Goal: Task Accomplishment & Management: Use online tool/utility

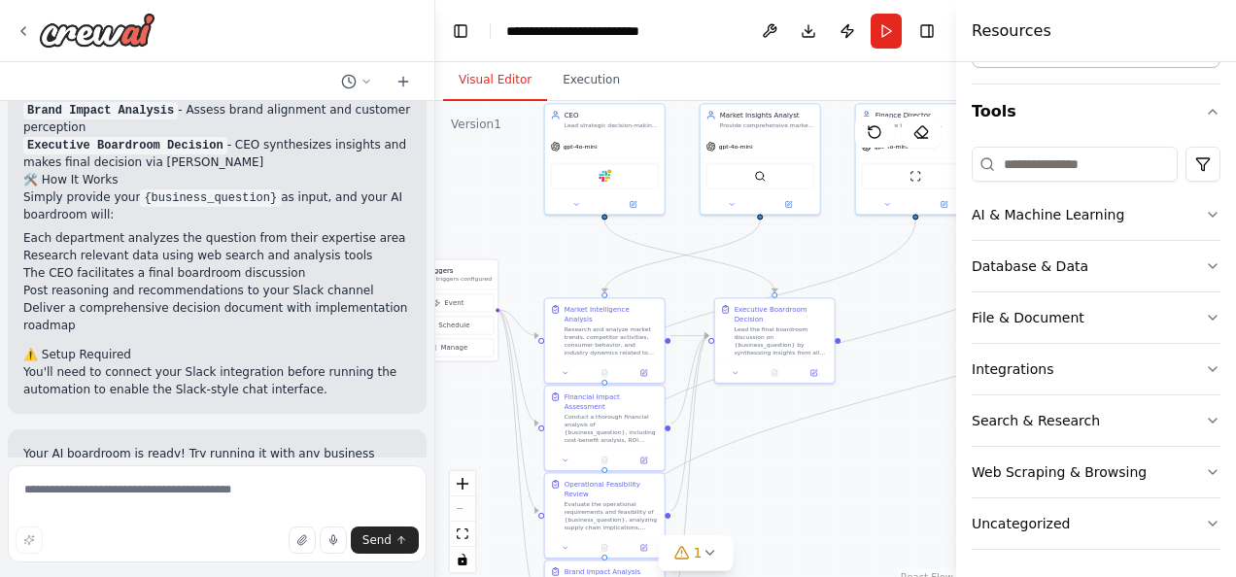
scroll to position [1851, 0]
click at [1205, 367] on icon "button" at bounding box center [1213, 370] width 16 height 16
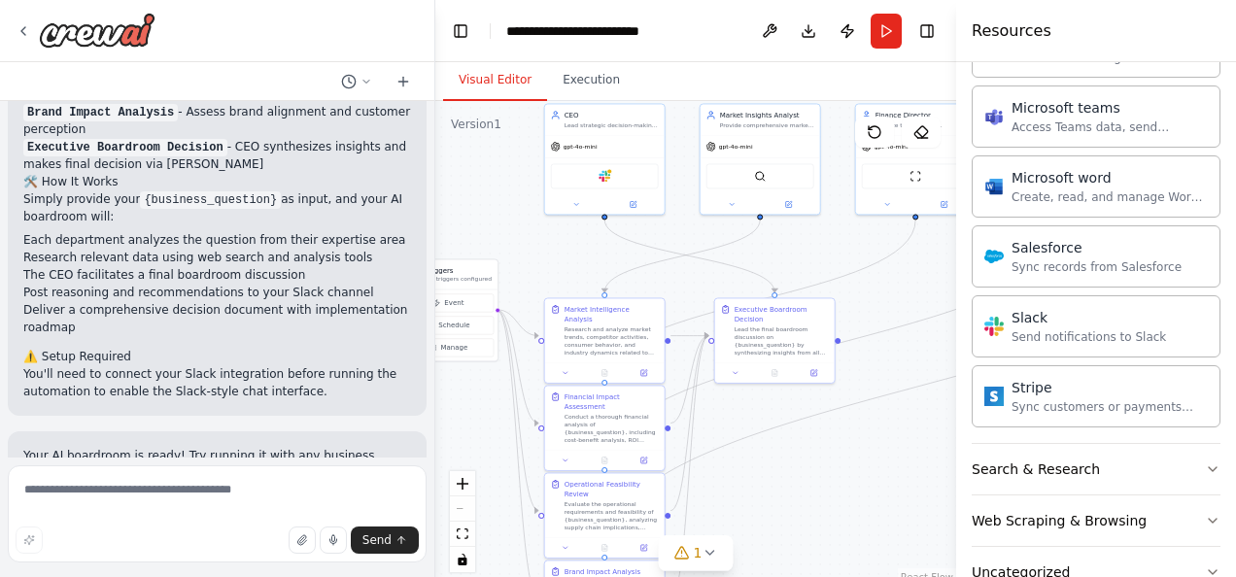
scroll to position [1355, 0]
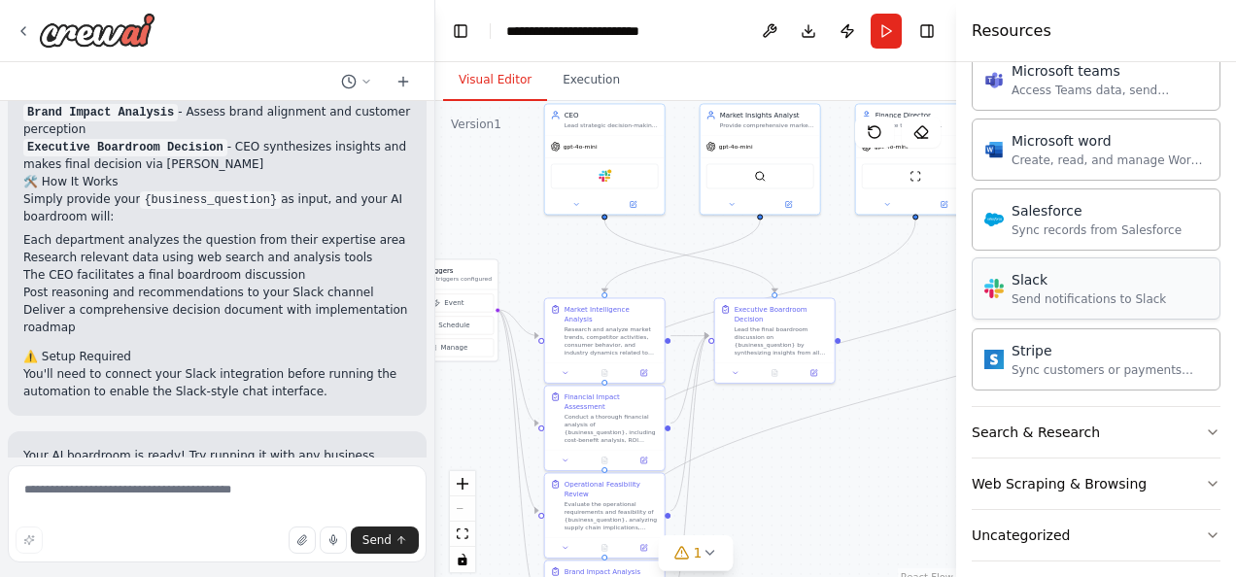
click at [1044, 292] on div "Send notifications to Slack" at bounding box center [1089, 300] width 155 height 16
click at [1055, 277] on div "Slack Send notifications to Slack" at bounding box center [1089, 288] width 155 height 37
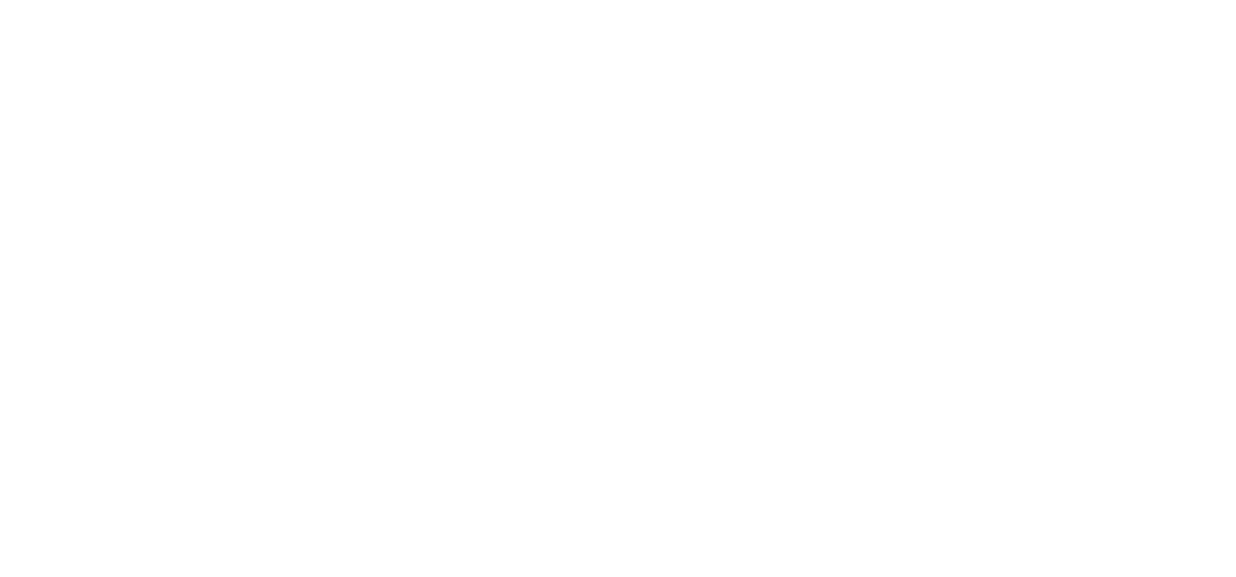
click at [984, 0] on html at bounding box center [618, 0] width 1236 height 0
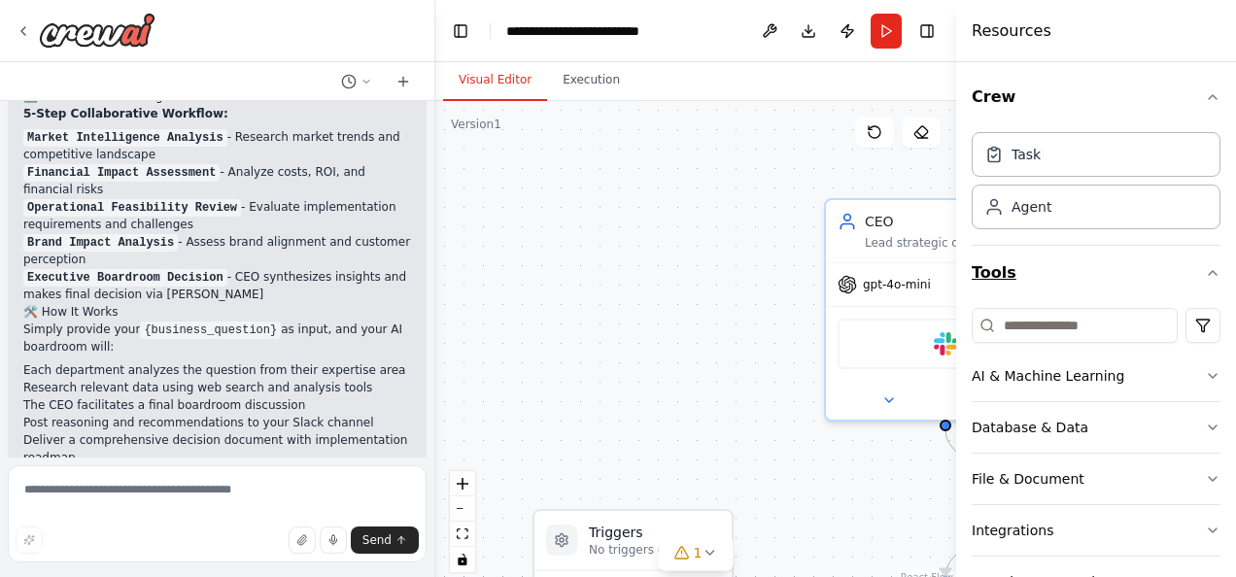
scroll to position [1857, 0]
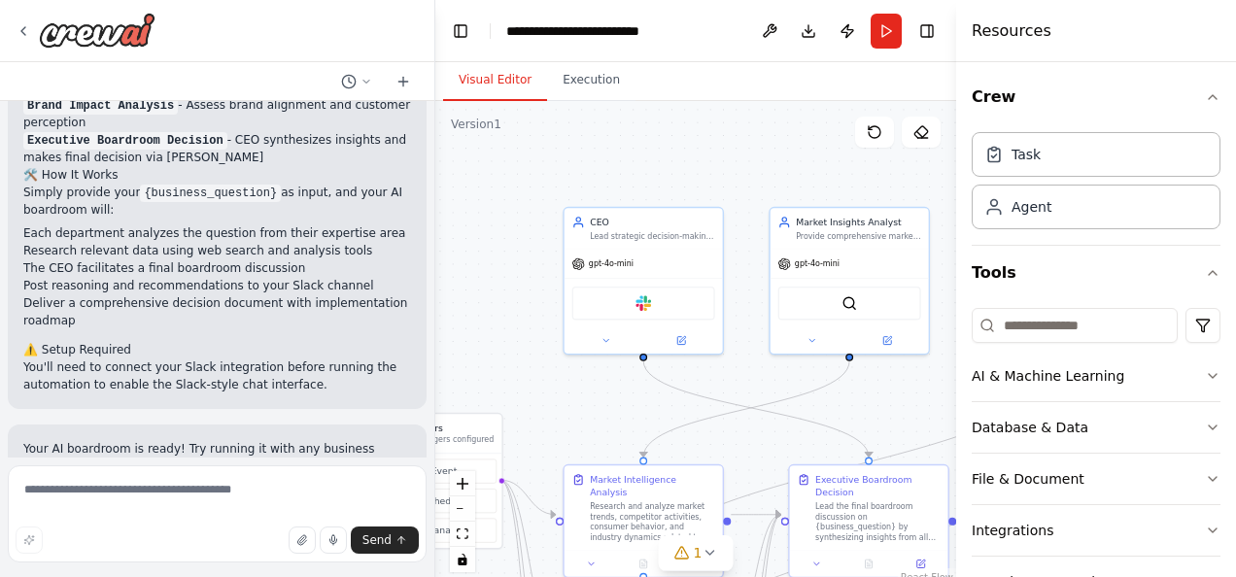
drag, startPoint x: 757, startPoint y: 294, endPoint x: 521, endPoint y: 231, distance: 244.5
click at [521, 231] on div ".deletable-edge-delete-btn { width: 20px; height: 20px; border: 0px solid #ffff…" at bounding box center [695, 344] width 521 height 486
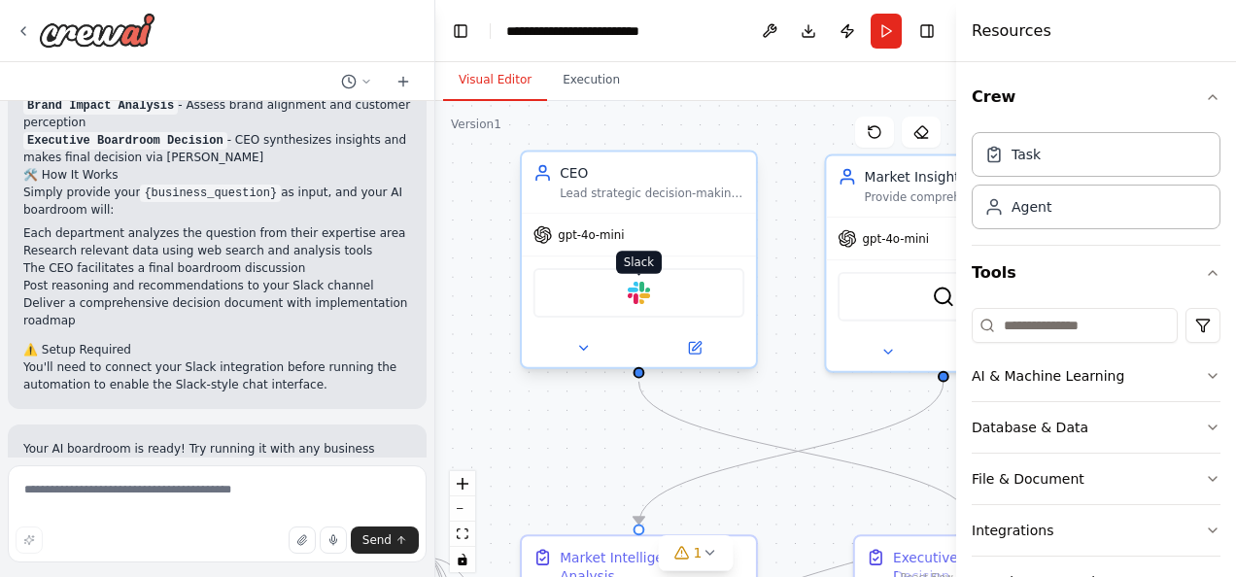
click at [632, 293] on img at bounding box center [639, 293] width 23 height 23
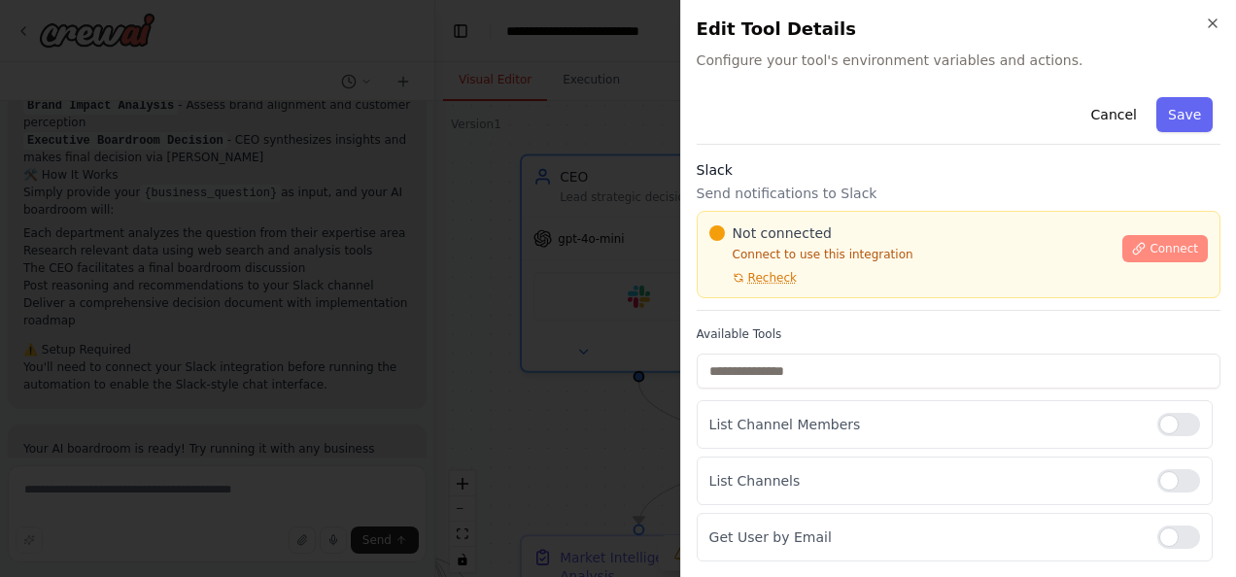
click at [1166, 247] on span "Connect" at bounding box center [1174, 249] width 49 height 16
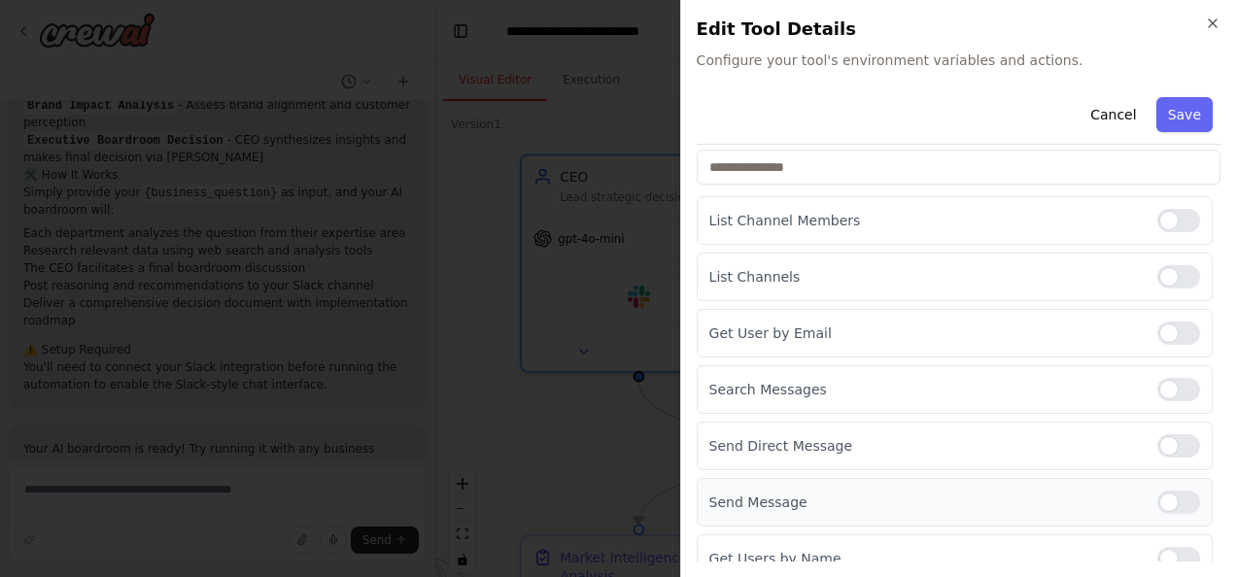
scroll to position [0, 0]
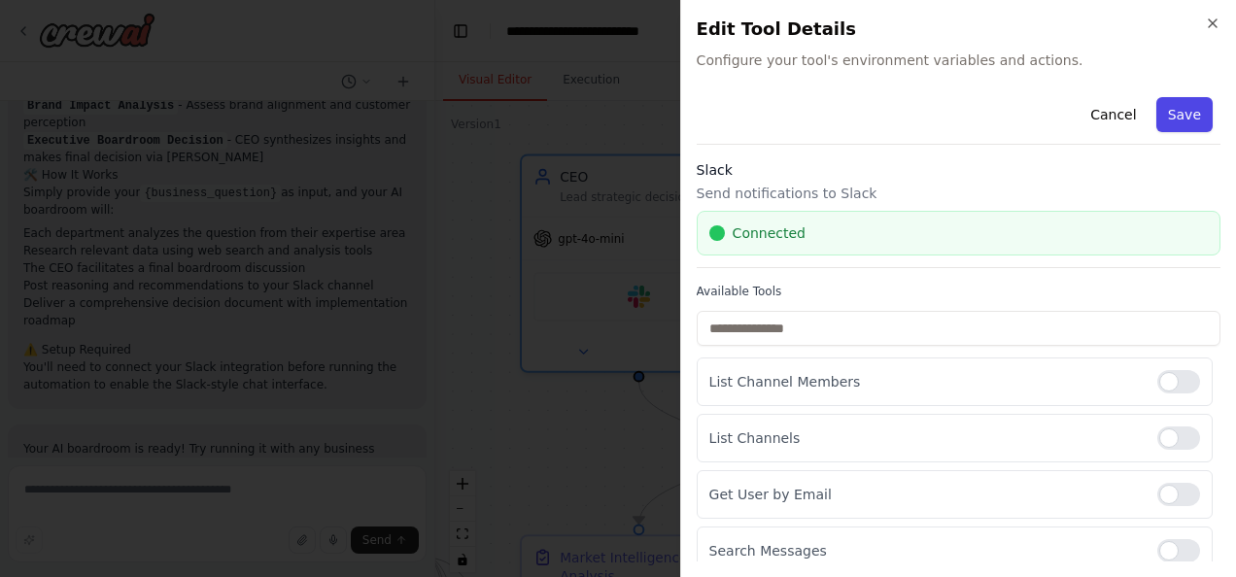
click at [1173, 117] on button "Save" at bounding box center [1185, 114] width 56 height 35
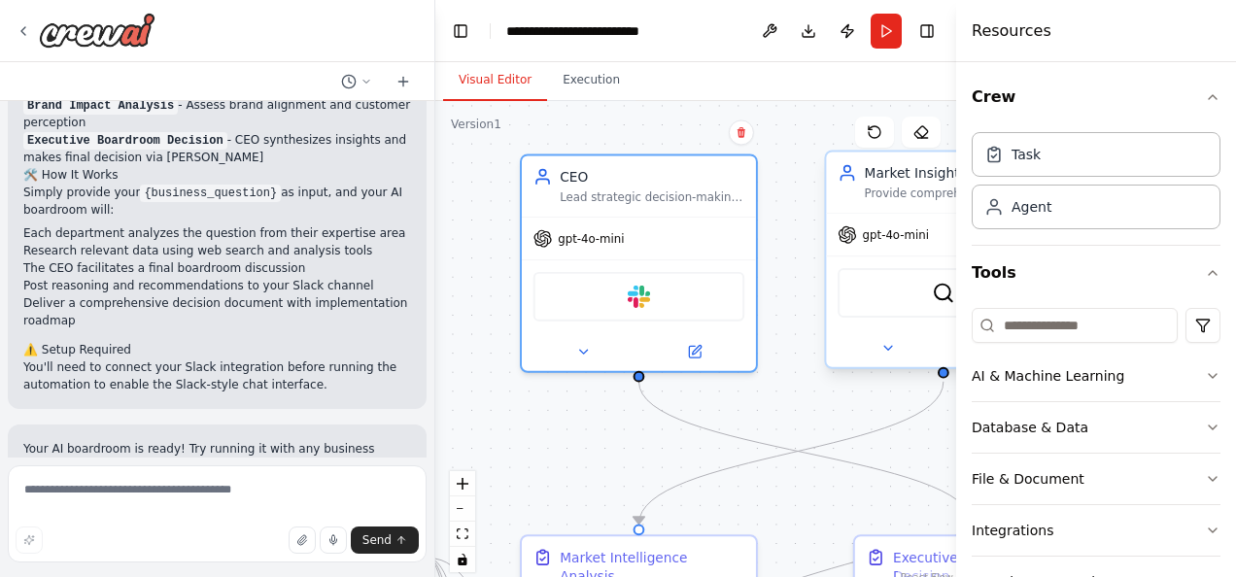
click at [900, 179] on div "Market Insights Analyst" at bounding box center [957, 172] width 185 height 19
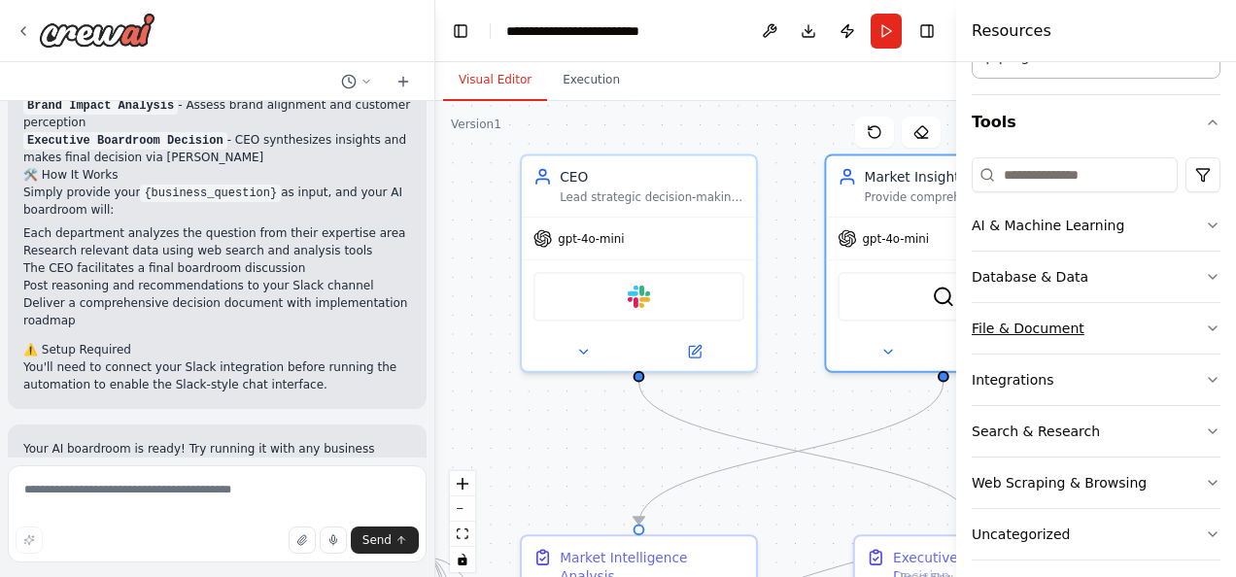
scroll to position [161, 0]
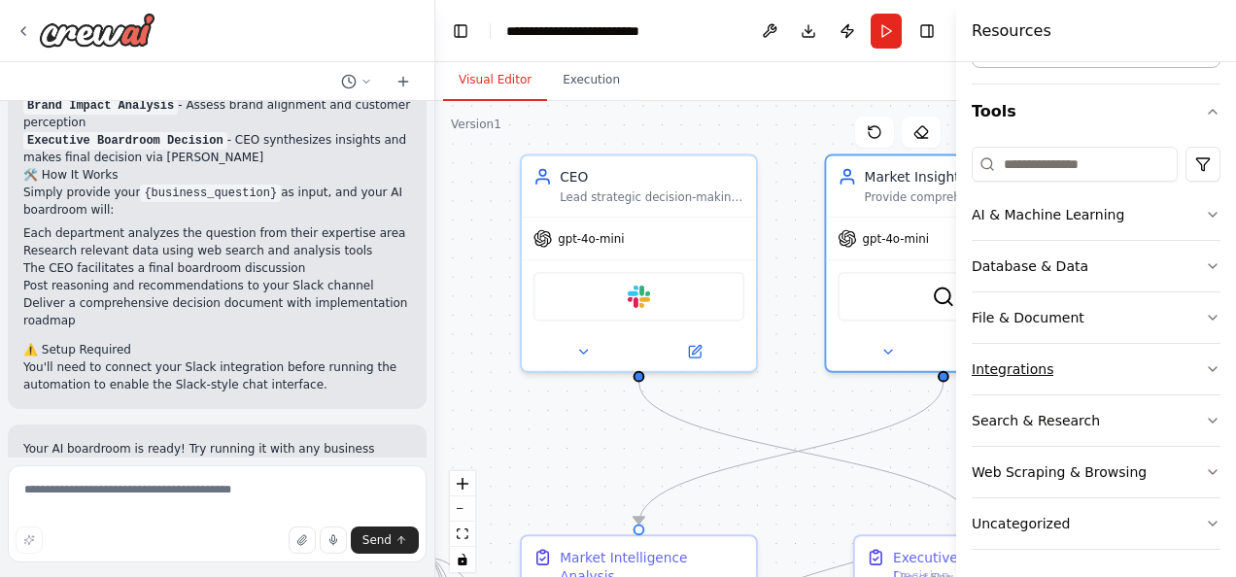
click at [1205, 363] on icon "button" at bounding box center [1213, 370] width 16 height 16
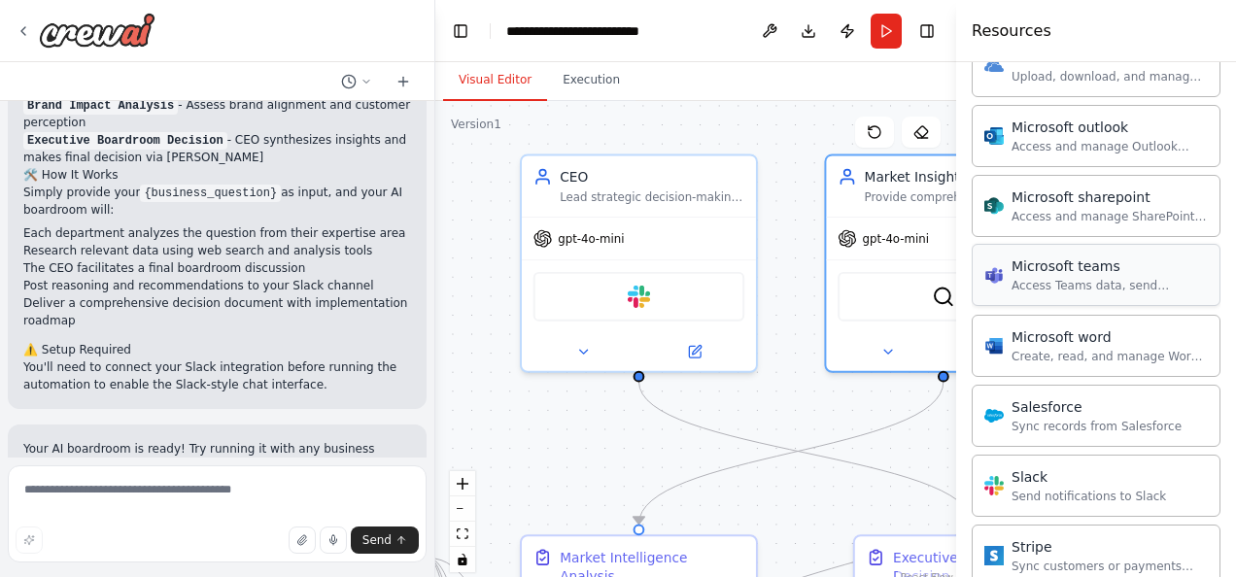
scroll to position [1159, 0]
click at [1042, 487] on div "Send notifications to Slack" at bounding box center [1089, 495] width 155 height 16
click at [1021, 487] on div "Send notifications to Slack" at bounding box center [1089, 495] width 155 height 16
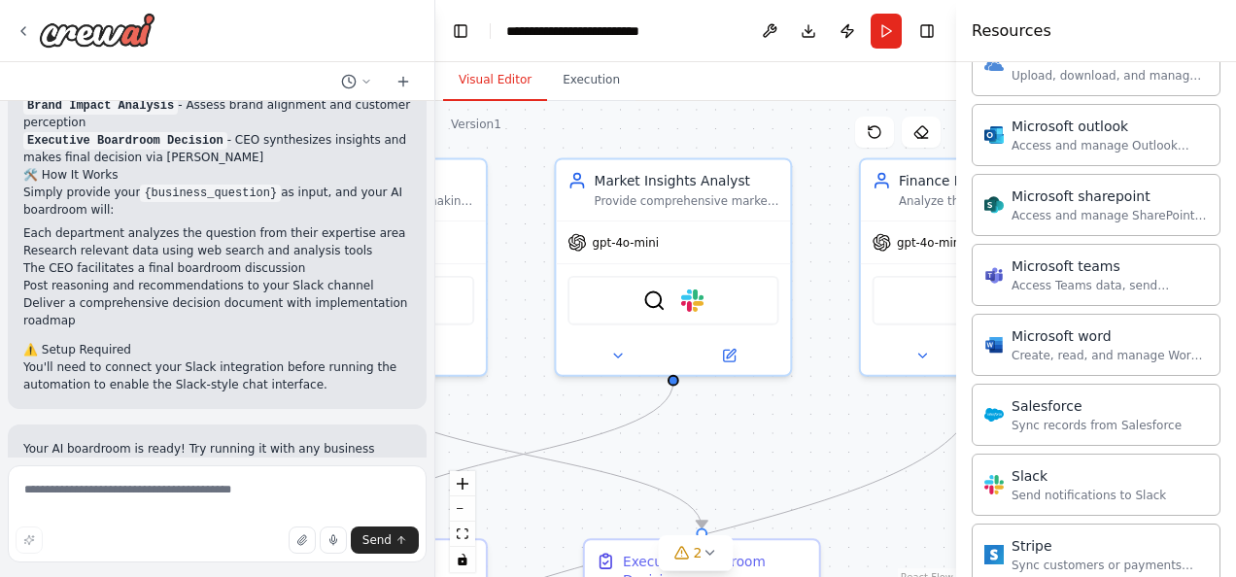
drag, startPoint x: 805, startPoint y: 342, endPoint x: 535, endPoint y: 346, distance: 270.2
click at [535, 346] on div ".deletable-edge-delete-btn { width: 20px; height: 20px; border: 0px solid #ffff…" at bounding box center [695, 344] width 521 height 486
click at [698, 303] on img at bounding box center [692, 297] width 23 height 23
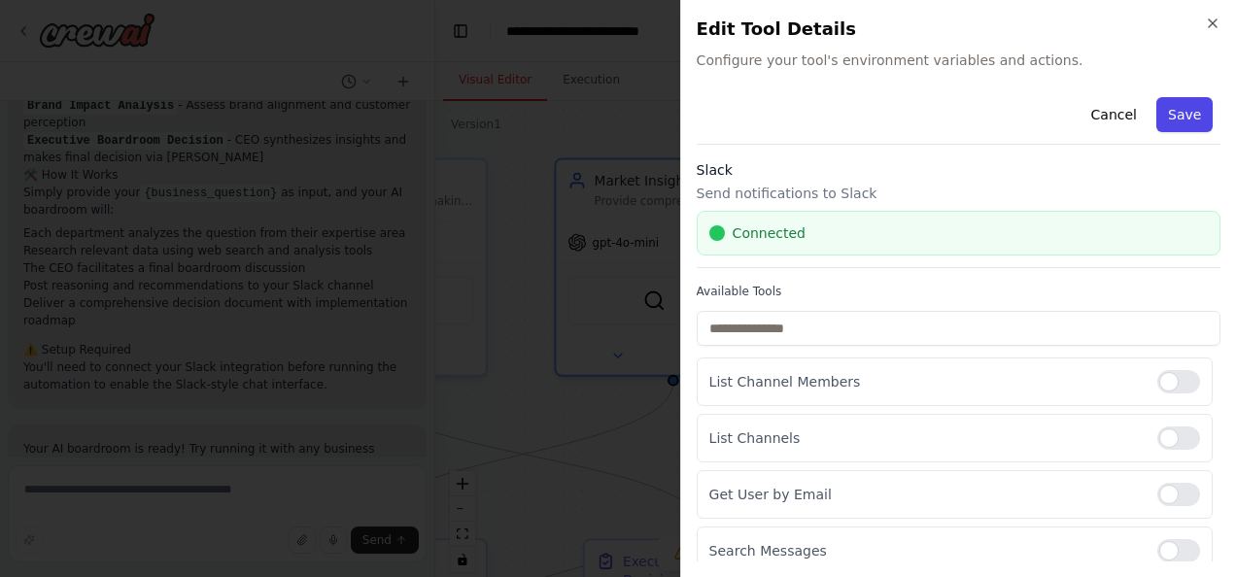
click at [1186, 119] on button "Save" at bounding box center [1185, 114] width 56 height 35
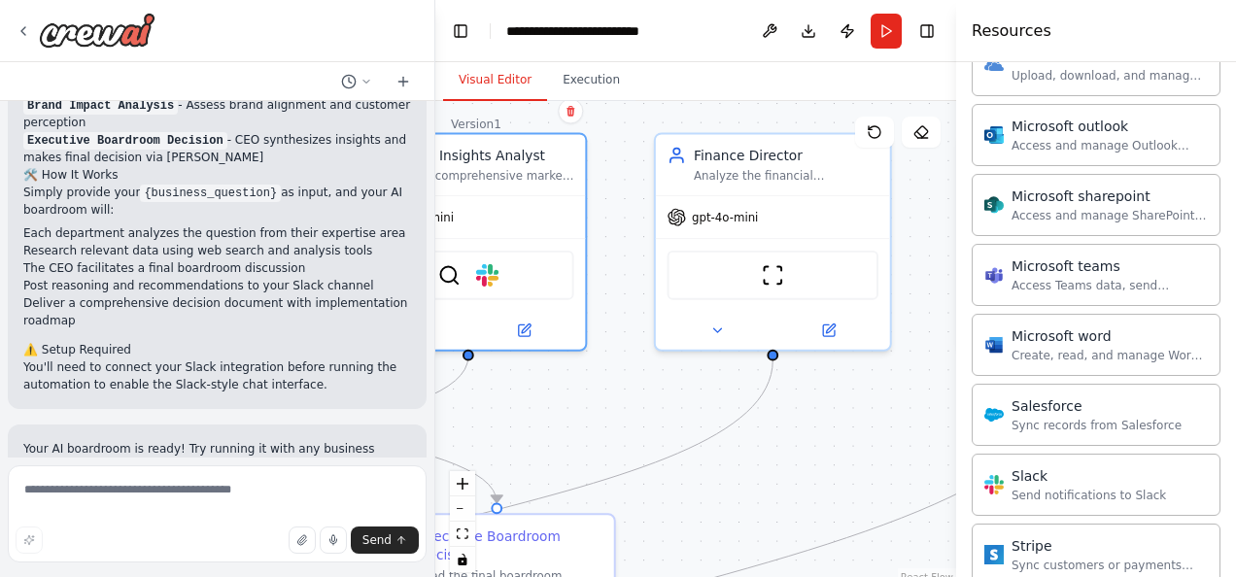
drag, startPoint x: 759, startPoint y: 418, endPoint x: 555, endPoint y: 393, distance: 205.7
click at [555, 393] on div ".deletable-edge-delete-btn { width: 20px; height: 20px; border: 0px solid #ffff…" at bounding box center [695, 344] width 521 height 486
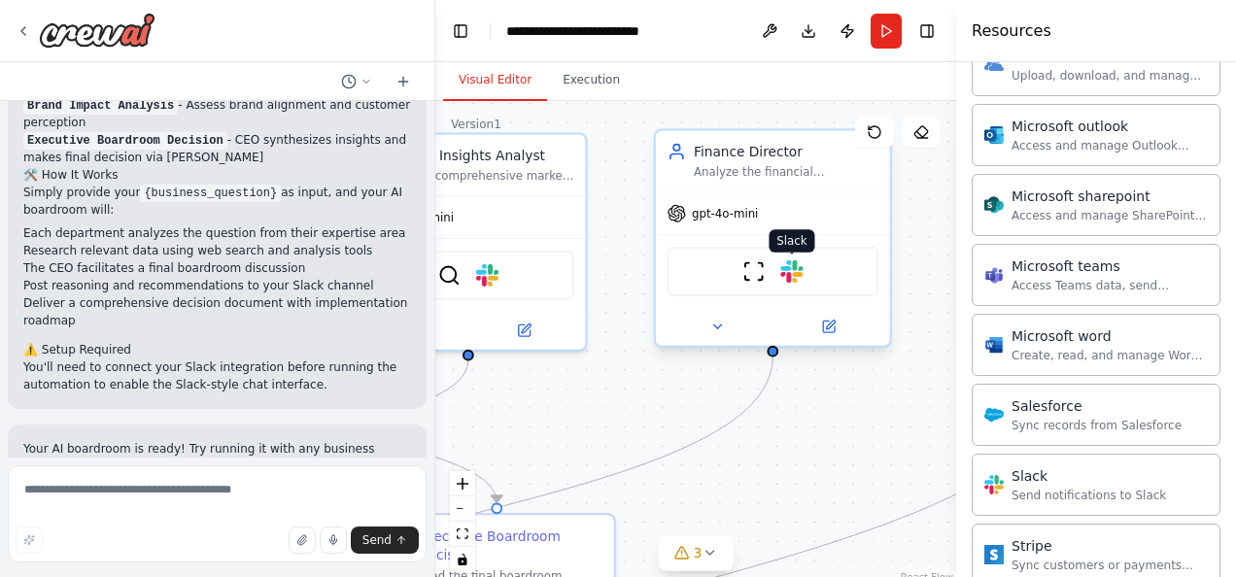
click at [797, 274] on img at bounding box center [791, 271] width 23 height 23
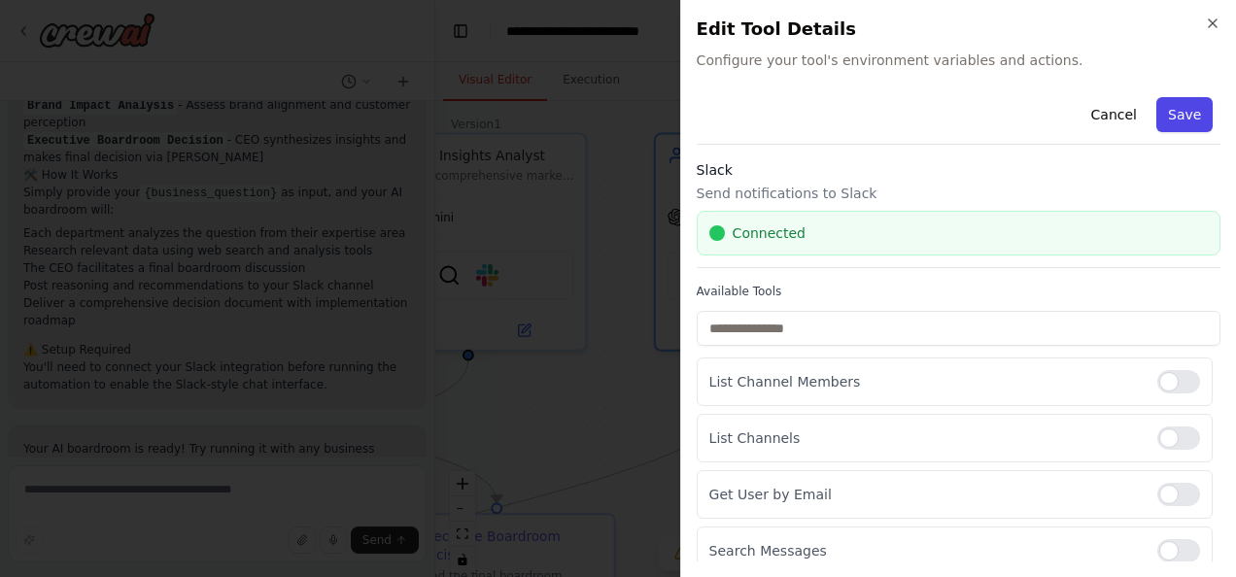
click at [1177, 111] on button "Save" at bounding box center [1185, 114] width 56 height 35
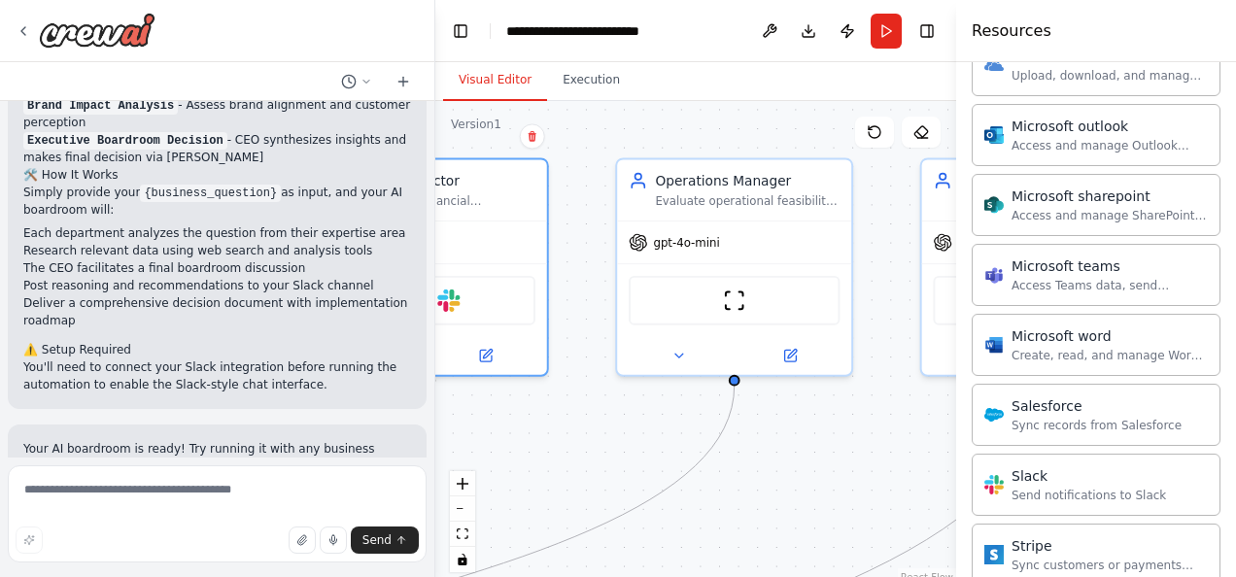
drag, startPoint x: 861, startPoint y: 405, endPoint x: 515, endPoint y: 431, distance: 346.9
click at [515, 431] on div ".deletable-edge-delete-btn { width: 20px; height: 20px; border: 0px solid #ffff…" at bounding box center [695, 344] width 521 height 486
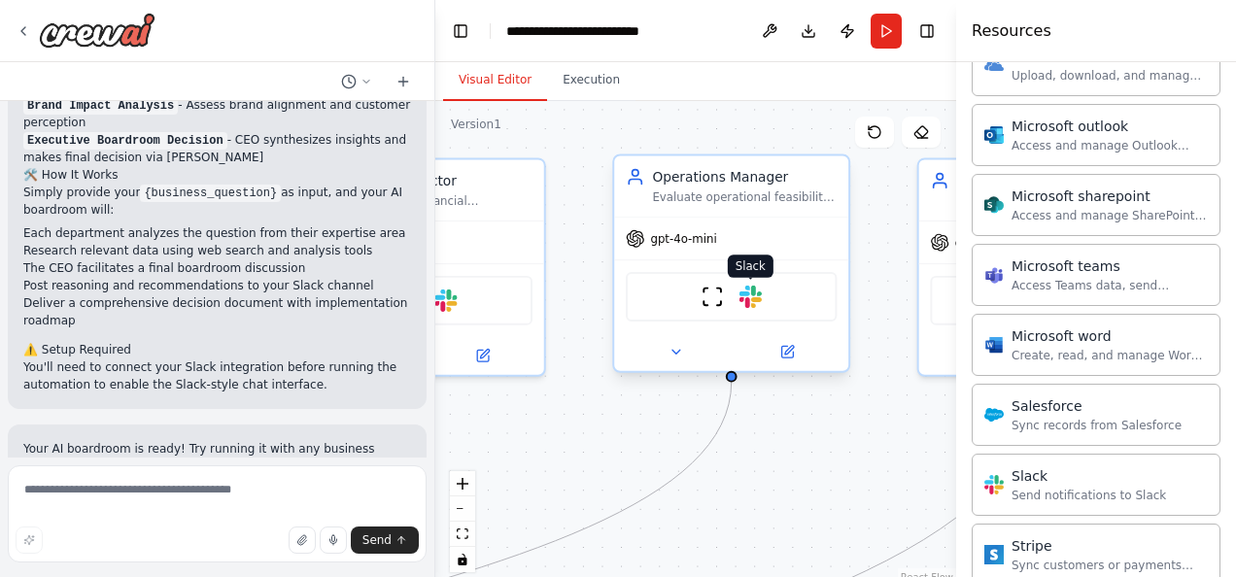
click at [750, 301] on img at bounding box center [751, 297] width 23 height 23
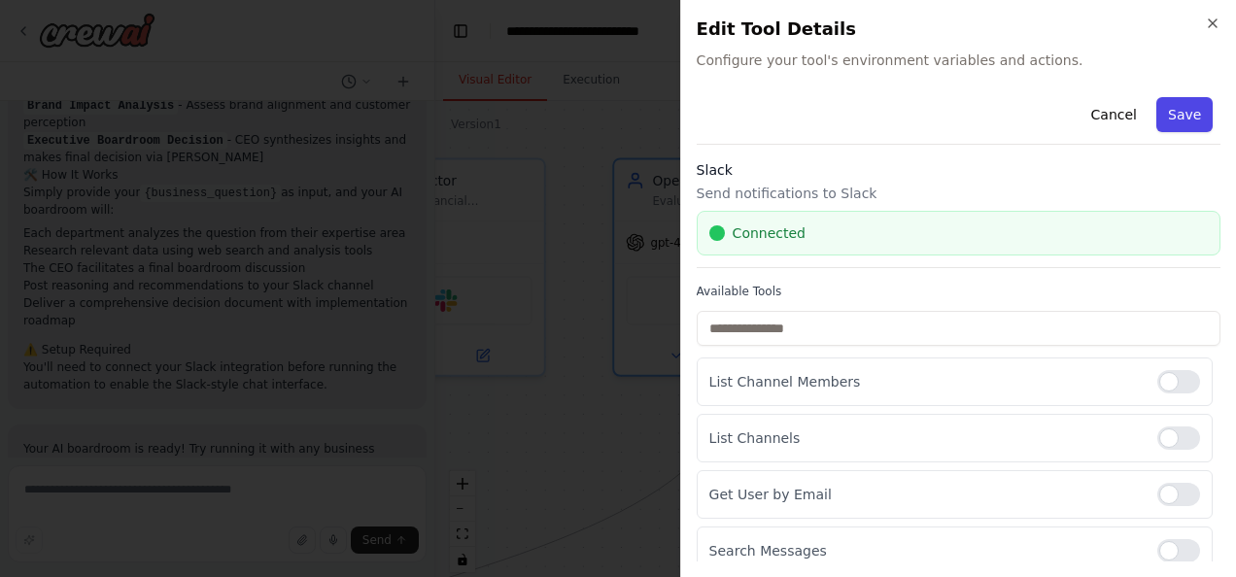
click at [1167, 111] on button "Save" at bounding box center [1185, 114] width 56 height 35
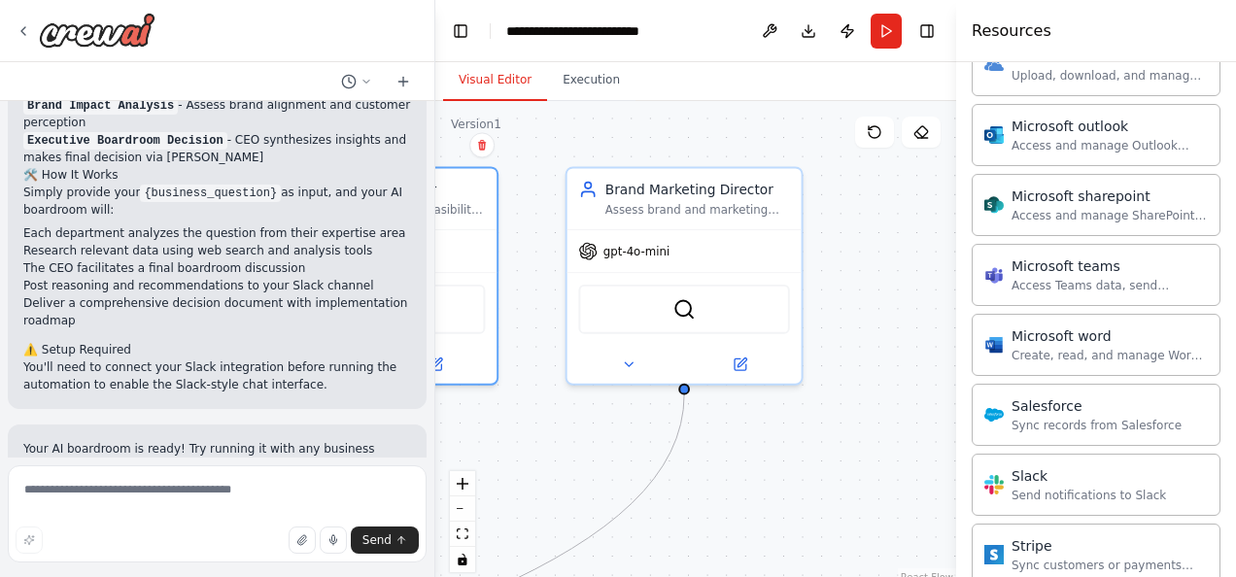
drag, startPoint x: 900, startPoint y: 394, endPoint x: 548, endPoint y: 402, distance: 351.9
click at [548, 402] on div ".deletable-edge-delete-btn { width: 20px; height: 20px; border: 0px solid #ffff…" at bounding box center [695, 344] width 521 height 486
click at [699, 315] on img at bounding box center [703, 305] width 23 height 23
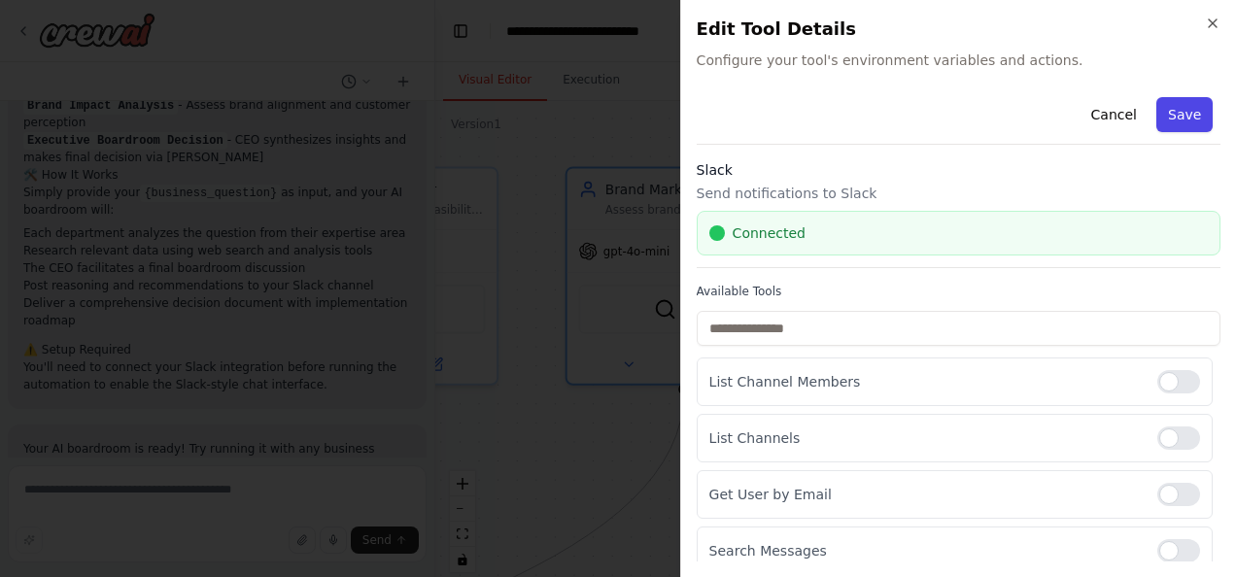
click at [1173, 115] on button "Save" at bounding box center [1185, 114] width 56 height 35
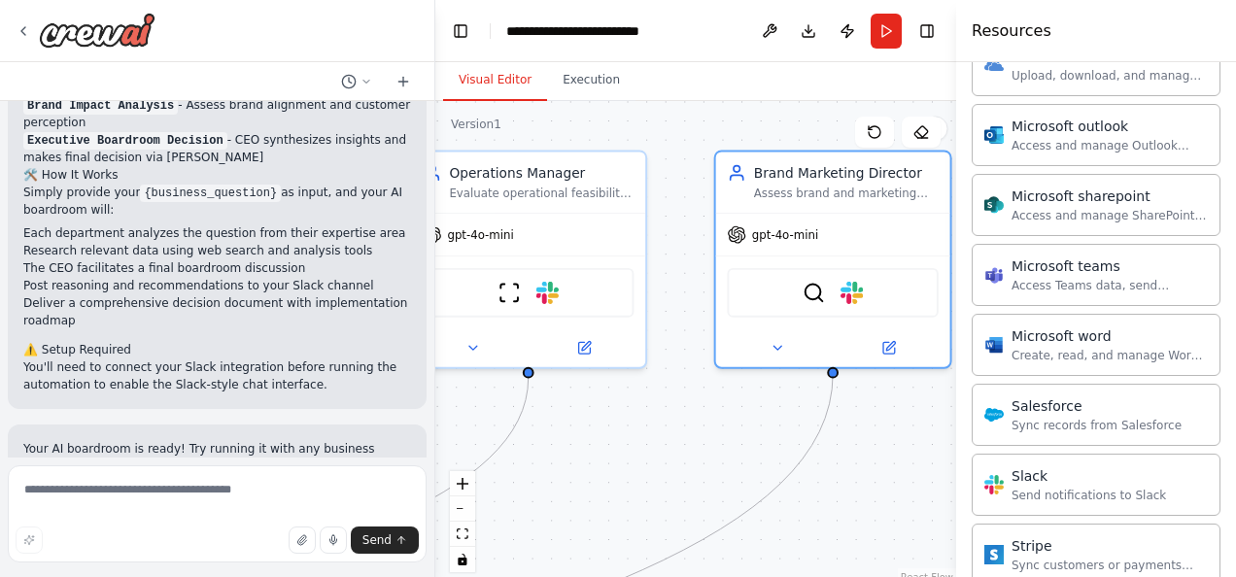
drag, startPoint x: 792, startPoint y: 420, endPoint x: 957, endPoint y: 391, distance: 167.8
click at [957, 391] on div "Automate my Foxnutra Foods AI boardroom where multiple AI agents (Finance, Bran…" at bounding box center [618, 288] width 1236 height 577
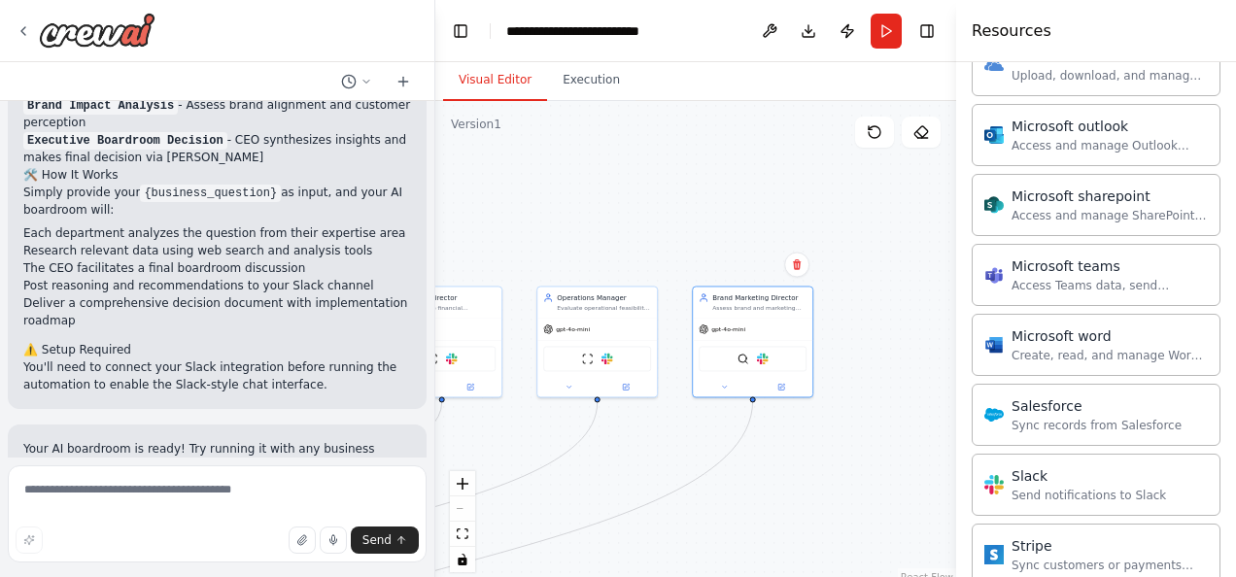
click at [613, 457] on div ".deletable-edge-delete-btn { width: 20px; height: 20px; border: 0px solid #ffff…" at bounding box center [695, 344] width 521 height 486
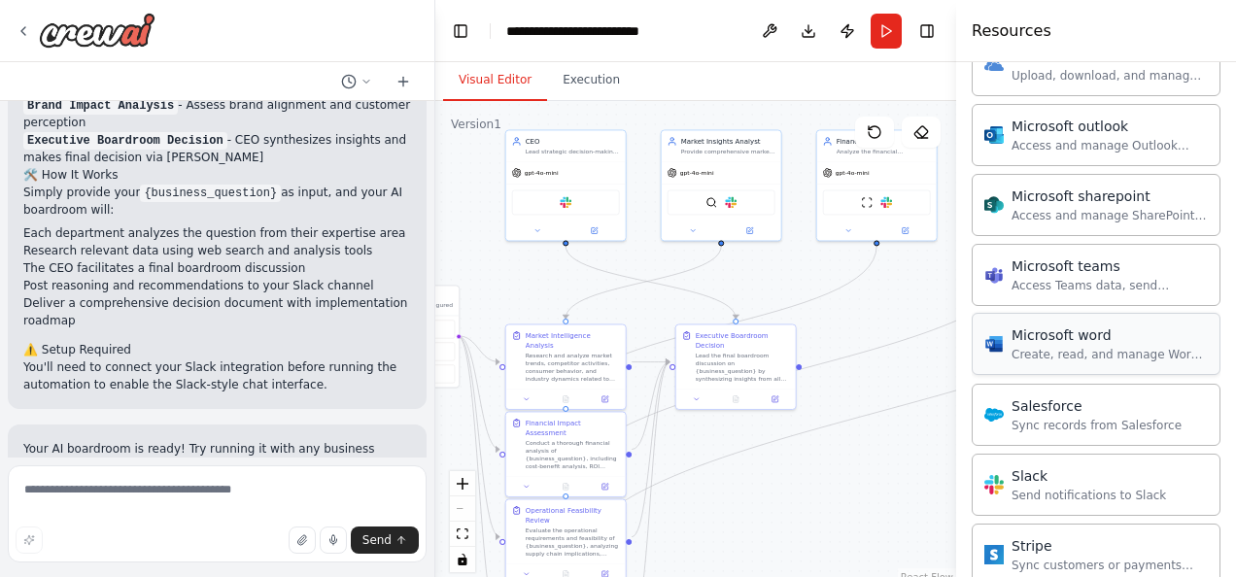
drag, startPoint x: 585, startPoint y: 468, endPoint x: 984, endPoint y: 342, distance: 418.0
click at [984, 342] on div "Automate my Foxnutra Foods AI boardroom where multiple AI agents (Finance, Bran…" at bounding box center [618, 288] width 1236 height 577
click at [156, 488] on textarea at bounding box center [217, 514] width 419 height 97
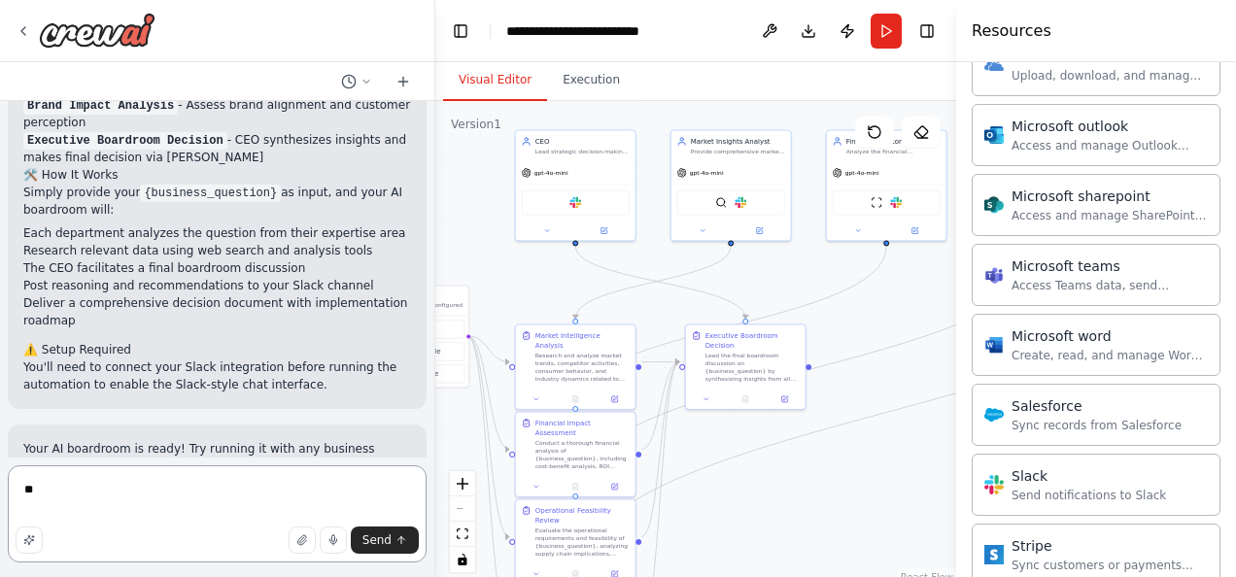
type textarea "*"
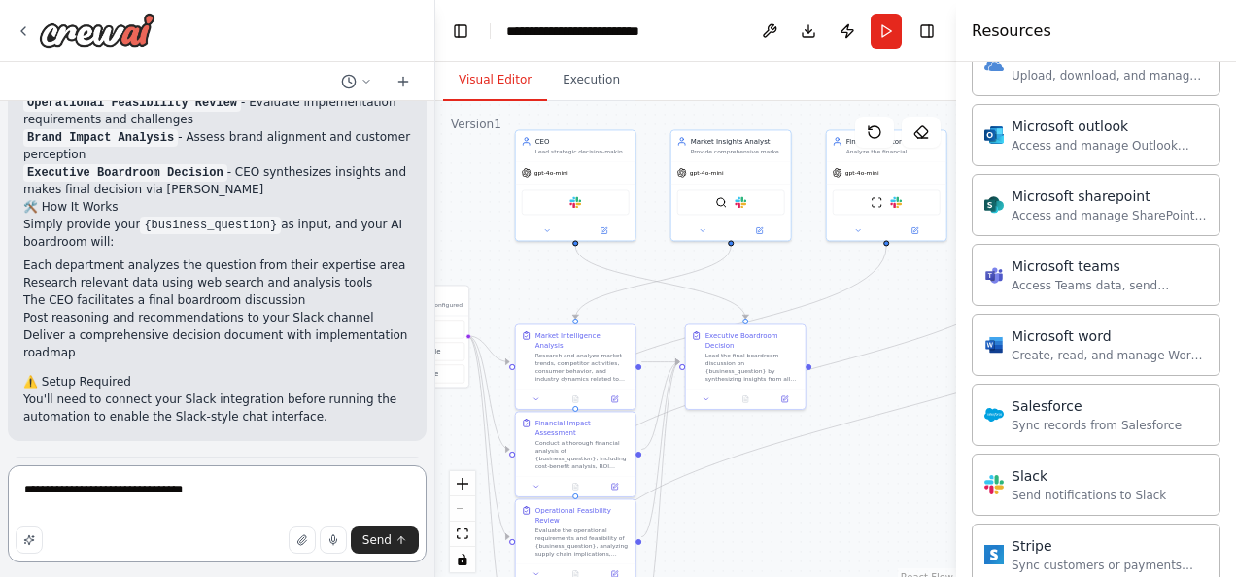
scroll to position [1857, 0]
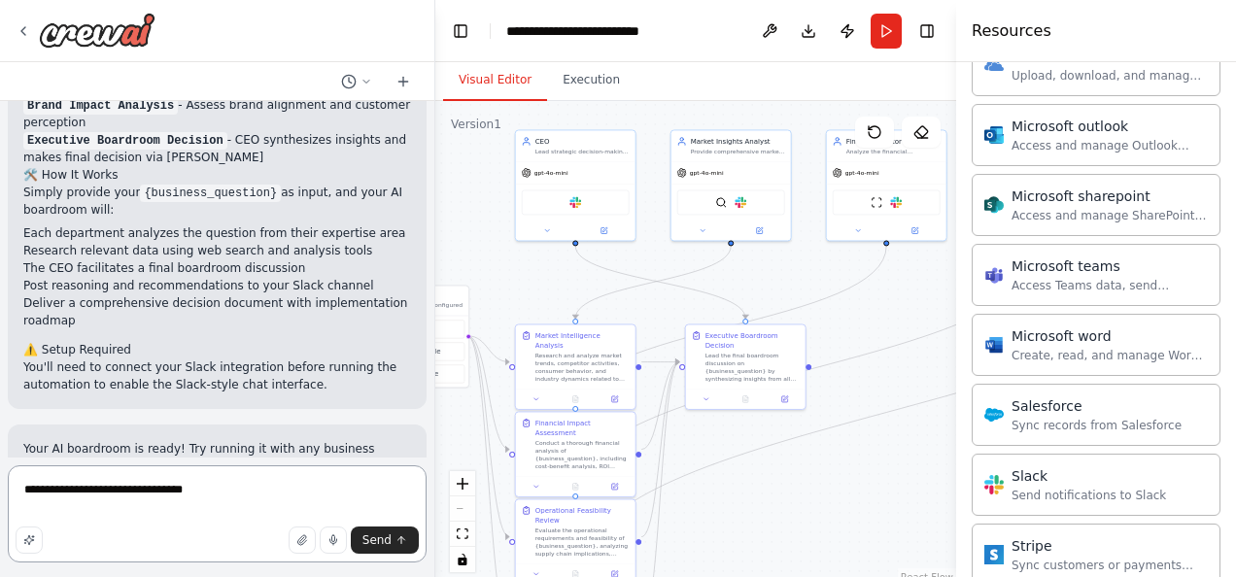
click at [225, 498] on textarea "**********" at bounding box center [217, 514] width 419 height 97
click at [163, 496] on textarea "**********" at bounding box center [217, 514] width 419 height 97
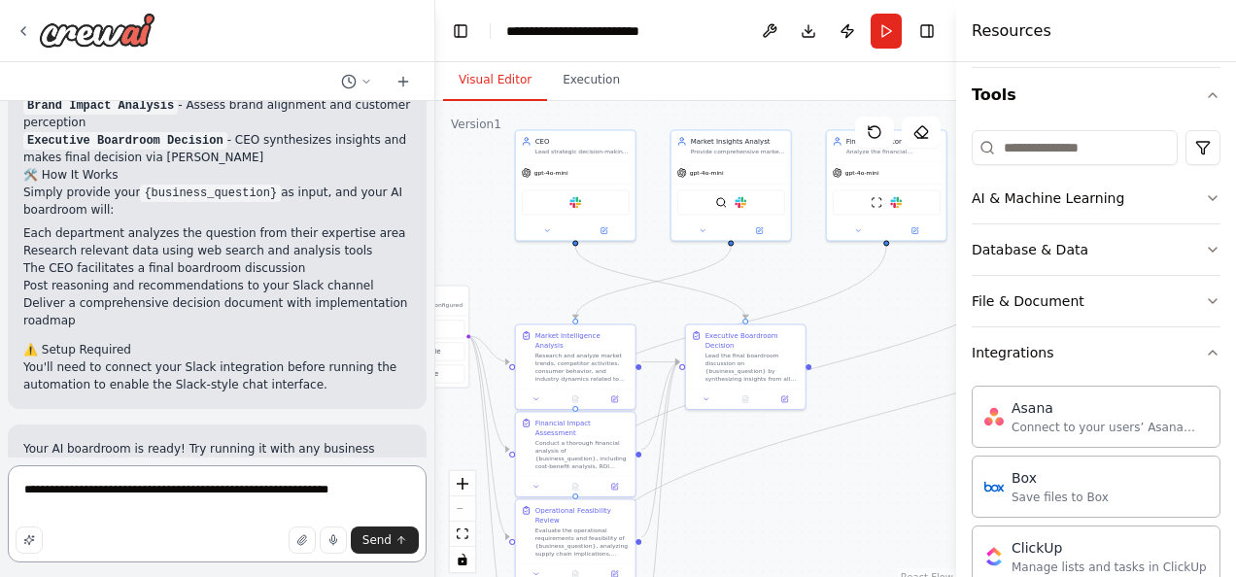
scroll to position [177, 0]
click at [1205, 354] on icon "button" at bounding box center [1213, 354] width 16 height 16
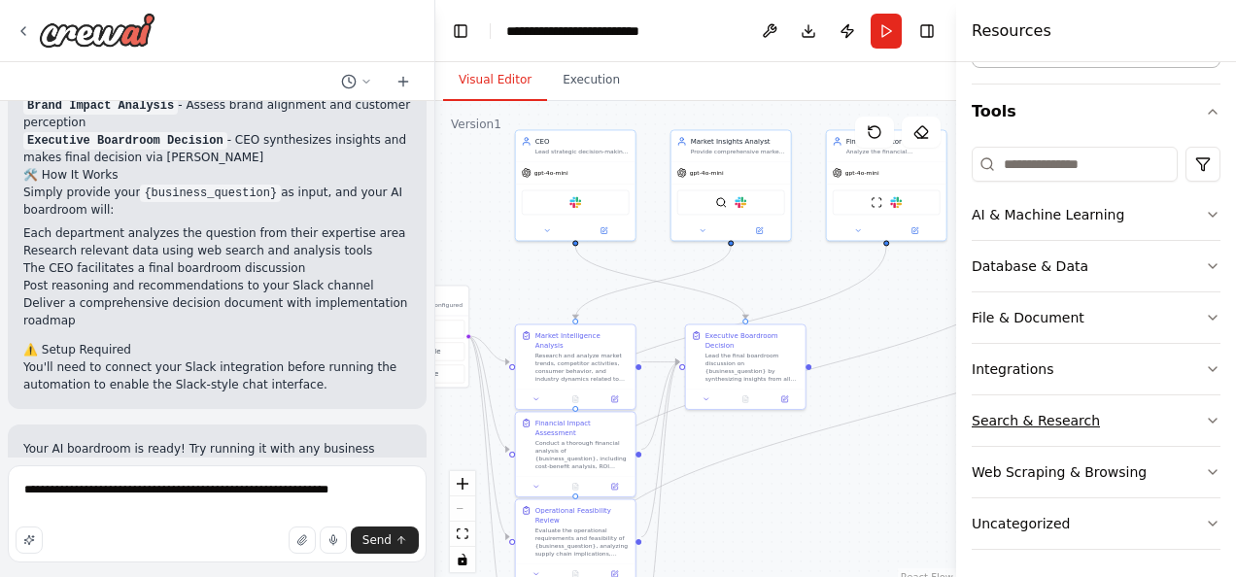
click at [1205, 420] on icon "button" at bounding box center [1213, 421] width 16 height 16
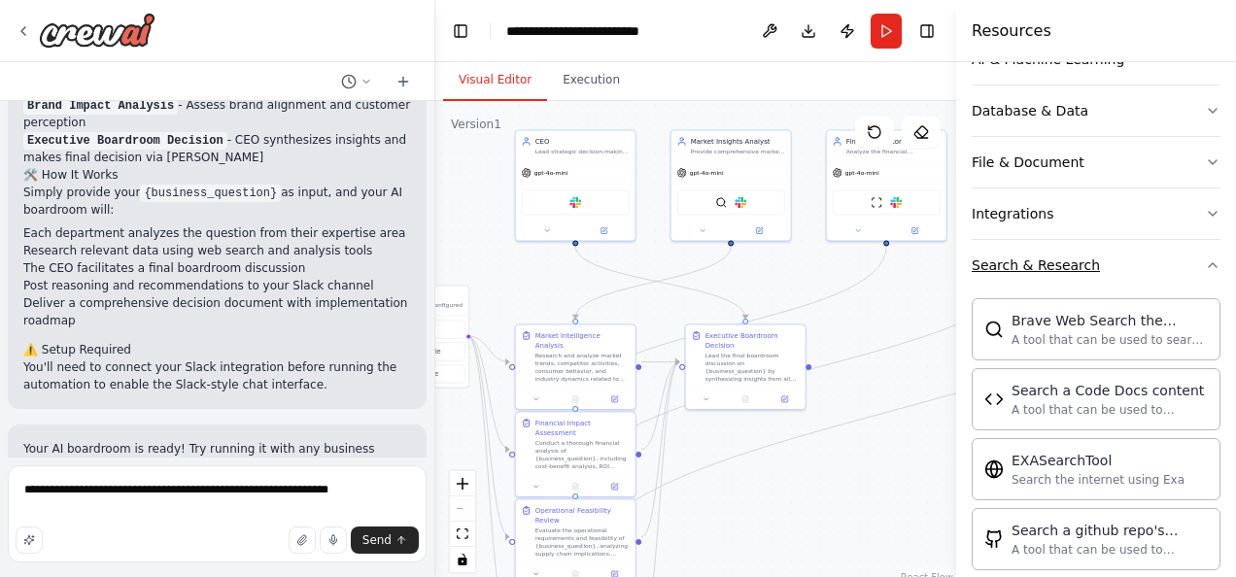
scroll to position [313, 0]
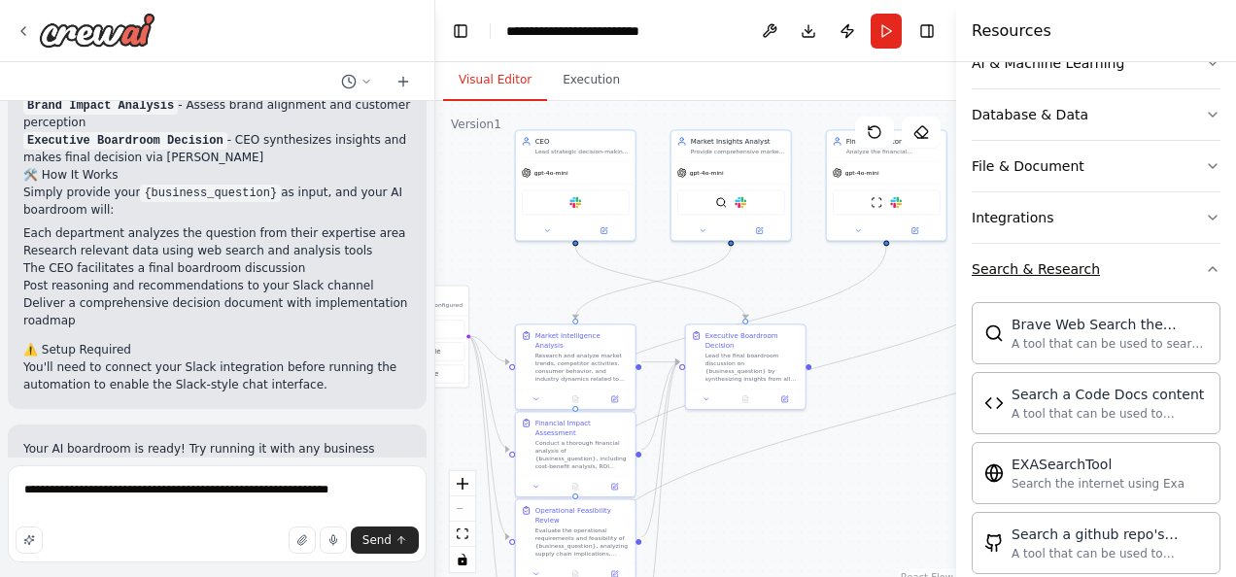
click at [1205, 267] on icon "button" at bounding box center [1213, 269] width 16 height 16
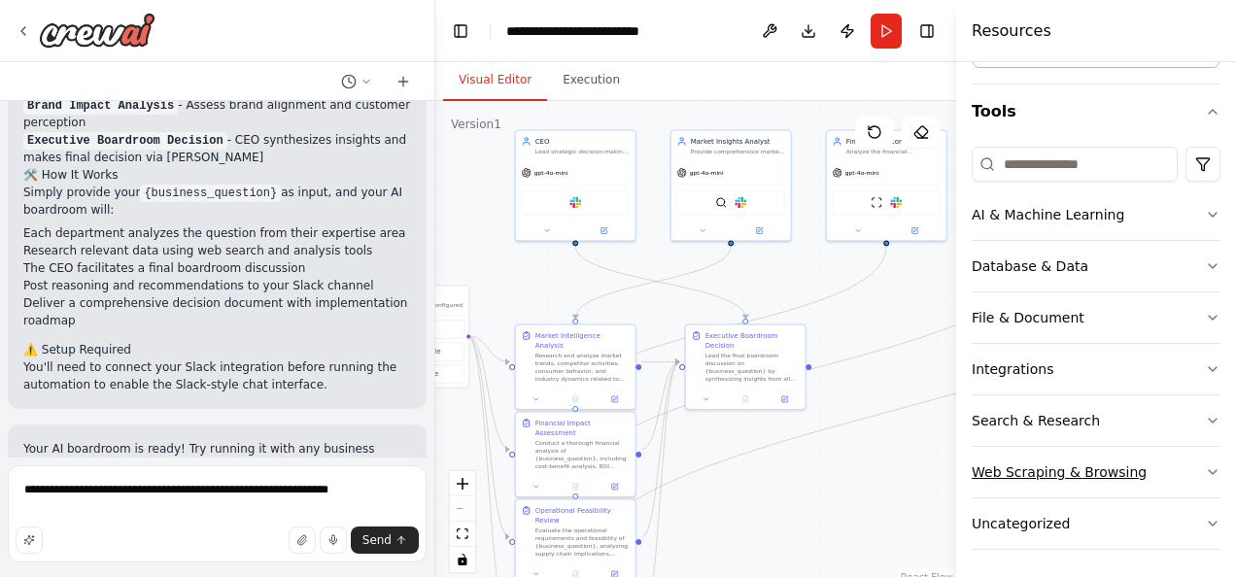
click at [1205, 465] on icon "button" at bounding box center [1213, 473] width 16 height 16
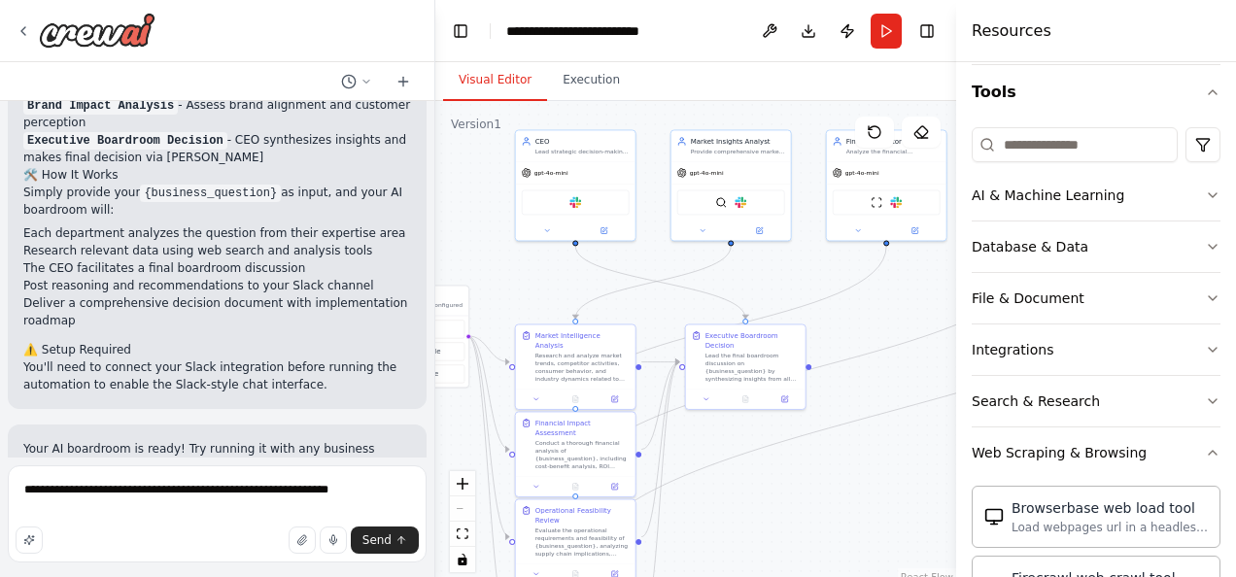
scroll to position [176, 0]
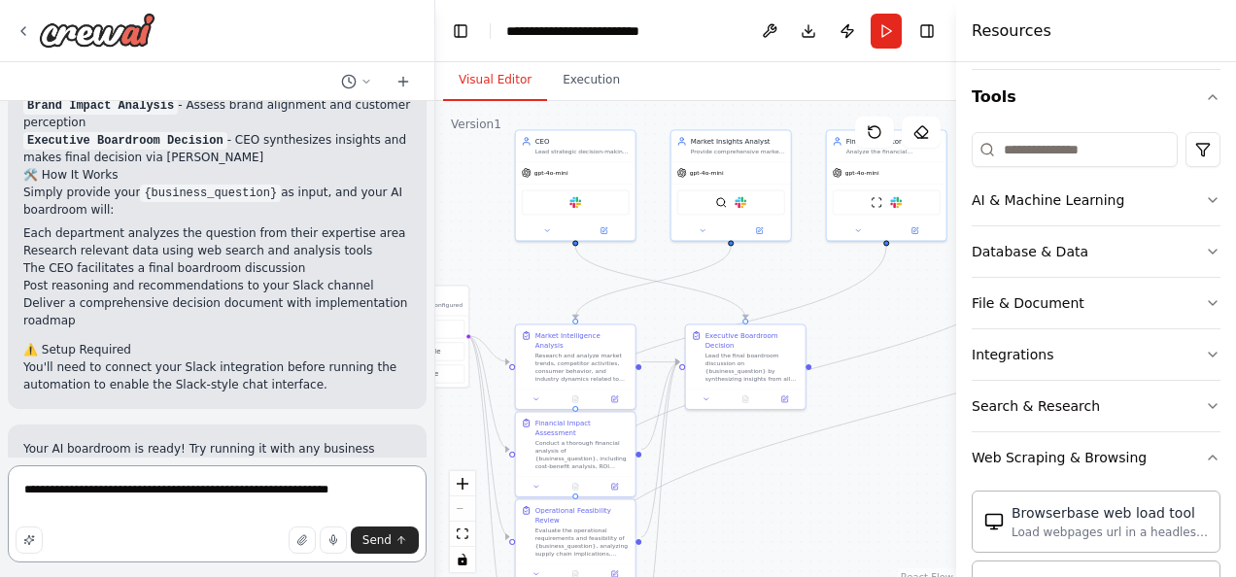
click at [367, 487] on textarea "**********" at bounding box center [217, 514] width 419 height 97
type textarea "**********"
click at [381, 539] on span "Send" at bounding box center [377, 541] width 29 height 16
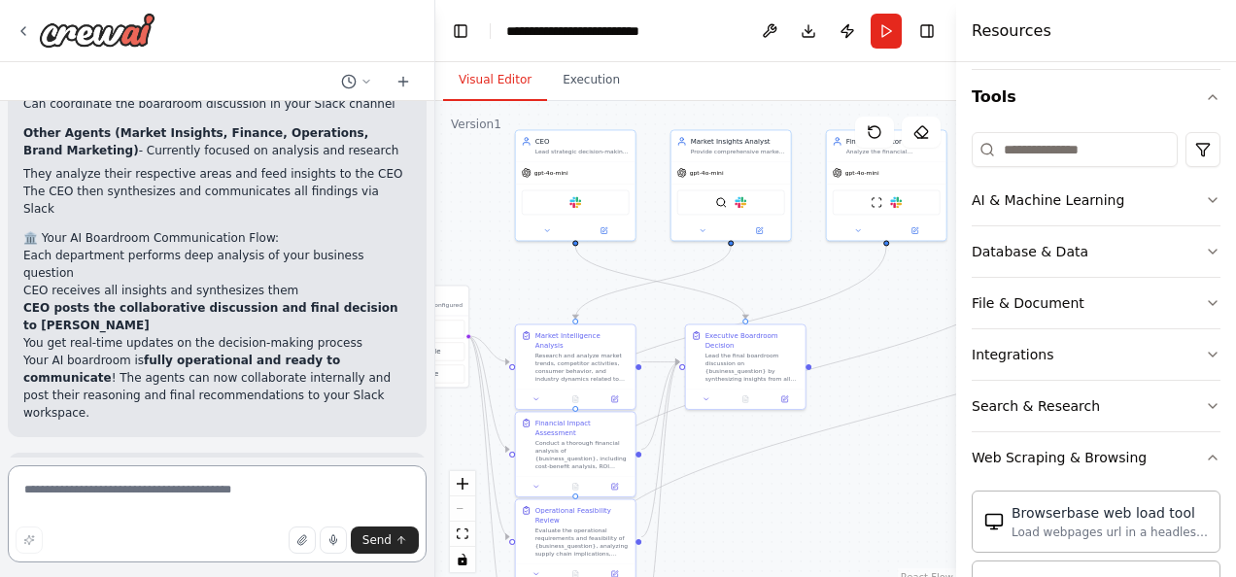
scroll to position [2822, 0]
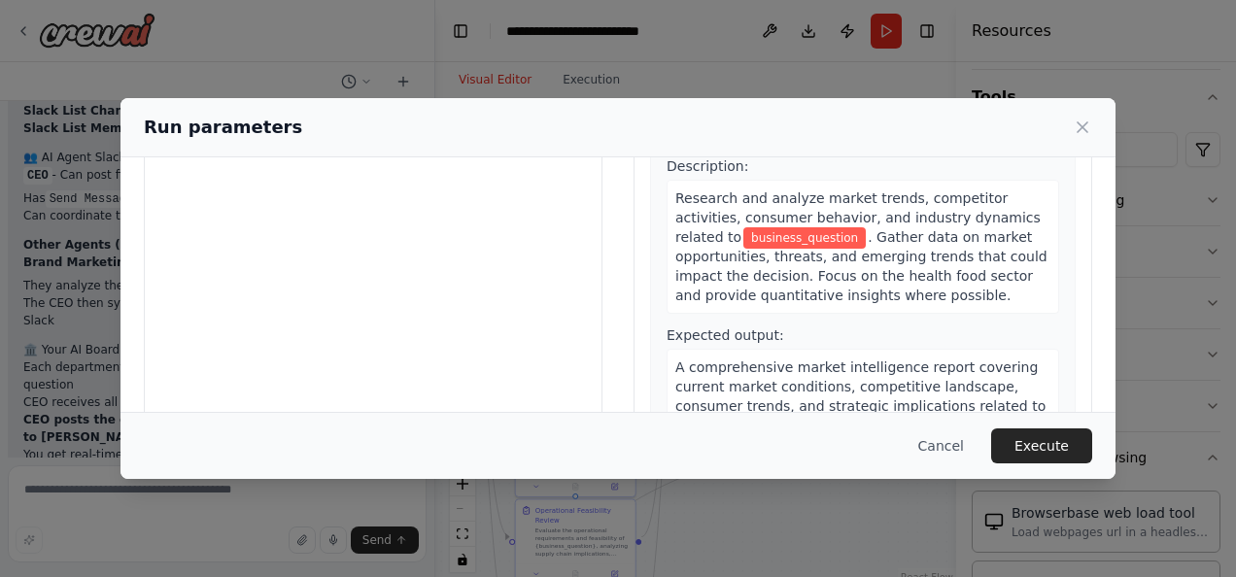
scroll to position [0, 0]
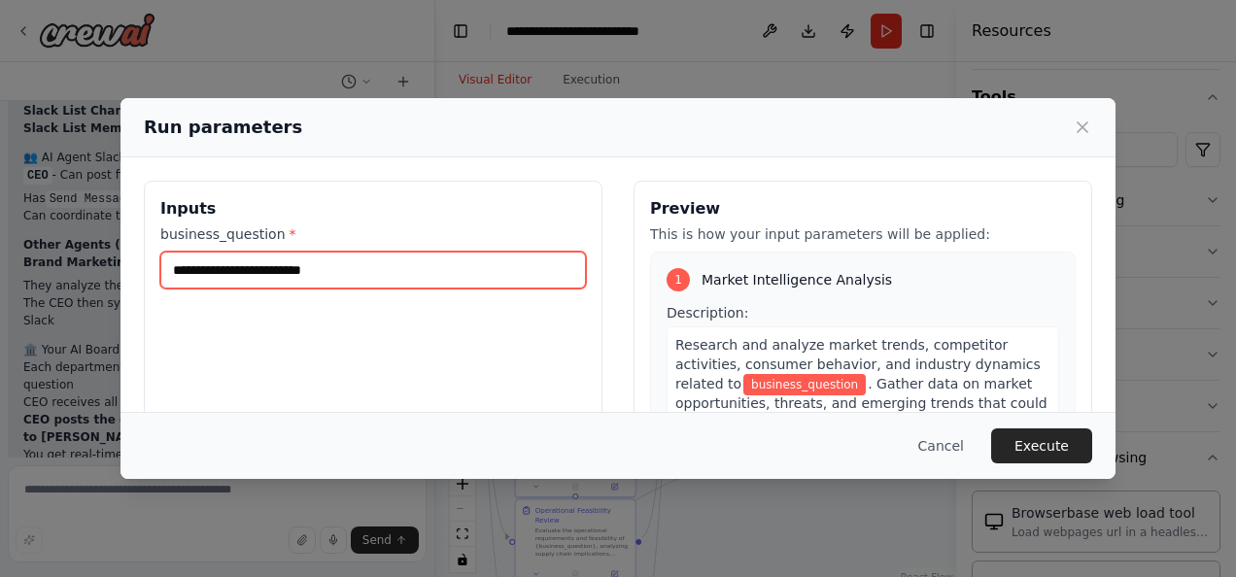
click at [261, 264] on input "business_question *" at bounding box center [373, 270] width 426 height 37
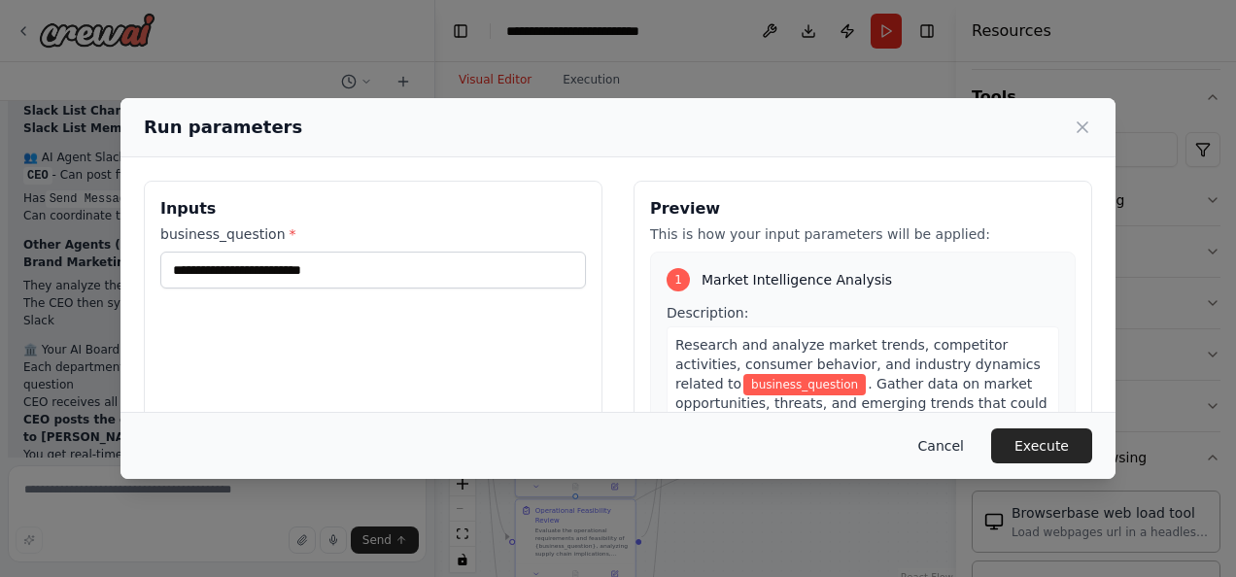
click at [949, 443] on button "Cancel" at bounding box center [941, 446] width 77 height 35
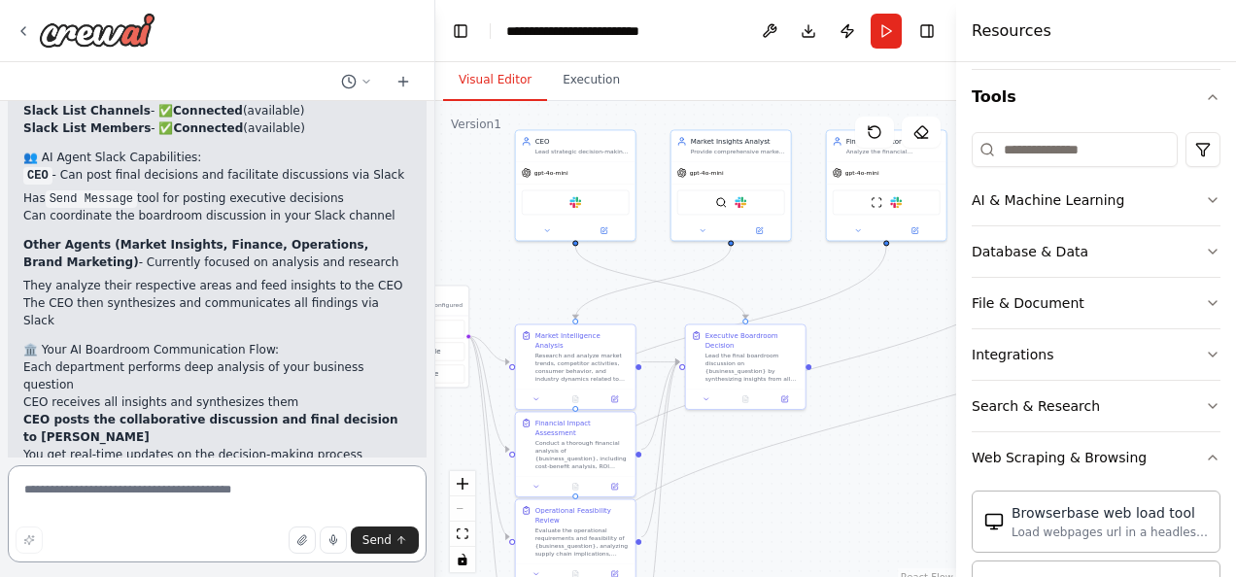
click at [151, 502] on textarea at bounding box center [217, 514] width 419 height 97
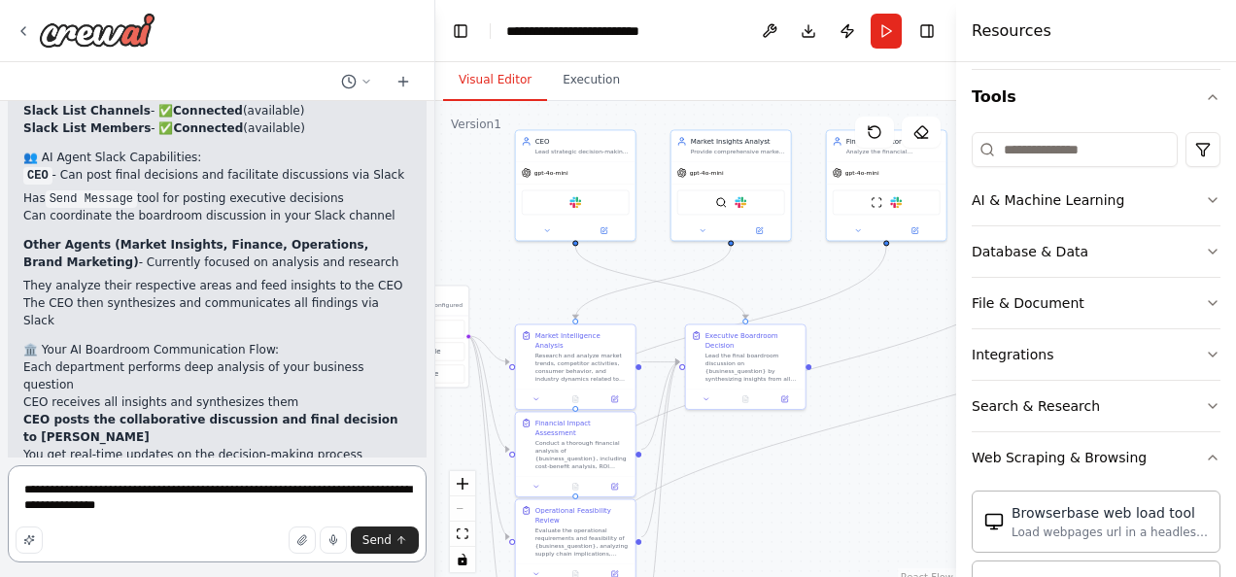
click at [324, 494] on textarea "**********" at bounding box center [217, 514] width 419 height 97
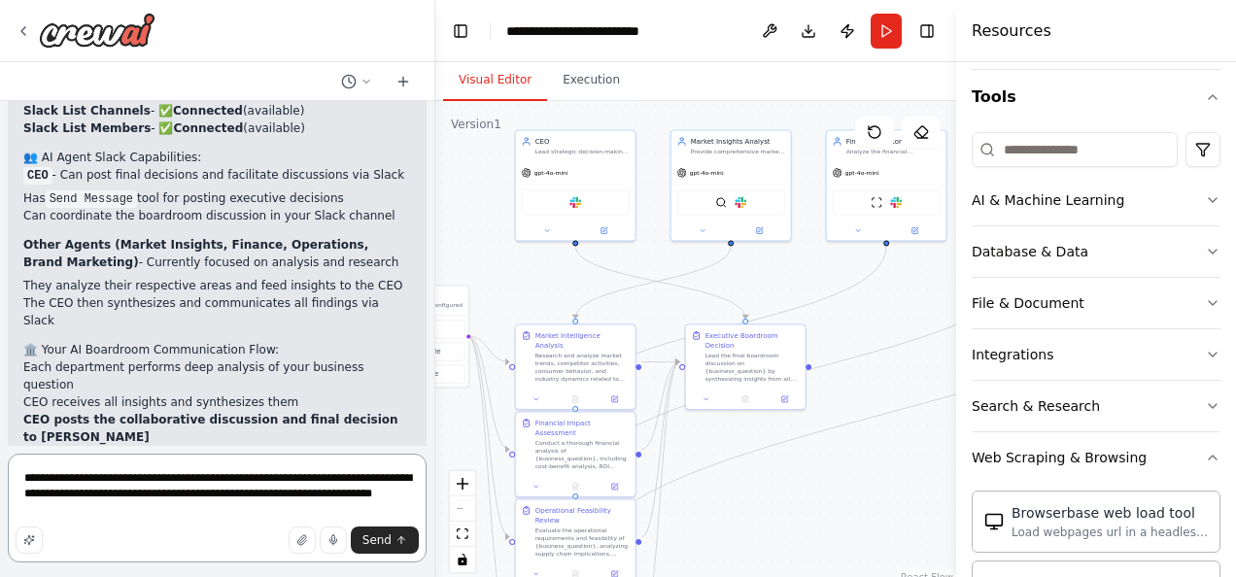
scroll to position [2678, 0]
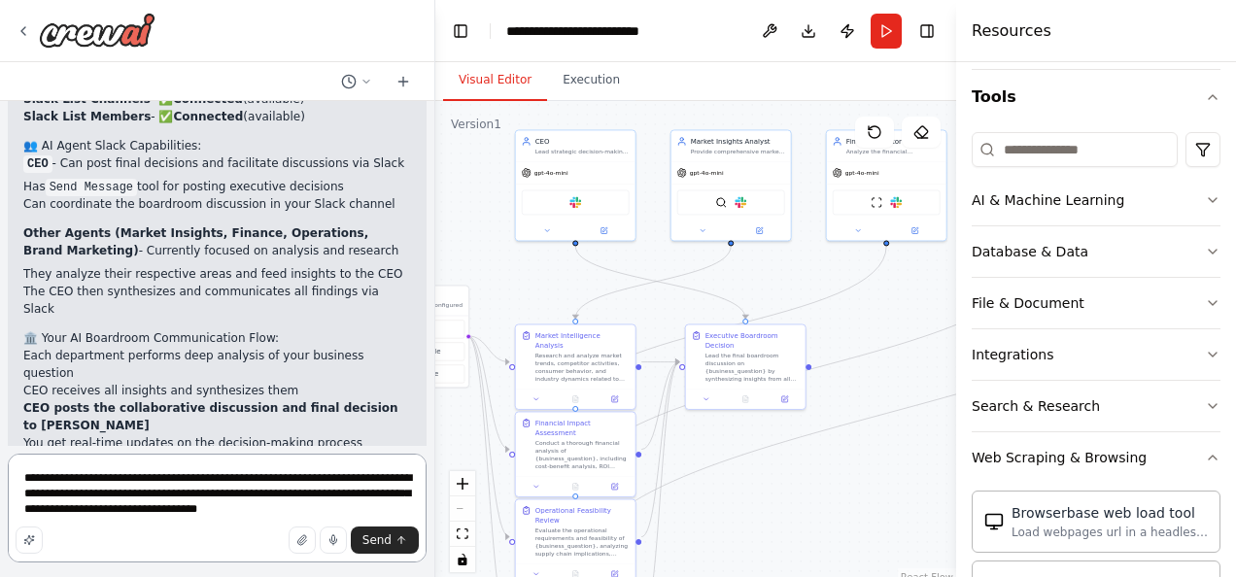
click at [296, 511] on textarea "**********" at bounding box center [217, 508] width 419 height 109
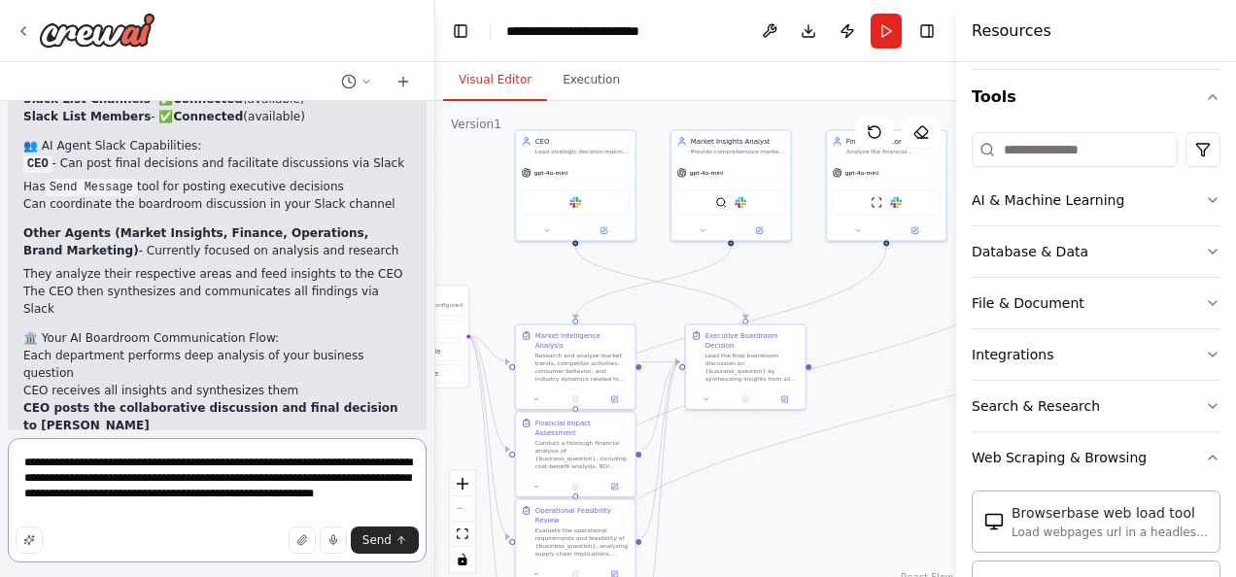
scroll to position [2693, 0]
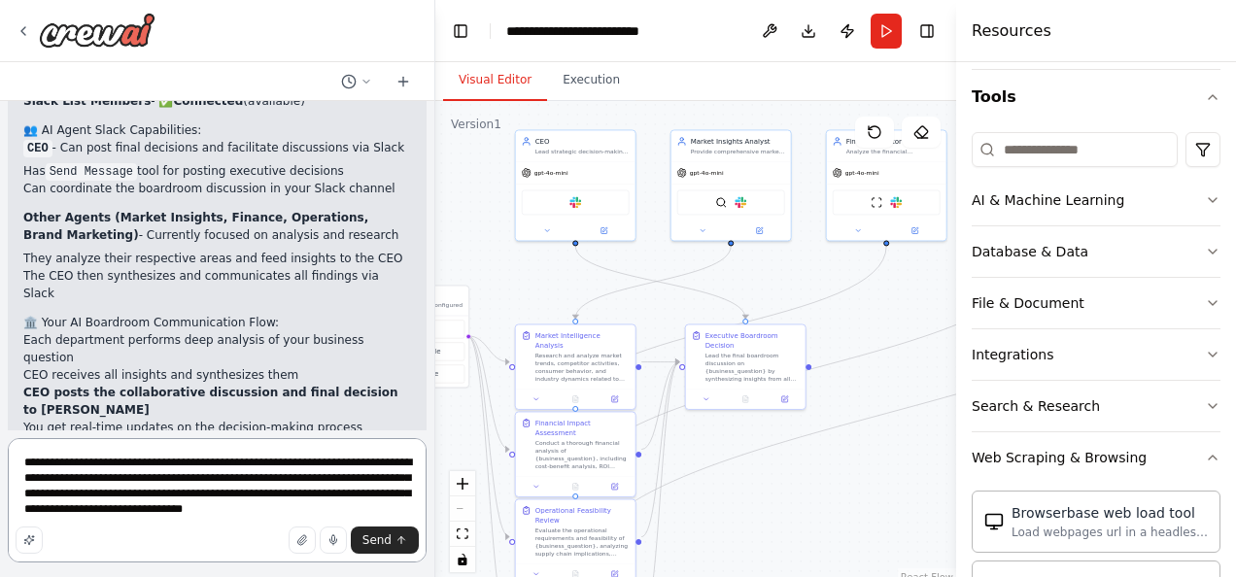
click at [239, 481] on textarea "**********" at bounding box center [217, 500] width 419 height 124
click at [337, 513] on textarea "**********" at bounding box center [217, 500] width 419 height 124
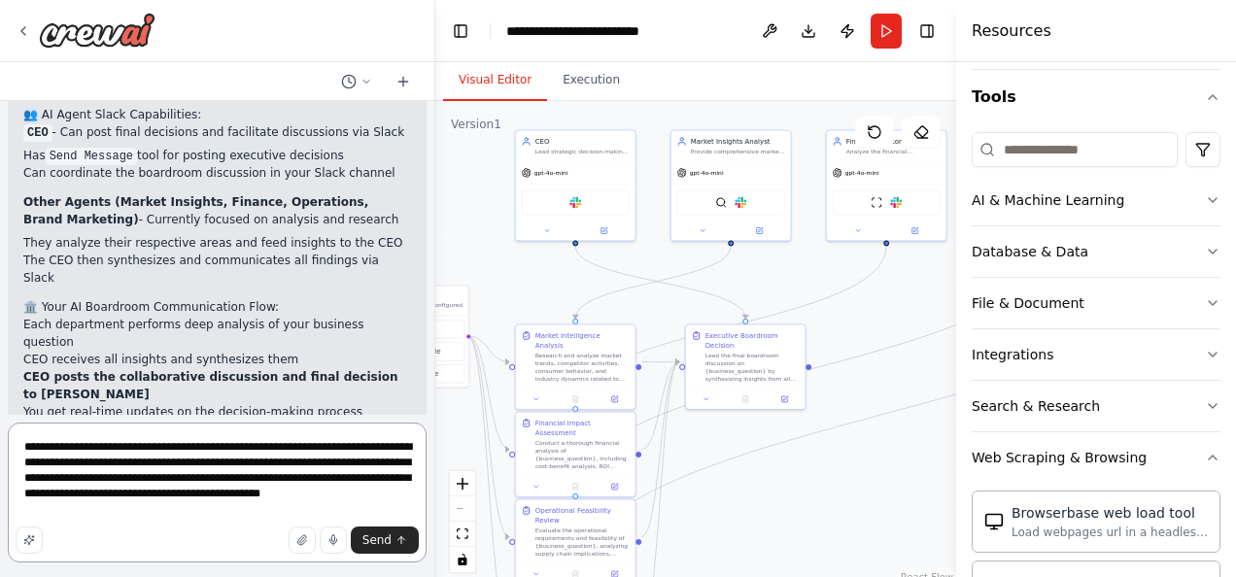
type textarea "**********"
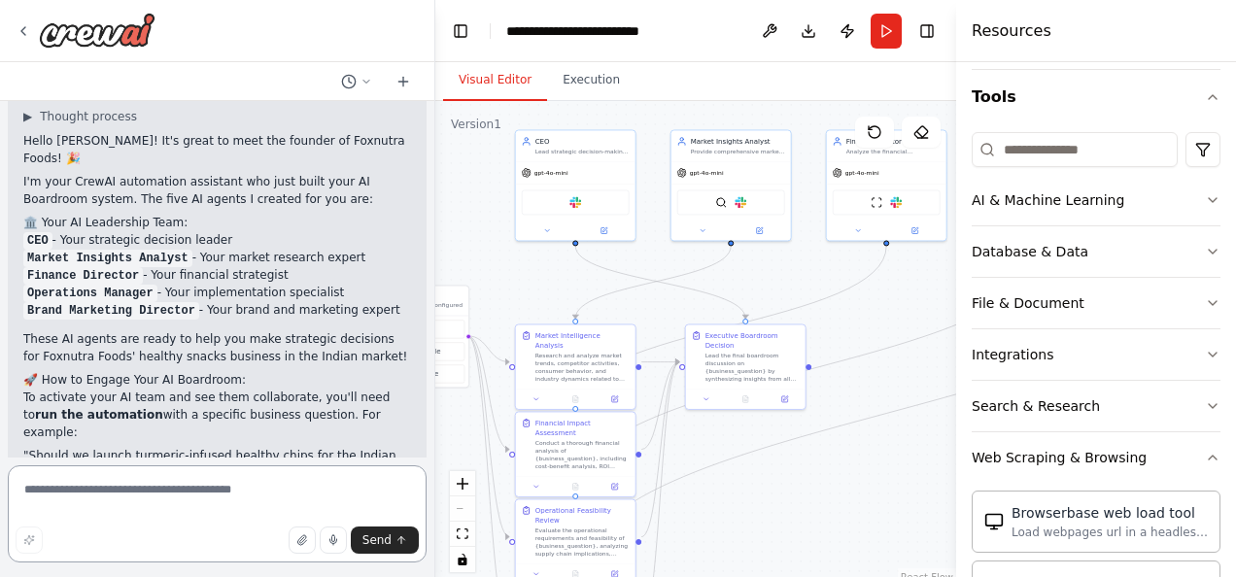
scroll to position [3412, 0]
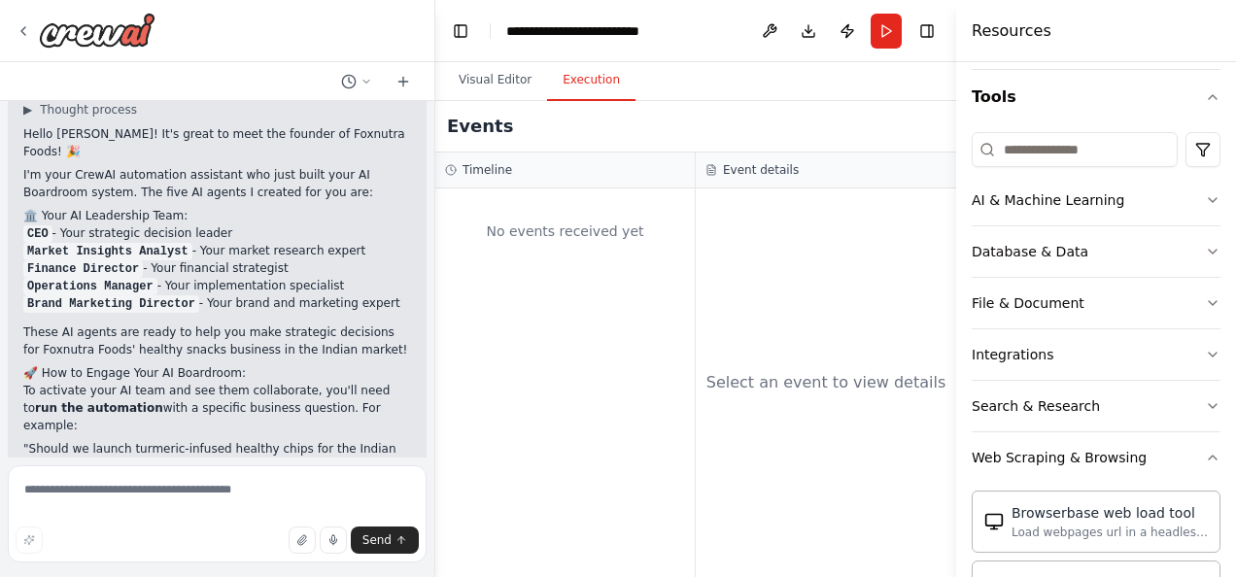
click at [583, 83] on button "Execution" at bounding box center [591, 80] width 88 height 41
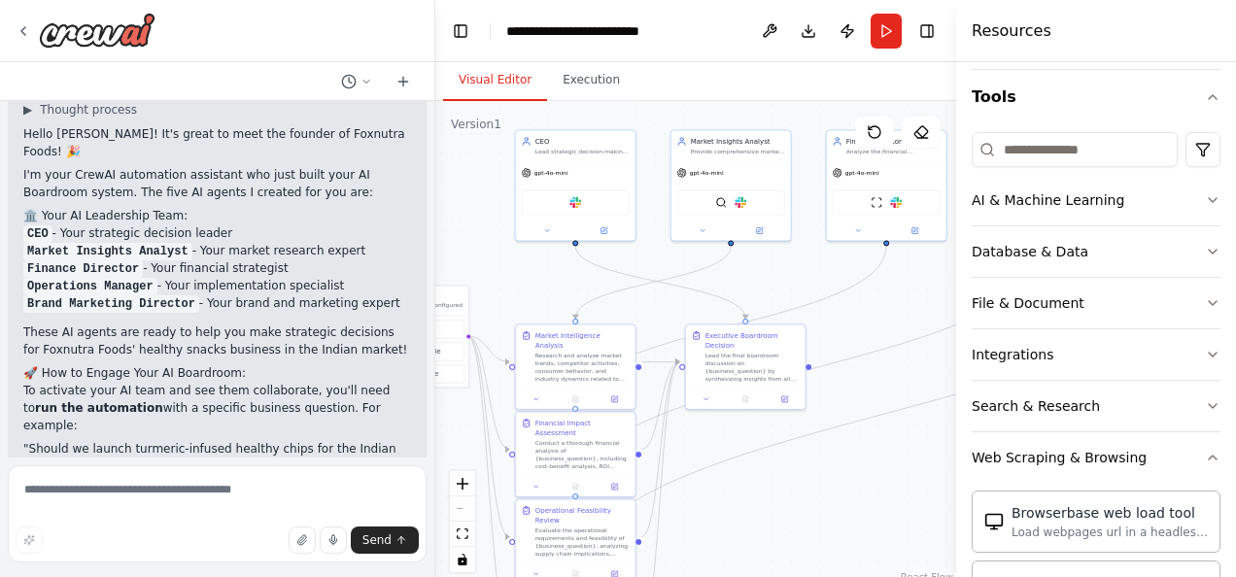
click at [477, 68] on button "Visual Editor" at bounding box center [495, 80] width 104 height 41
click at [884, 36] on button "Run" at bounding box center [886, 31] width 31 height 35
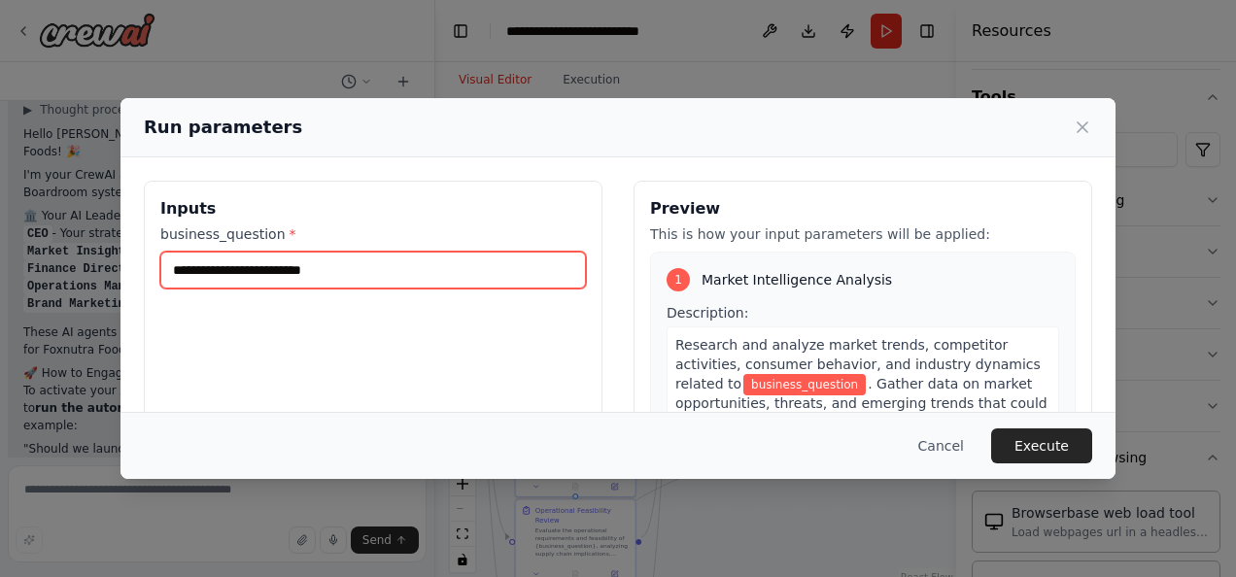
click at [329, 268] on input "business_question *" at bounding box center [373, 270] width 426 height 37
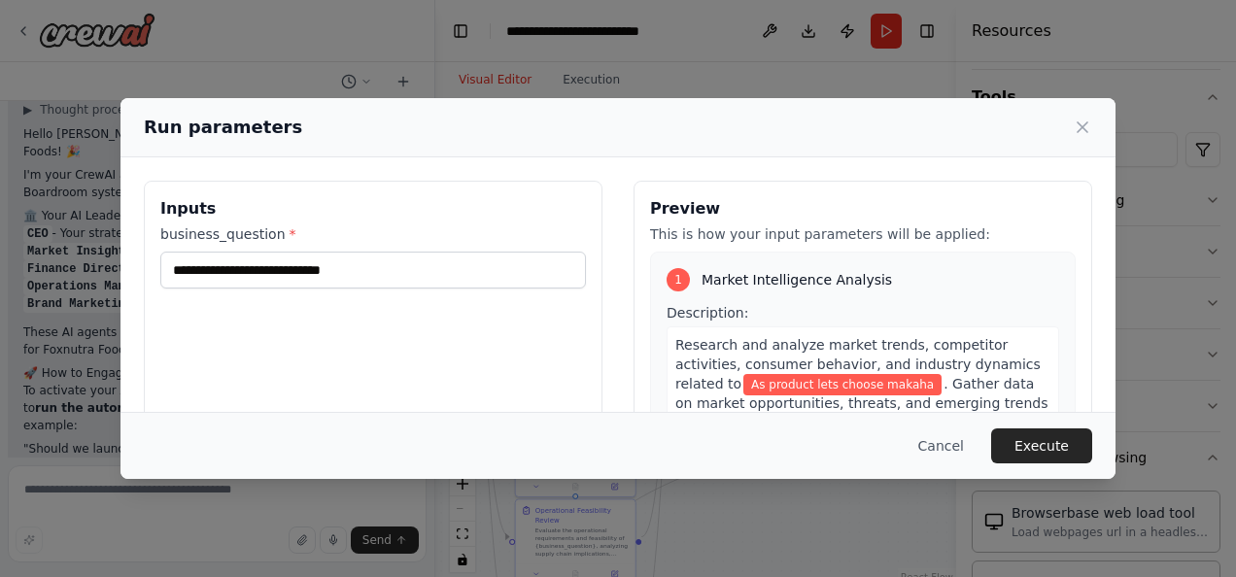
click at [394, 360] on div "**********" at bounding box center [373, 411] width 459 height 461
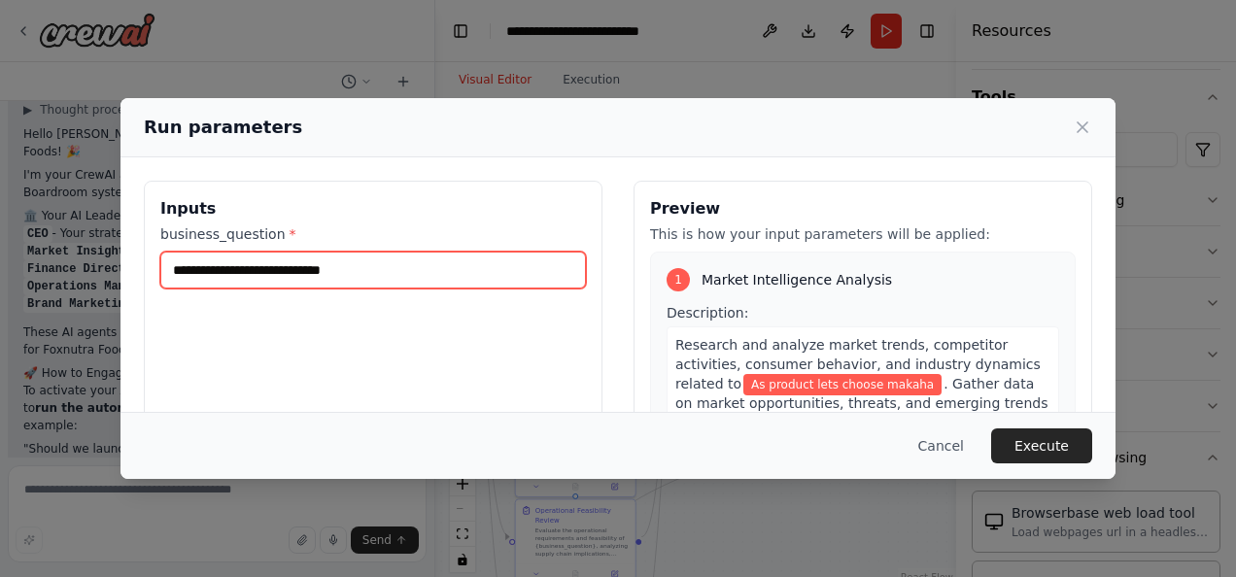
click at [191, 273] on input "**********" at bounding box center [373, 270] width 426 height 37
click at [403, 282] on input "**********" at bounding box center [373, 270] width 426 height 37
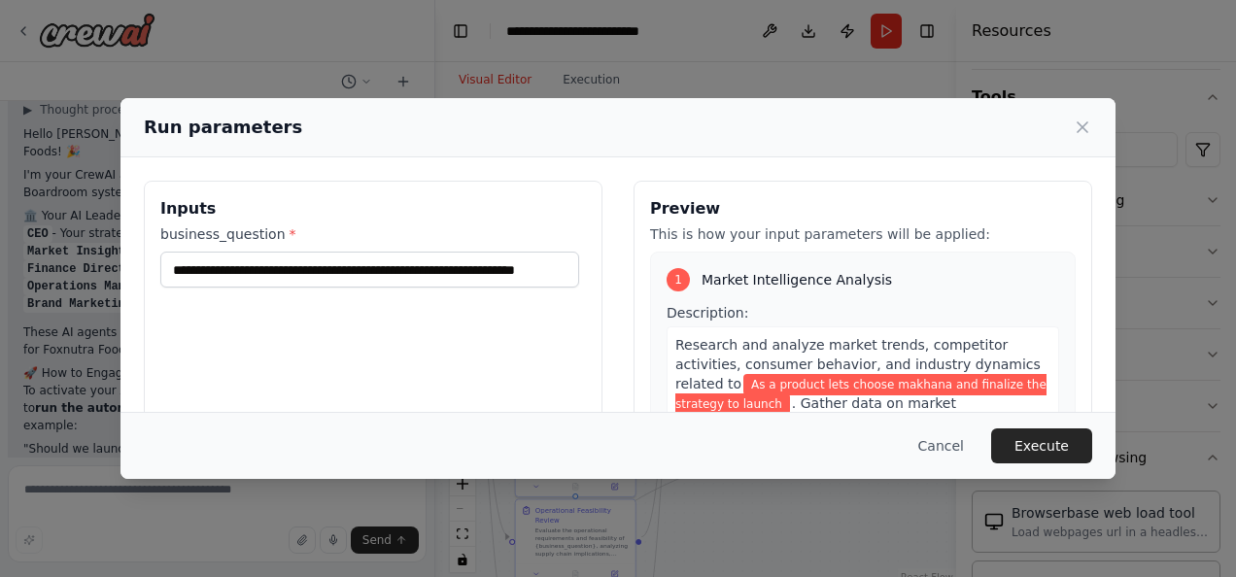
scroll to position [0, 0]
click at [482, 329] on div "**********" at bounding box center [373, 411] width 459 height 461
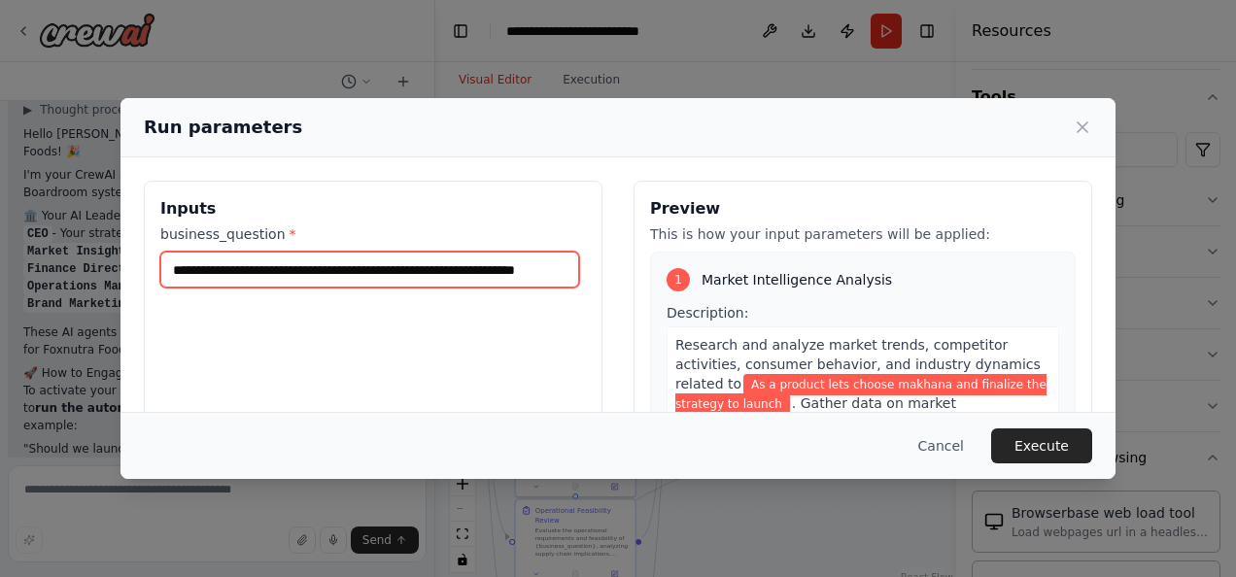
click at [465, 261] on input "**********" at bounding box center [369, 270] width 419 height 36
click at [383, 270] on input "**********" at bounding box center [369, 270] width 419 height 36
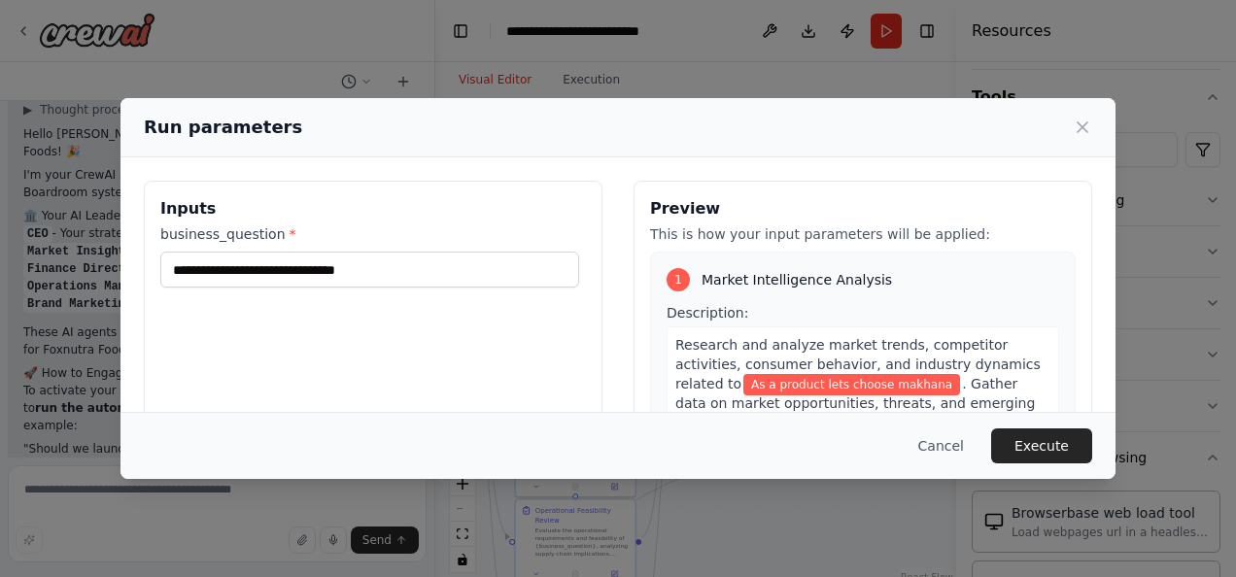
click at [494, 338] on div "**********" at bounding box center [373, 411] width 459 height 461
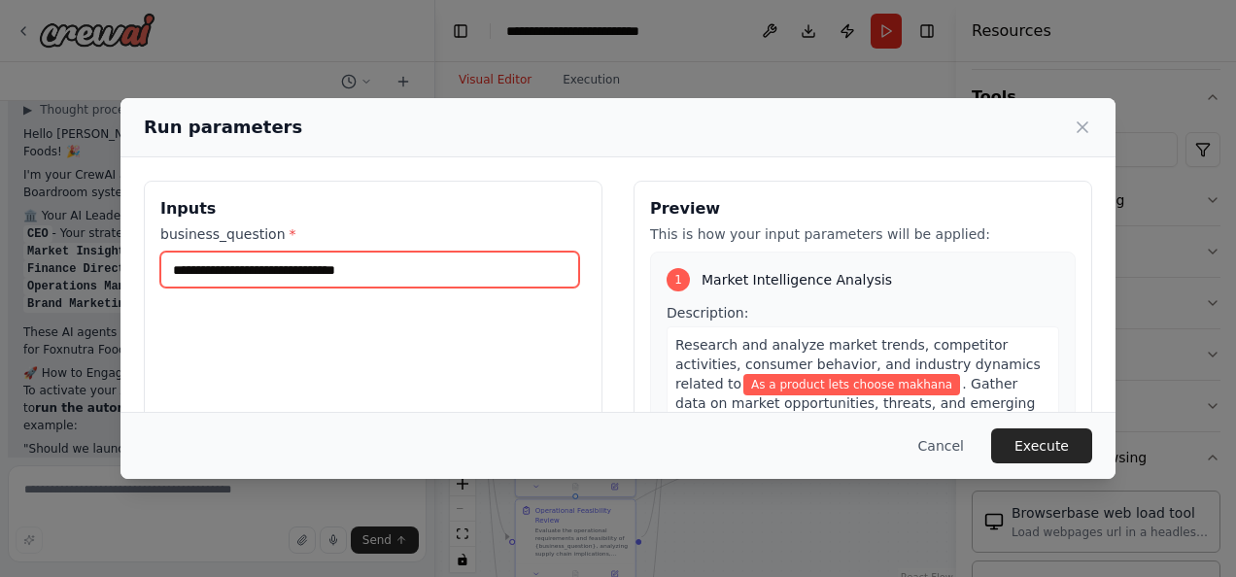
click at [433, 276] on input "**********" at bounding box center [369, 270] width 419 height 36
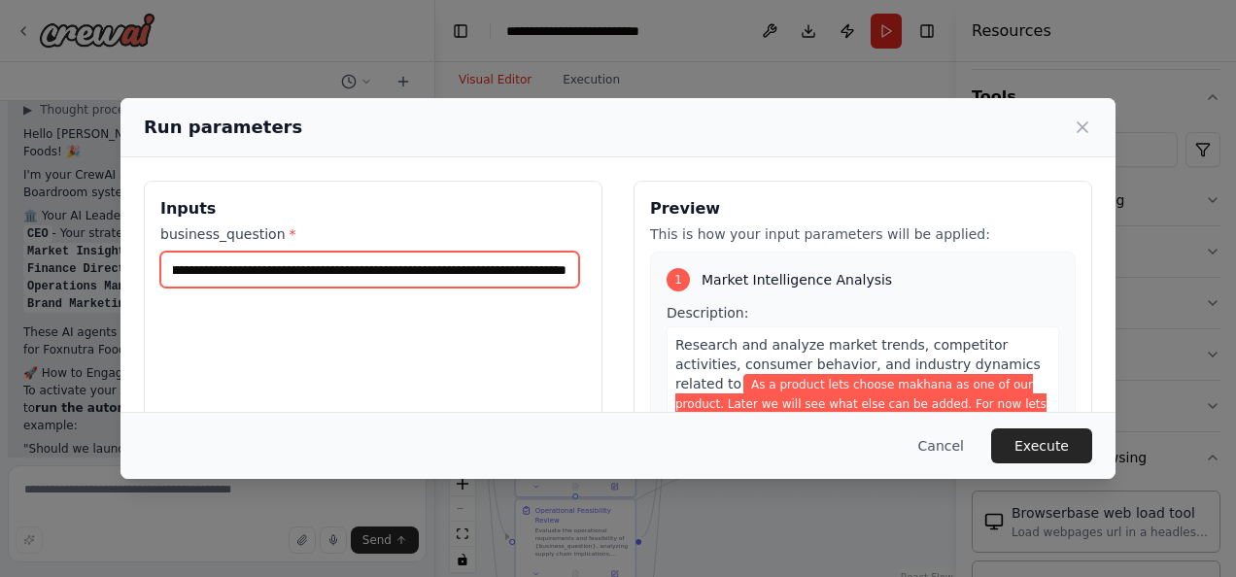
scroll to position [0, 912]
click at [370, 264] on input "**********" at bounding box center [369, 270] width 419 height 36
click at [403, 272] on input "**********" at bounding box center [369, 270] width 419 height 36
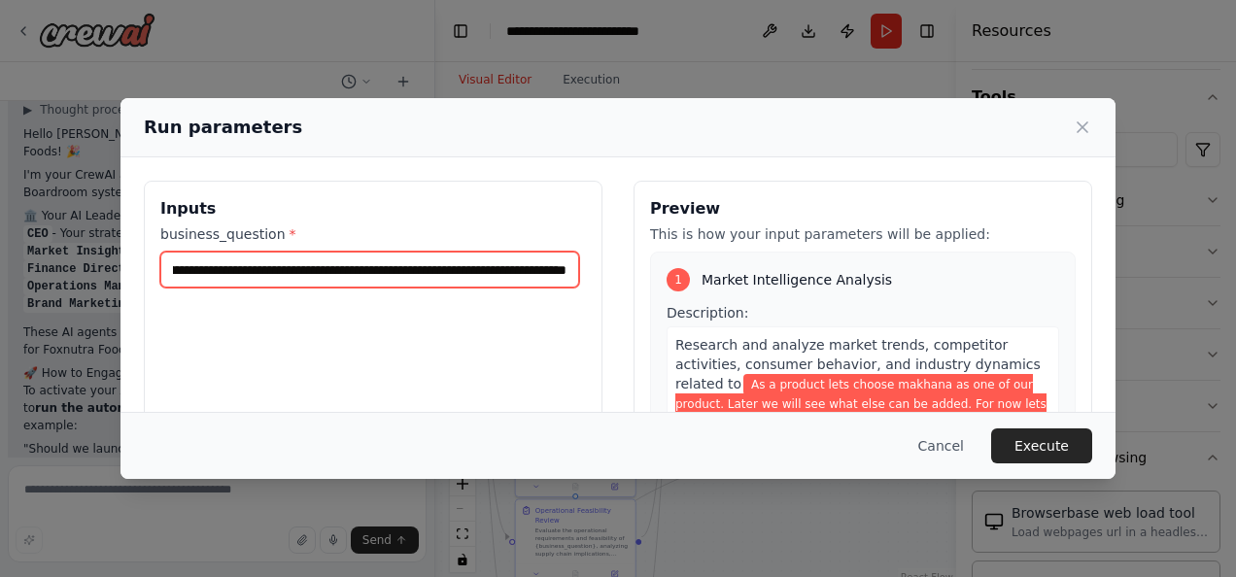
type input "**********"
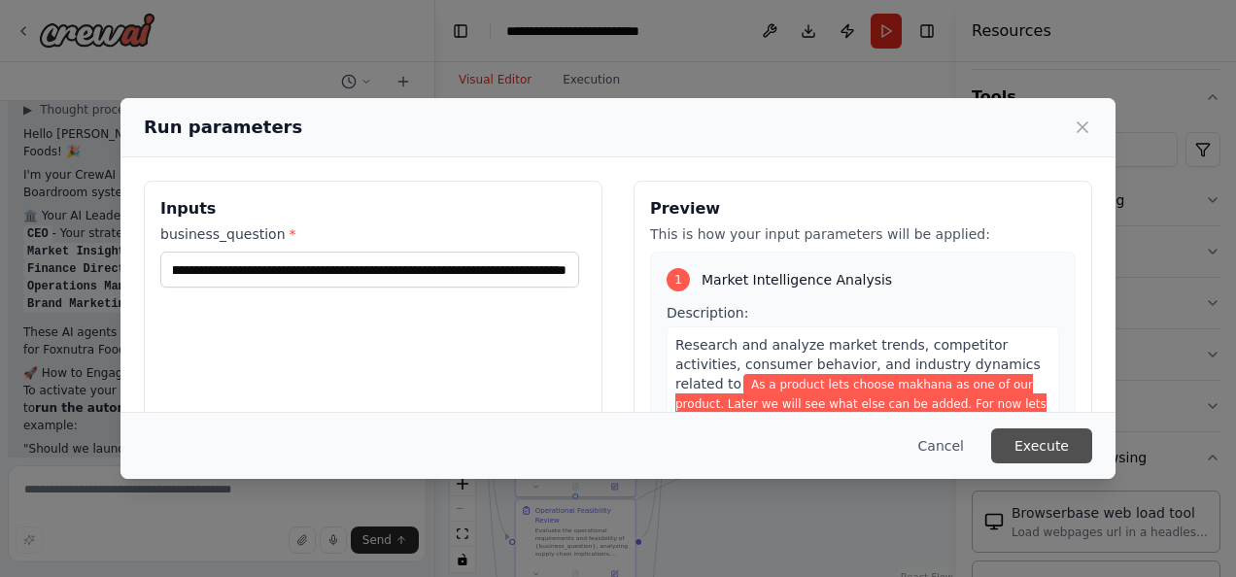
click at [1055, 433] on button "Execute" at bounding box center [1041, 446] width 101 height 35
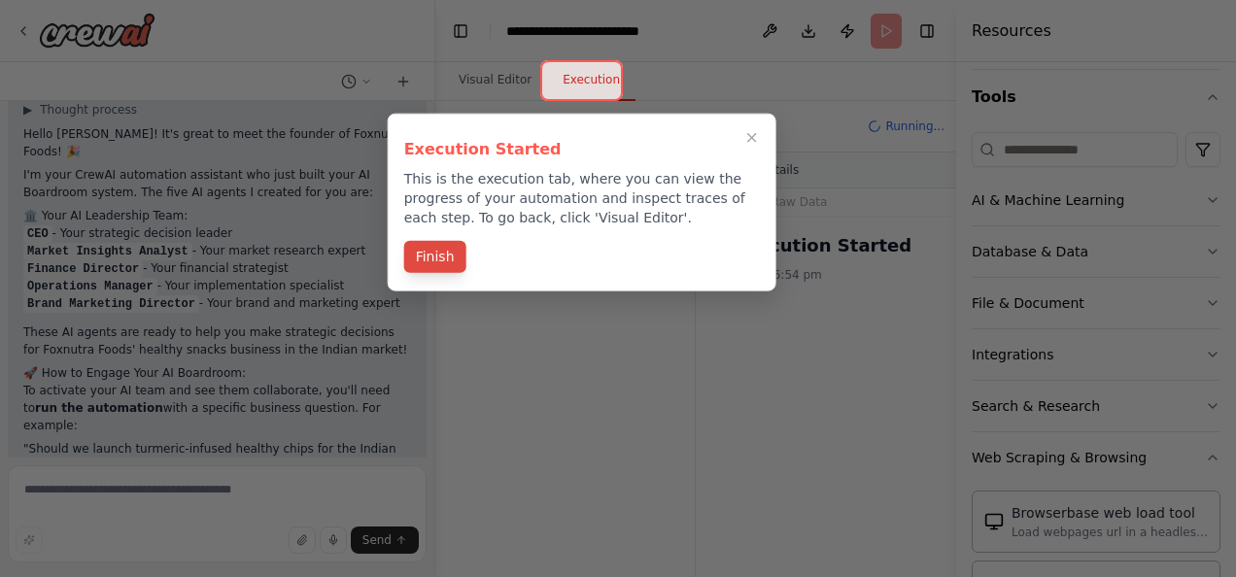
click at [432, 259] on button "Finish" at bounding box center [435, 257] width 62 height 32
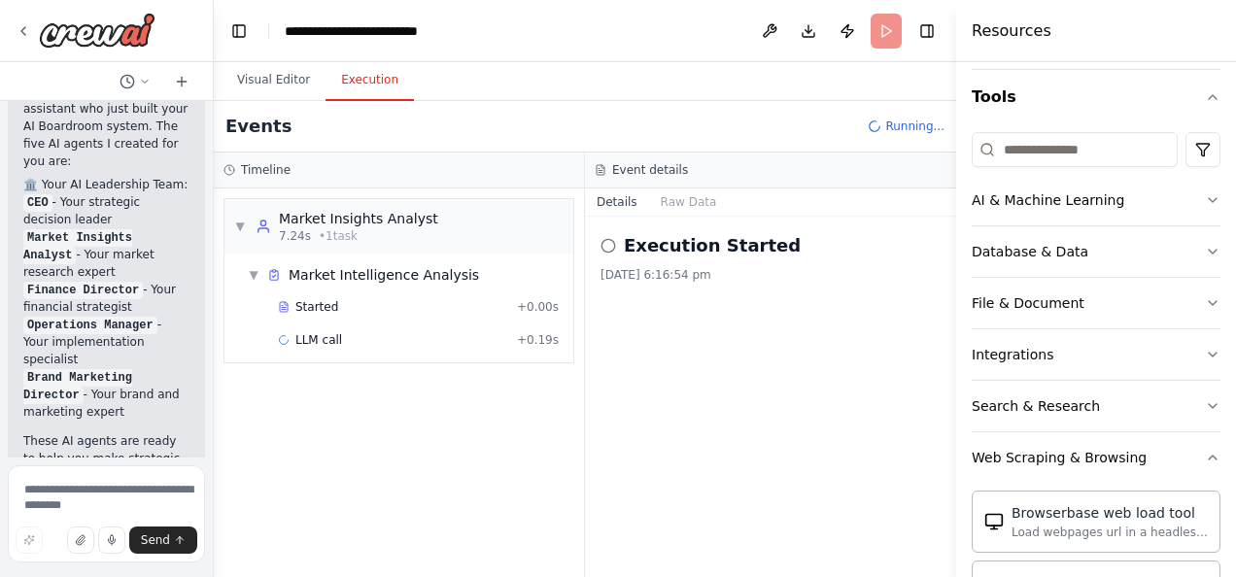
scroll to position [6011, 0]
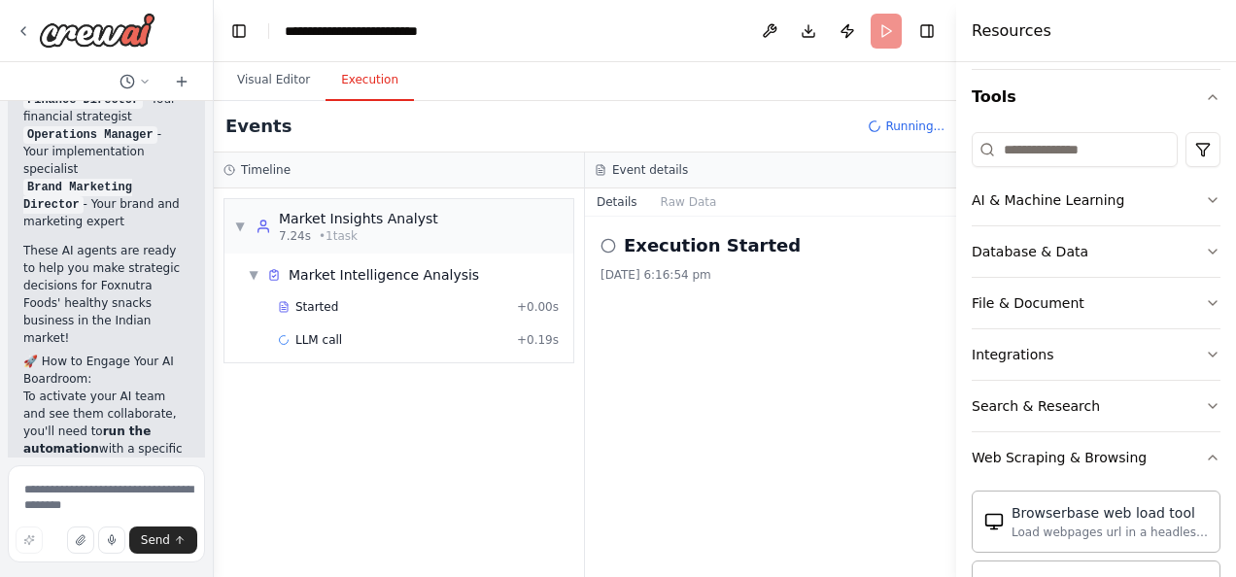
drag, startPoint x: 433, startPoint y: 278, endPoint x: 214, endPoint y: 284, distance: 219.7
click at [214, 284] on div "Automate my Foxnutra Foods AI boardroom where multiple AI agents (Finance, Bran…" at bounding box center [618, 288] width 1236 height 577
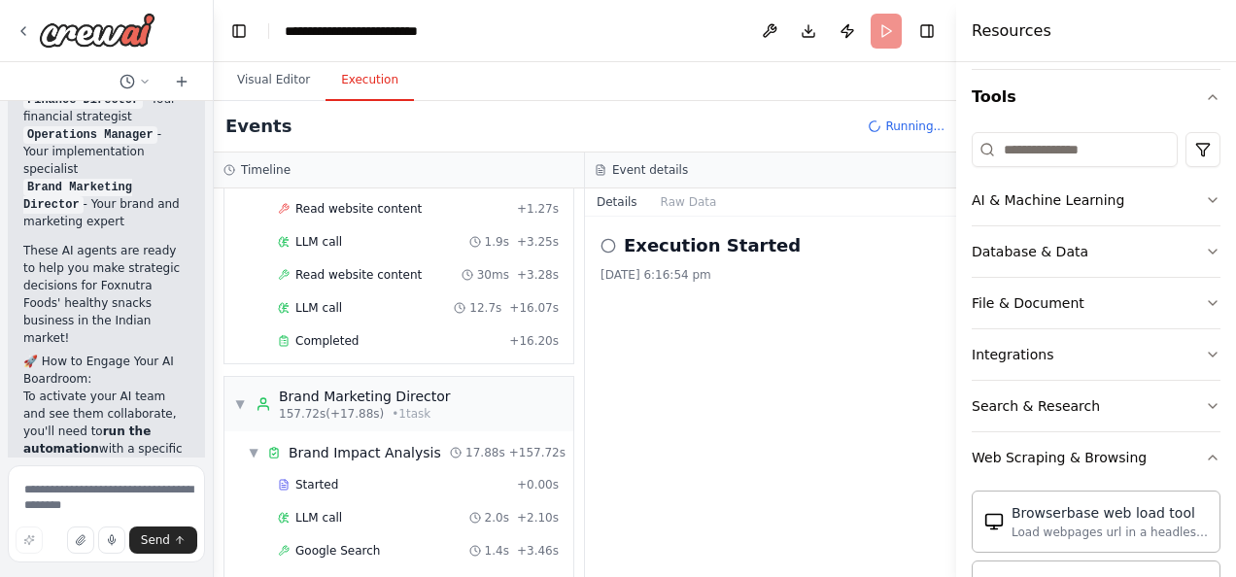
scroll to position [2701, 0]
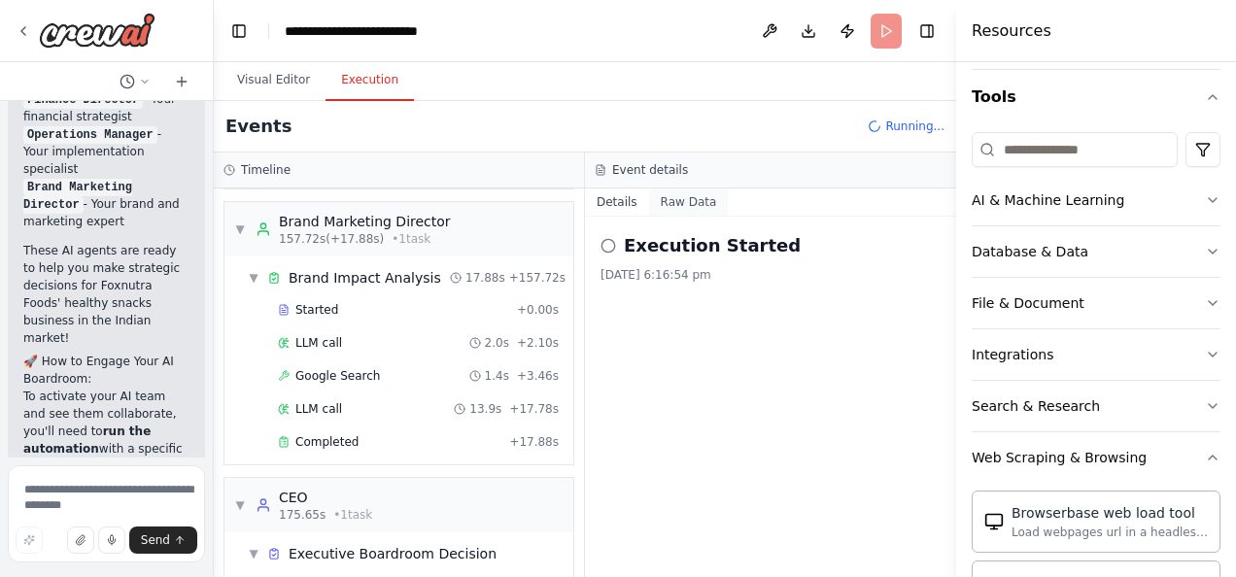
click at [678, 194] on button "Raw Data" at bounding box center [689, 202] width 80 height 27
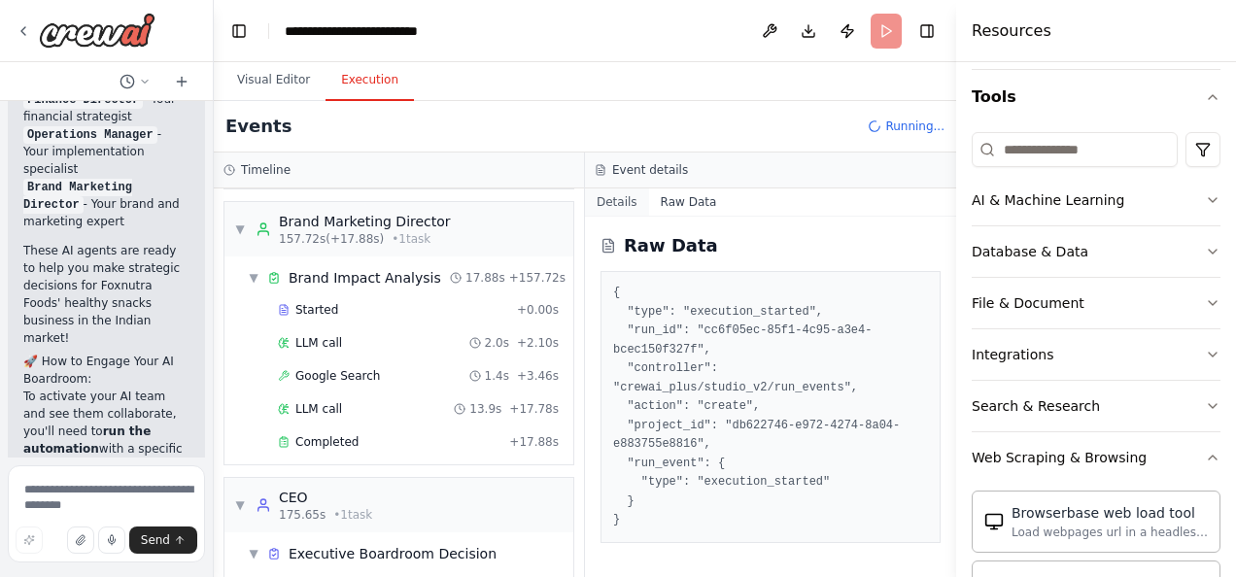
click at [607, 198] on button "Details" at bounding box center [617, 202] width 64 height 27
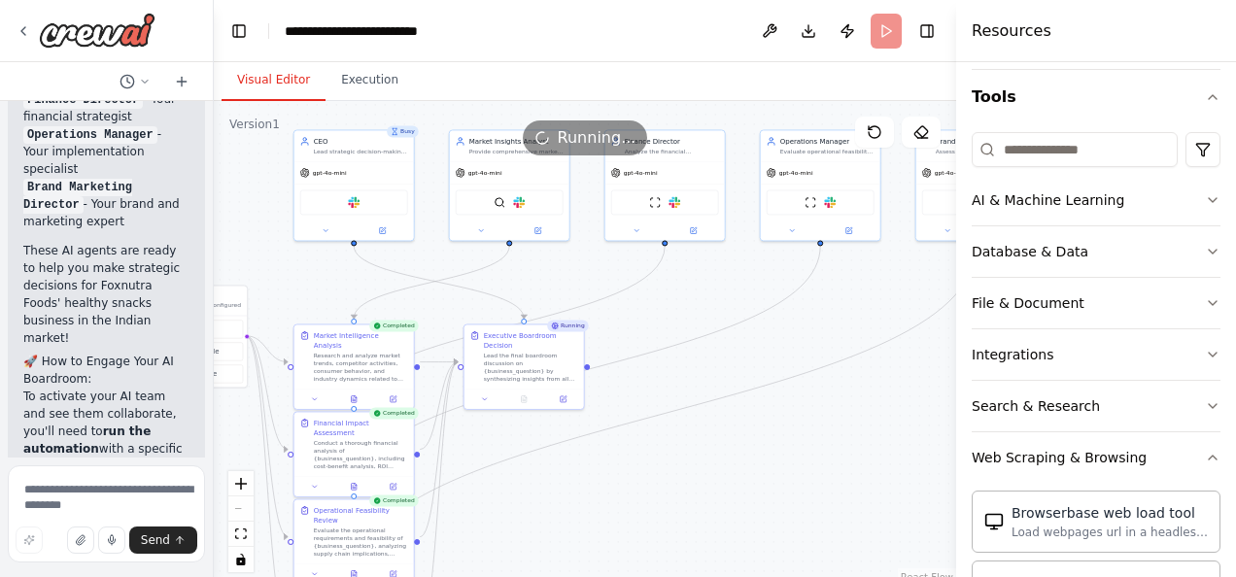
click at [272, 73] on button "Visual Editor" at bounding box center [274, 80] width 104 height 41
click at [367, 84] on button "Execution" at bounding box center [370, 80] width 88 height 41
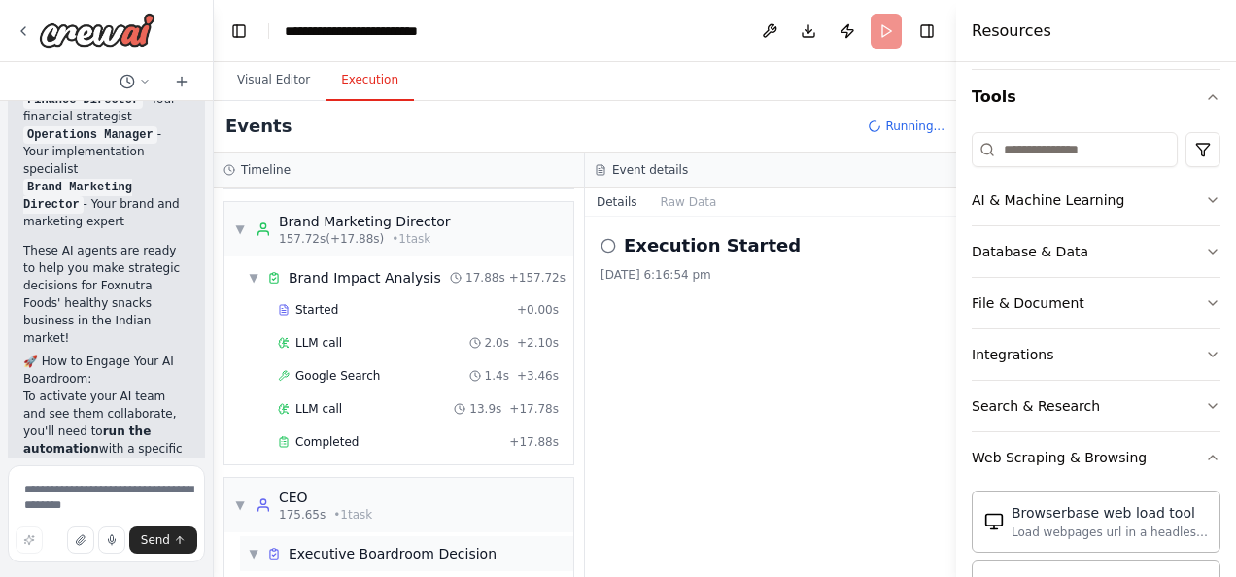
click at [338, 544] on span "Executive Boardroom Decision" at bounding box center [393, 553] width 208 height 19
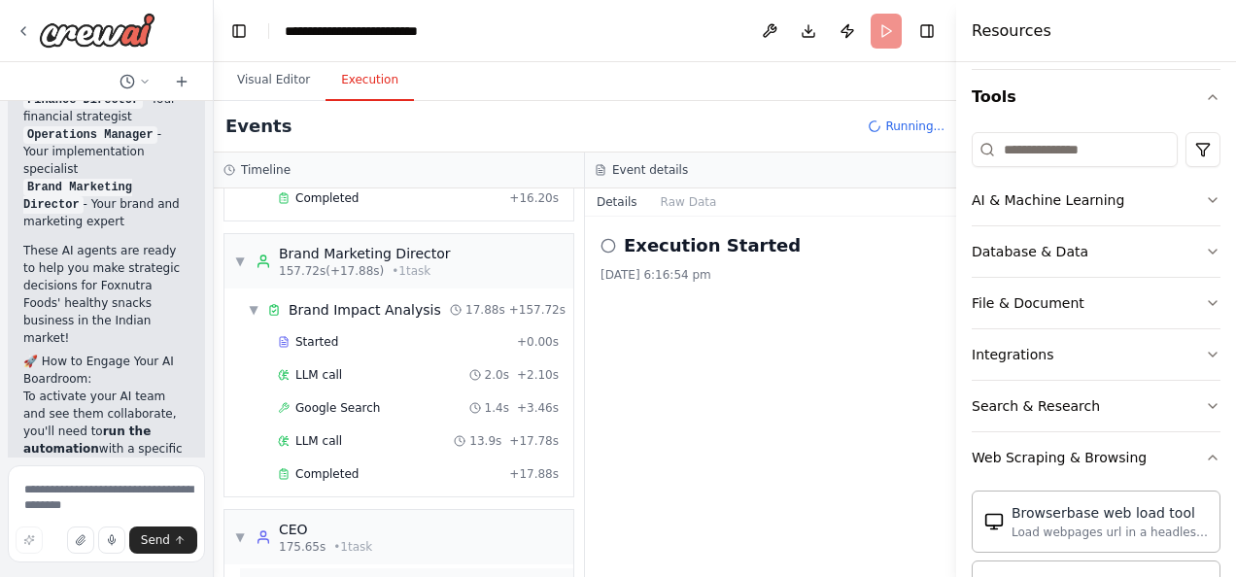
click at [342, 576] on span "Executive Boardroom Decision" at bounding box center [393, 585] width 208 height 19
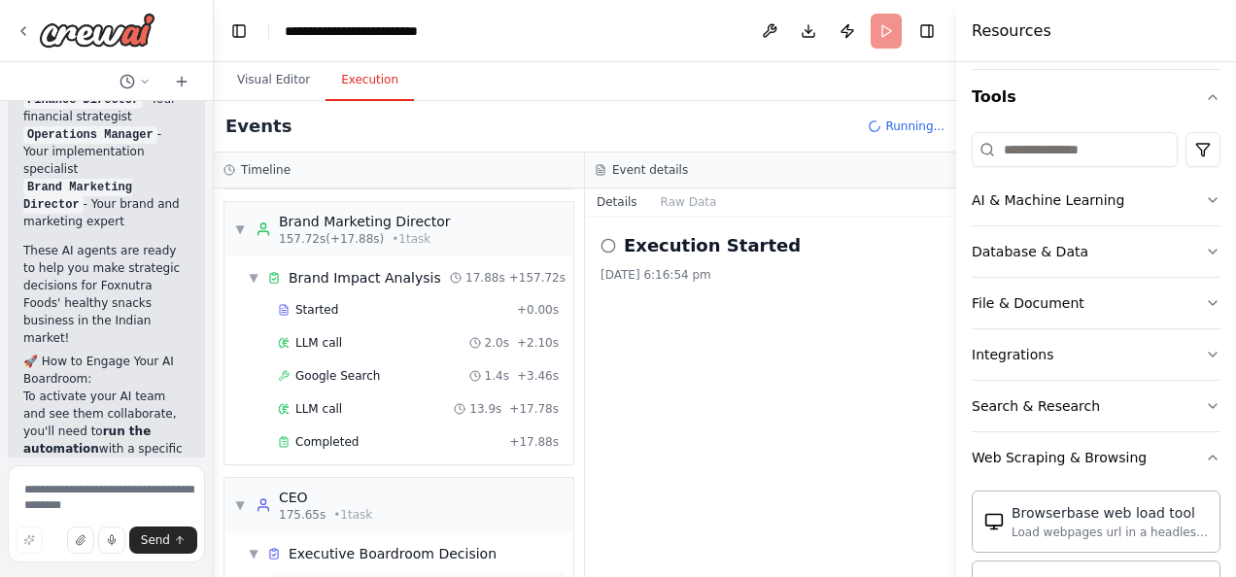
click at [327, 576] on span "Started" at bounding box center [316, 586] width 43 height 16
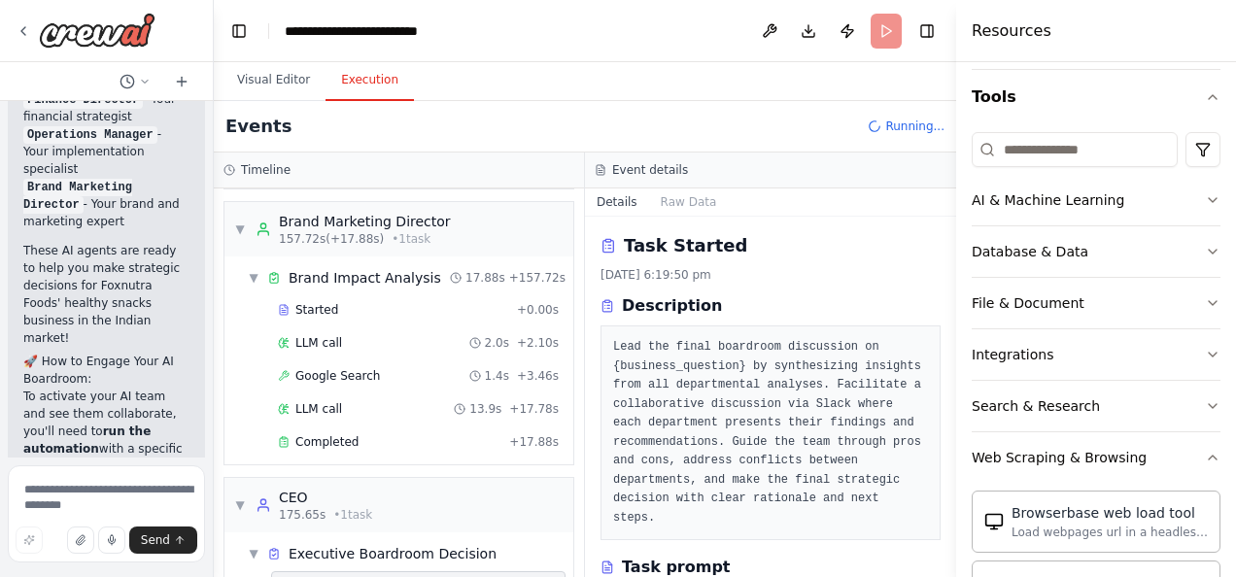
click at [327, 576] on span "Started" at bounding box center [316, 586] width 43 height 16
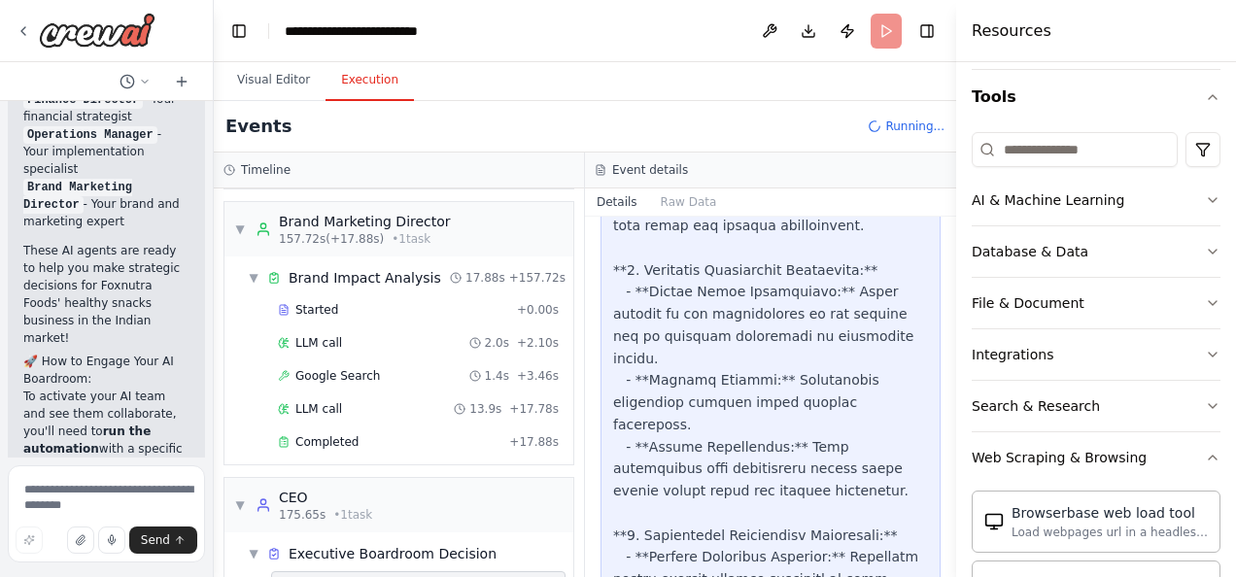
scroll to position [5593, 0]
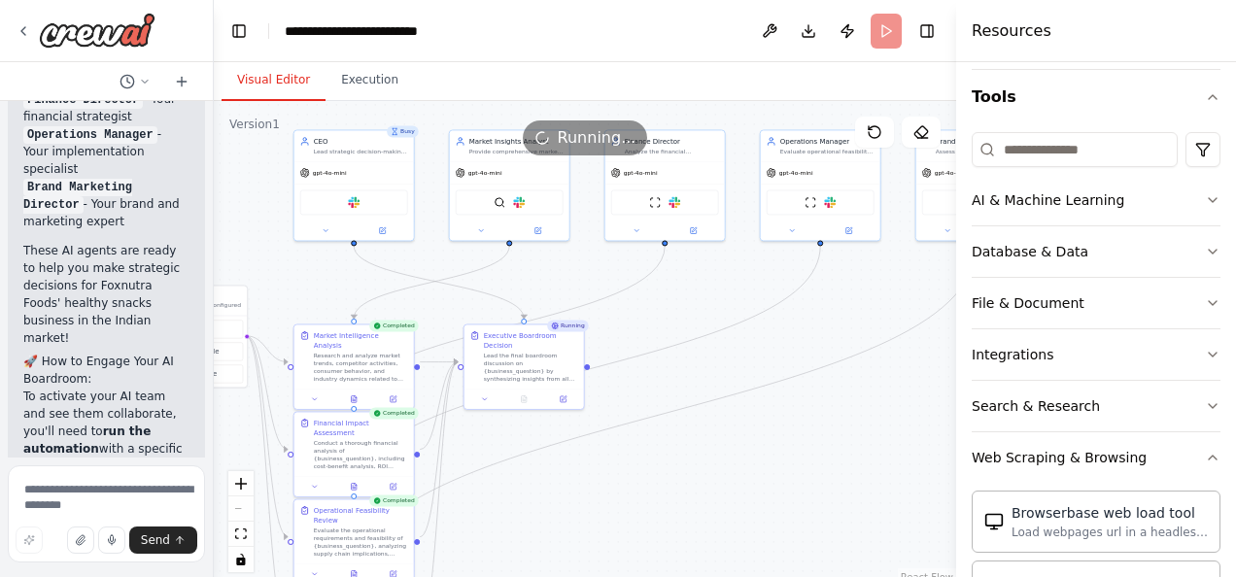
click at [268, 81] on button "Visual Editor" at bounding box center [274, 80] width 104 height 41
click at [574, 330] on div "Running" at bounding box center [568, 326] width 42 height 12
click at [532, 373] on div "Executive Boardroom Decision Lead the final boardroom discussion on {business_q…" at bounding box center [525, 355] width 120 height 64
click at [554, 364] on div "Lead the final boardroom discussion on {business_question} by synthesizing insi…" at bounding box center [531, 365] width 94 height 31
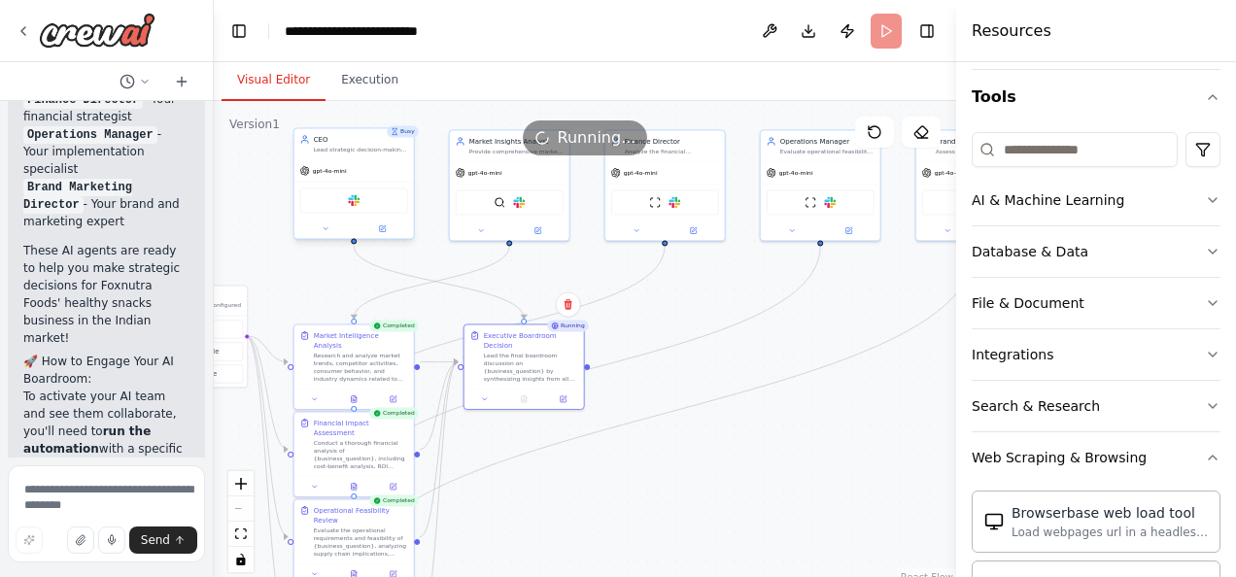
click at [357, 156] on div "CEO Lead strategic decision-making for Foxnutra Foods by facilitating boardroom…" at bounding box center [354, 143] width 120 height 31
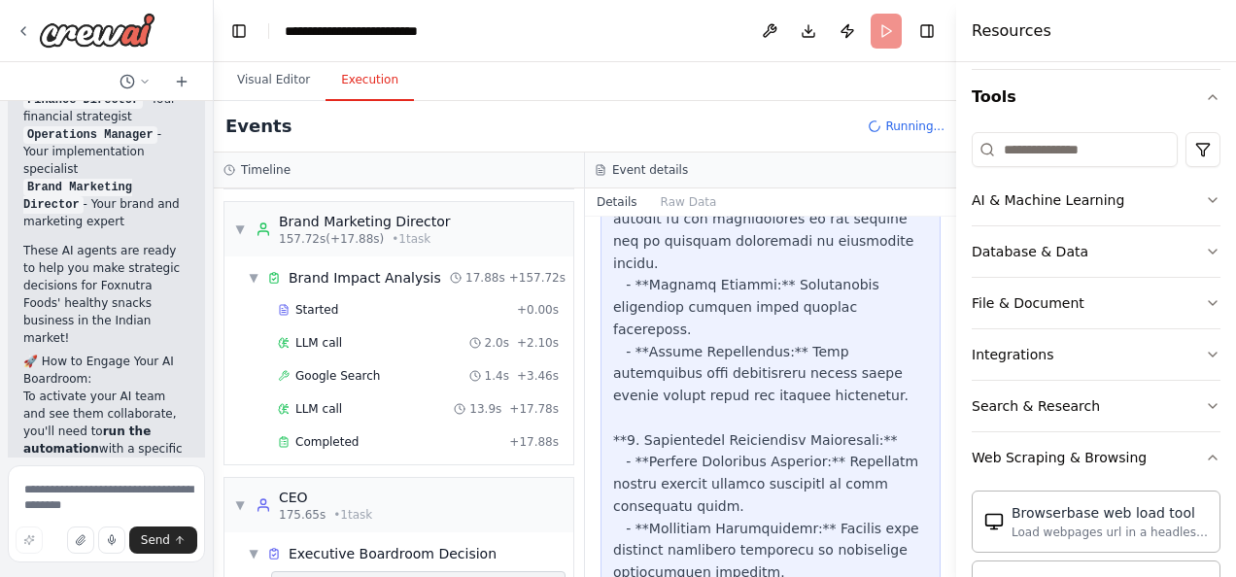
click at [362, 89] on button "Execution" at bounding box center [370, 80] width 88 height 41
click at [935, 27] on button "Toggle Right Sidebar" at bounding box center [927, 30] width 27 height 27
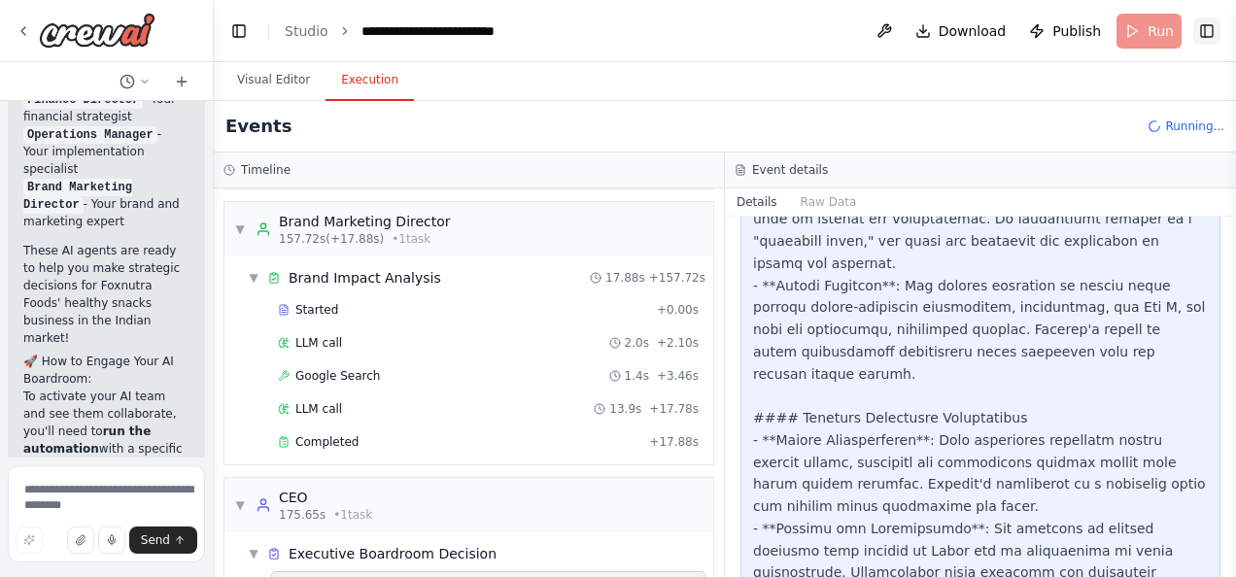
click at [1209, 27] on button "Toggle Right Sidebar" at bounding box center [1207, 30] width 27 height 27
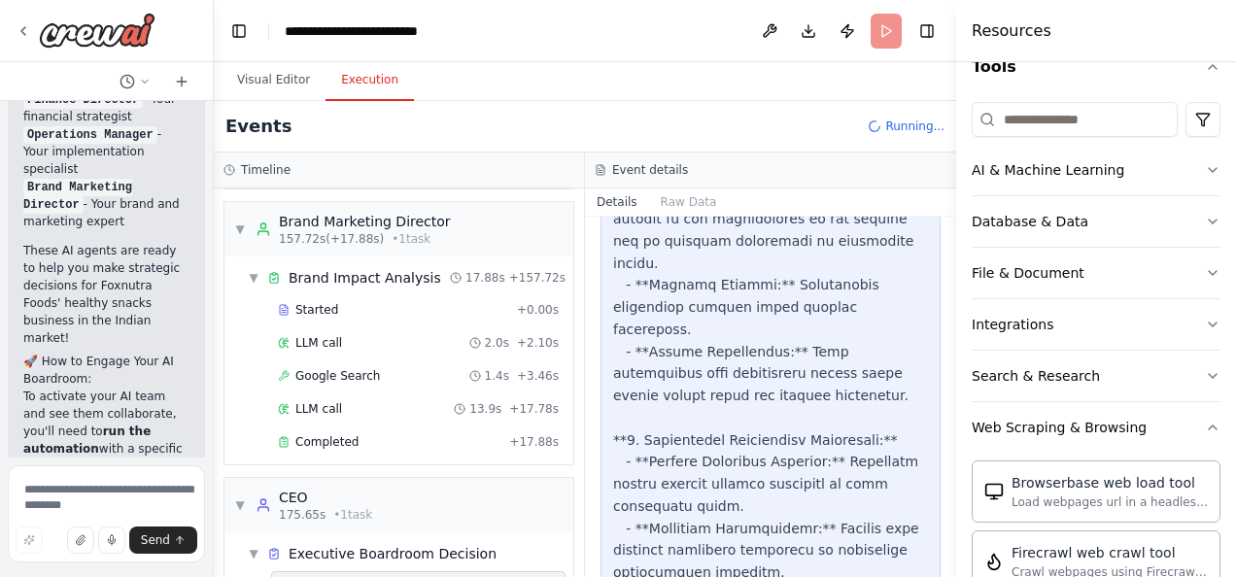
scroll to position [0, 0]
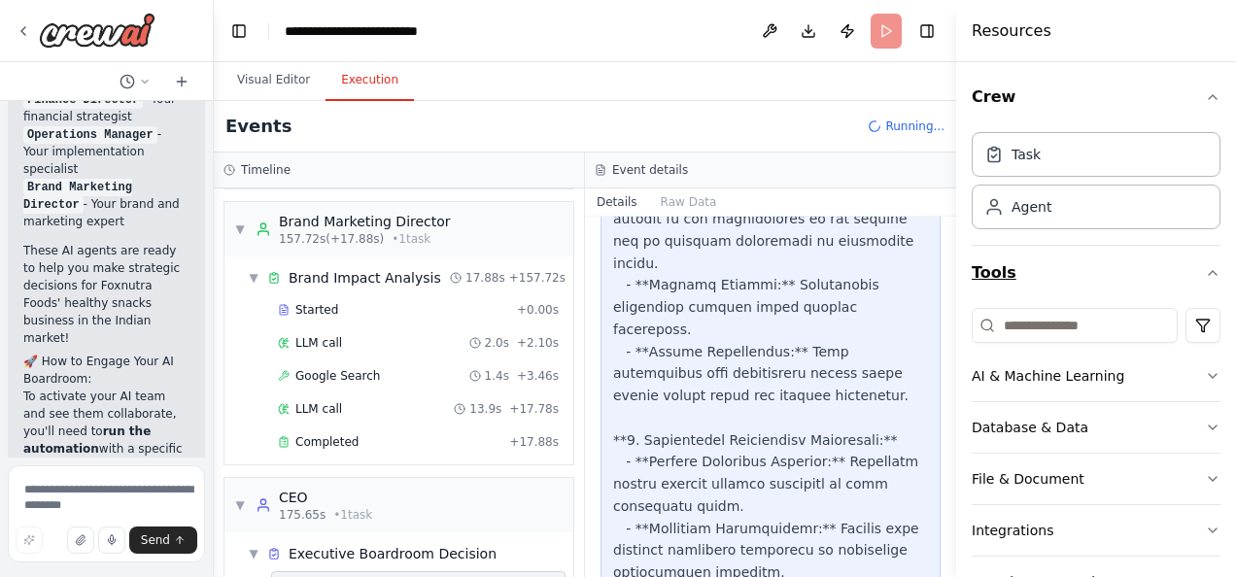
click at [1205, 274] on icon "button" at bounding box center [1213, 273] width 16 height 16
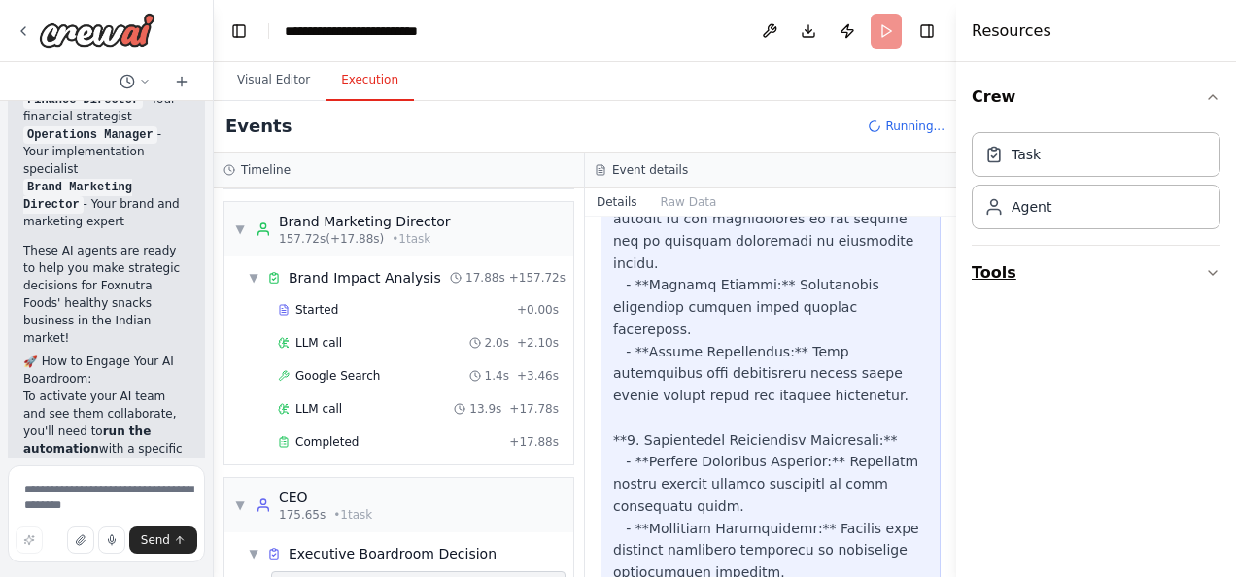
click at [1209, 274] on icon "button" at bounding box center [1213, 273] width 16 height 16
click at [1032, 224] on div "Agent" at bounding box center [1096, 206] width 249 height 45
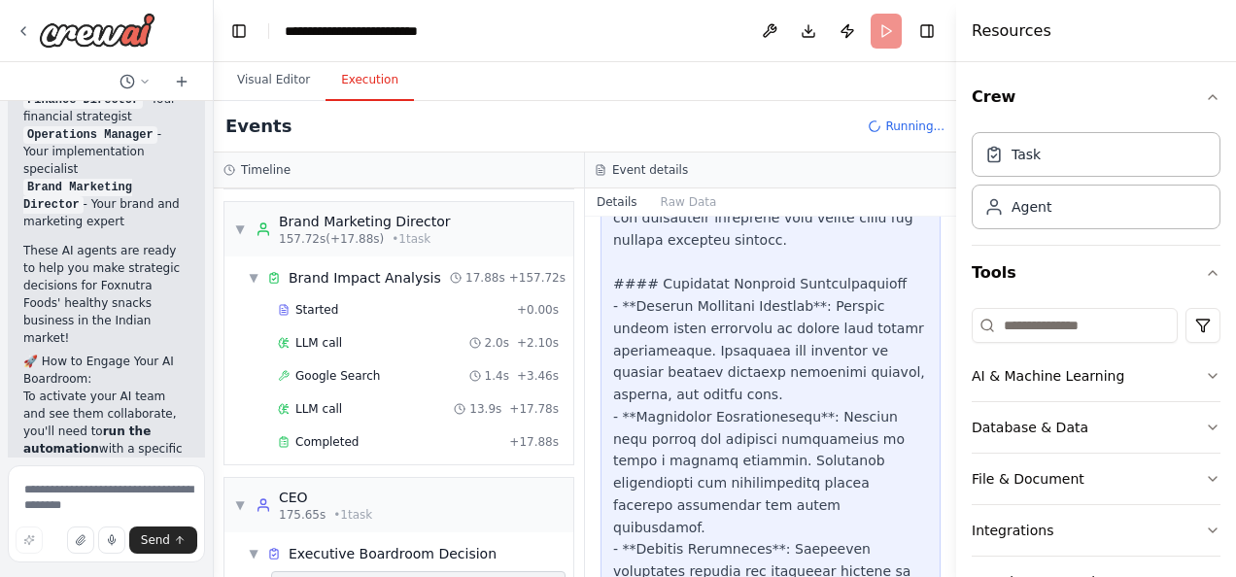
scroll to position [7899, 0]
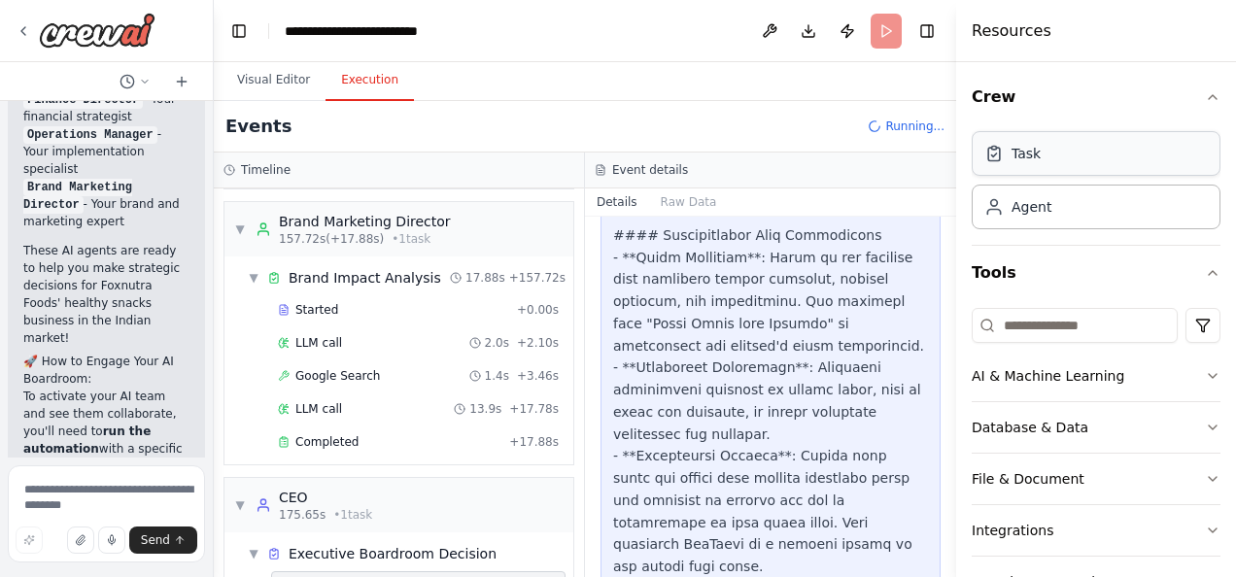
click at [1015, 152] on div "Task" at bounding box center [1026, 153] width 29 height 19
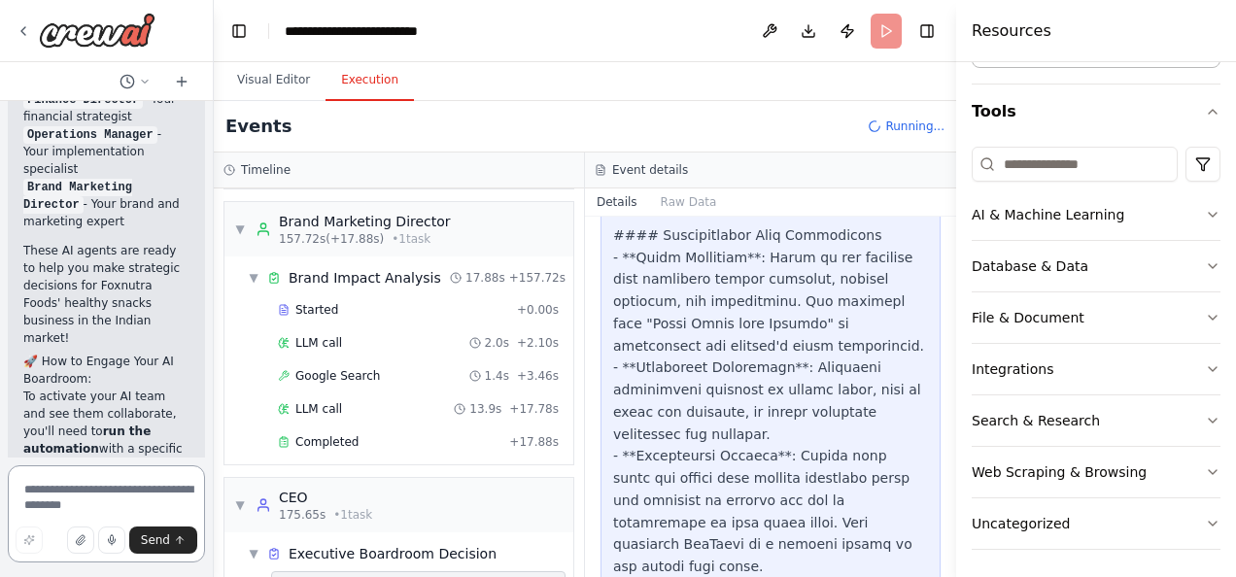
click at [74, 488] on textarea at bounding box center [106, 514] width 197 height 97
type textarea "**********"
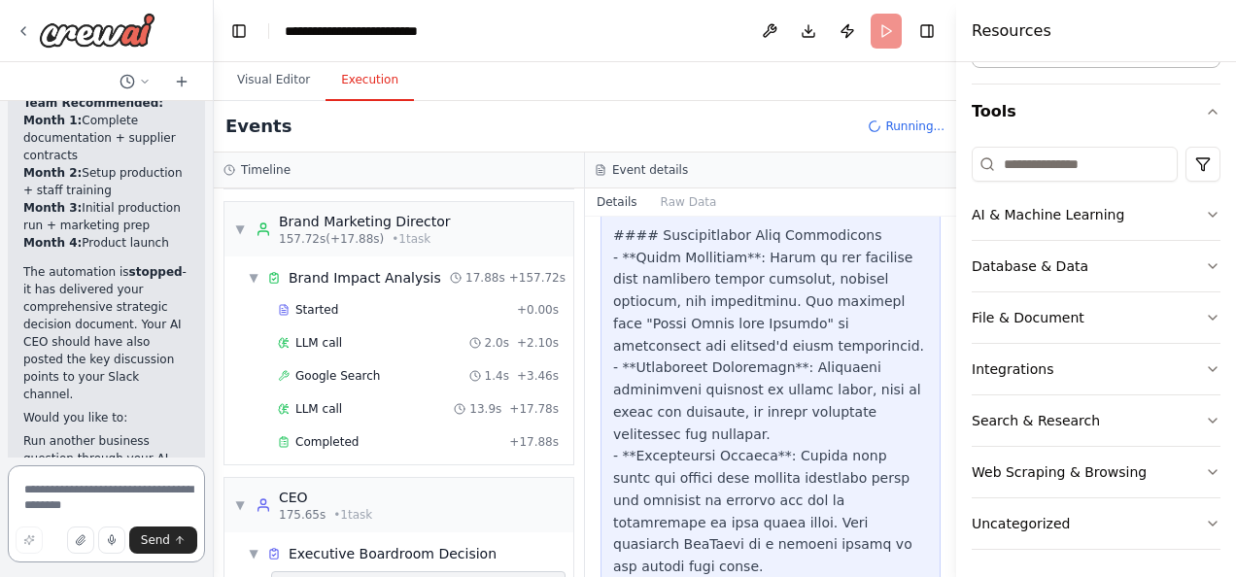
scroll to position [7667, 0]
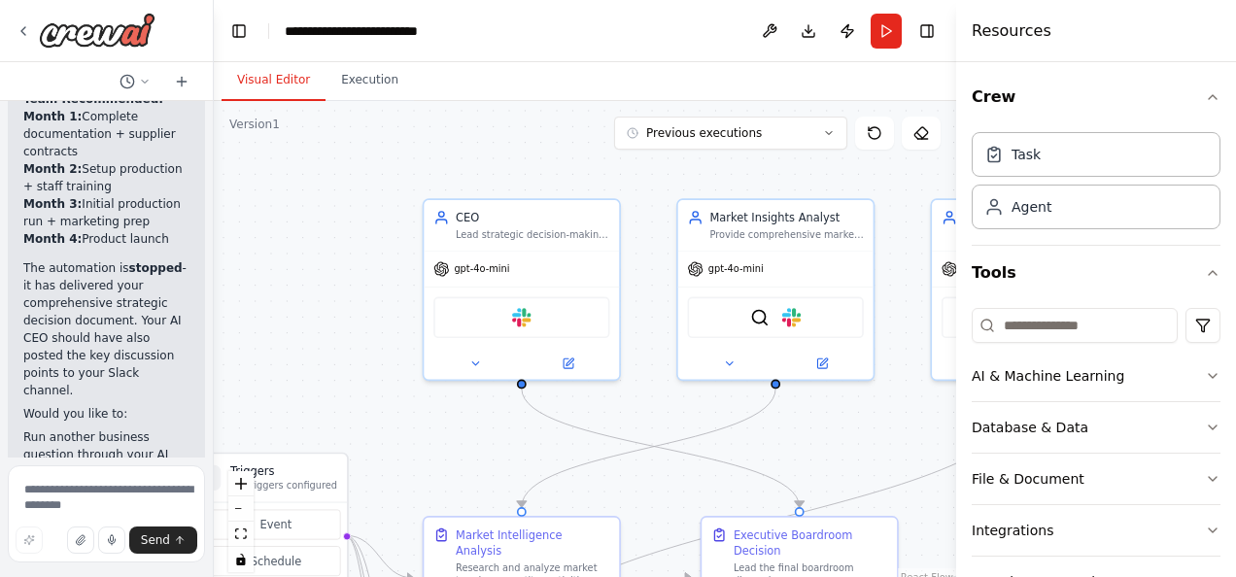
drag, startPoint x: 566, startPoint y: 274, endPoint x: 387, endPoint y: 258, distance: 179.6
click at [387, 258] on div ".deletable-edge-delete-btn { width: 20px; height: 20px; border: 0px solid #ffff…" at bounding box center [585, 344] width 743 height 486
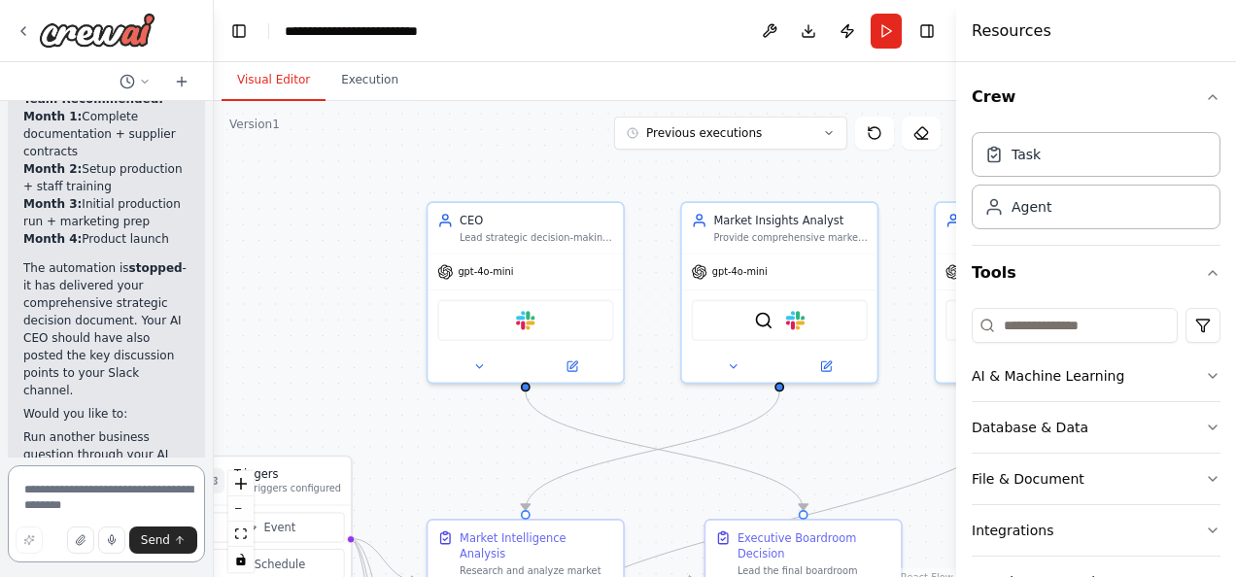
click at [114, 498] on textarea at bounding box center [106, 514] width 197 height 97
click at [376, 78] on button "Execution" at bounding box center [370, 80] width 88 height 41
click at [261, 72] on button "Visual Editor" at bounding box center [274, 80] width 104 height 41
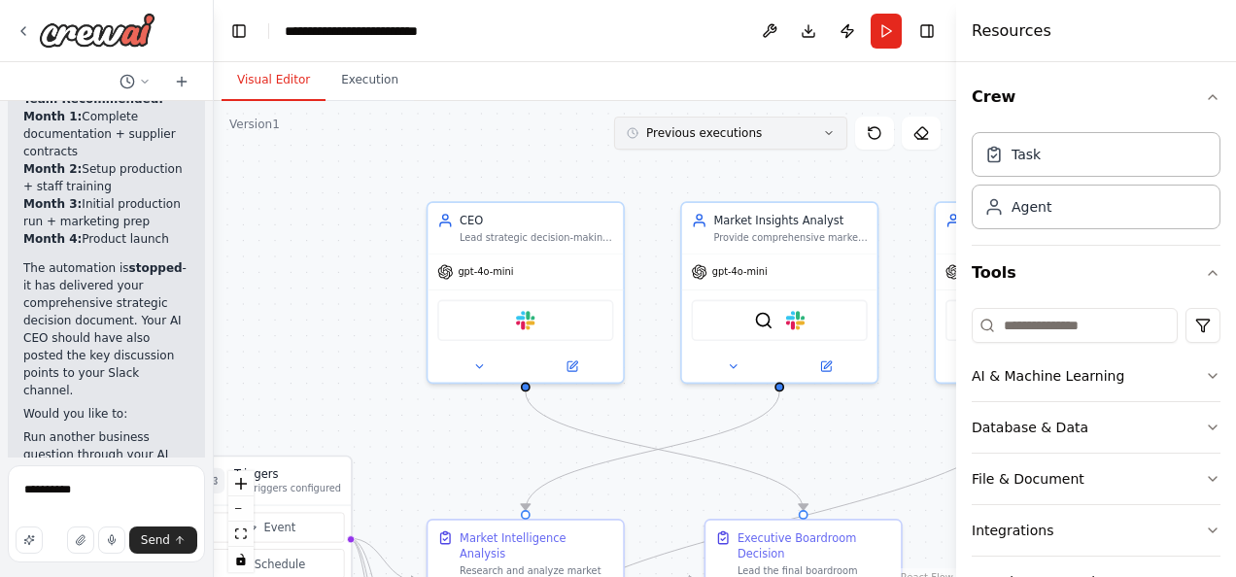
click at [826, 138] on icon at bounding box center [829, 133] width 12 height 12
click at [103, 491] on textarea "*********" at bounding box center [106, 514] width 197 height 97
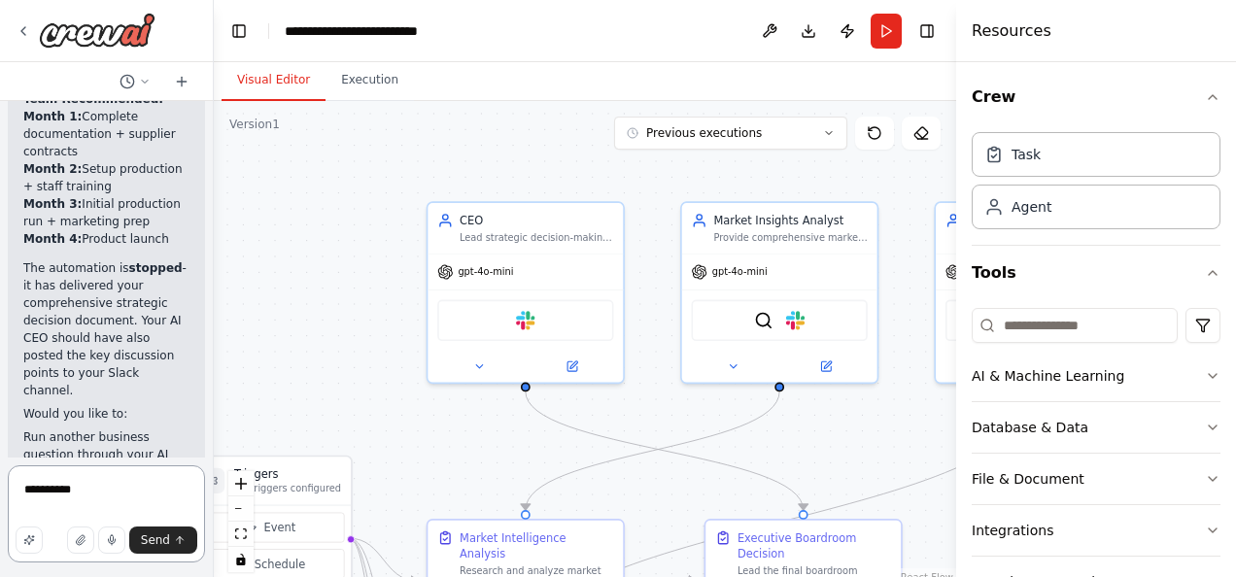
click at [103, 491] on textarea "*********" at bounding box center [106, 514] width 197 height 97
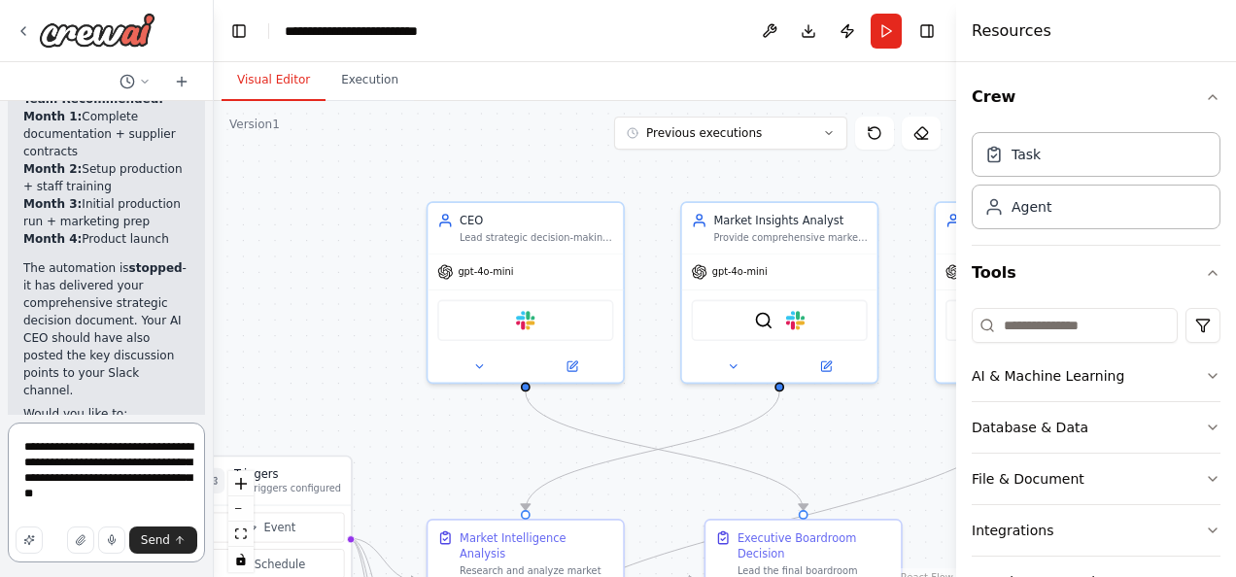
type textarea "**********"
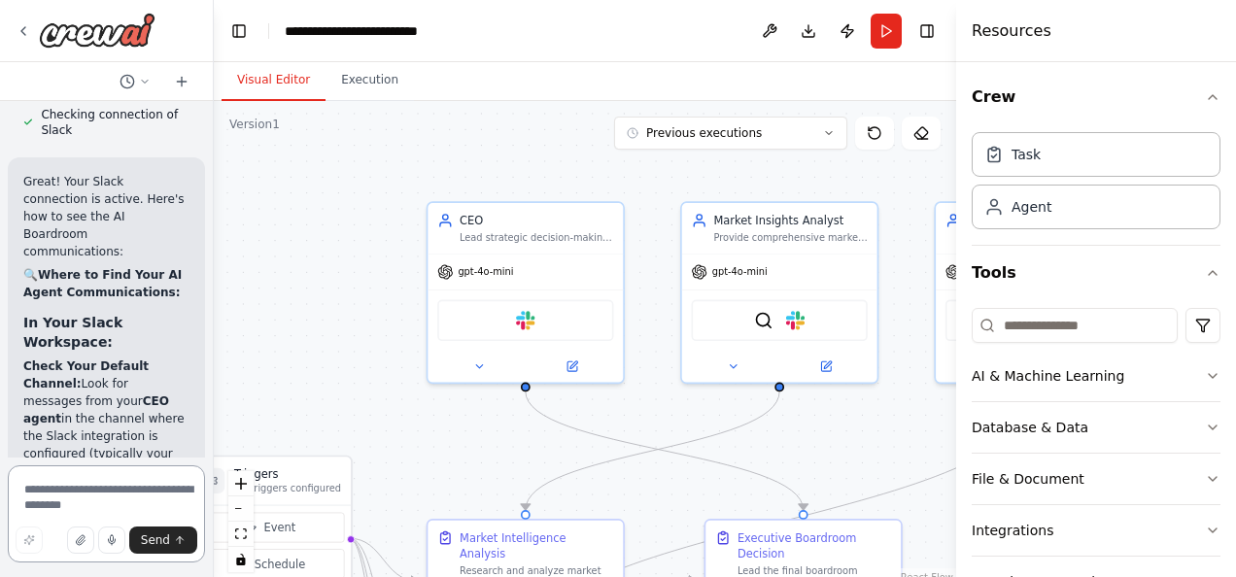
scroll to position [8601, 0]
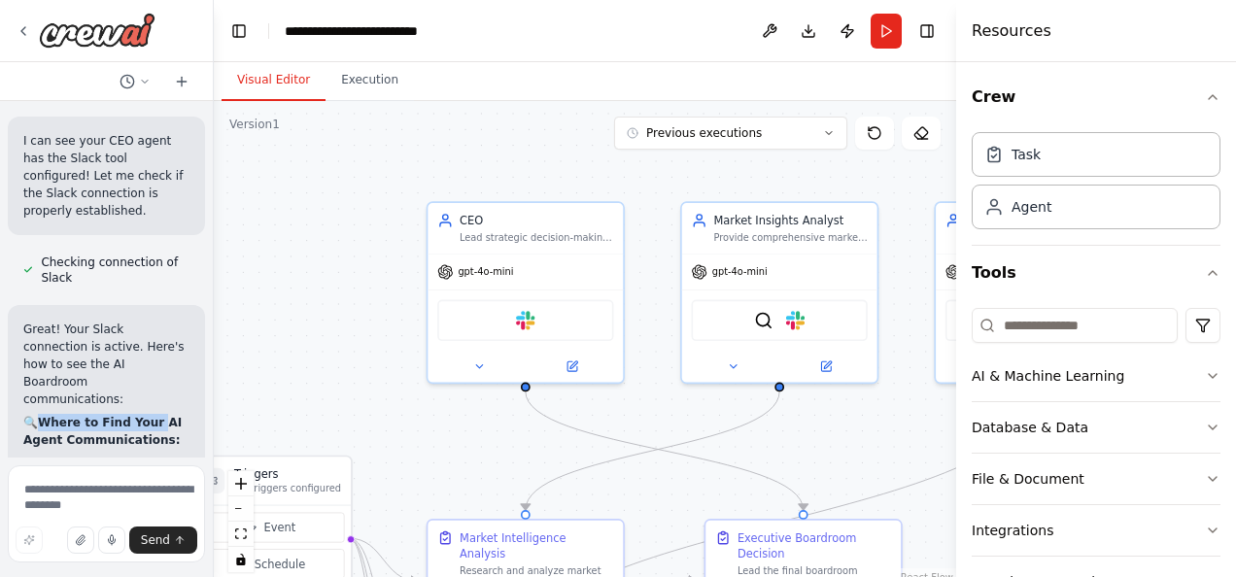
drag, startPoint x: 42, startPoint y: 176, endPoint x: 152, endPoint y: 177, distance: 109.8
click at [152, 416] on strong "Where to Find Your AI Agent Communications:" at bounding box center [102, 431] width 158 height 31
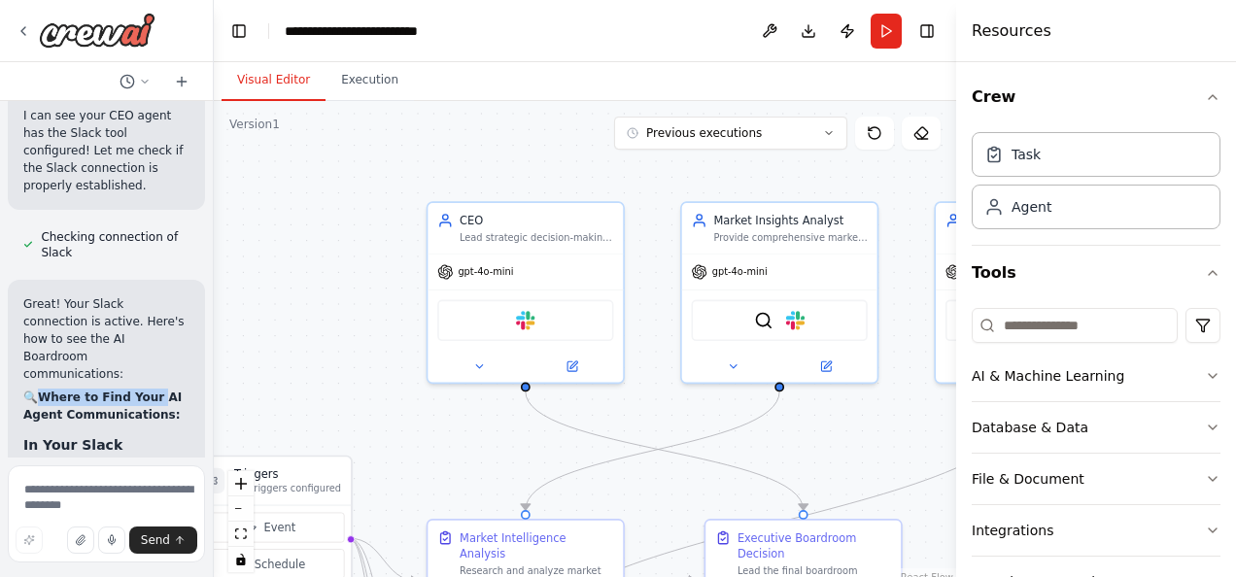
scroll to position [8640, 0]
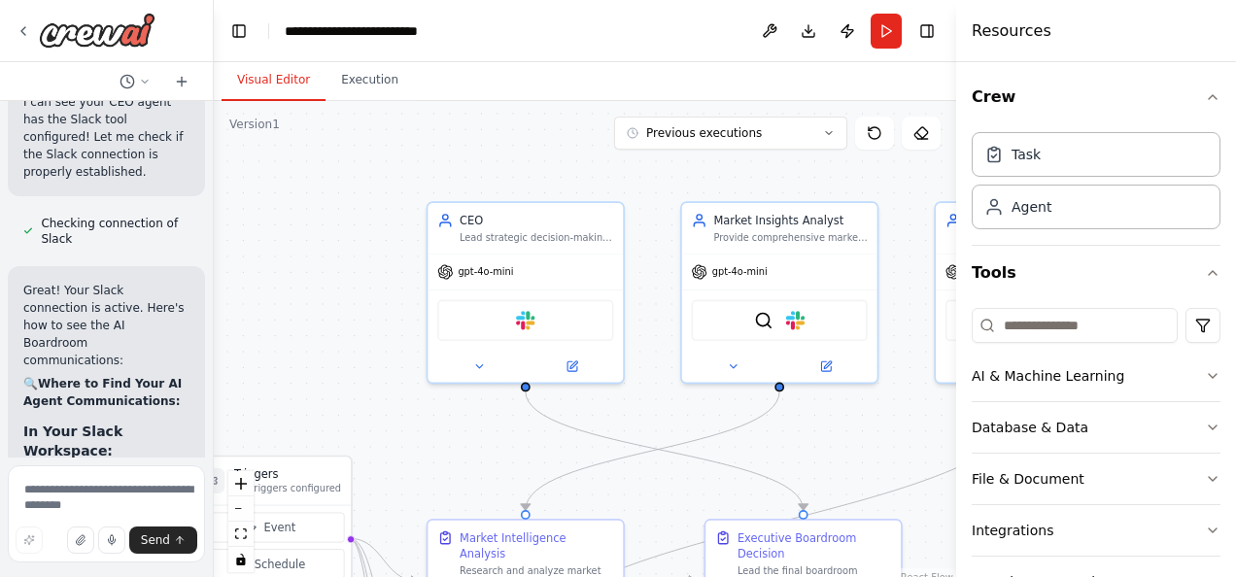
drag, startPoint x: 152, startPoint y: 177, endPoint x: 142, endPoint y: 231, distance: 55.3
click at [142, 467] on p "Check Your Default Channel: Look for messages from your CEO agent in the channe…" at bounding box center [106, 537] width 166 height 140
drag, startPoint x: 142, startPoint y: 231, endPoint x: 111, endPoint y: 285, distance: 61.8
click at [111, 467] on p "Check Your Default Channel: Look for messages from your CEO agent in the channe…" at bounding box center [106, 537] width 166 height 140
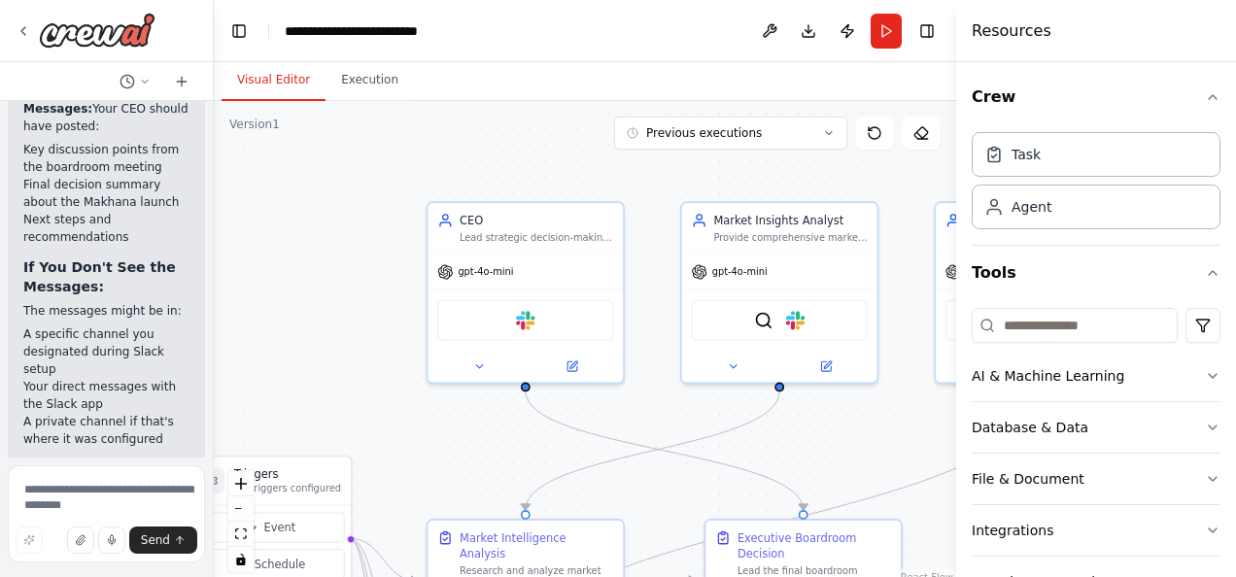
scroll to position [9163, 0]
click at [525, 314] on img at bounding box center [525, 317] width 19 height 19
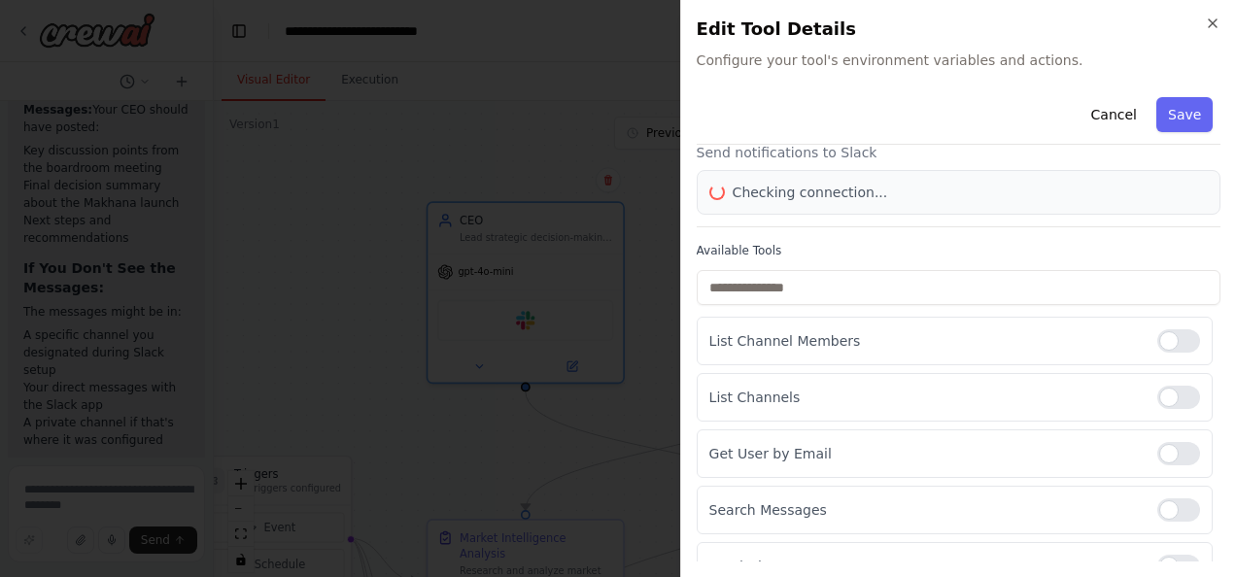
scroll to position [0, 0]
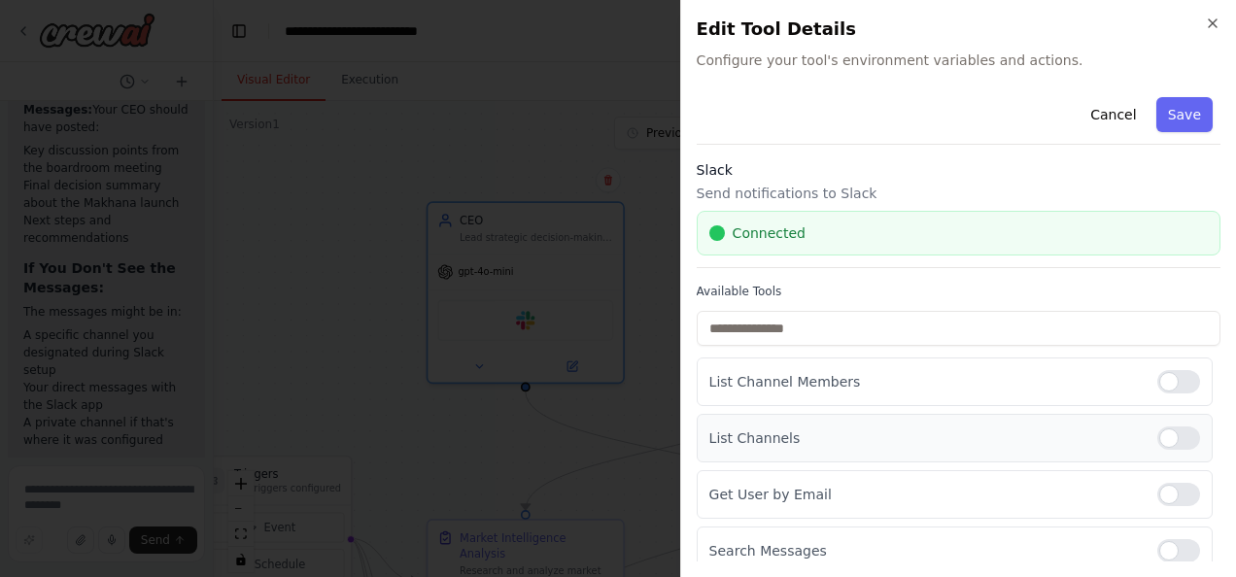
click at [1168, 428] on div at bounding box center [1179, 438] width 43 height 23
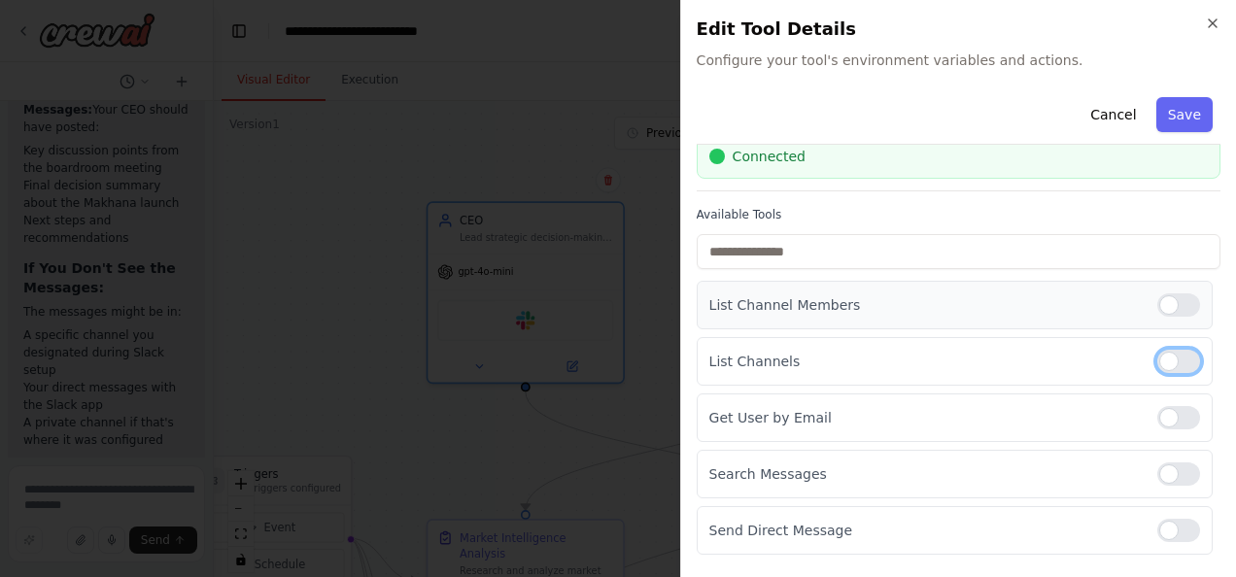
scroll to position [78, 0]
click at [1158, 297] on div at bounding box center [1179, 304] width 43 height 23
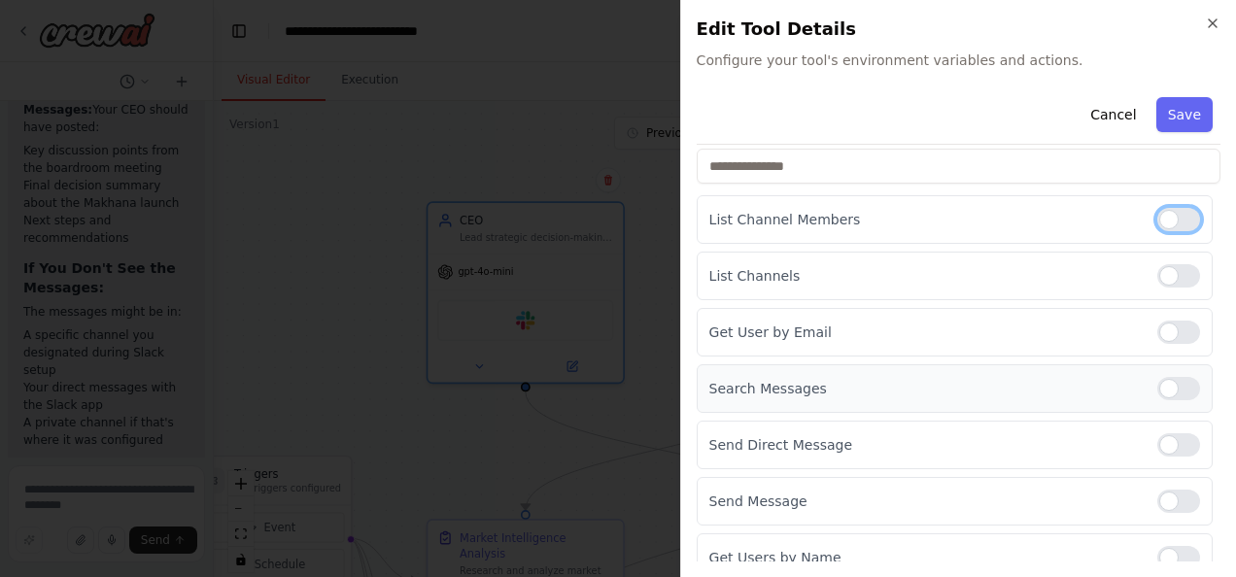
scroll to position [177, 0]
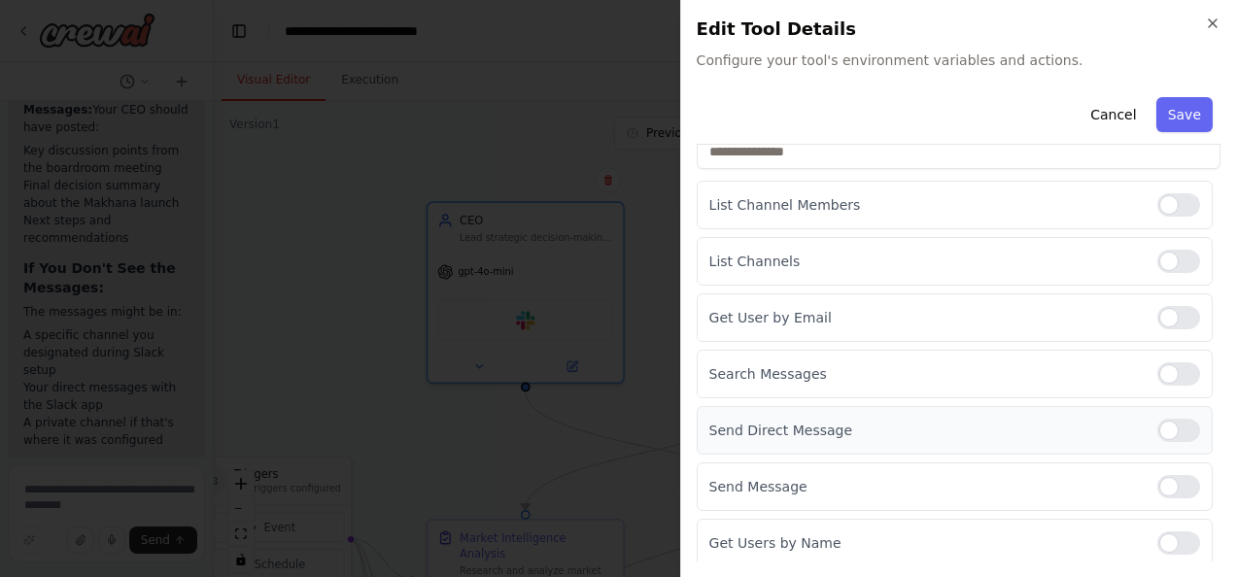
click at [1177, 424] on div at bounding box center [1179, 430] width 43 height 23
click at [1166, 536] on div at bounding box center [1179, 543] width 43 height 23
click at [1169, 370] on div at bounding box center [1179, 374] width 43 height 23
click at [1170, 314] on div at bounding box center [1179, 317] width 43 height 23
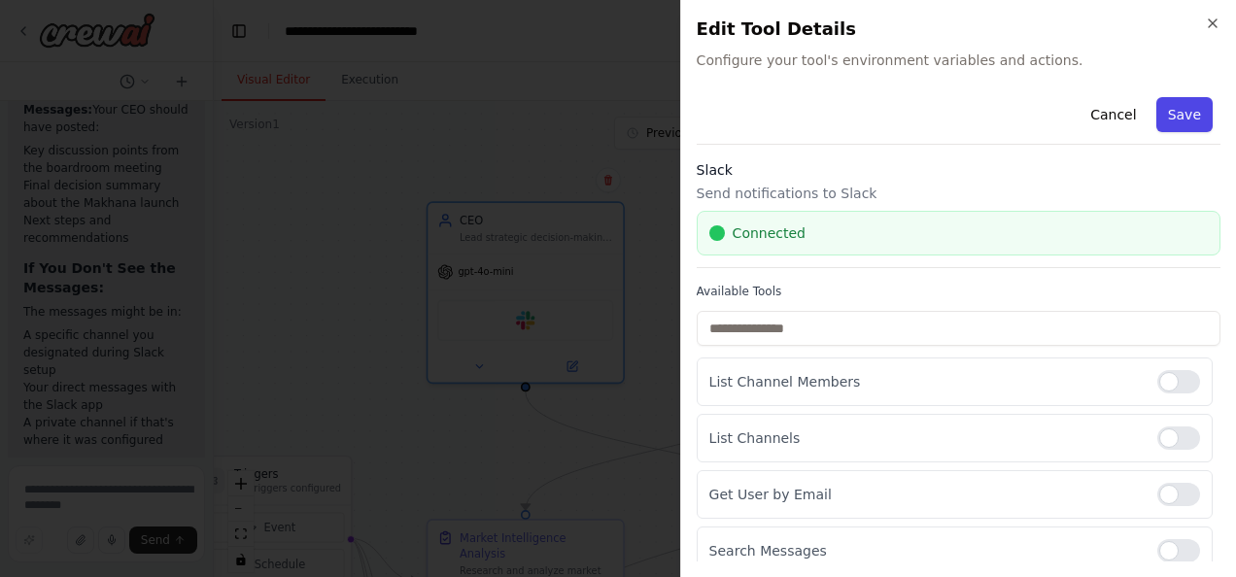
click at [1176, 113] on button "Save" at bounding box center [1185, 114] width 56 height 35
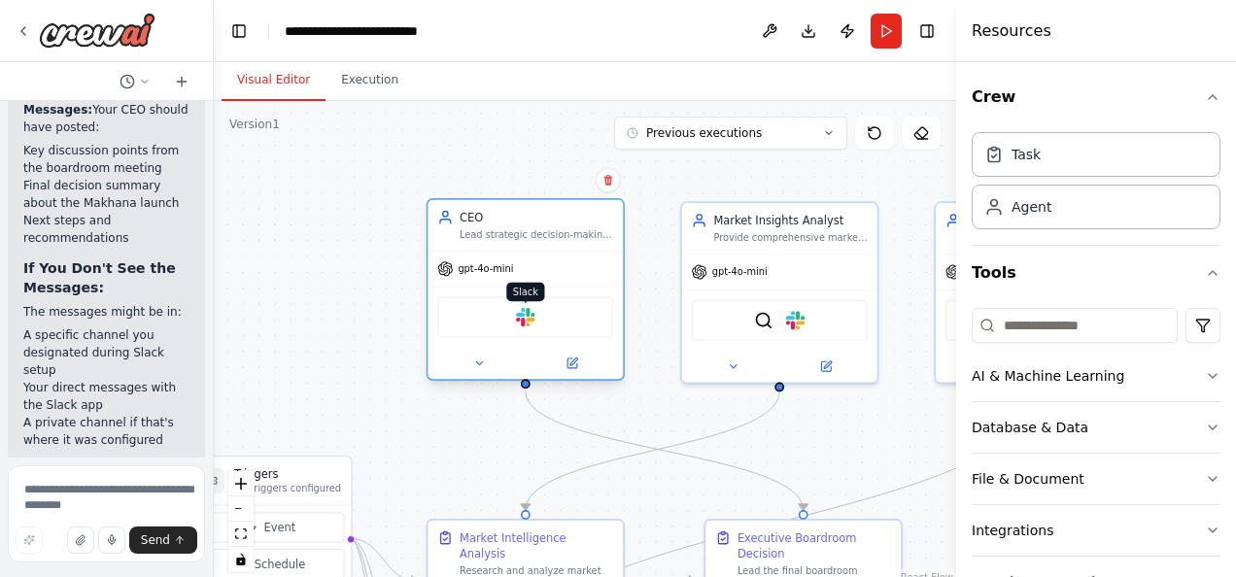
click at [528, 323] on img at bounding box center [525, 317] width 19 height 19
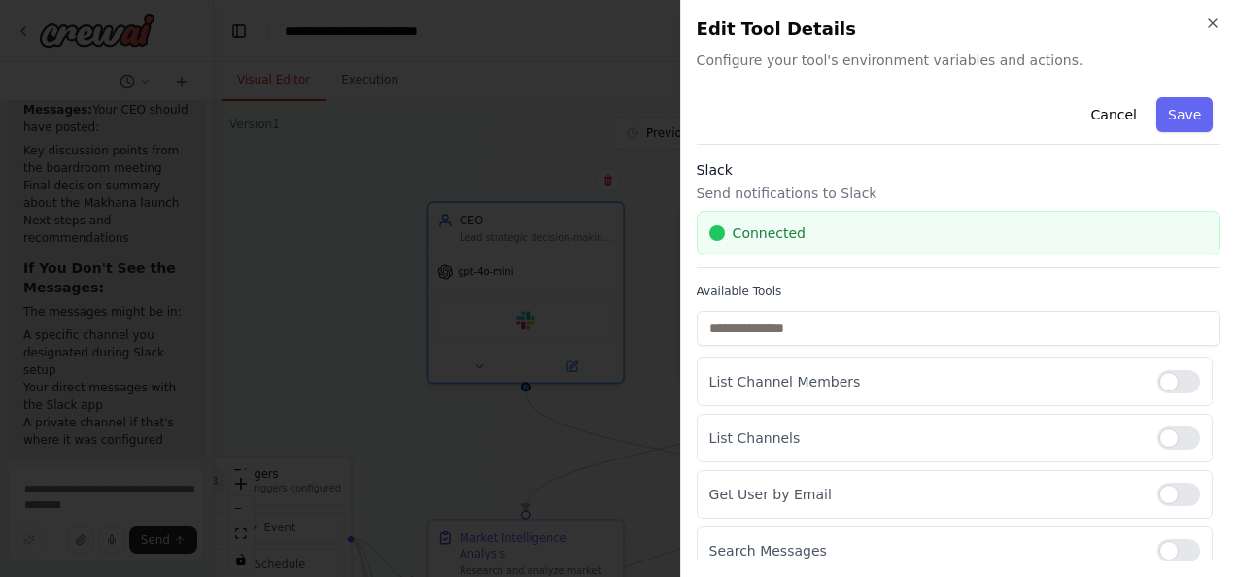
click at [737, 235] on span "Connected" at bounding box center [769, 233] width 73 height 19
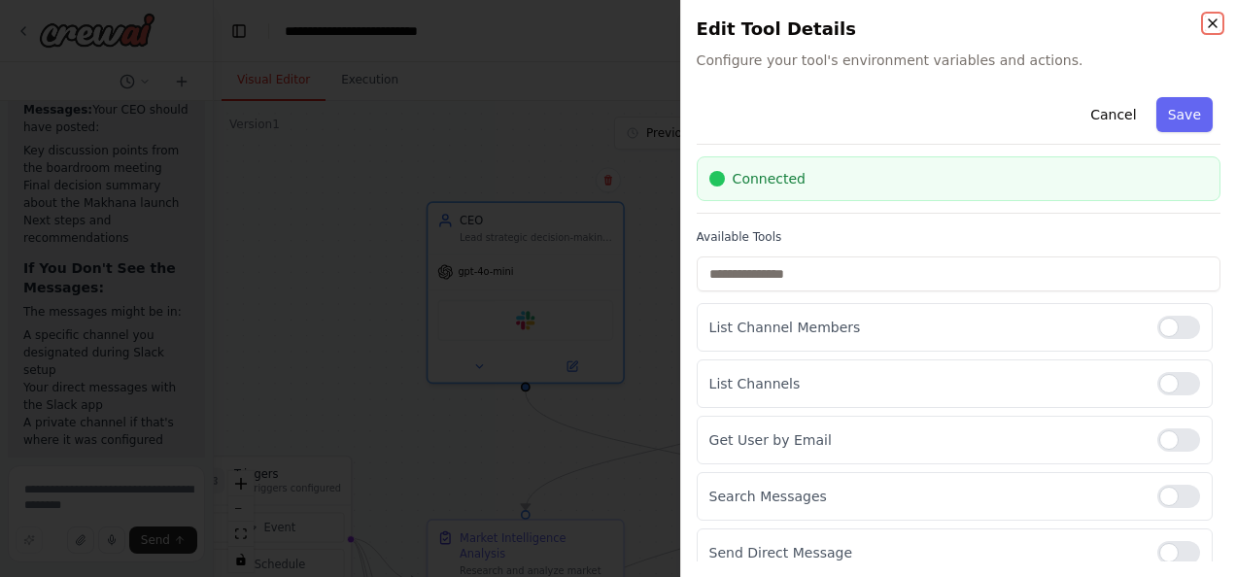
click at [1215, 24] on icon "button" at bounding box center [1213, 23] width 8 height 8
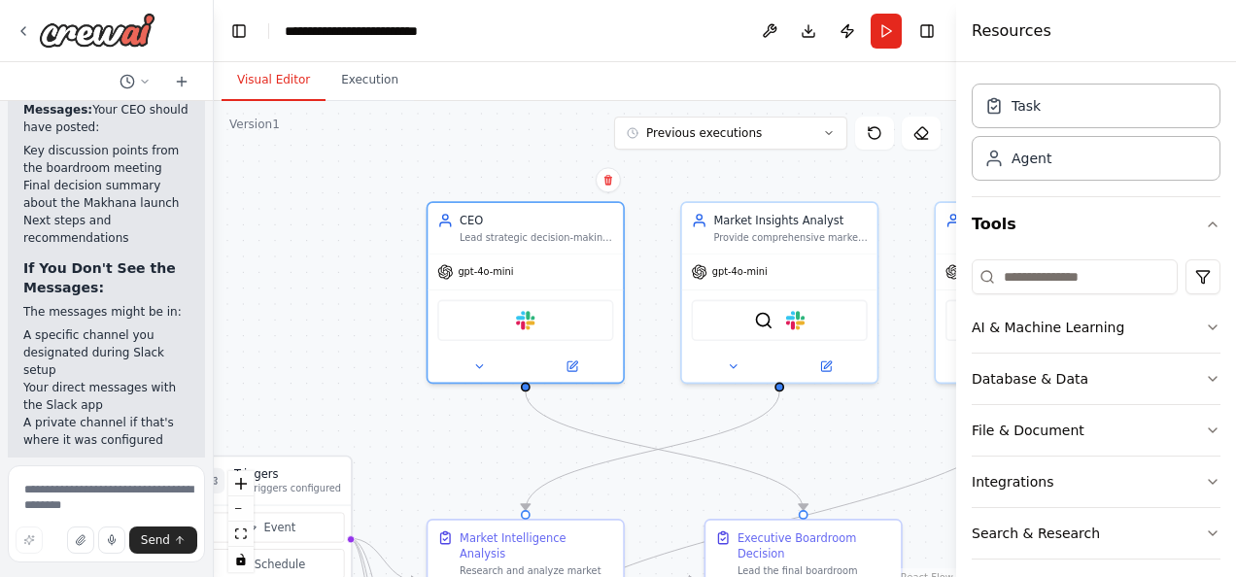
scroll to position [44, 0]
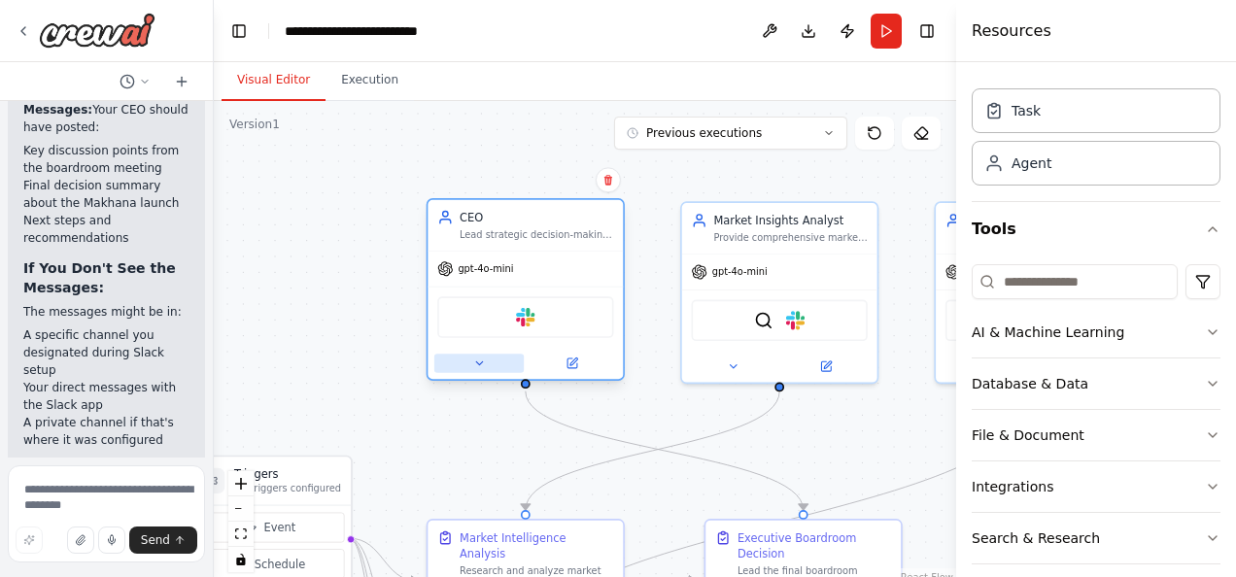
click at [481, 369] on button at bounding box center [478, 363] width 89 height 19
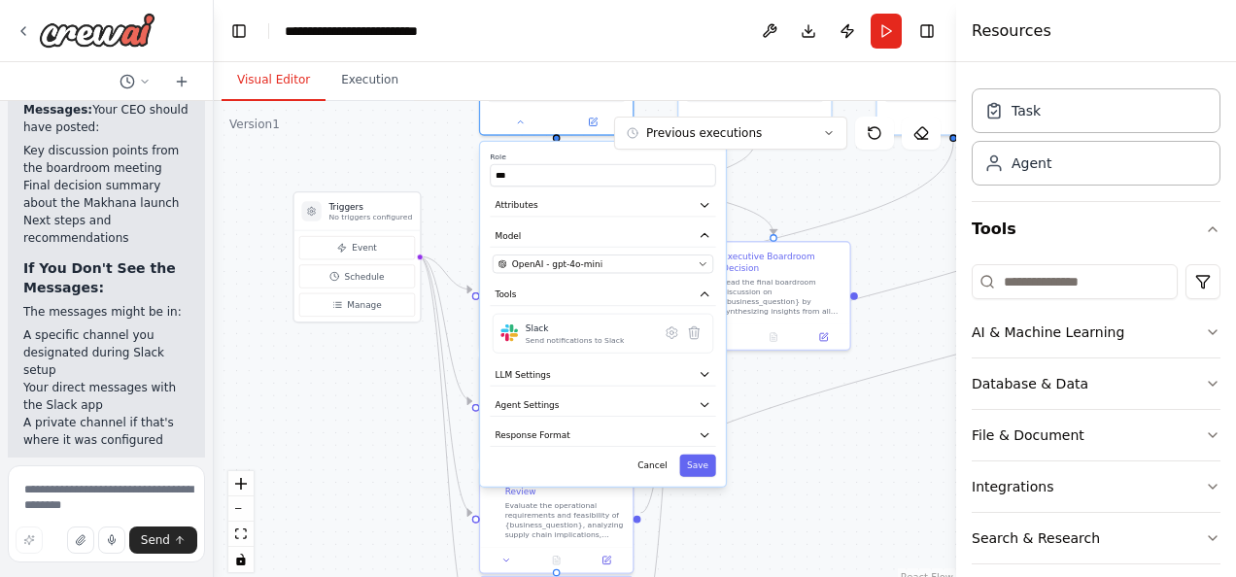
drag, startPoint x: 791, startPoint y: 459, endPoint x: 813, endPoint y: 187, distance: 273.1
click at [813, 187] on div ".deletable-edge-delete-btn { width: 20px; height: 20px; border: 0px solid #ffff…" at bounding box center [585, 344] width 743 height 486
click at [706, 259] on icon "button" at bounding box center [703, 264] width 10 height 10
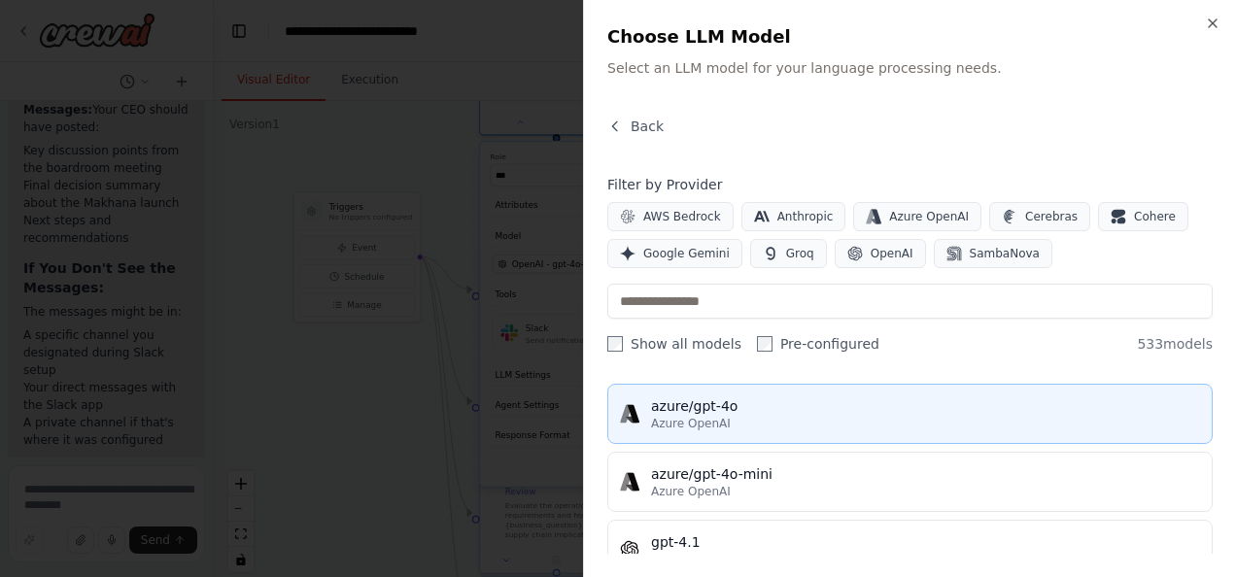
scroll to position [0, 0]
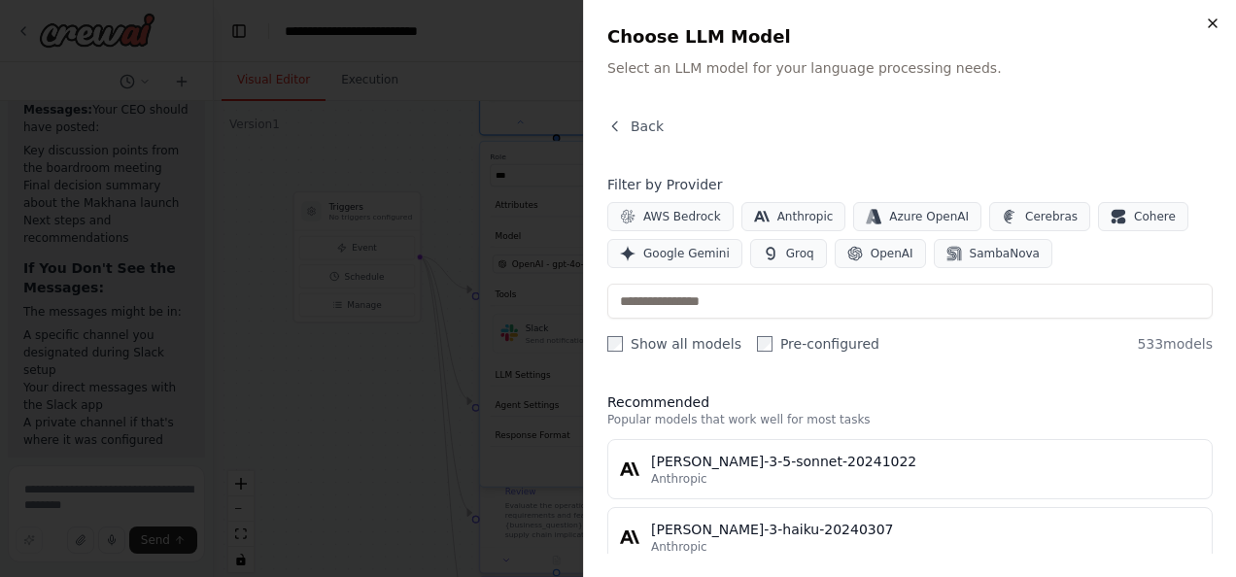
click at [1211, 25] on icon "button" at bounding box center [1213, 24] width 16 height 16
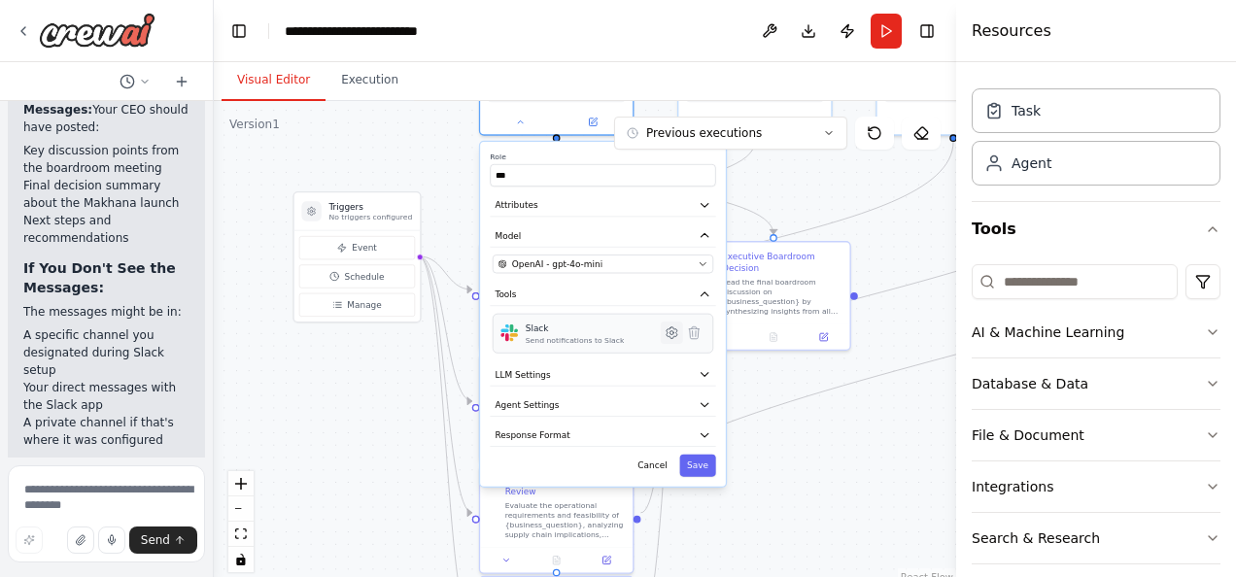
click at [673, 337] on icon at bounding box center [672, 333] width 15 height 15
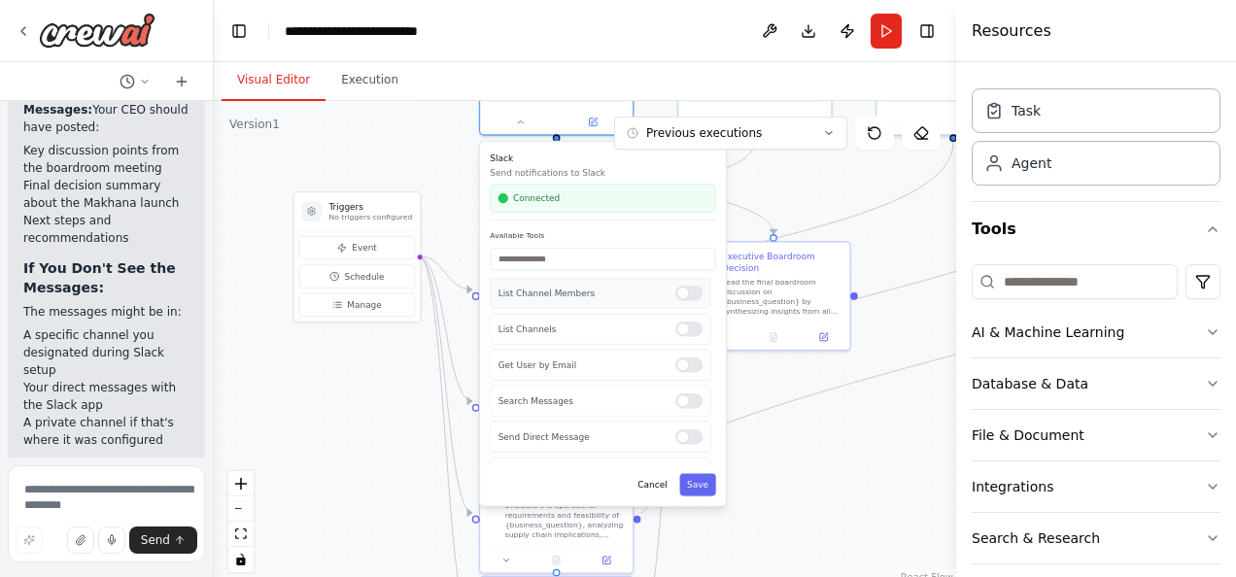
click at [689, 294] on div at bounding box center [688, 293] width 27 height 15
click at [682, 332] on div at bounding box center [688, 329] width 27 height 15
click at [682, 360] on div at bounding box center [688, 365] width 27 height 15
click at [678, 400] on div at bounding box center [688, 401] width 27 height 15
click at [678, 426] on div "Send Direct Message" at bounding box center [600, 437] width 221 height 31
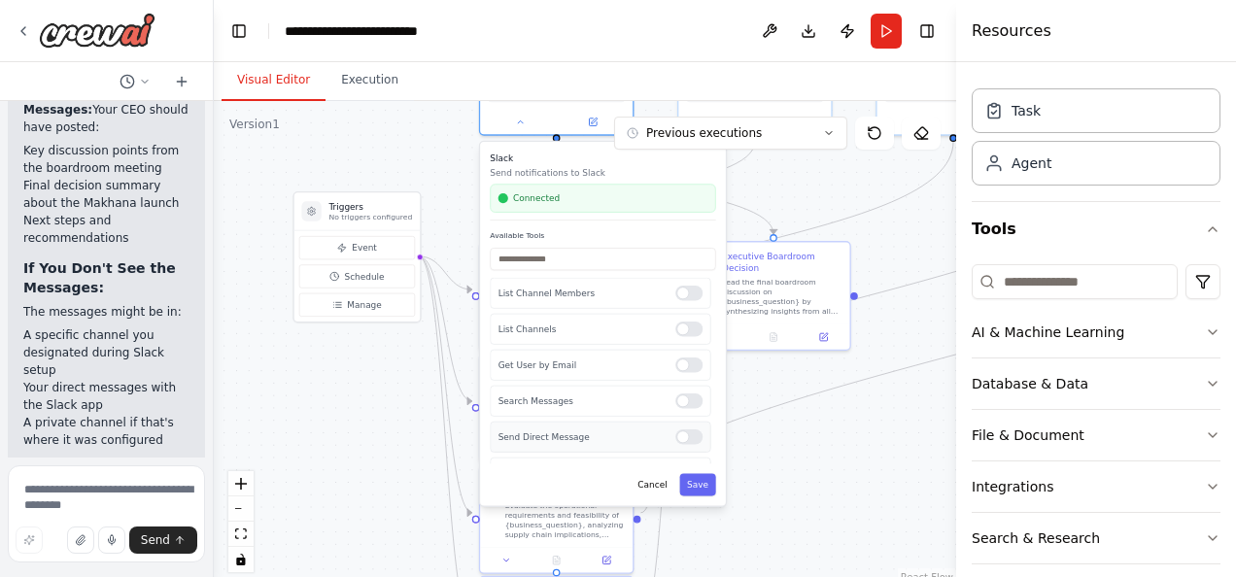
click at [680, 440] on div at bounding box center [688, 437] width 27 height 15
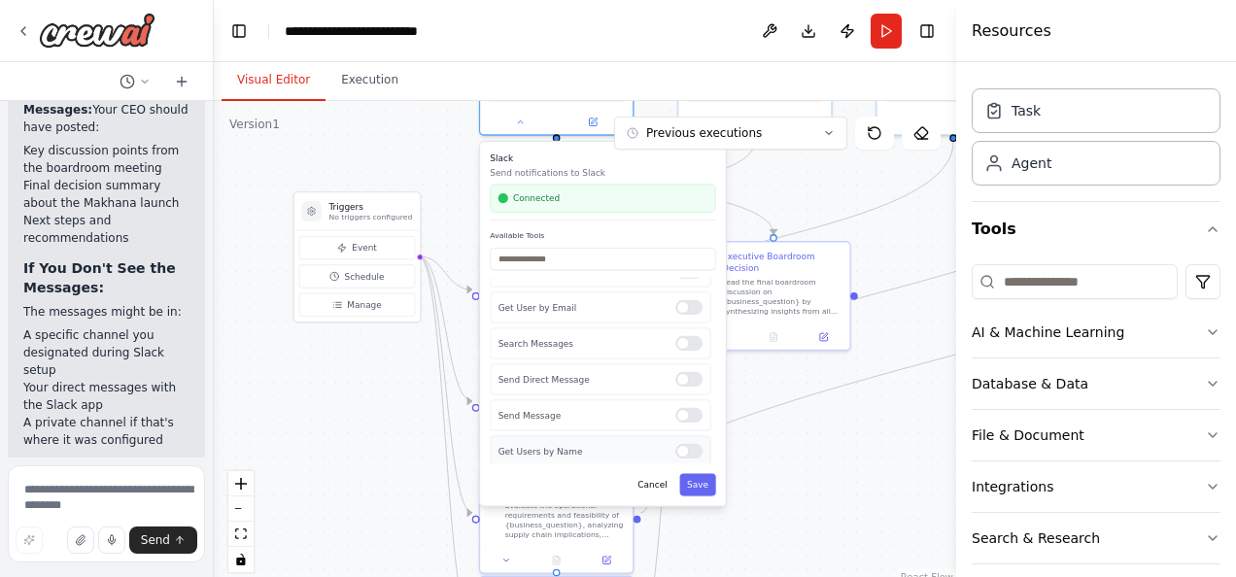
click at [682, 457] on div "Get Users by Name" at bounding box center [600, 451] width 221 height 31
click at [687, 453] on div at bounding box center [688, 451] width 27 height 15
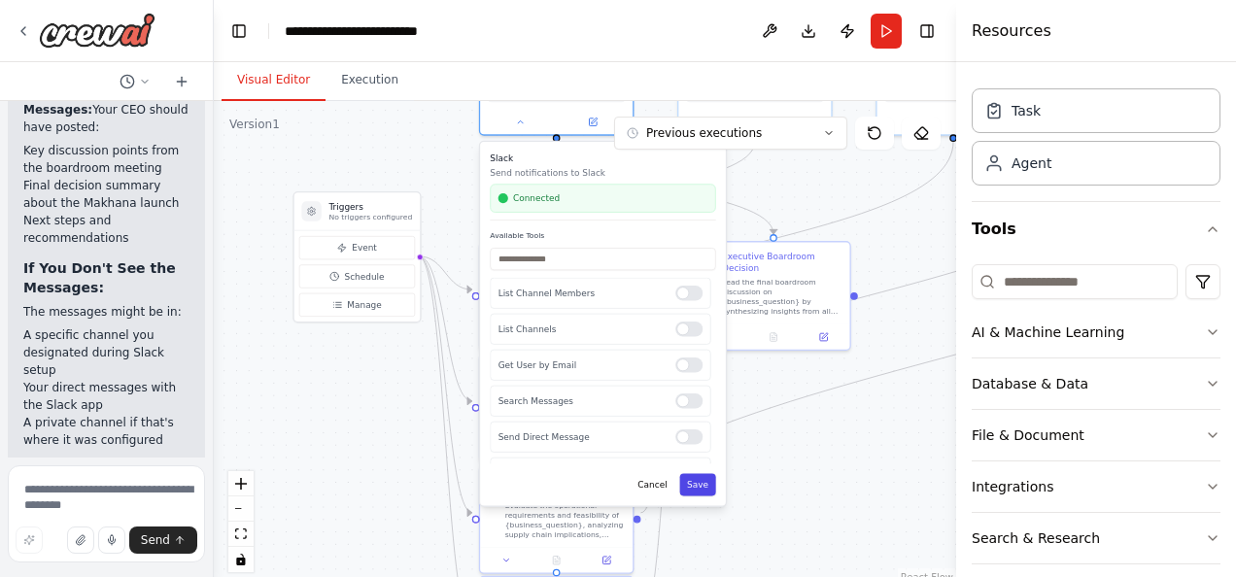
click at [708, 484] on button "Save" at bounding box center [697, 484] width 36 height 22
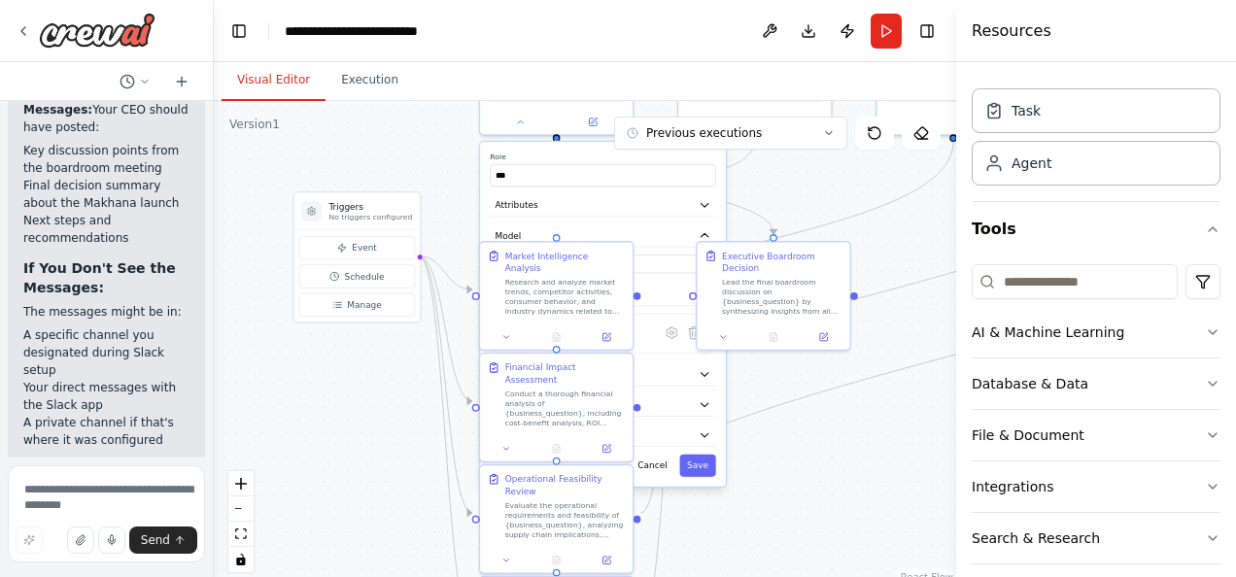
click at [861, 476] on div ".deletable-edge-delete-btn { width: 20px; height: 20px; border: 0px solid #ffff…" at bounding box center [585, 344] width 743 height 486
click at [356, 307] on span "Manage" at bounding box center [364, 304] width 34 height 13
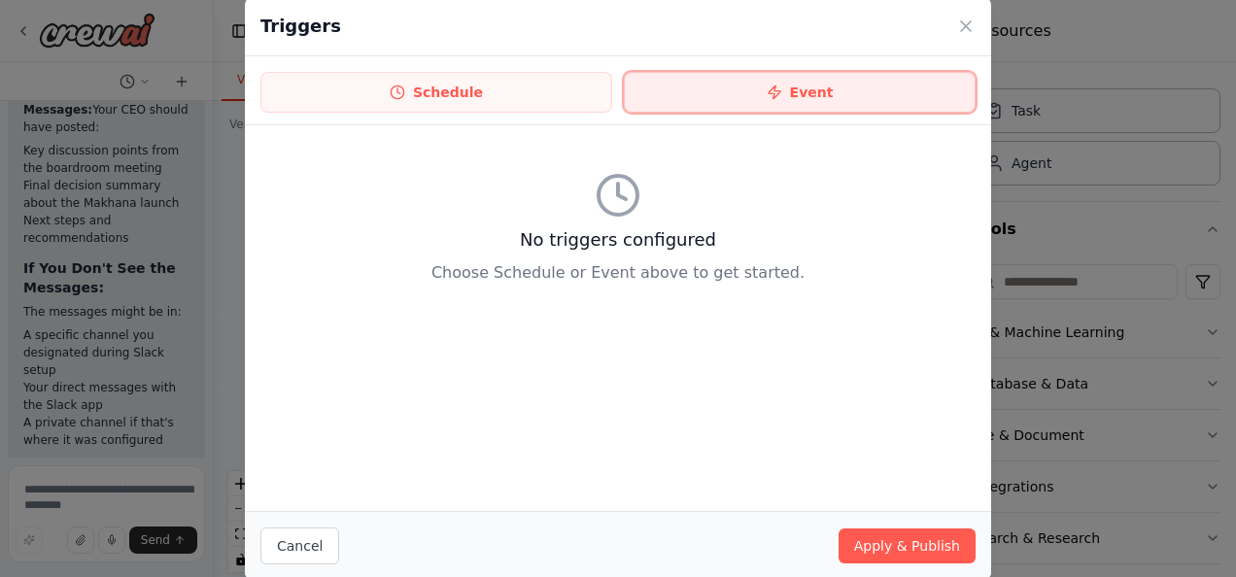
click at [782, 88] on icon at bounding box center [775, 93] width 16 height 16
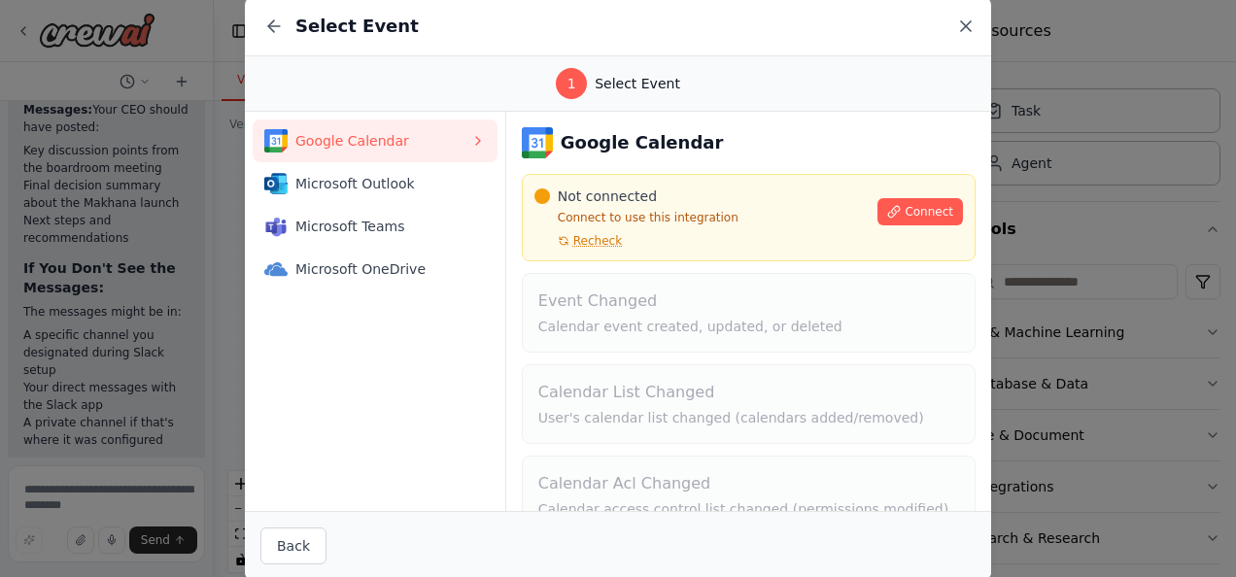
click at [967, 27] on icon at bounding box center [966, 26] width 10 height 10
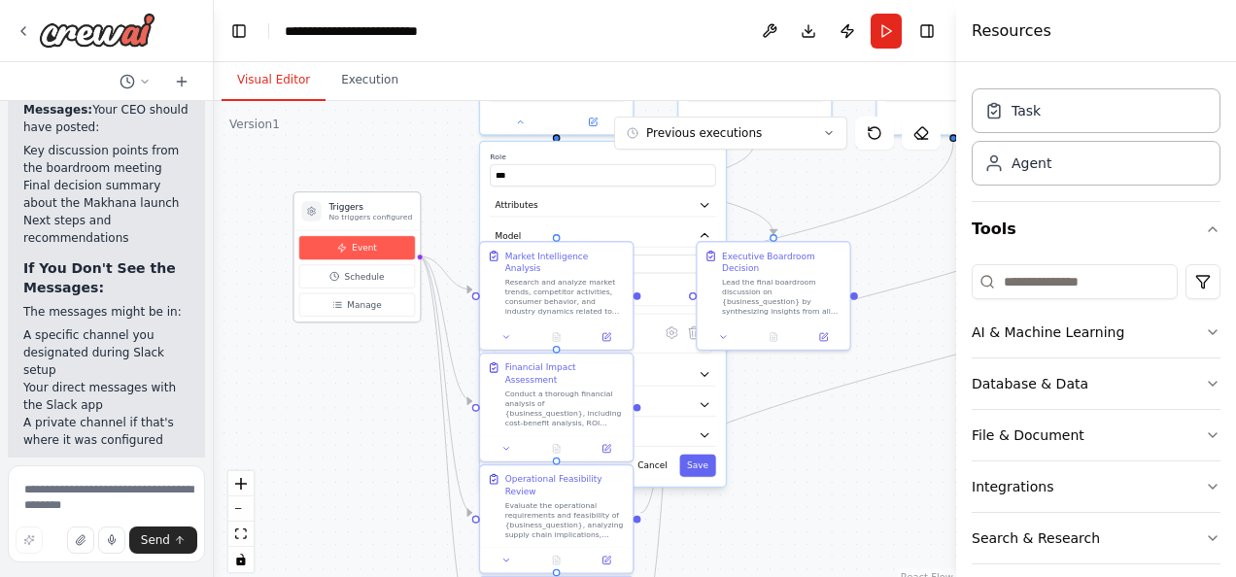
click at [363, 251] on span "Event" at bounding box center [364, 248] width 25 height 13
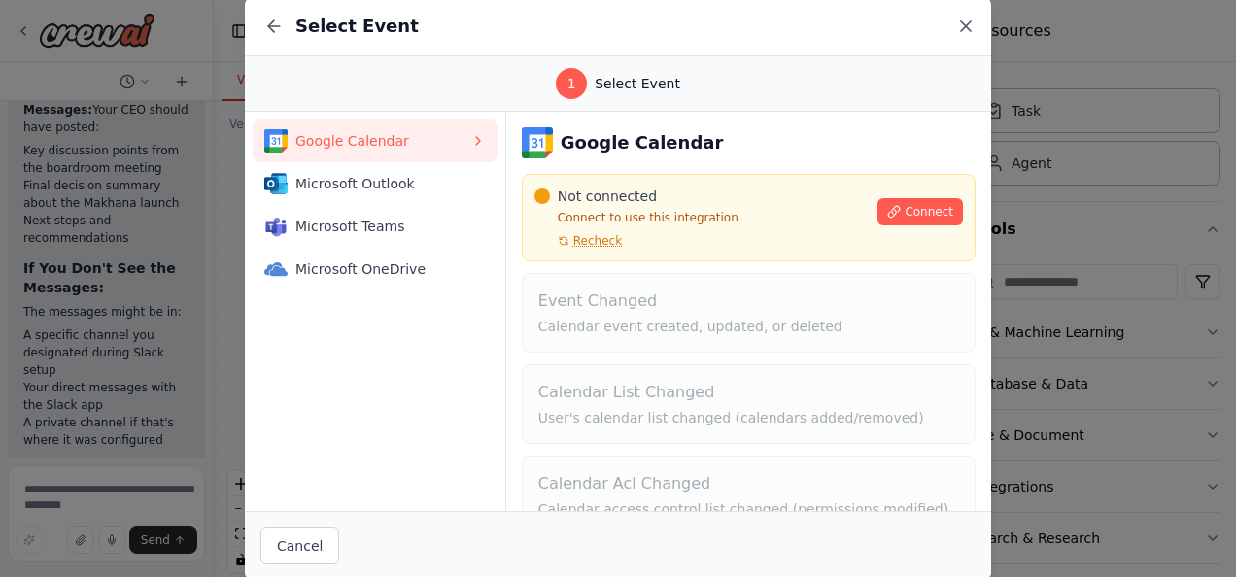
click at [964, 25] on icon at bounding box center [966, 26] width 10 height 10
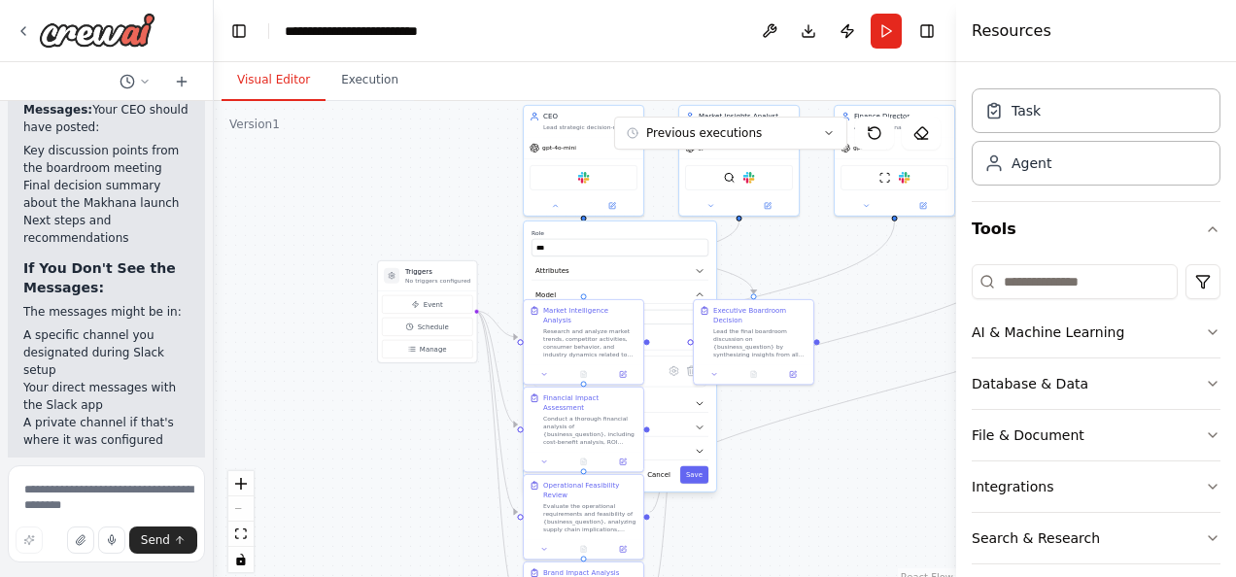
drag, startPoint x: 851, startPoint y: 230, endPoint x: 812, endPoint y: 256, distance: 47.2
click at [812, 256] on div ".deletable-edge-delete-btn { width: 20px; height: 20px; border: 0px solid #ffff…" at bounding box center [585, 344] width 743 height 486
click at [560, 209] on button at bounding box center [555, 204] width 55 height 12
click at [554, 213] on div at bounding box center [584, 203] width 120 height 19
click at [560, 200] on button at bounding box center [555, 204] width 55 height 12
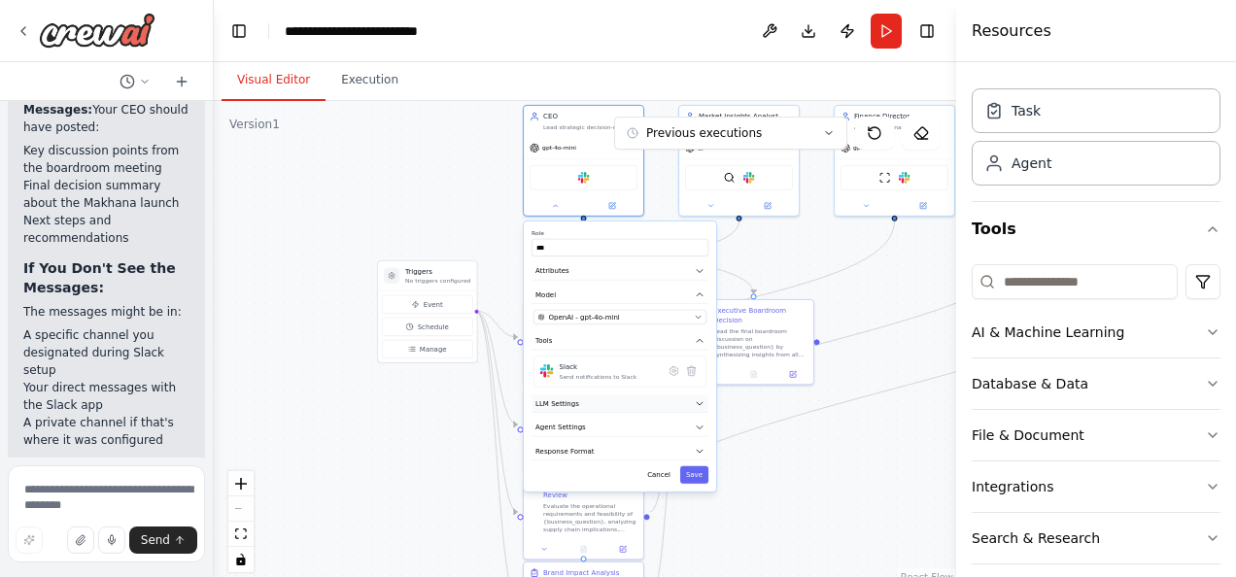
click at [699, 404] on icon "button" at bounding box center [700, 403] width 10 height 10
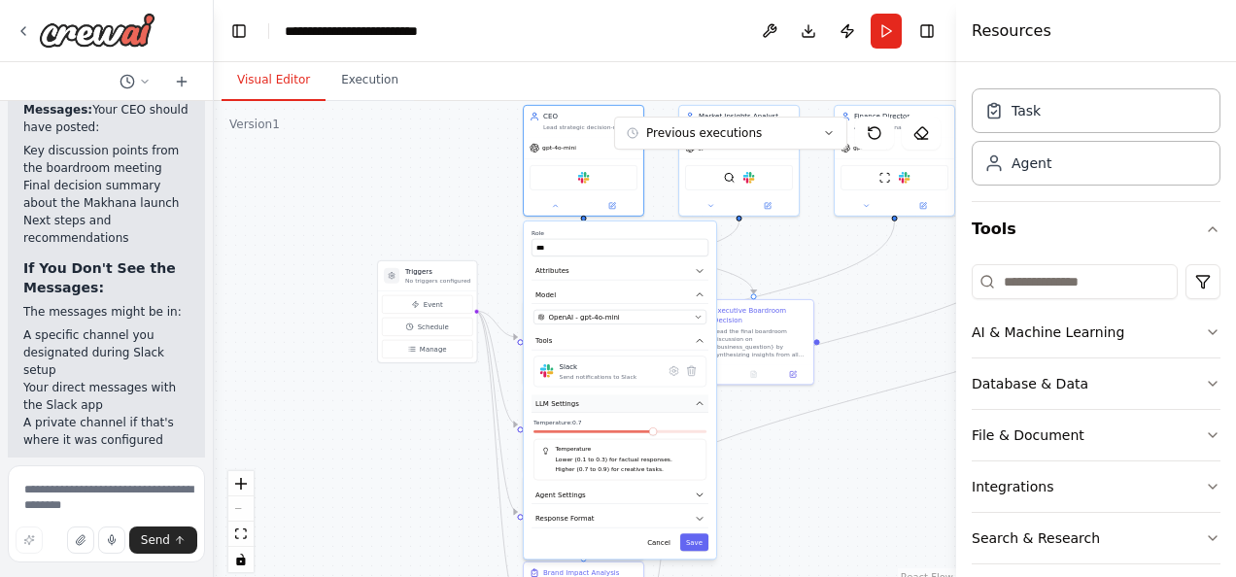
click at [699, 404] on icon "button" at bounding box center [700, 403] width 10 height 10
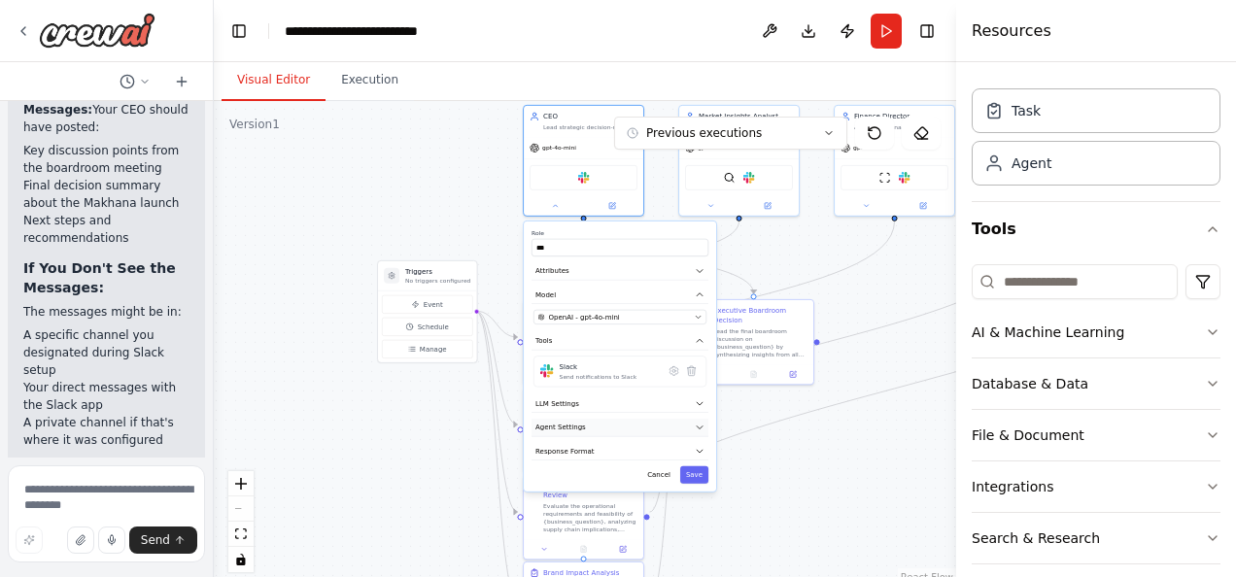
click at [700, 428] on icon "button" at bounding box center [700, 428] width 10 height 10
click at [704, 424] on icon "button" at bounding box center [700, 428] width 10 height 10
click at [699, 446] on icon "button" at bounding box center [700, 451] width 10 height 10
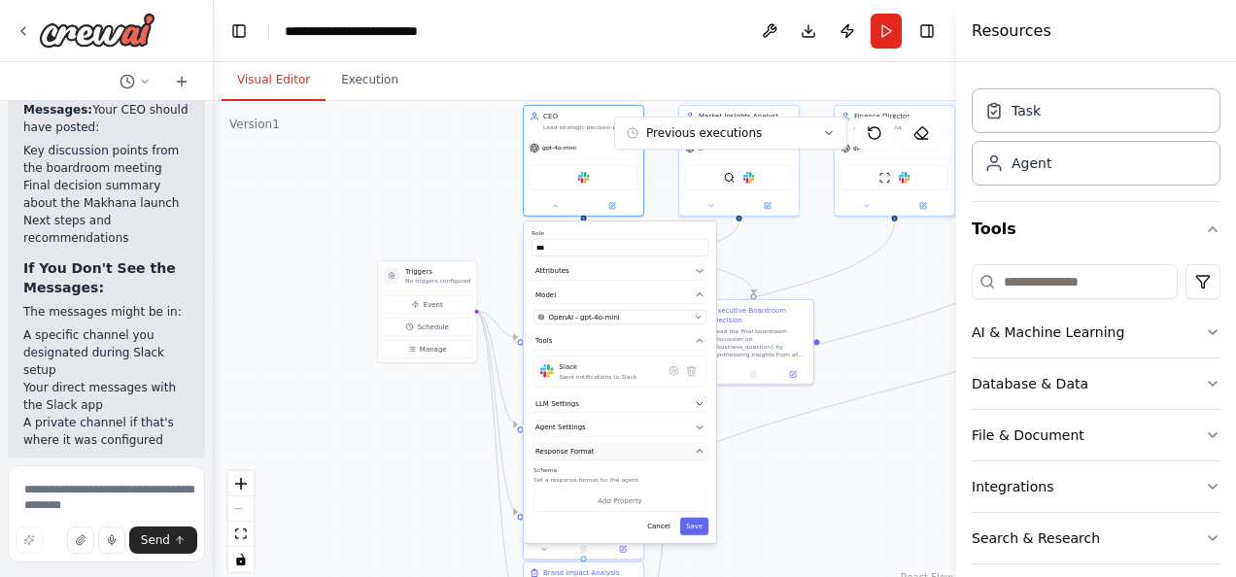
click at [699, 446] on icon "button" at bounding box center [700, 451] width 10 height 10
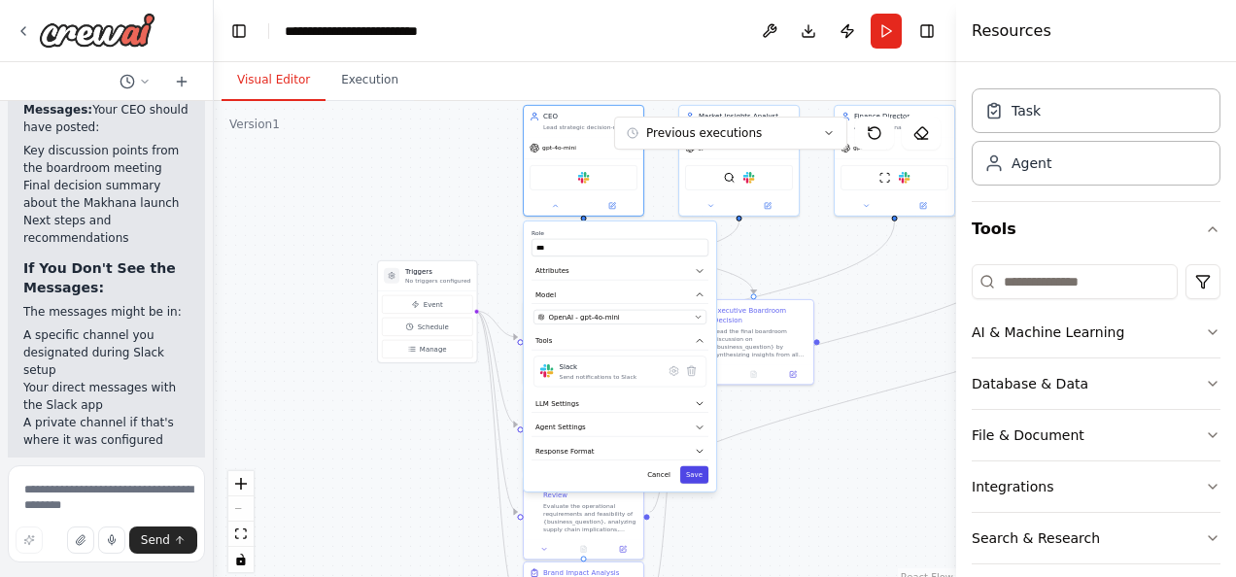
click at [698, 476] on button "Save" at bounding box center [694, 475] width 28 height 17
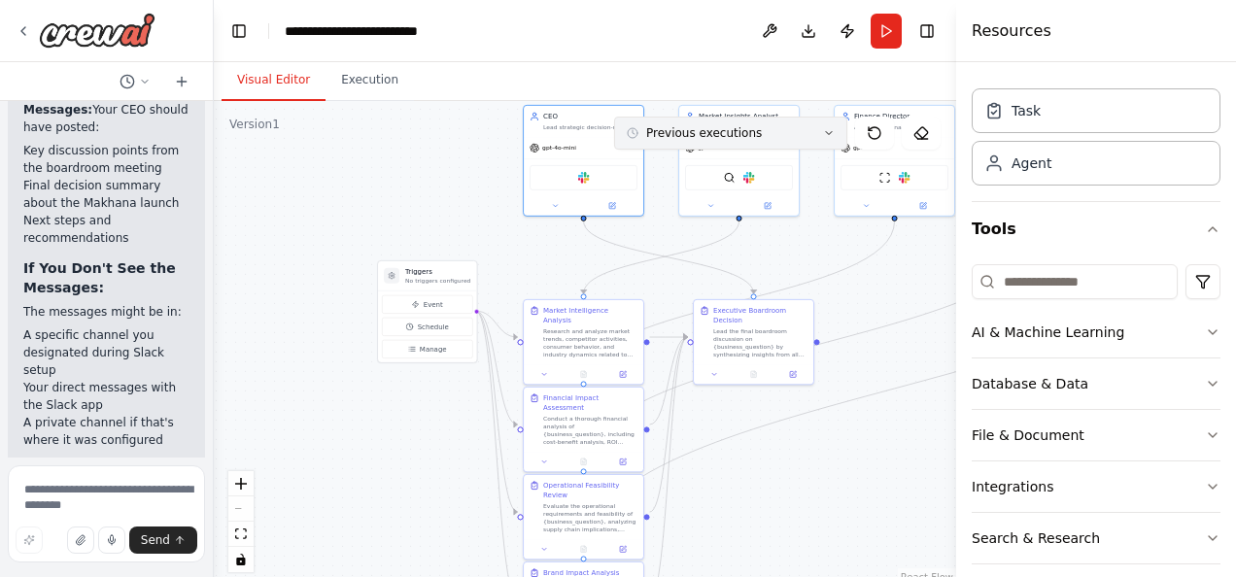
click at [828, 133] on icon at bounding box center [829, 133] width 6 height 3
click at [686, 165] on div "1h 2m ago" at bounding box center [742, 169] width 194 height 16
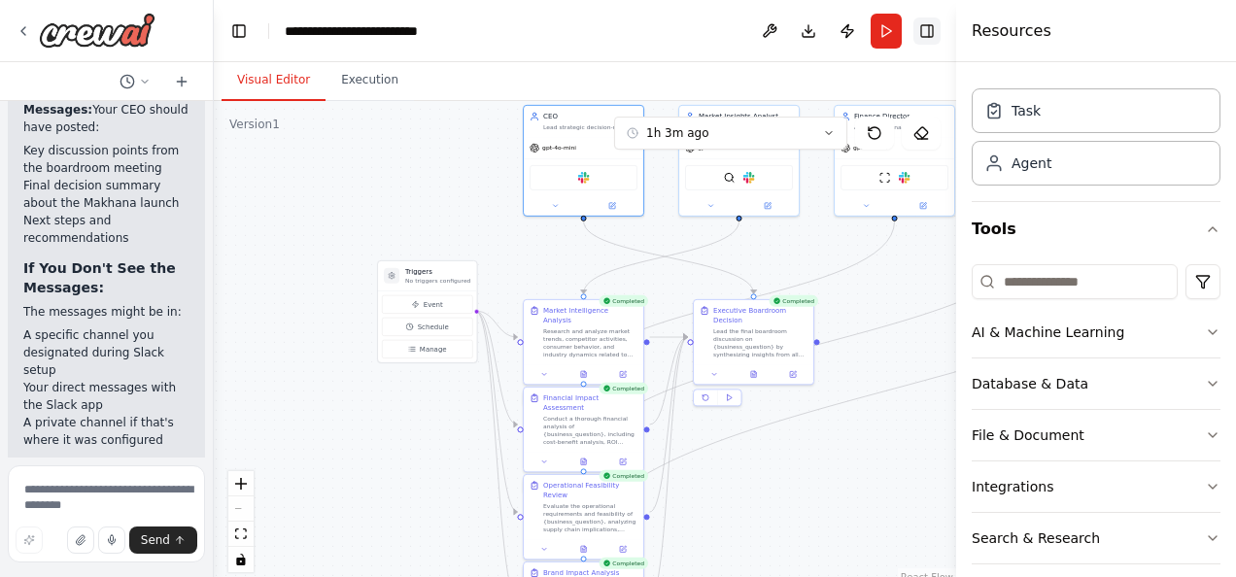
click at [932, 31] on button "Toggle Right Sidebar" at bounding box center [927, 30] width 27 height 27
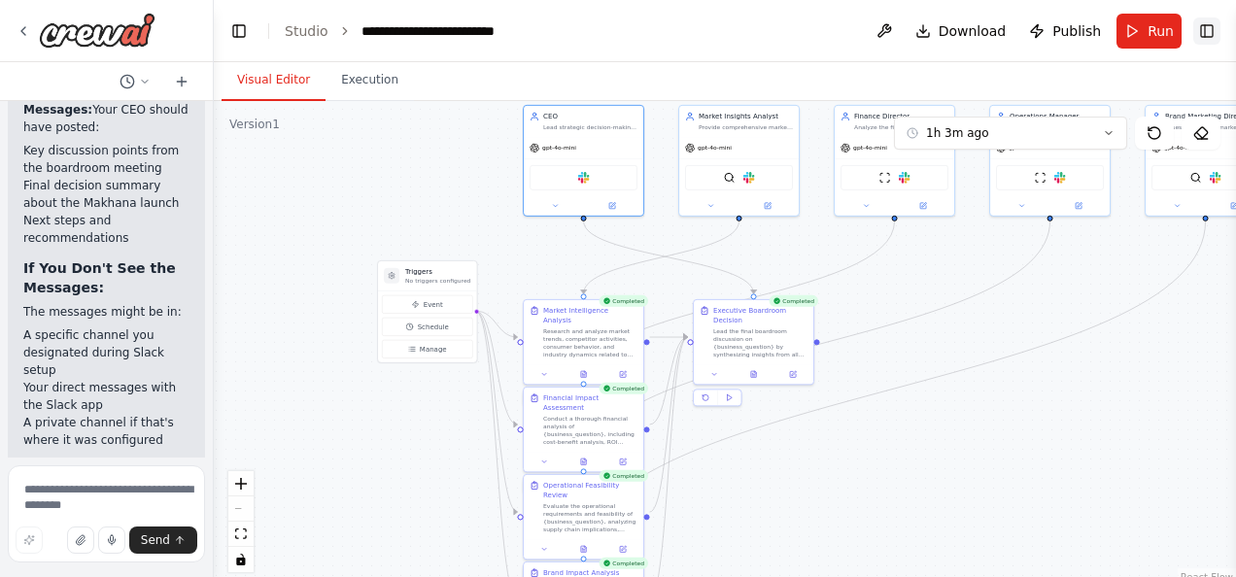
click at [1210, 29] on button "Toggle Right Sidebar" at bounding box center [1207, 30] width 27 height 27
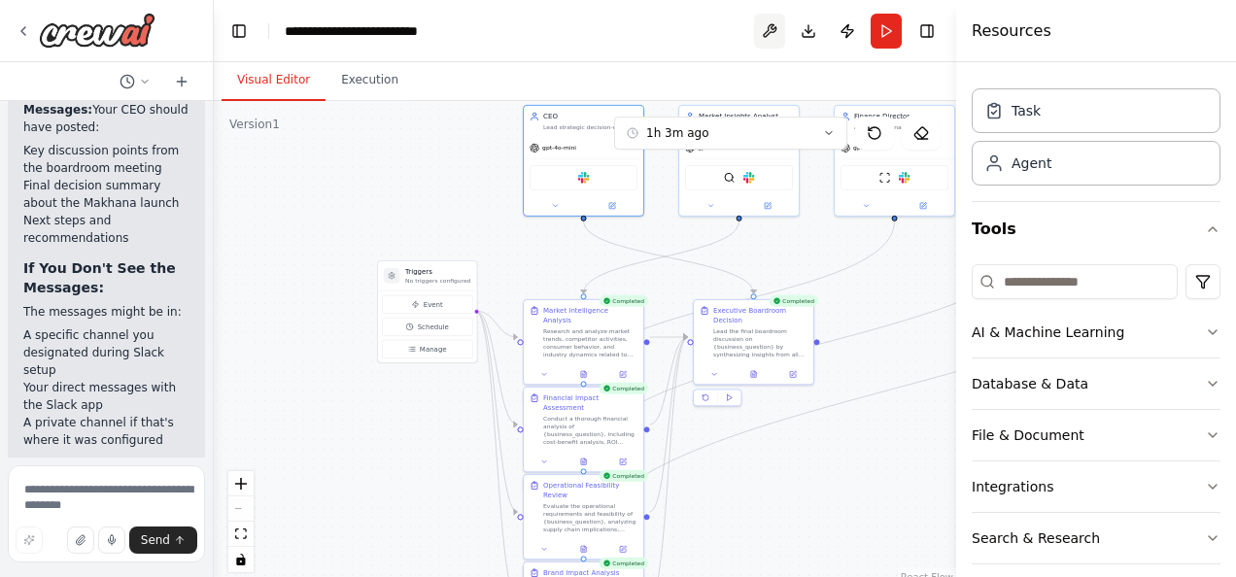
click at [763, 34] on button at bounding box center [769, 31] width 31 height 35
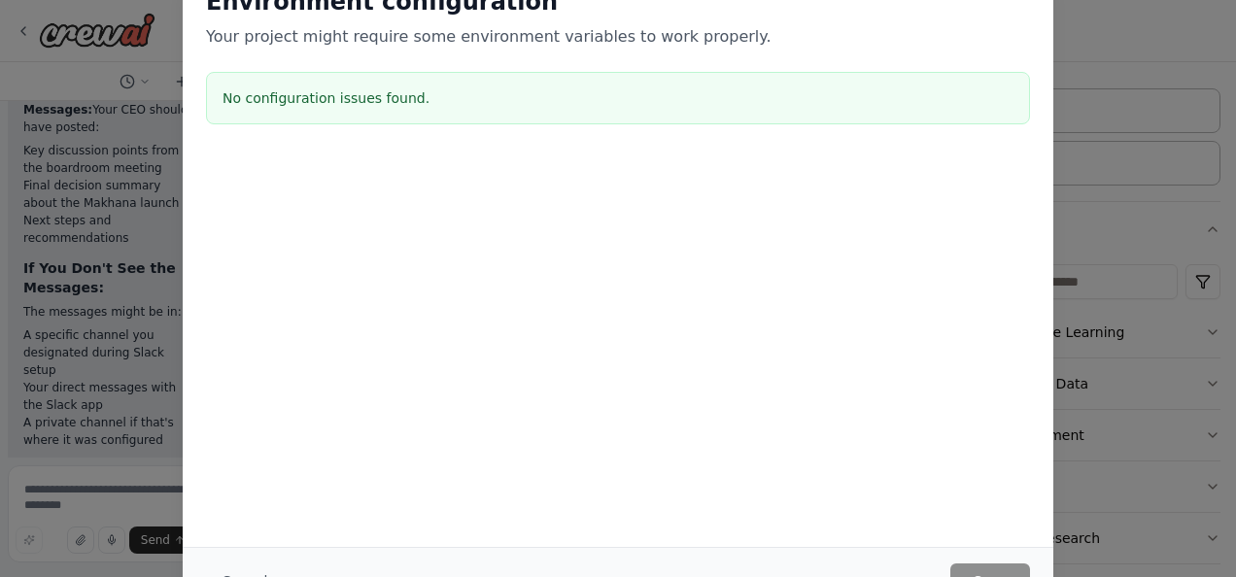
click at [1150, 319] on div "Environment configuration Your project might require some environment variables…" at bounding box center [618, 288] width 1236 height 577
click at [1128, 394] on div "Environment configuration Your project might require some environment variables…" at bounding box center [618, 288] width 1236 height 577
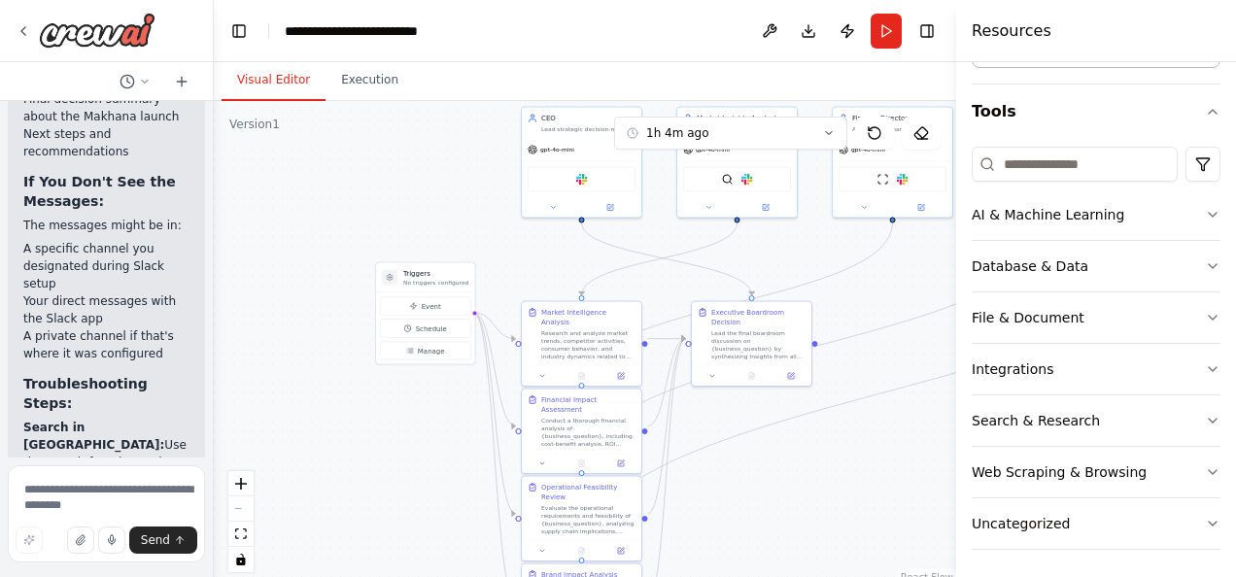
scroll to position [9271, 0]
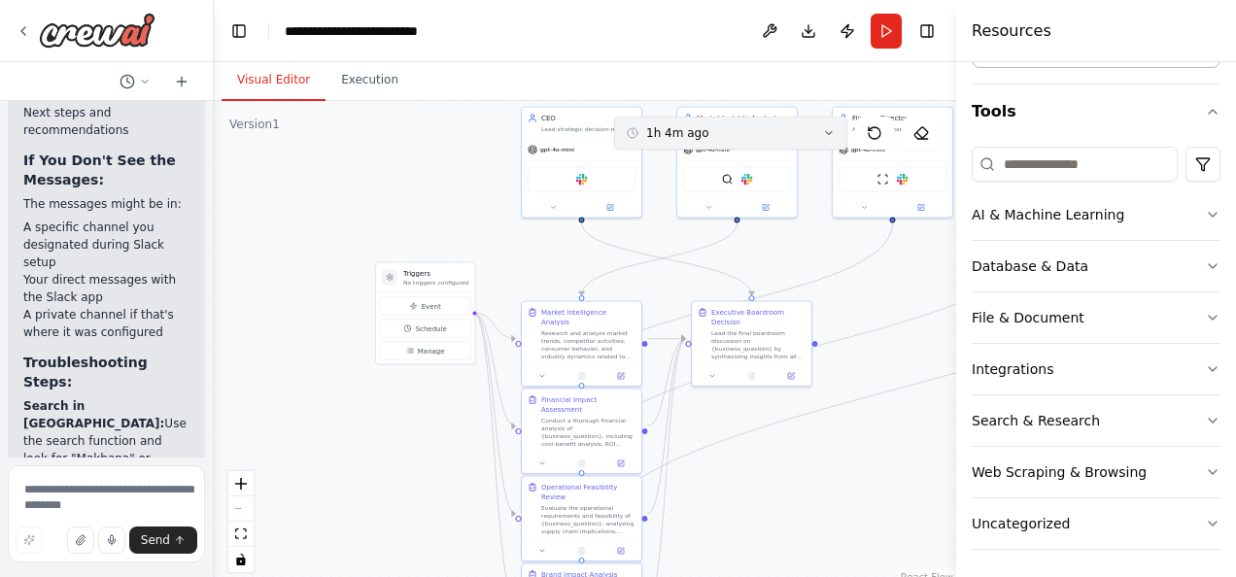
click at [831, 134] on icon at bounding box center [829, 133] width 12 height 12
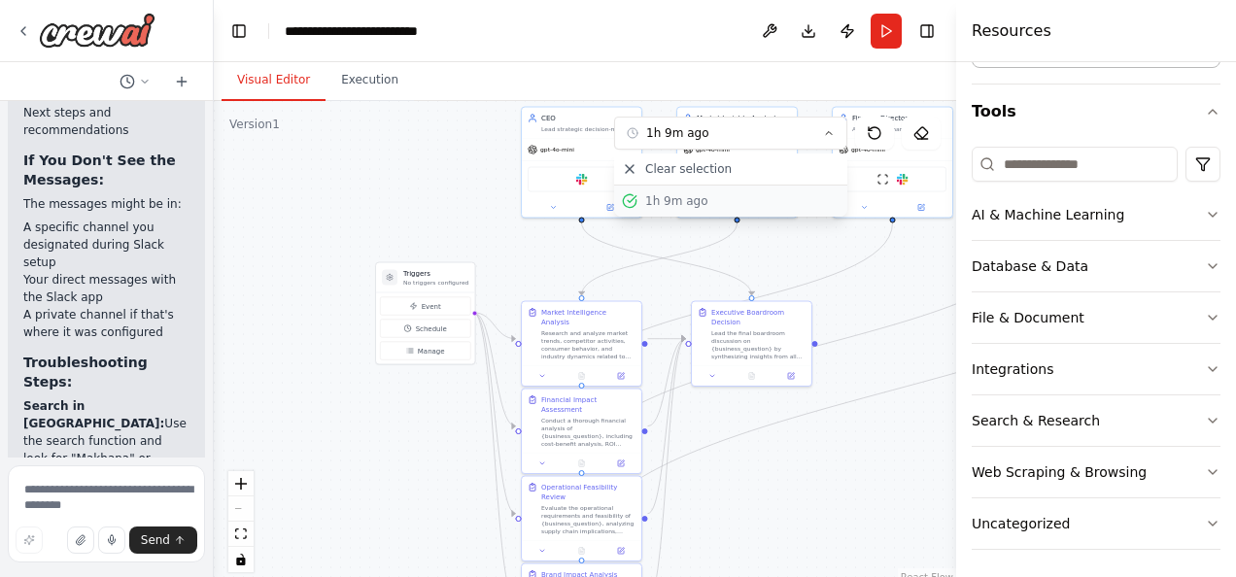
click at [675, 193] on div "1h 9m ago" at bounding box center [742, 201] width 194 height 16
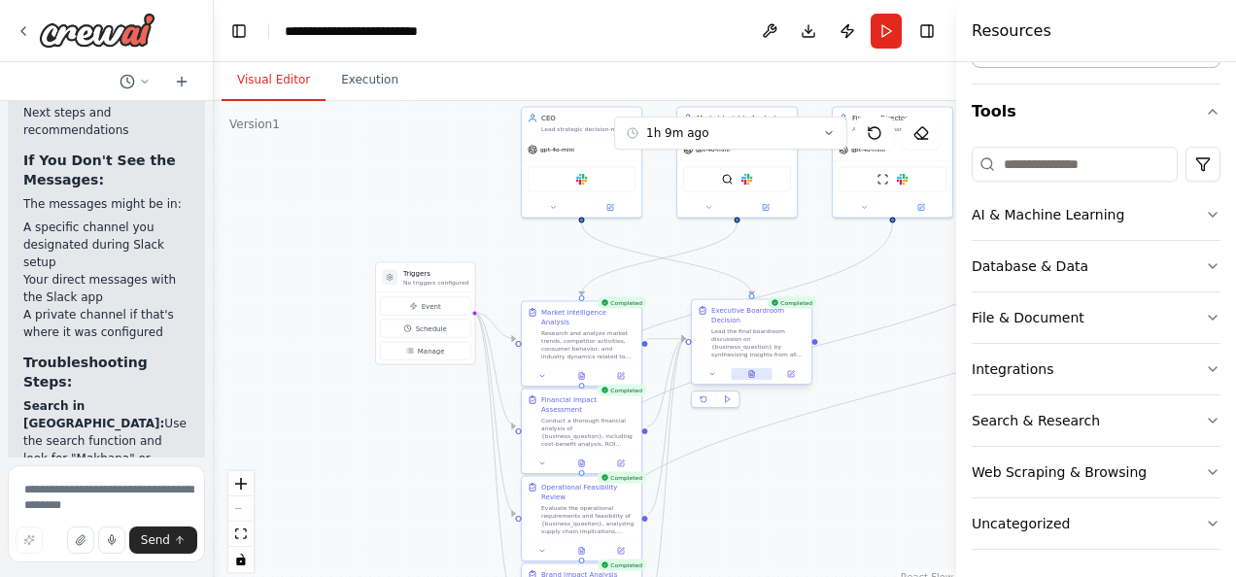
click at [746, 368] on button at bounding box center [751, 374] width 41 height 12
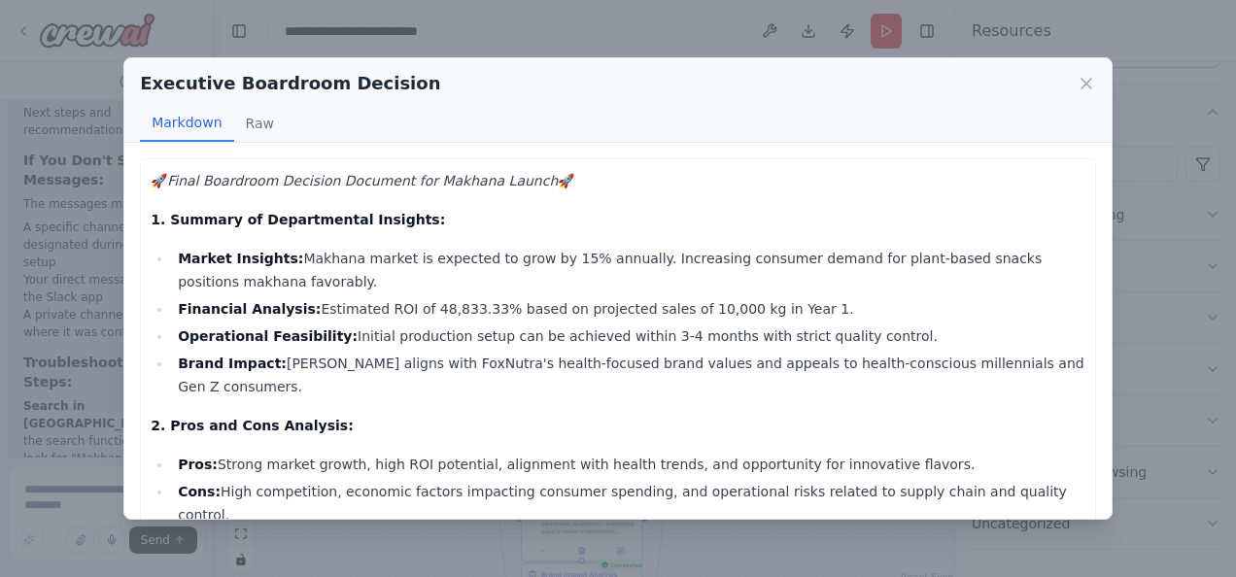
click at [621, 414] on p "2. Pros and Cons Analysis:" at bounding box center [618, 425] width 935 height 23
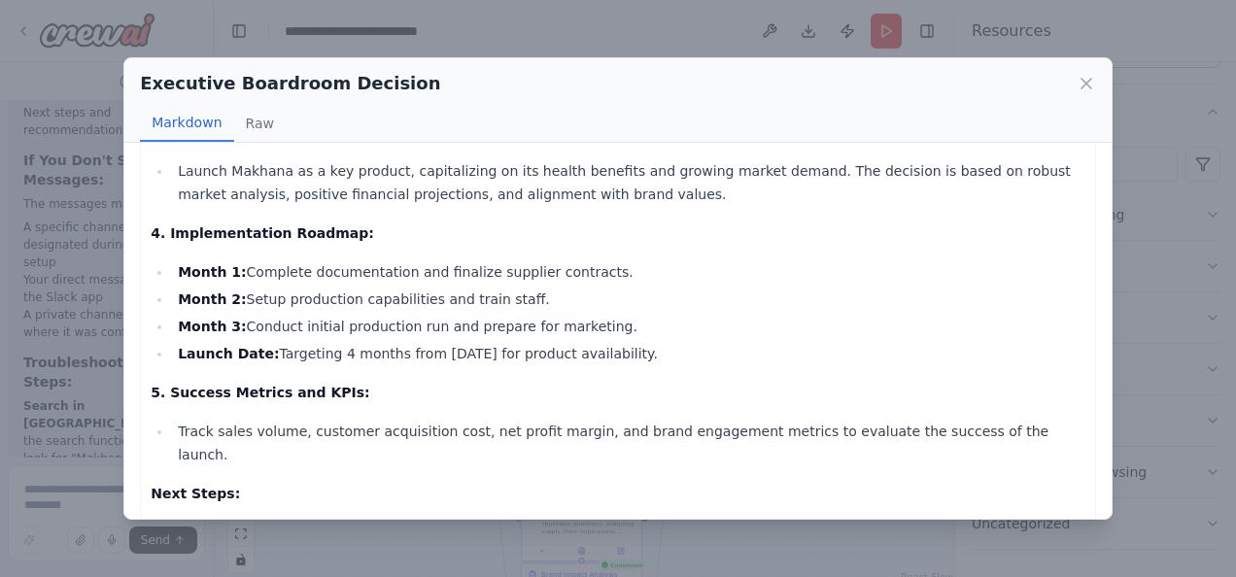
scroll to position [423, 0]
drag, startPoint x: 233, startPoint y: 224, endPoint x: 578, endPoint y: 222, distance: 345.0
click at [578, 259] on li "Month 1: Complete documentation and finalize supplier contracts." at bounding box center [629, 270] width 914 height 23
drag, startPoint x: 237, startPoint y: 250, endPoint x: 512, endPoint y: 253, distance: 275.1
click at [512, 287] on li "Month 2: Setup production capabilities and train staff." at bounding box center [629, 298] width 914 height 23
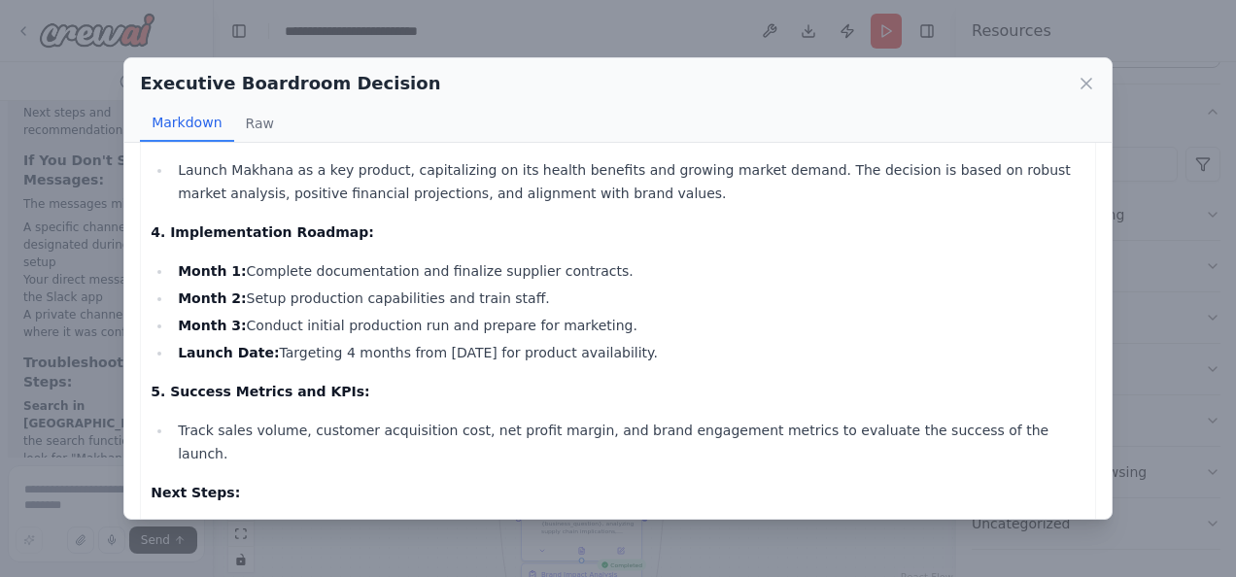
drag, startPoint x: 512, startPoint y: 253, endPoint x: 367, endPoint y: 325, distance: 161.7
click at [367, 325] on div "🚀 Final Boardroom Decision Document for Makhana Launch 🚀 1. Summary of Departme…" at bounding box center [618, 177] width 935 height 863
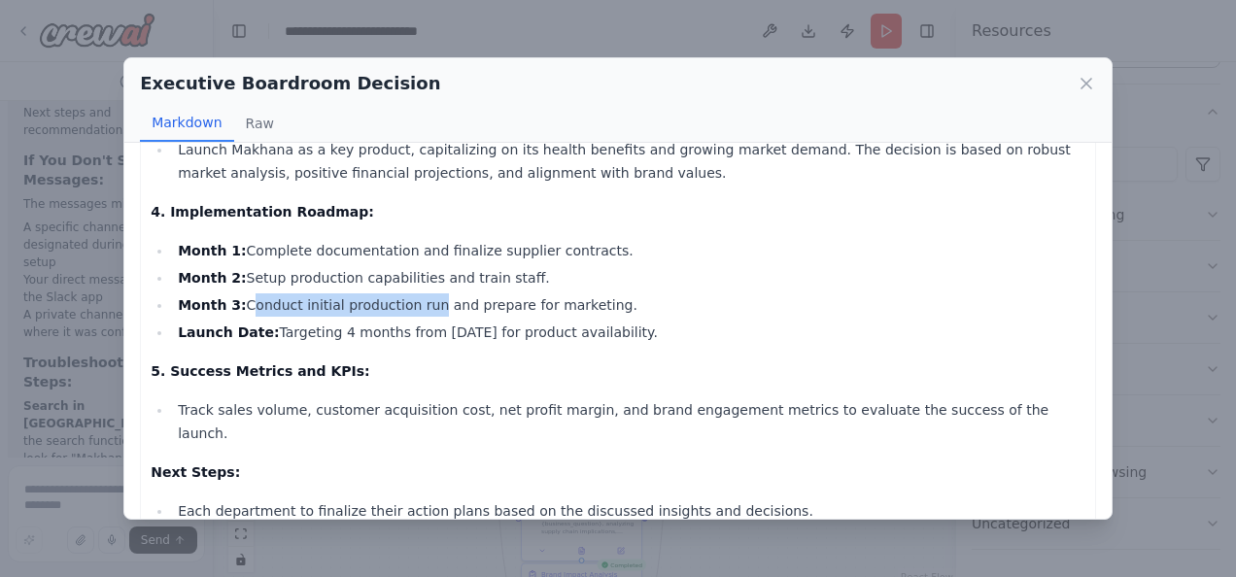
drag, startPoint x: 238, startPoint y: 259, endPoint x: 414, endPoint y: 259, distance: 175.9
click at [414, 294] on li "Month 3: Conduct initial production run and prepare for marketing." at bounding box center [629, 305] width 914 height 23
drag, startPoint x: 414, startPoint y: 259, endPoint x: 605, endPoint y: 261, distance: 190.5
click at [605, 294] on li "Month 3: Conduct initial production run and prepare for marketing." at bounding box center [629, 305] width 914 height 23
click at [414, 360] on p "5. Success Metrics and KPIs:" at bounding box center [618, 371] width 935 height 23
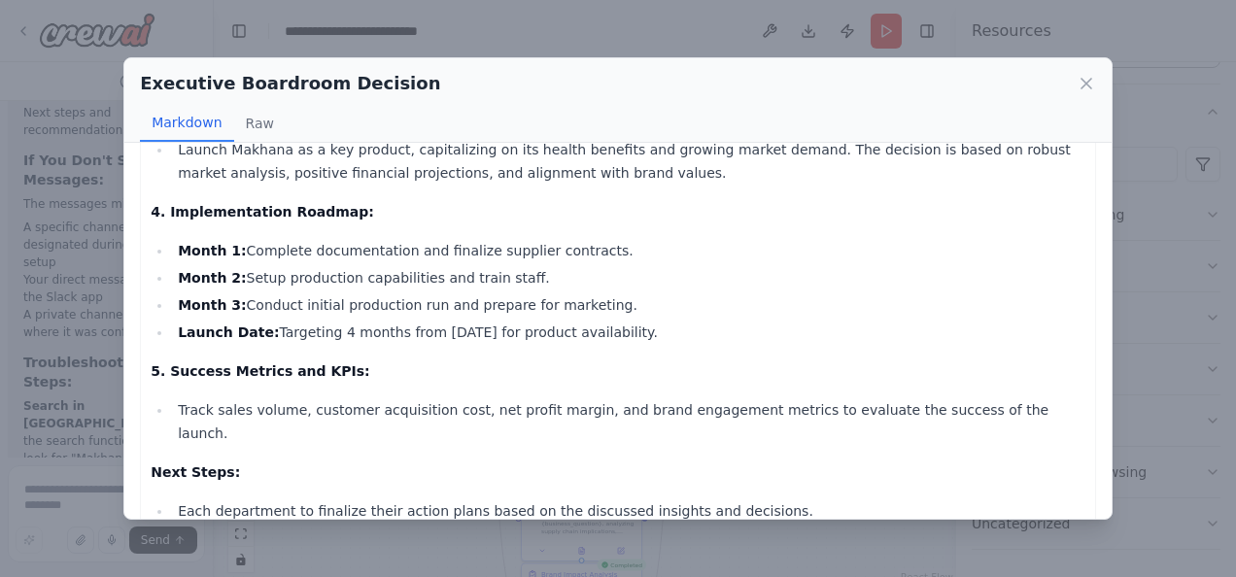
scroll to position [468, 0]
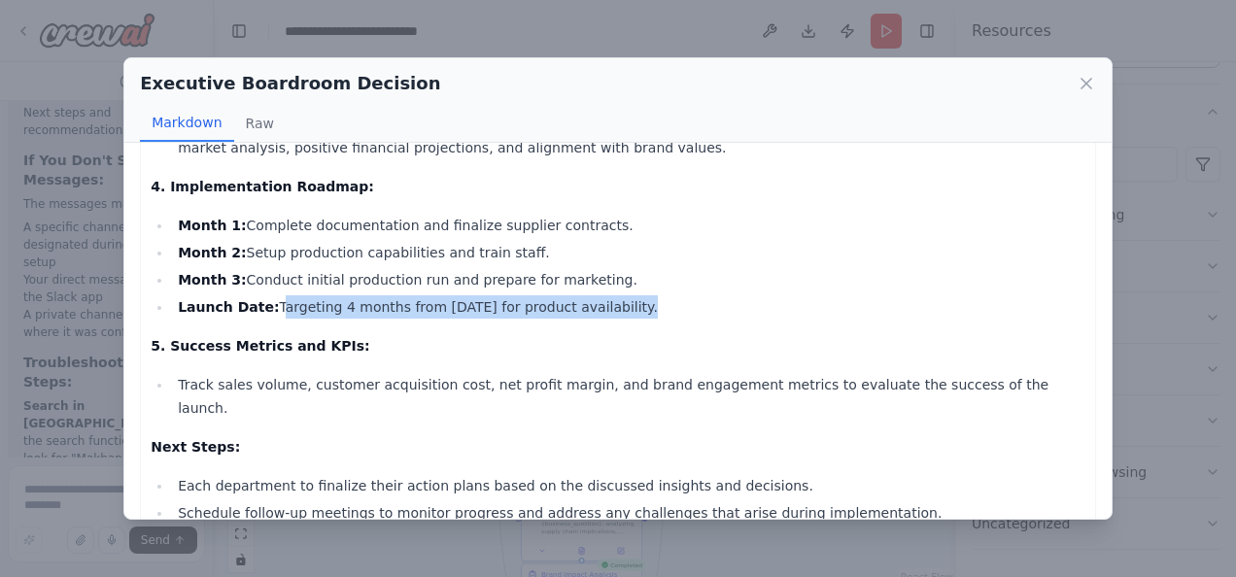
drag, startPoint x: 259, startPoint y: 264, endPoint x: 608, endPoint y: 255, distance: 349.1
click at [608, 295] on li "Launch Date: Targeting 4 months from today for product availability." at bounding box center [629, 306] width 914 height 23
drag, startPoint x: 608, startPoint y: 255, endPoint x: 486, endPoint y: 365, distance: 165.1
click at [486, 435] on p "Next Steps:" at bounding box center [618, 446] width 935 height 23
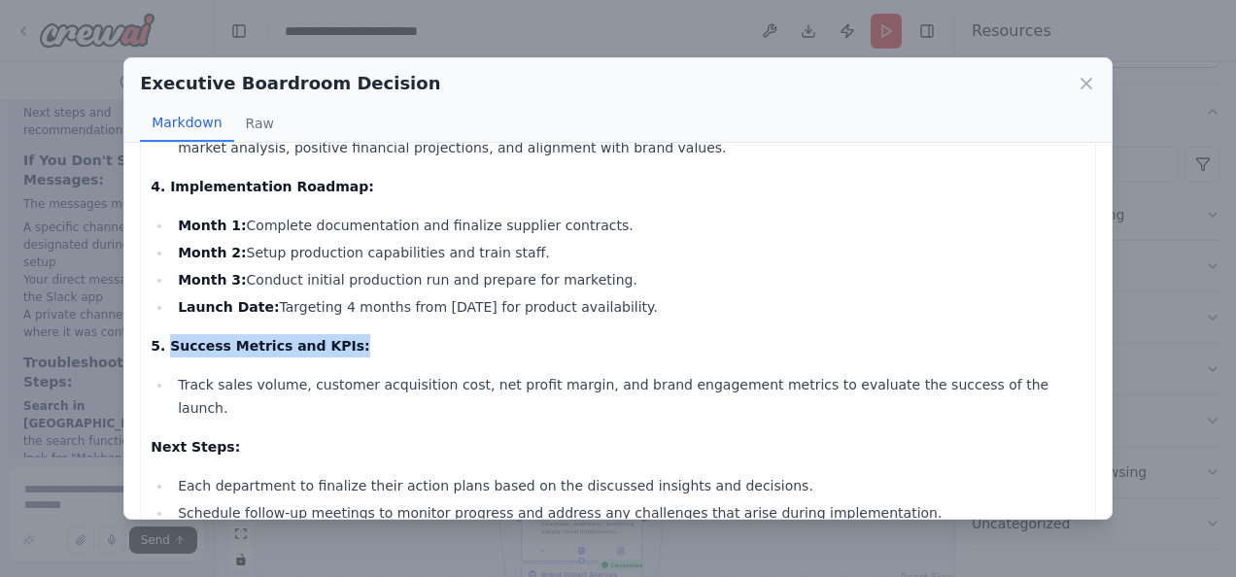
drag, startPoint x: 164, startPoint y: 304, endPoint x: 327, endPoint y: 305, distance: 162.3
click at [327, 334] on p "5. Success Metrics and KPIs:" at bounding box center [618, 345] width 935 height 23
drag, startPoint x: 327, startPoint y: 305, endPoint x: 250, endPoint y: 368, distance: 99.4
click at [250, 435] on p "Next Steps:" at bounding box center [618, 446] width 935 height 23
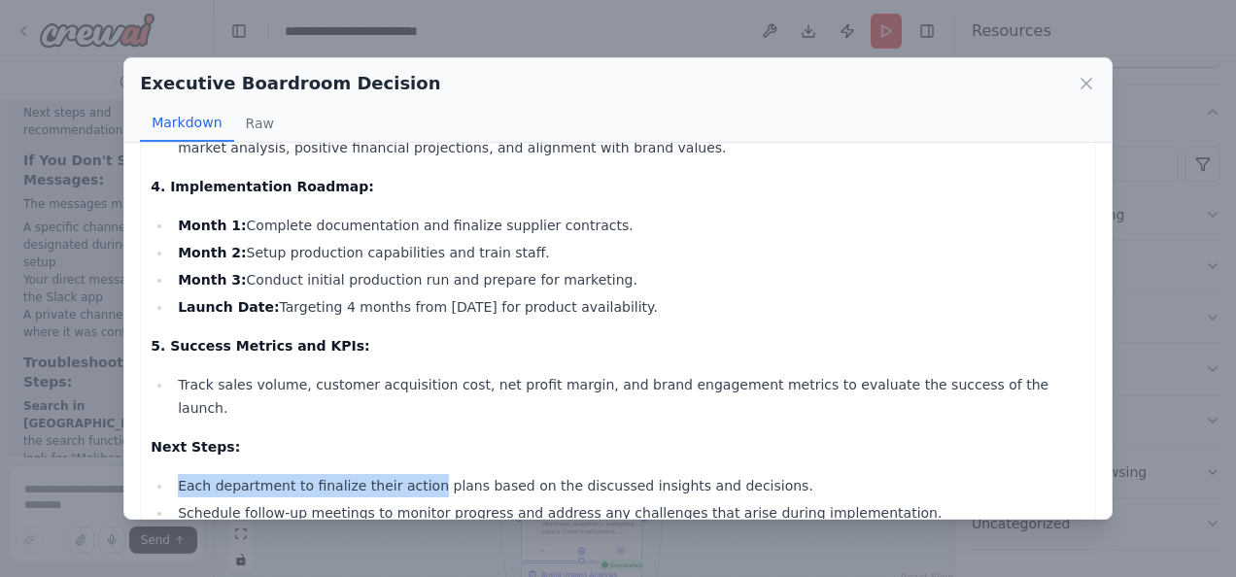
drag, startPoint x: 177, startPoint y: 414, endPoint x: 410, endPoint y: 420, distance: 233.3
click at [410, 474] on li "Each department to finalize their action plans based on the discussed insights …" at bounding box center [629, 485] width 914 height 23
drag, startPoint x: 410, startPoint y: 420, endPoint x: 441, endPoint y: 424, distance: 31.3
click at [441, 474] on li "Each department to finalize their action plans based on the discussed insights …" at bounding box center [629, 485] width 914 height 23
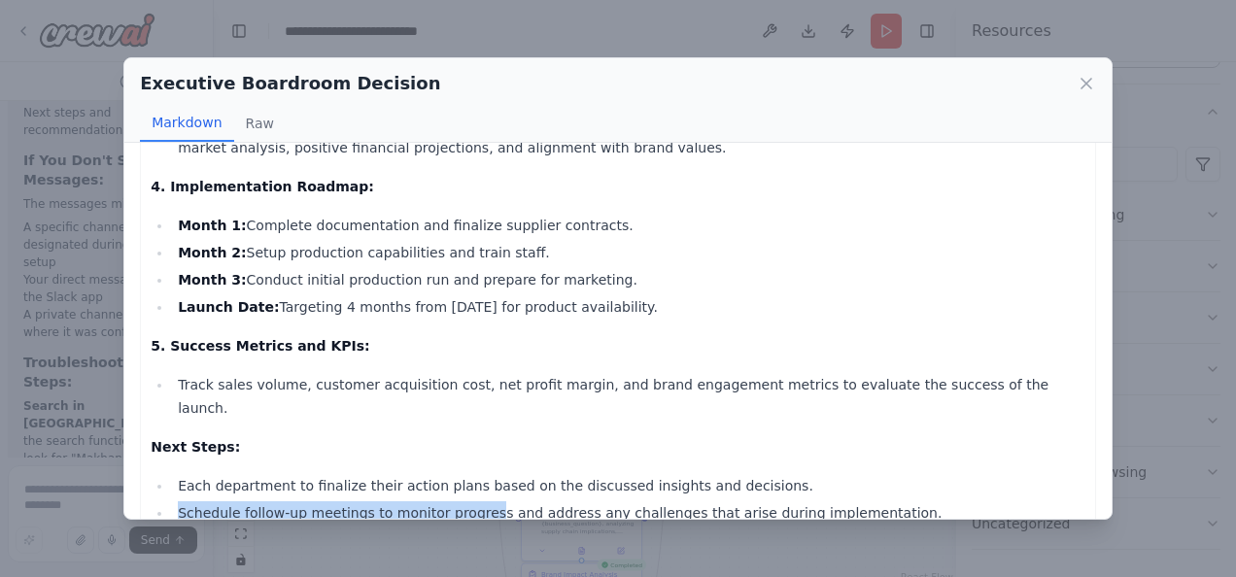
drag, startPoint x: 179, startPoint y: 442, endPoint x: 472, endPoint y: 443, distance: 293.5
click at [472, 502] on li "Schedule follow-up meetings to monitor progress and address any challenges that…" at bounding box center [629, 513] width 914 height 23
drag, startPoint x: 472, startPoint y: 443, endPoint x: 331, endPoint y: 395, distance: 149.1
click at [331, 395] on div "🚀 Final Boardroom Decision Document for Makhana Launch 🚀 1. Summary of Departme…" at bounding box center [618, 132] width 935 height 863
drag, startPoint x: 331, startPoint y: 395, endPoint x: 527, endPoint y: 433, distance: 199.2
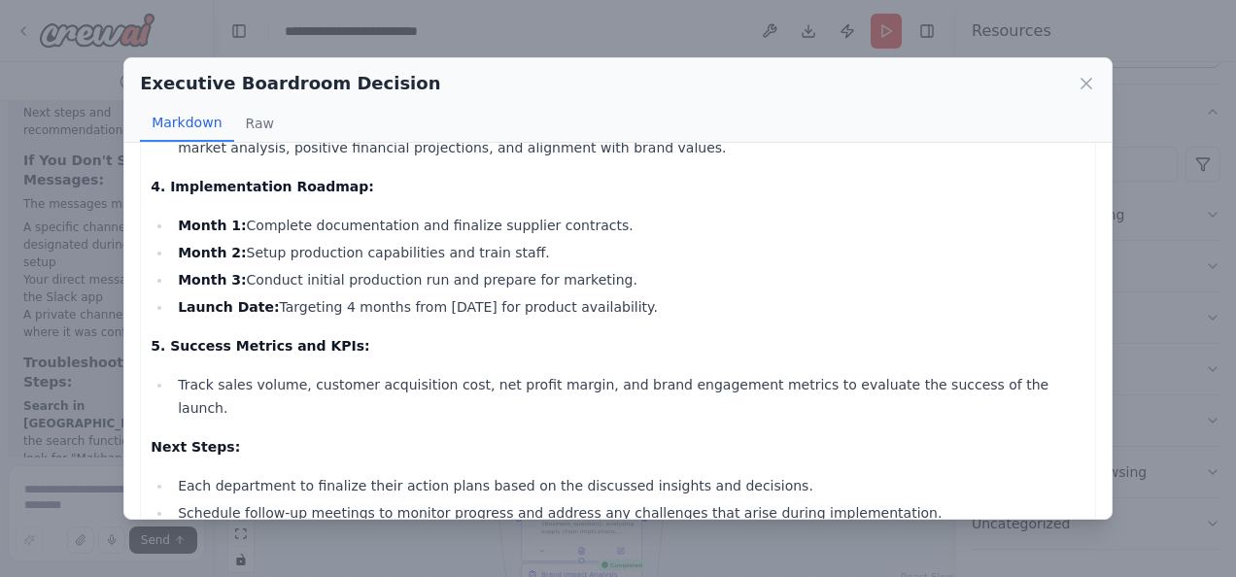
click at [527, 502] on li "Schedule follow-up meetings to monitor progress and address any challenges that…" at bounding box center [629, 513] width 914 height 23
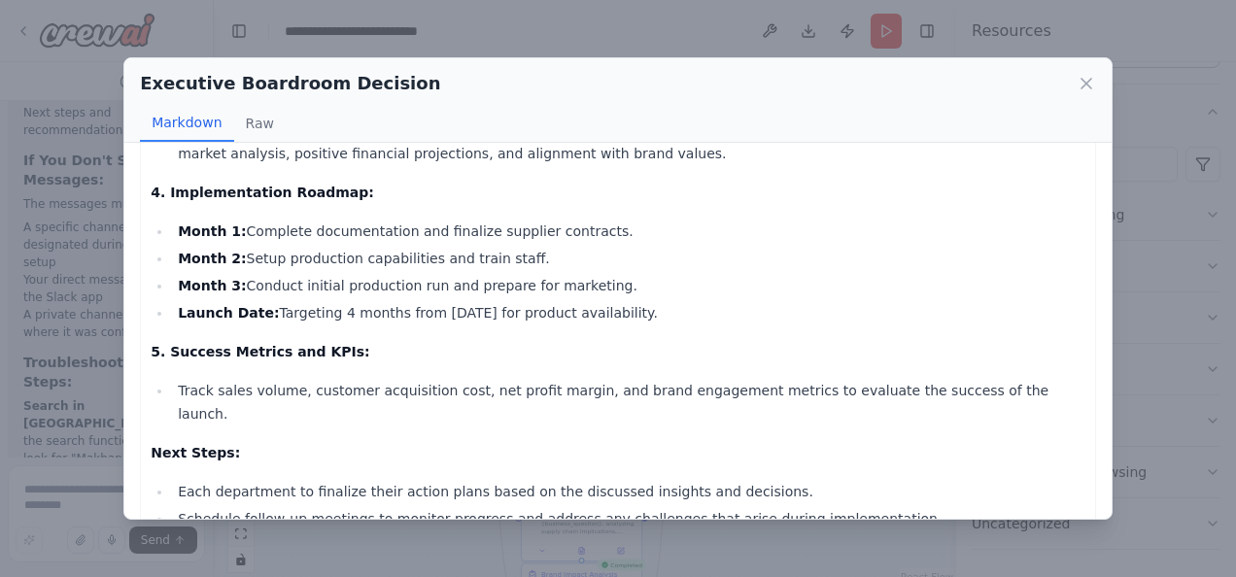
scroll to position [435, 0]
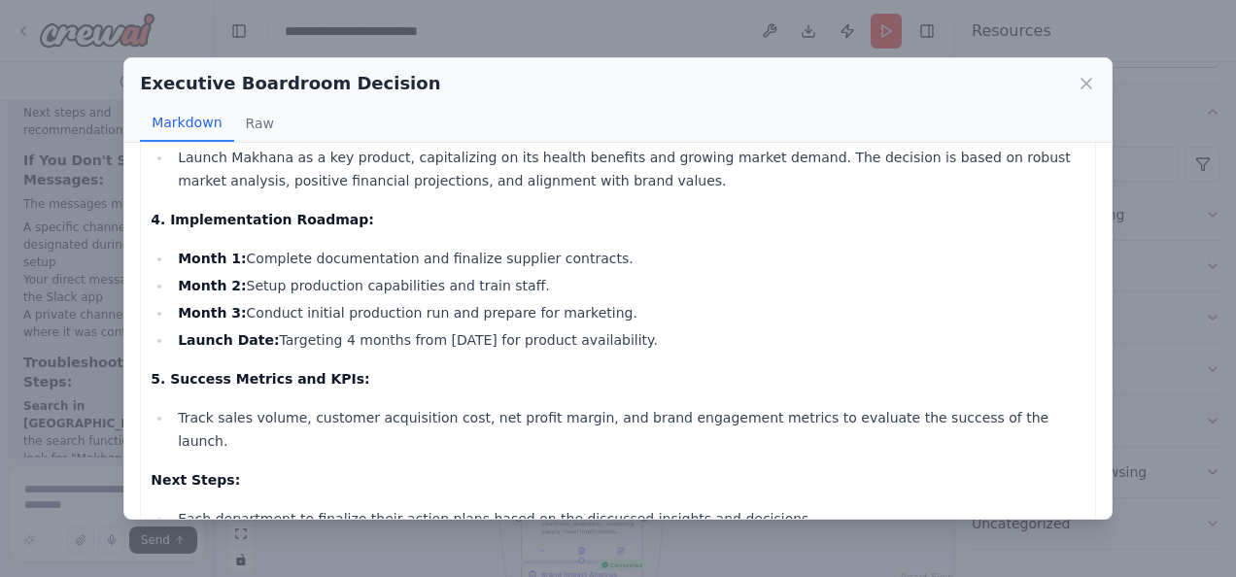
click at [291, 122] on div "Markdown Raw" at bounding box center [618, 123] width 956 height 37
click at [257, 120] on button "Raw" at bounding box center [260, 123] width 52 height 37
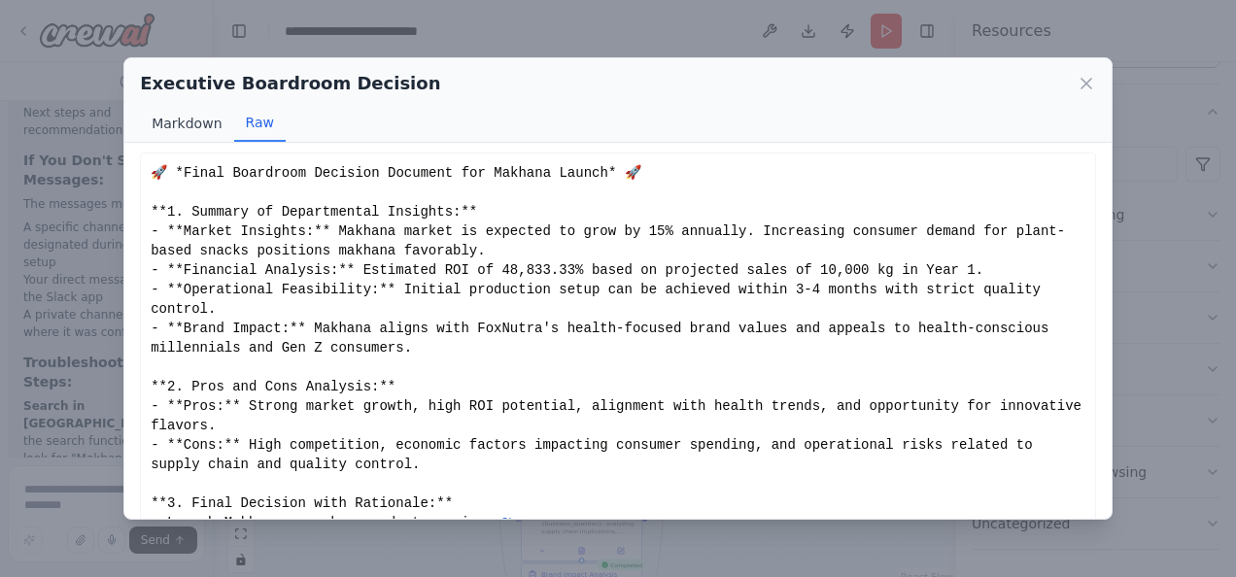
click at [171, 130] on button "Markdown" at bounding box center [186, 123] width 93 height 37
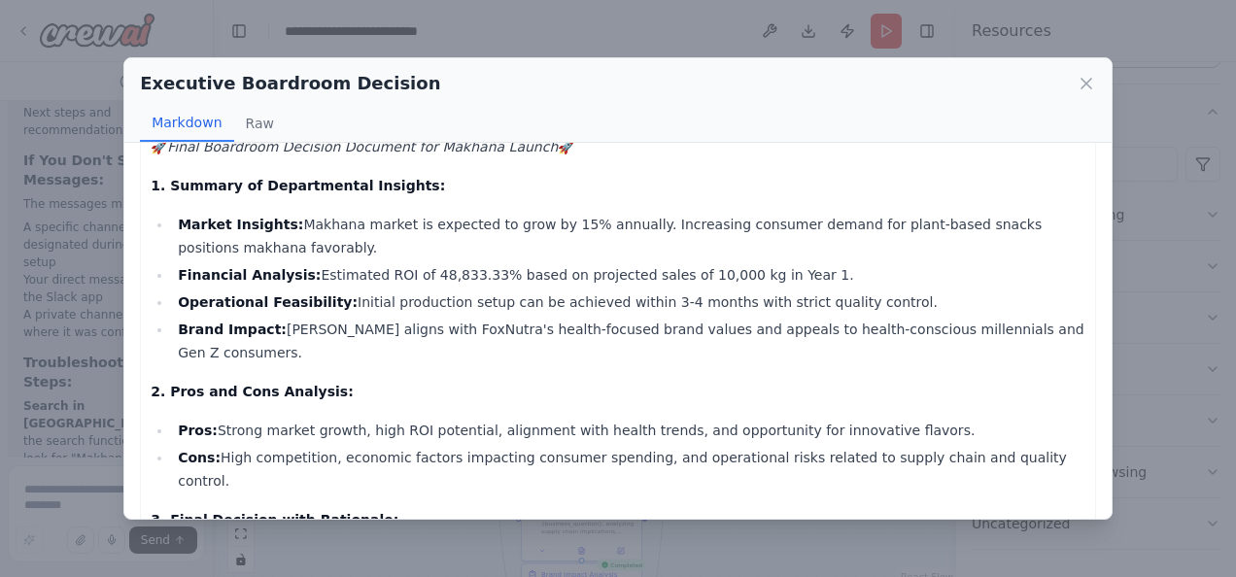
scroll to position [0, 0]
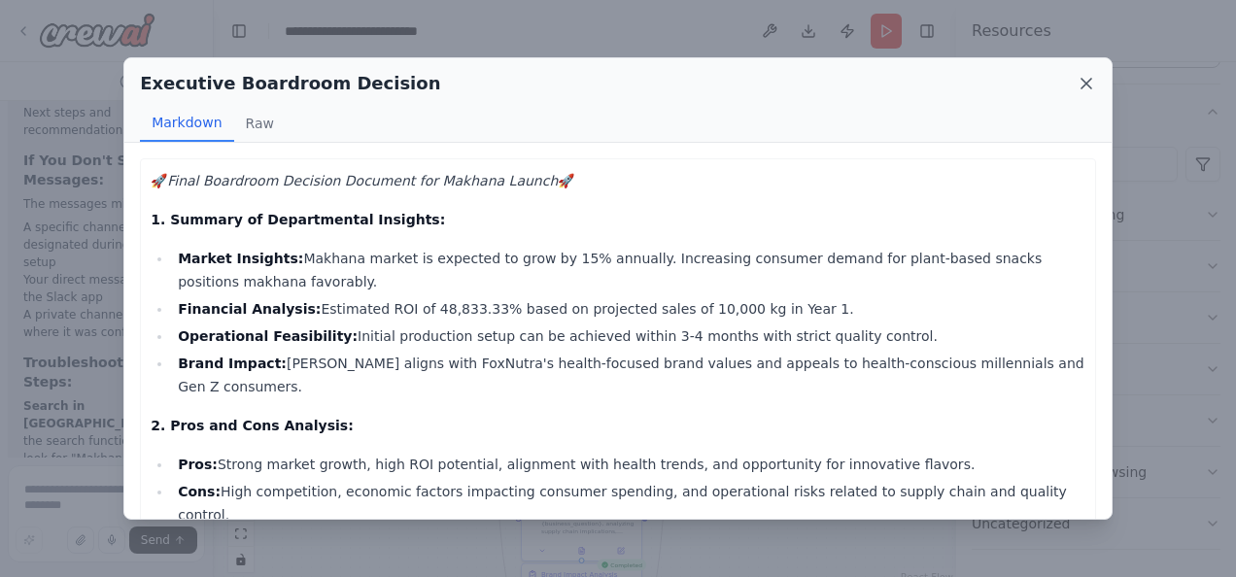
click at [1085, 86] on icon at bounding box center [1087, 84] width 10 height 10
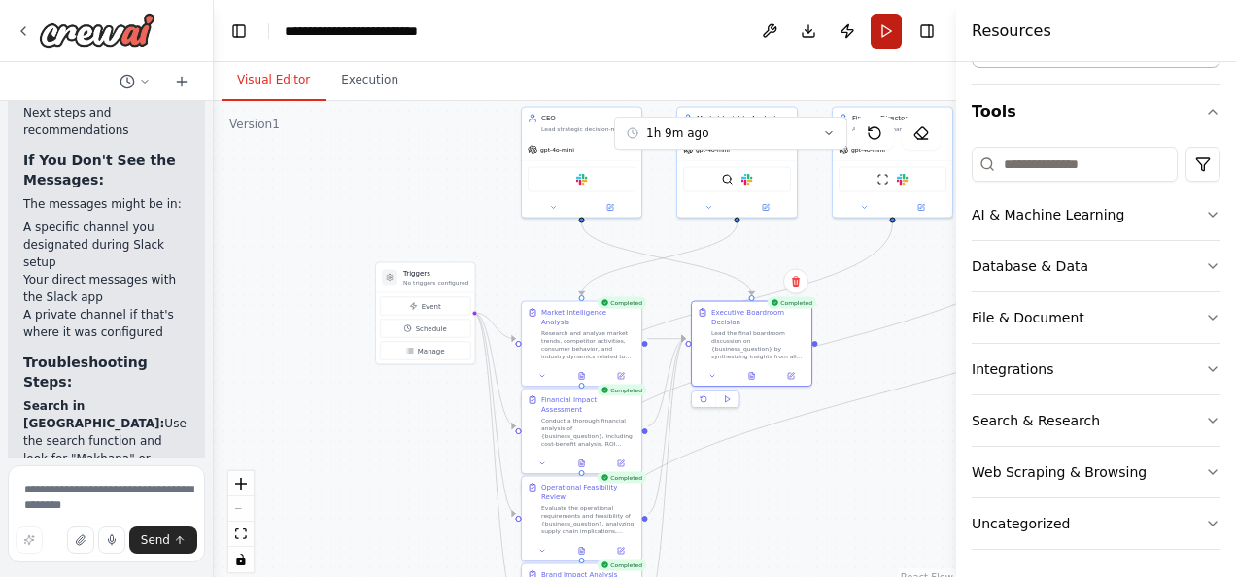
click at [885, 35] on button "Run" at bounding box center [886, 31] width 31 height 35
click at [363, 78] on button "Execution" at bounding box center [370, 80] width 88 height 41
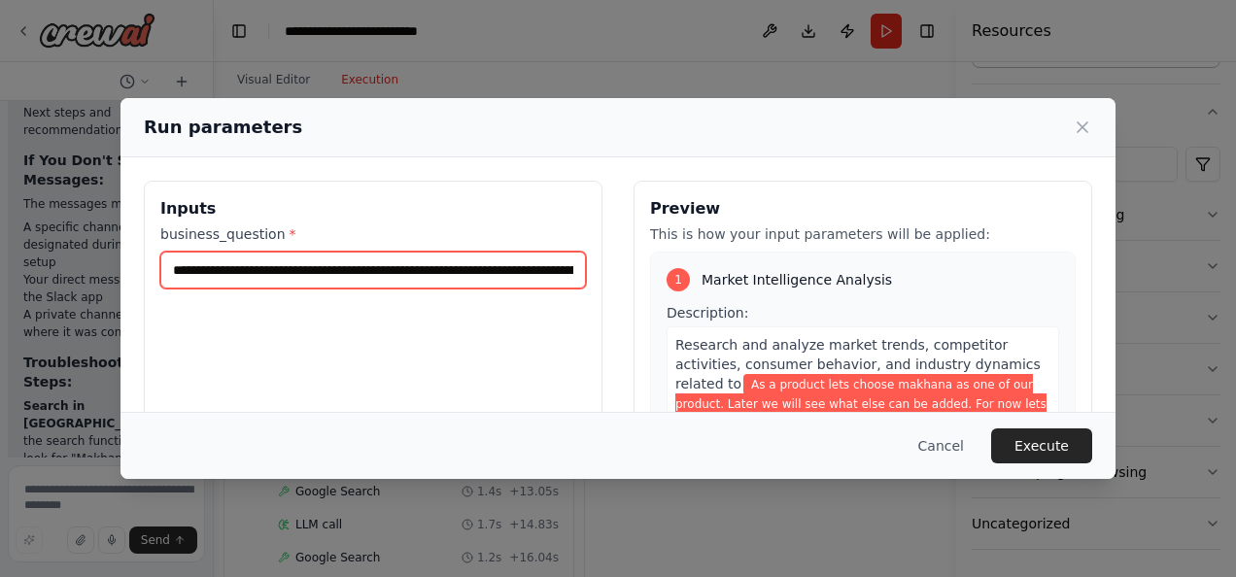
click at [292, 274] on input "**********" at bounding box center [373, 270] width 426 height 37
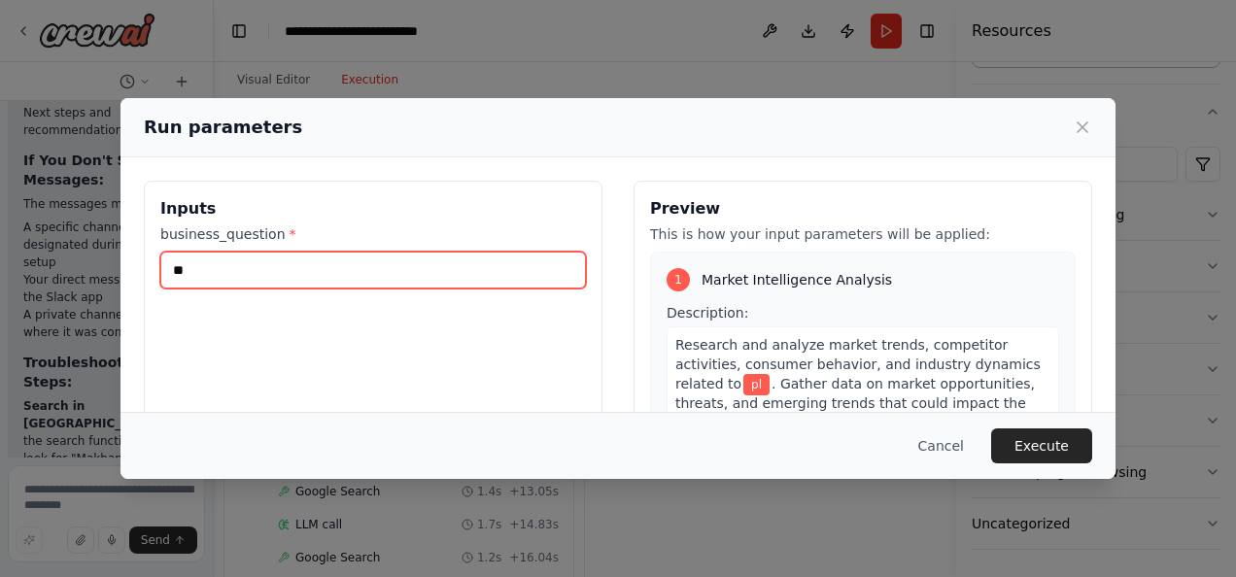
type input "*"
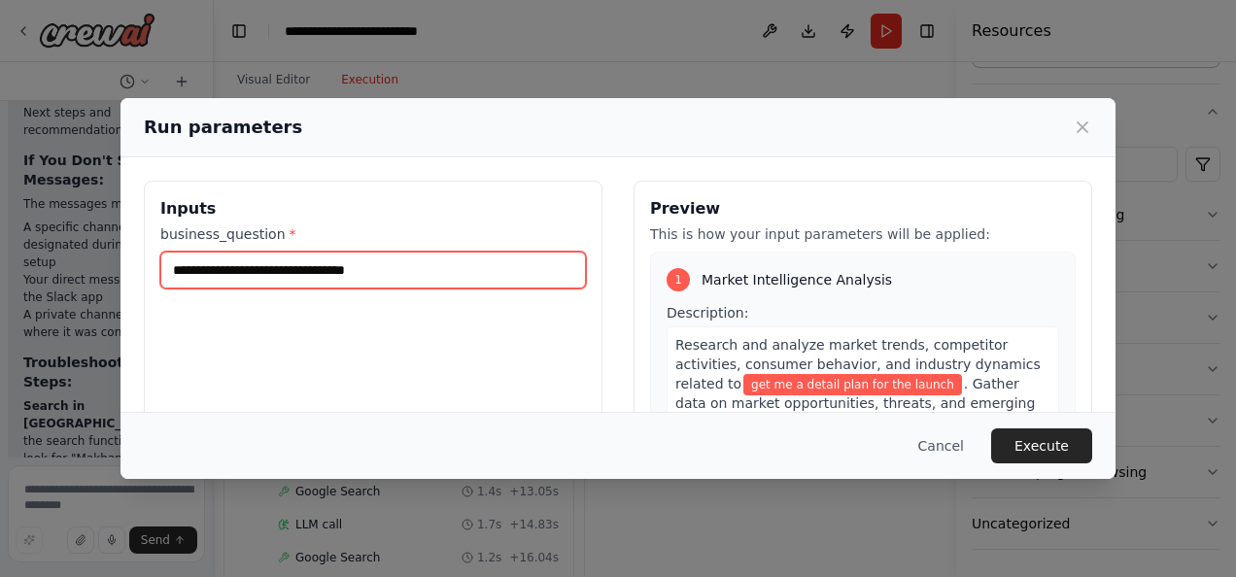
click at [263, 272] on input "**********" at bounding box center [373, 270] width 426 height 37
click at [288, 270] on input "**********" at bounding box center [373, 270] width 426 height 37
type input "**********"
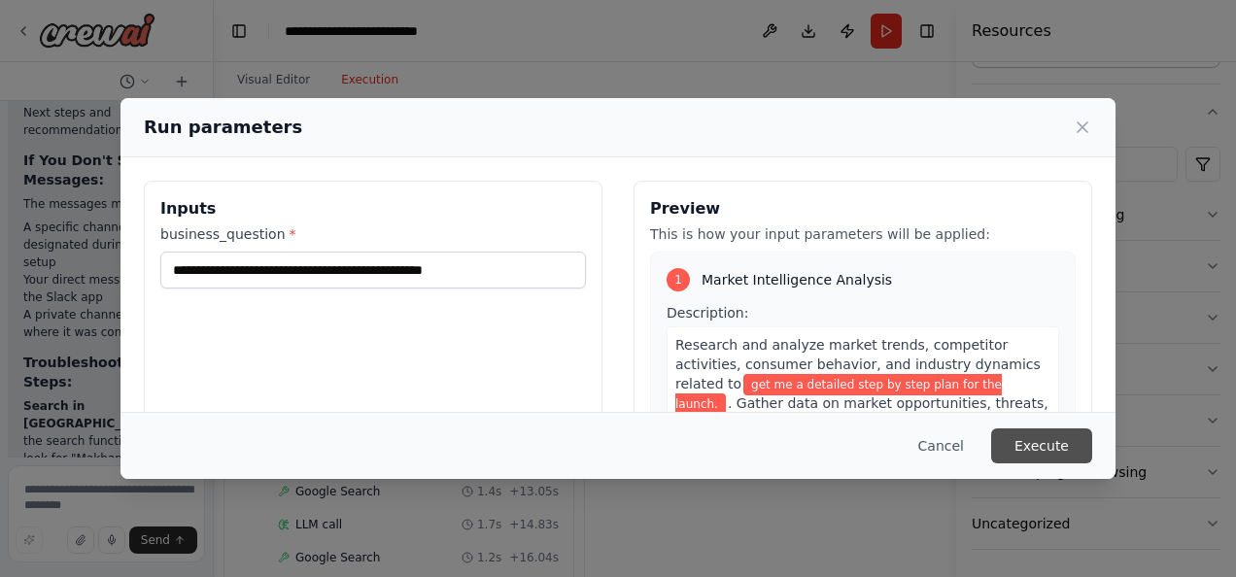
click at [1054, 451] on button "Execute" at bounding box center [1041, 446] width 101 height 35
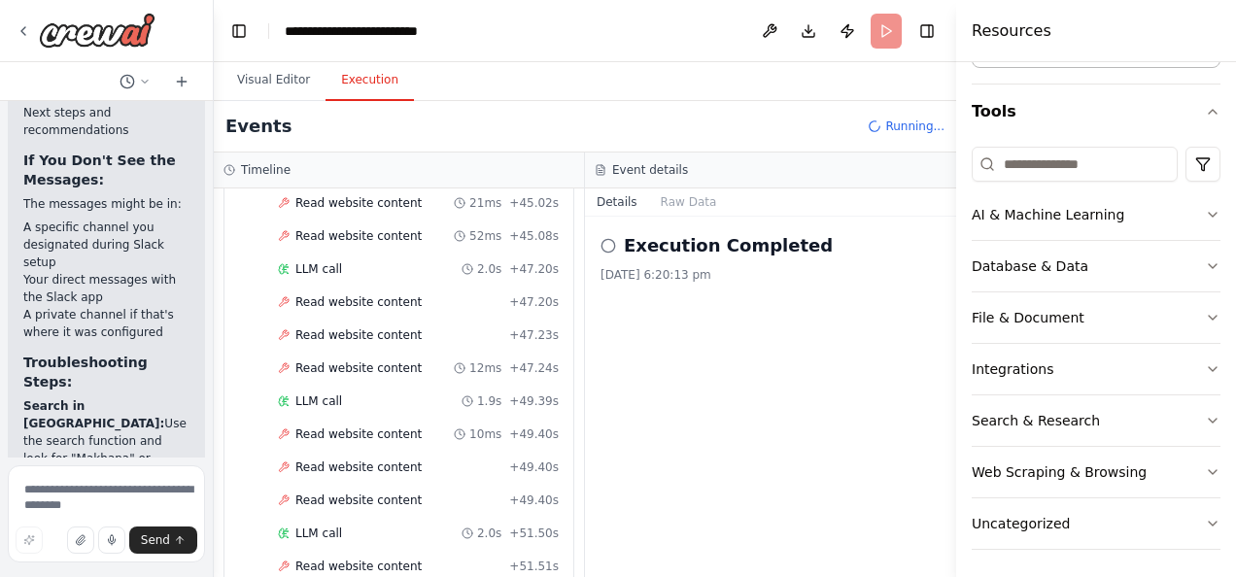
scroll to position [4113, 0]
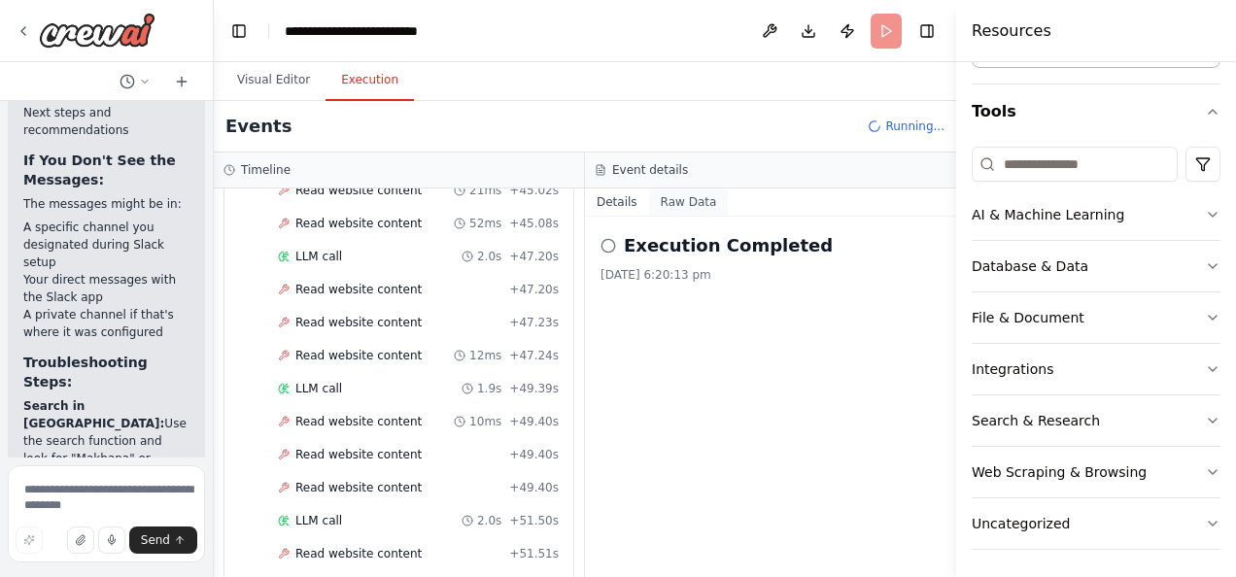
click at [672, 200] on button "Raw Data" at bounding box center [689, 202] width 80 height 27
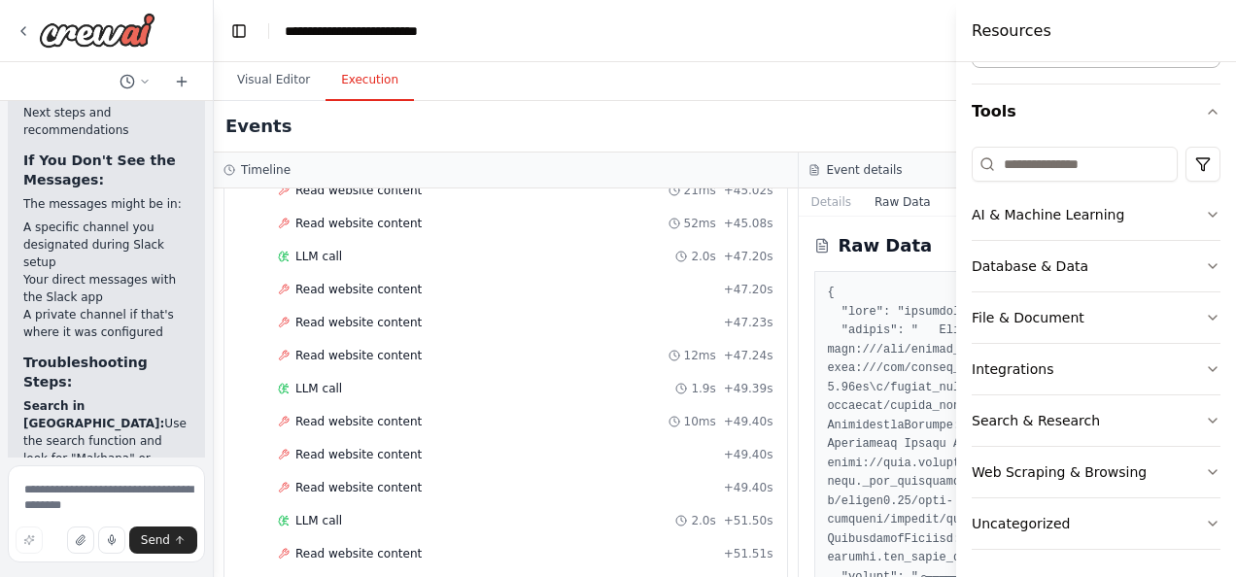
scroll to position [4127, 0]
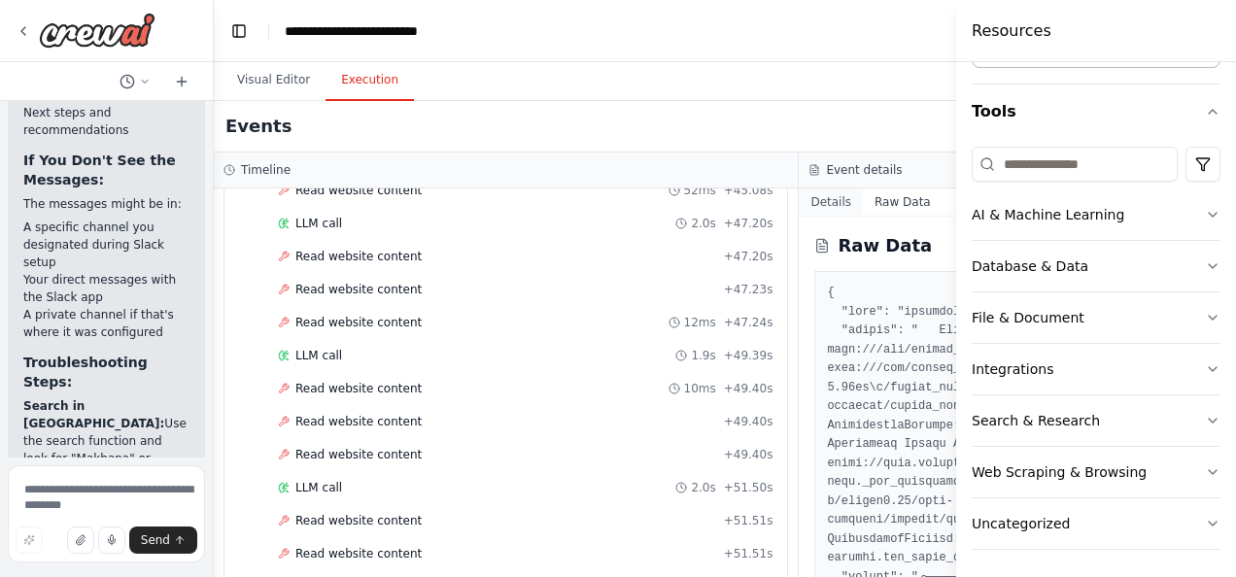
click at [801, 202] on button "Details" at bounding box center [831, 202] width 64 height 27
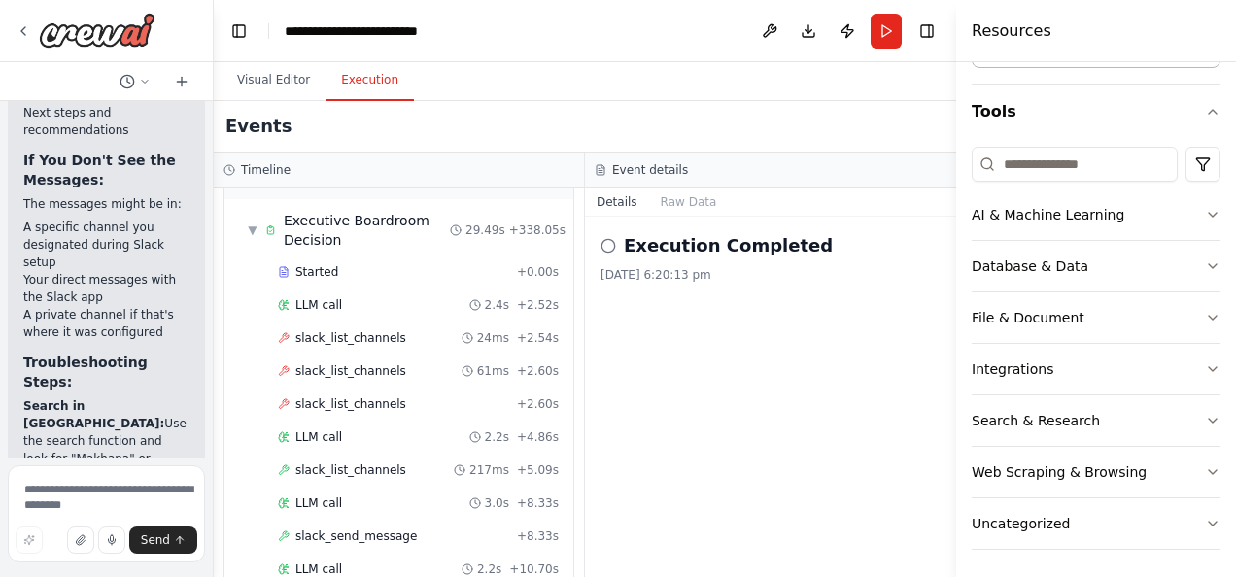
scroll to position [8292, 0]
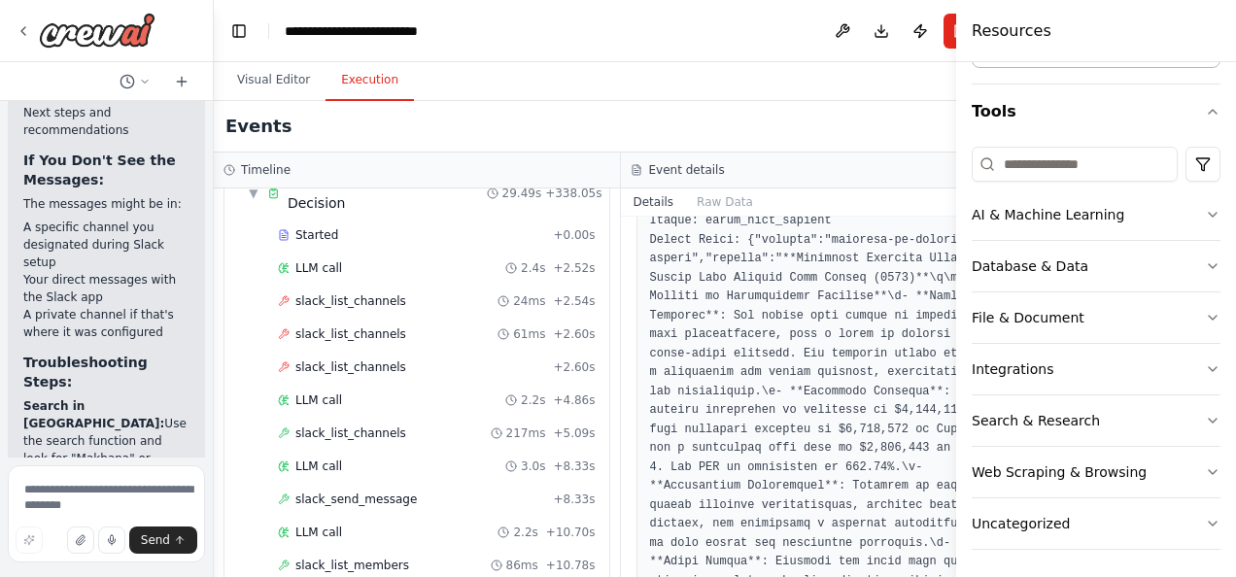
scroll to position [2812, 0]
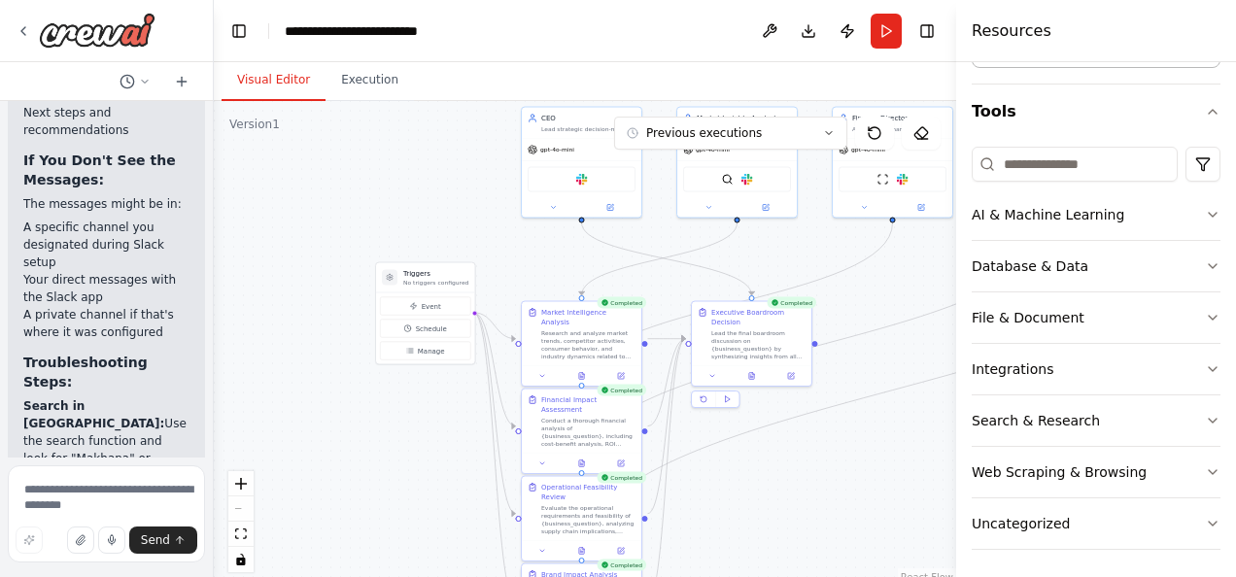
click at [251, 78] on button "Visual Editor" at bounding box center [274, 80] width 104 height 41
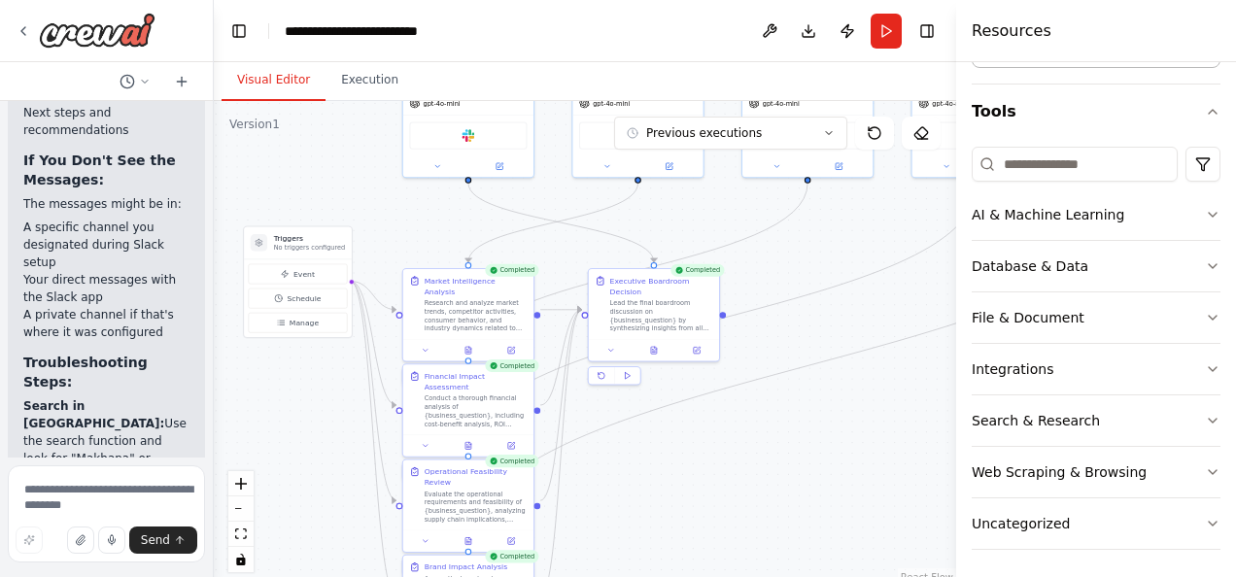
drag, startPoint x: 447, startPoint y: 186, endPoint x: 382, endPoint y: 184, distance: 65.1
click at [382, 184] on div ".deletable-edge-delete-btn { width: 20px; height: 20px; border: 0px solid #ffff…" at bounding box center [585, 344] width 743 height 486
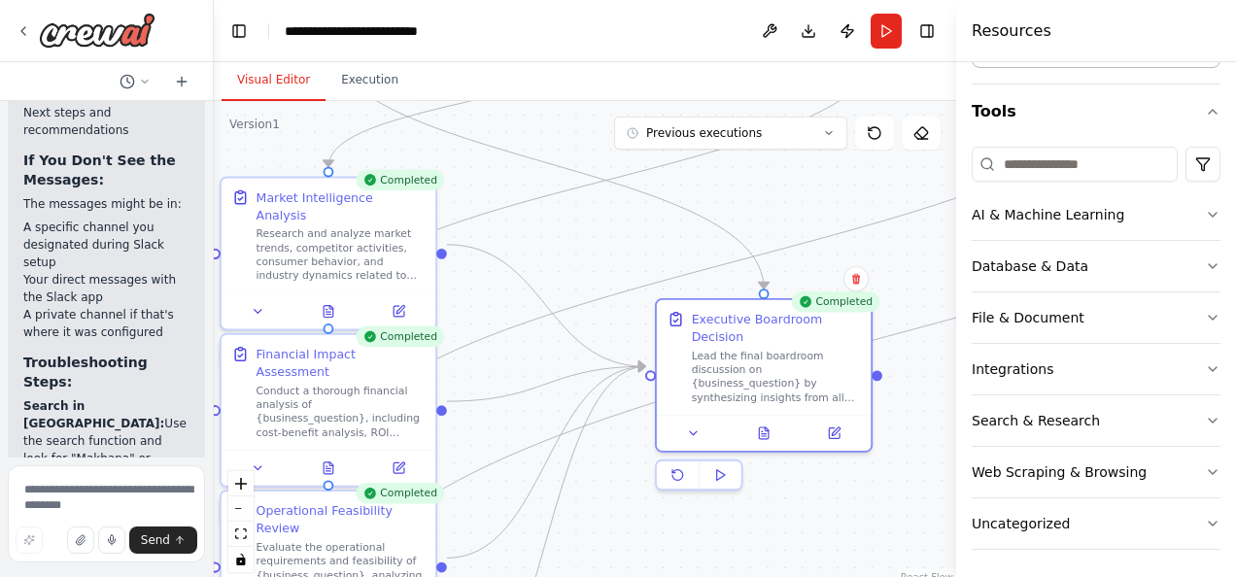
drag, startPoint x: 681, startPoint y: 338, endPoint x: 820, endPoint y: 459, distance: 184.0
click at [820, 459] on div "Completed Executive Boardroom Decision Lead the final boardroom discussion on {…" at bounding box center [764, 394] width 218 height 192
click at [770, 423] on icon at bounding box center [764, 430] width 14 height 14
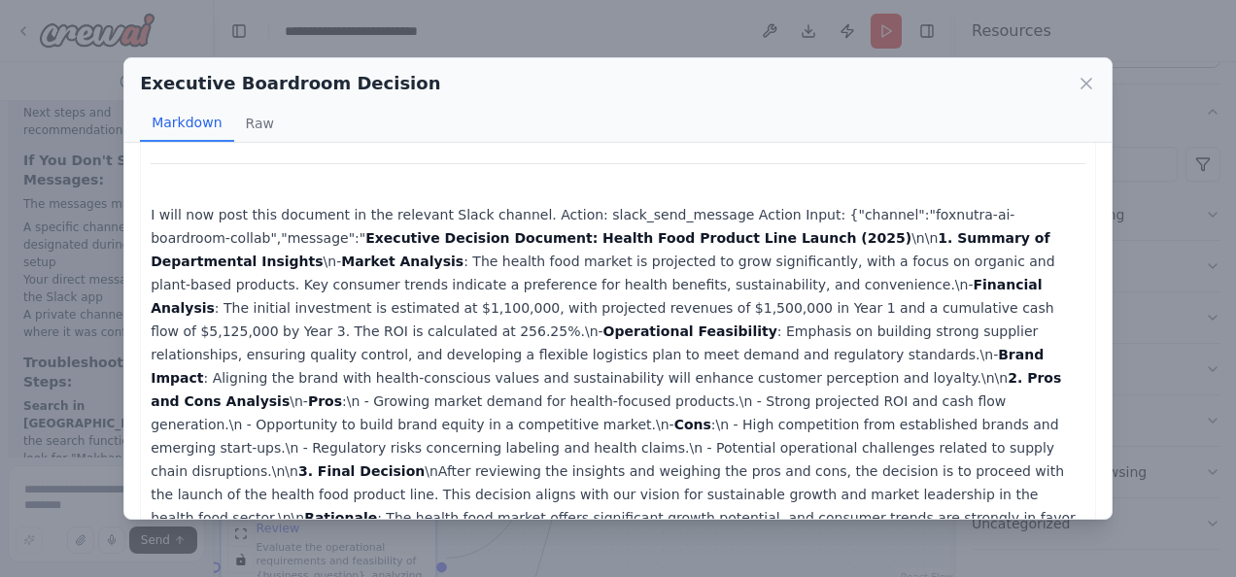
scroll to position [1084, 0]
drag, startPoint x: 264, startPoint y: 235, endPoint x: 439, endPoint y: 236, distance: 174.9
click at [439, 236] on strong "Executive Decision Document: Health Food Product Line Launch (2025)" at bounding box center [638, 237] width 546 height 16
drag, startPoint x: 439, startPoint y: 236, endPoint x: 456, endPoint y: 254, distance: 24.1
click at [456, 254] on p "I will now post this document in the relevant Slack channel. Action: slack_send…" at bounding box center [618, 458] width 935 height 513
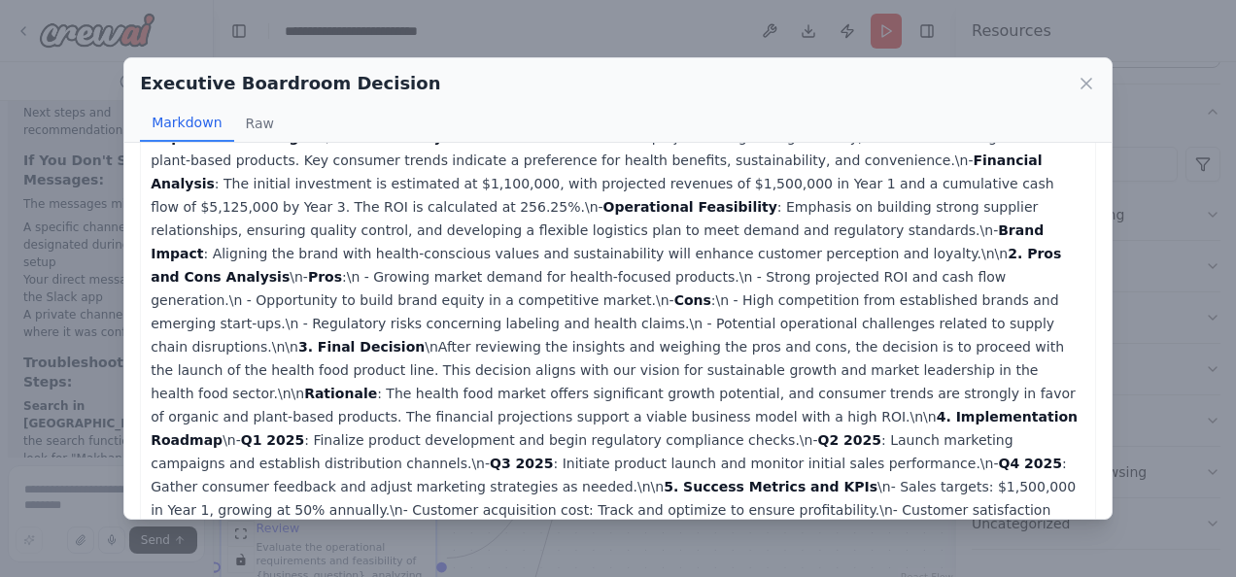
scroll to position [1258, 0]
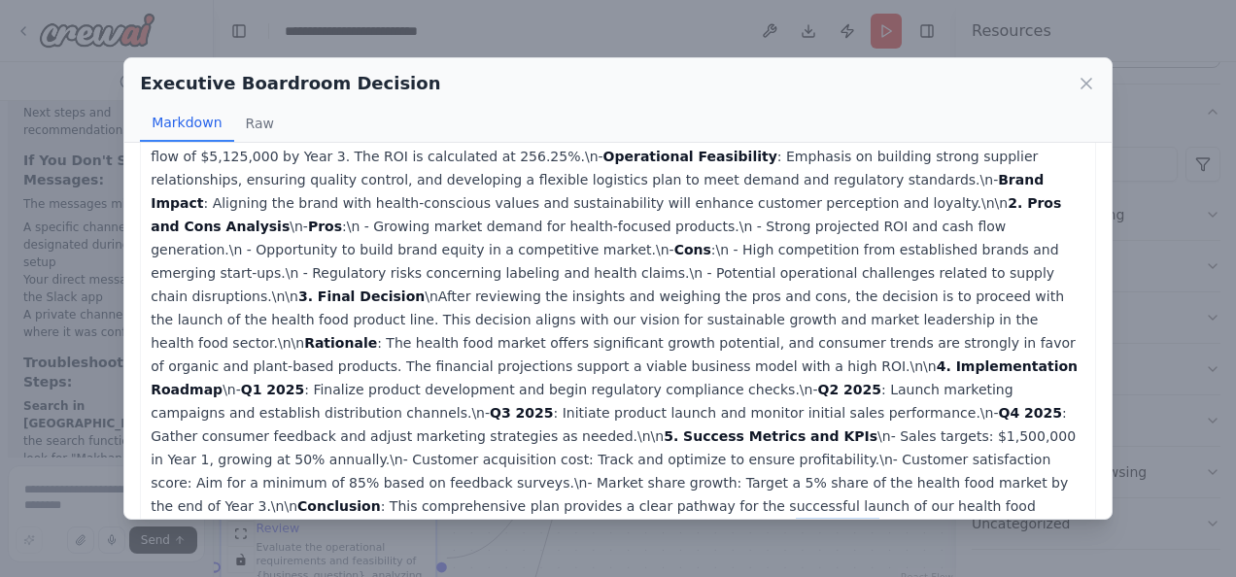
drag, startPoint x: 376, startPoint y: 481, endPoint x: 447, endPoint y: 482, distance: 71.0
click at [447, 482] on p "I will now post this document in the relevant Slack channel. Action: slack_send…" at bounding box center [618, 284] width 935 height 513
drag, startPoint x: 447, startPoint y: 482, endPoint x: 650, endPoint y: 404, distance: 217.5
click at [650, 404] on p "I will now post this document in the relevant Slack channel. Action: slack_send…" at bounding box center [618, 284] width 935 height 513
click at [1089, 87] on icon at bounding box center [1086, 83] width 19 height 19
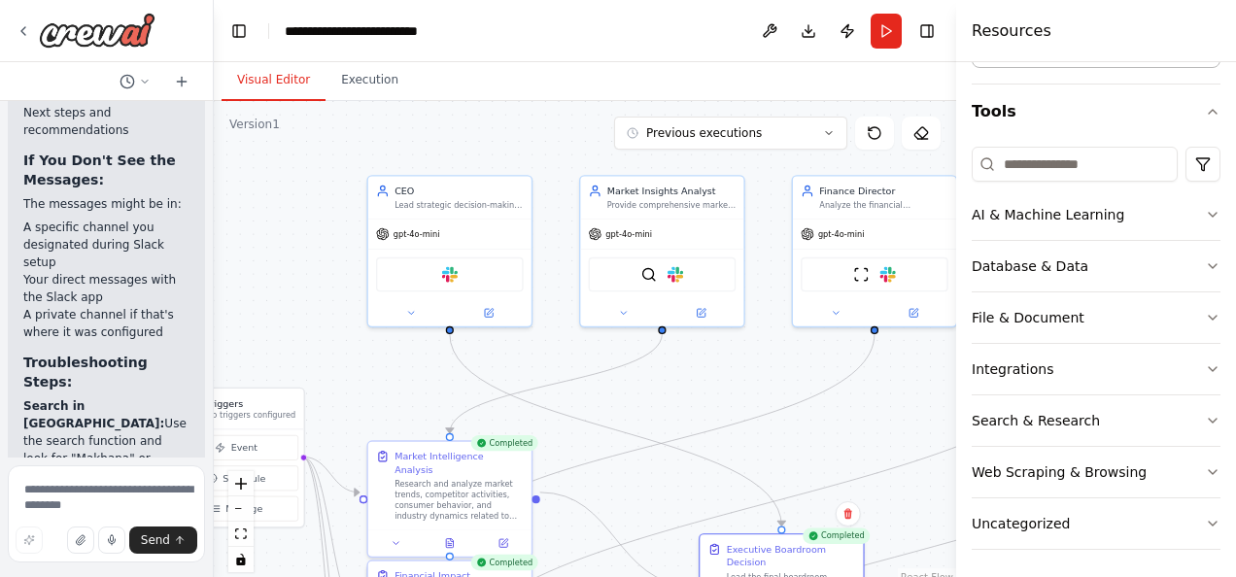
drag, startPoint x: 536, startPoint y: 155, endPoint x: 598, endPoint y: 406, distance: 259.3
click at [598, 406] on div ".deletable-edge-delete-btn { width: 20px; height: 20px; border: 0px solid #ffff…" at bounding box center [585, 344] width 743 height 486
click at [451, 274] on img at bounding box center [451, 274] width 16 height 16
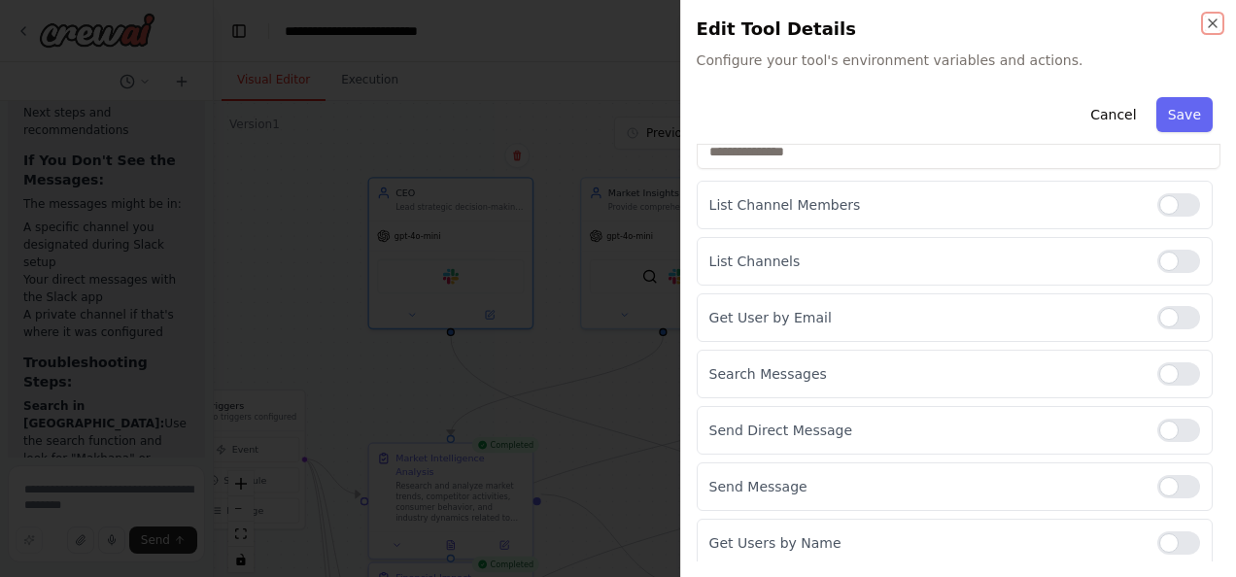
scroll to position [0, 0]
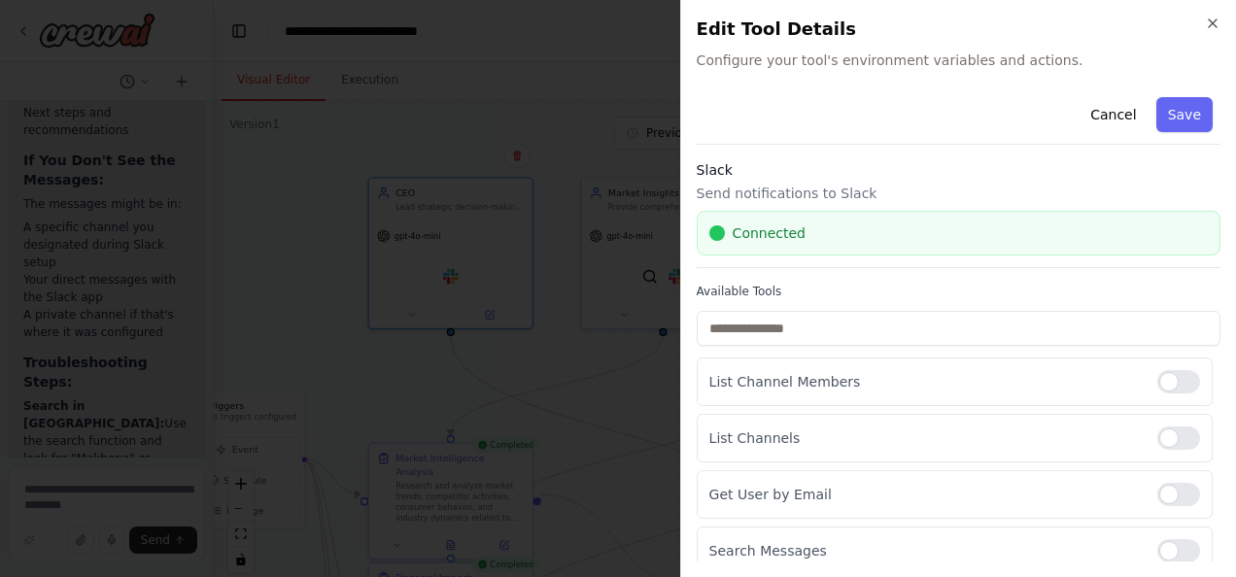
click at [757, 194] on p "Send notifications to Slack" at bounding box center [959, 193] width 524 height 19
click at [1213, 19] on icon "button" at bounding box center [1213, 24] width 16 height 16
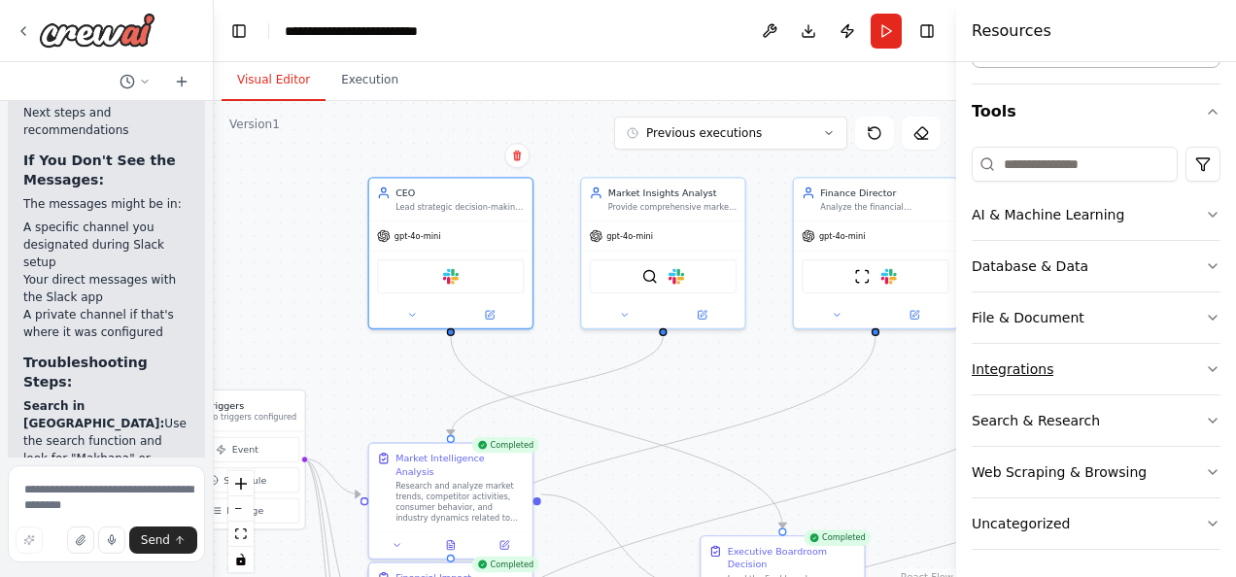
click at [1209, 367] on icon "button" at bounding box center [1213, 369] width 8 height 4
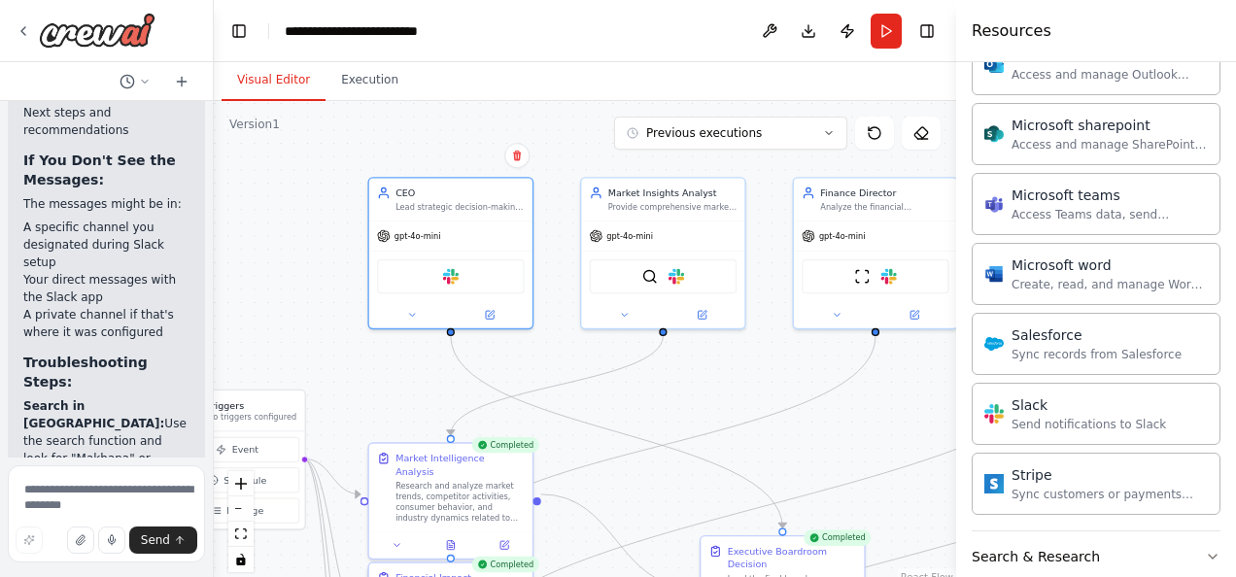
scroll to position [1231, 0]
click at [1054, 399] on div "Slack" at bounding box center [1089, 403] width 155 height 19
click at [1041, 418] on div "Slack Send notifications to Slack" at bounding box center [1096, 412] width 249 height 62
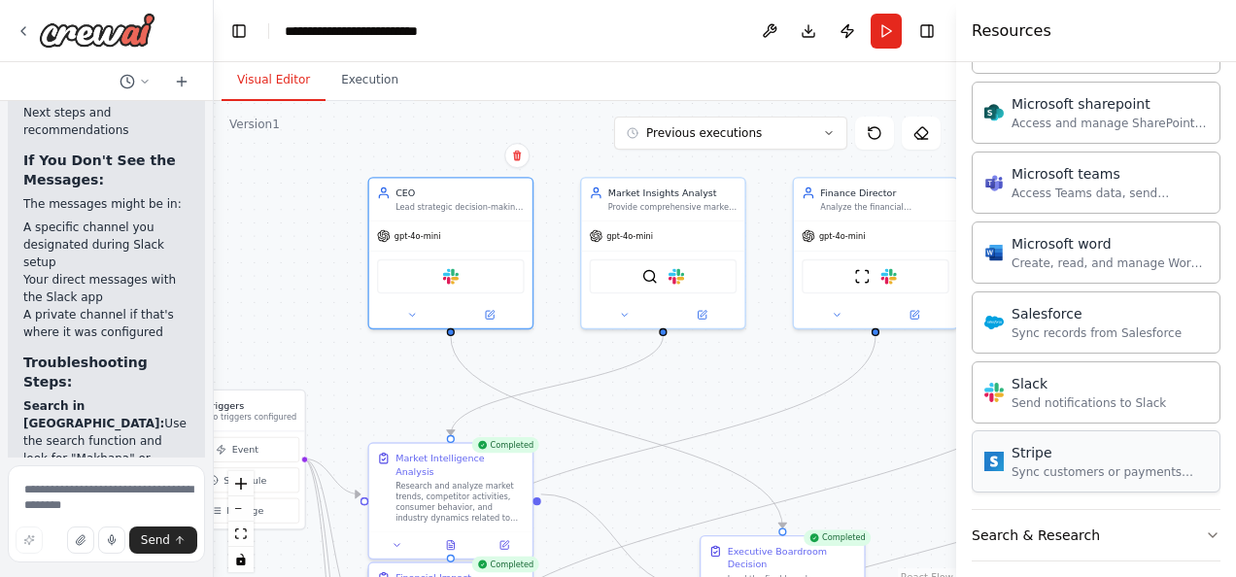
scroll to position [1213, 0]
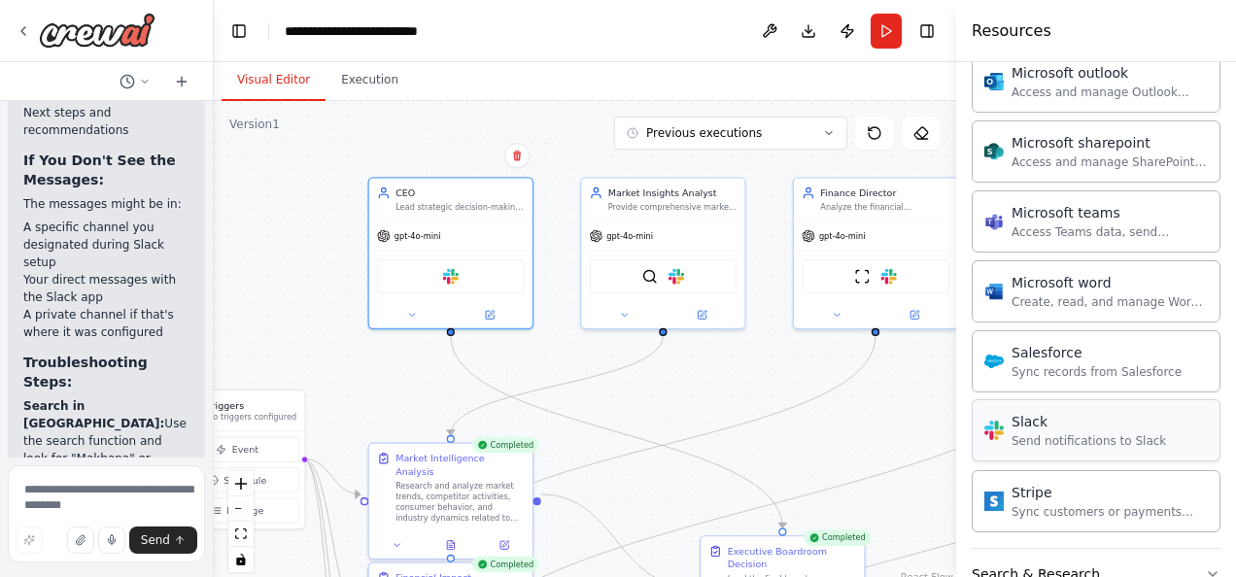
click at [997, 423] on img at bounding box center [994, 430] width 19 height 19
click at [412, 311] on icon at bounding box center [411, 312] width 5 height 3
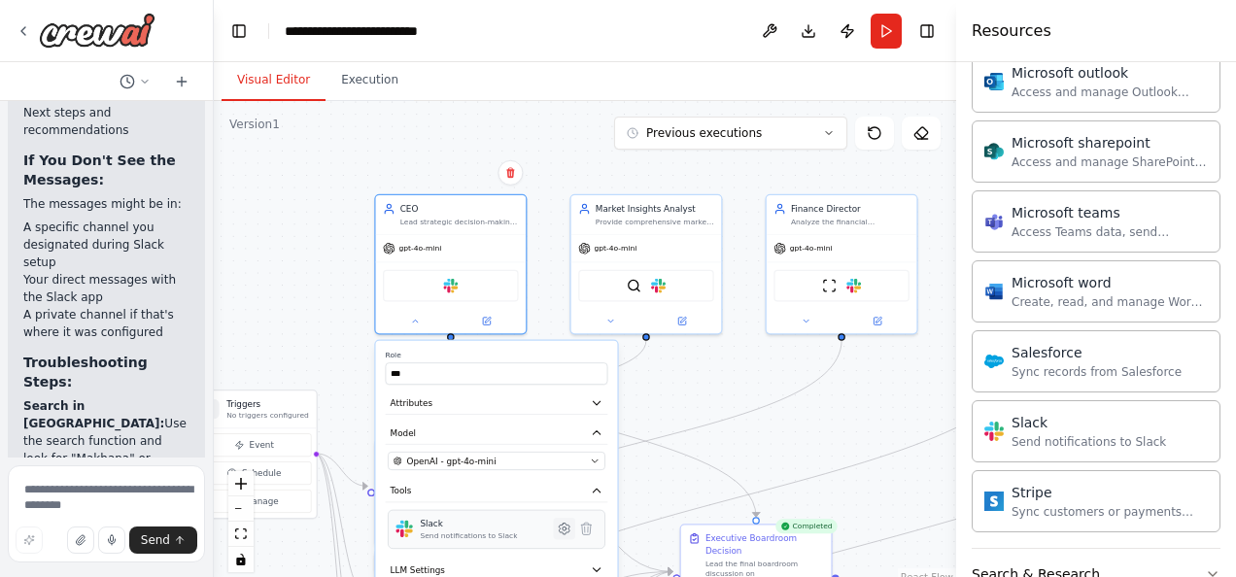
click at [564, 527] on icon at bounding box center [565, 529] width 4 height 4
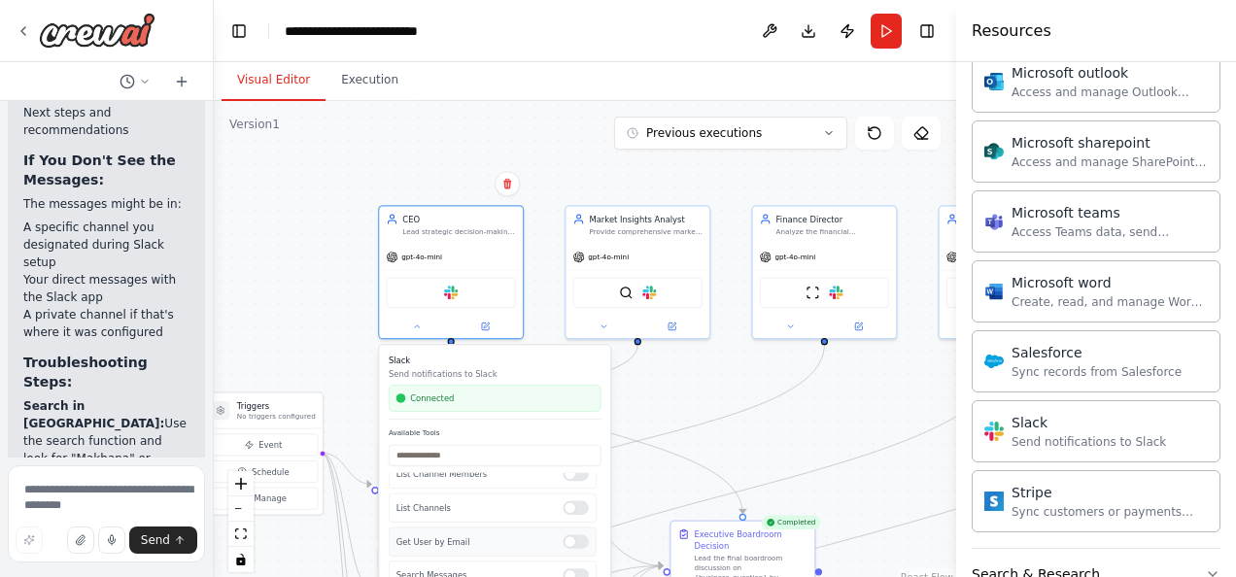
scroll to position [0, 0]
click at [428, 454] on input "text" at bounding box center [495, 455] width 213 height 21
paste input "**********"
type input "**********"
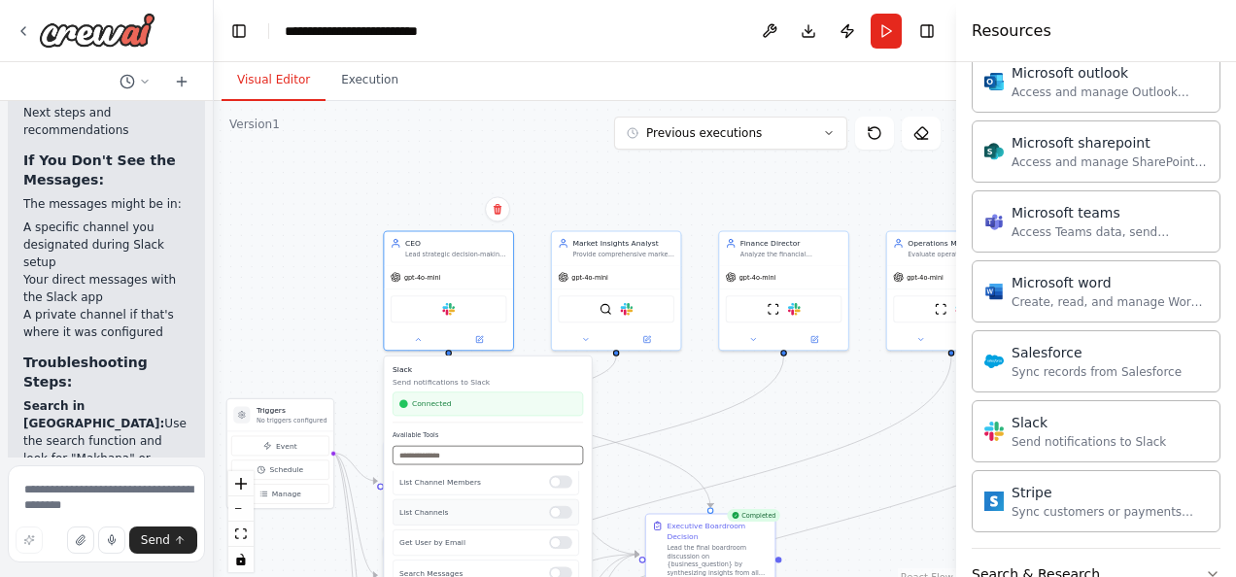
scroll to position [90, 0]
click at [484, 342] on button at bounding box center [479, 337] width 59 height 13
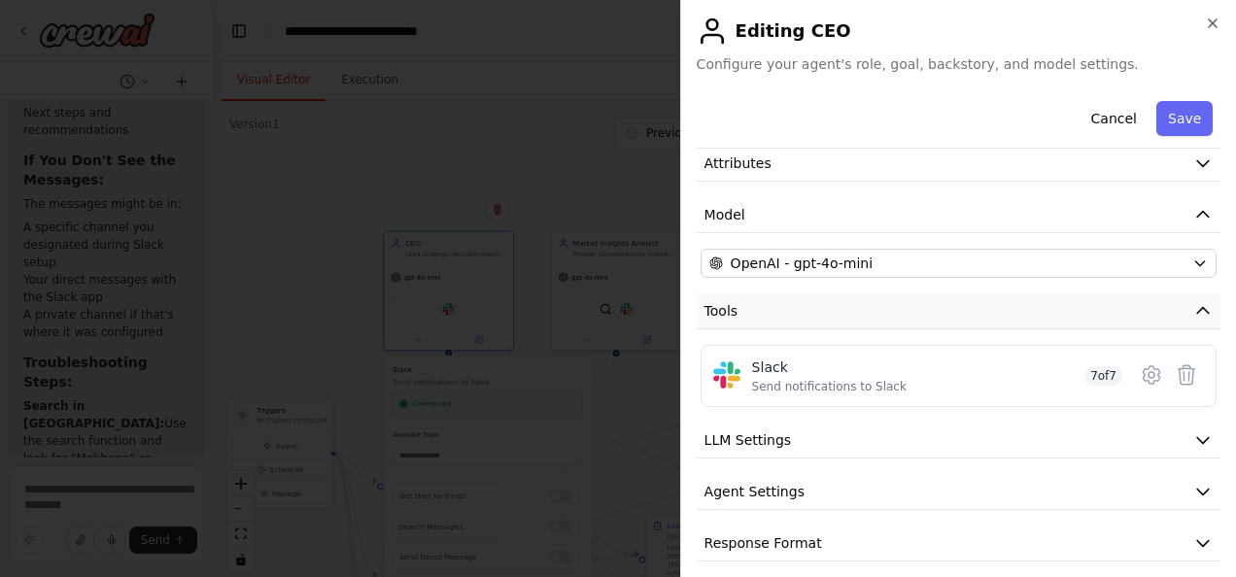
scroll to position [100, 0]
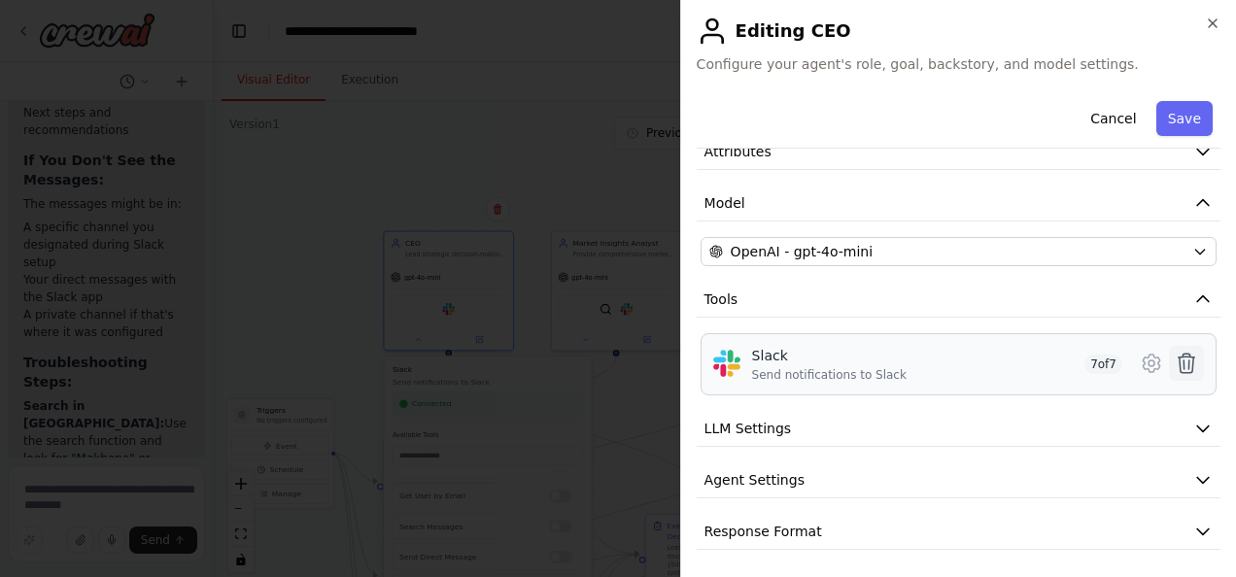
click at [1179, 360] on icon at bounding box center [1187, 363] width 17 height 19
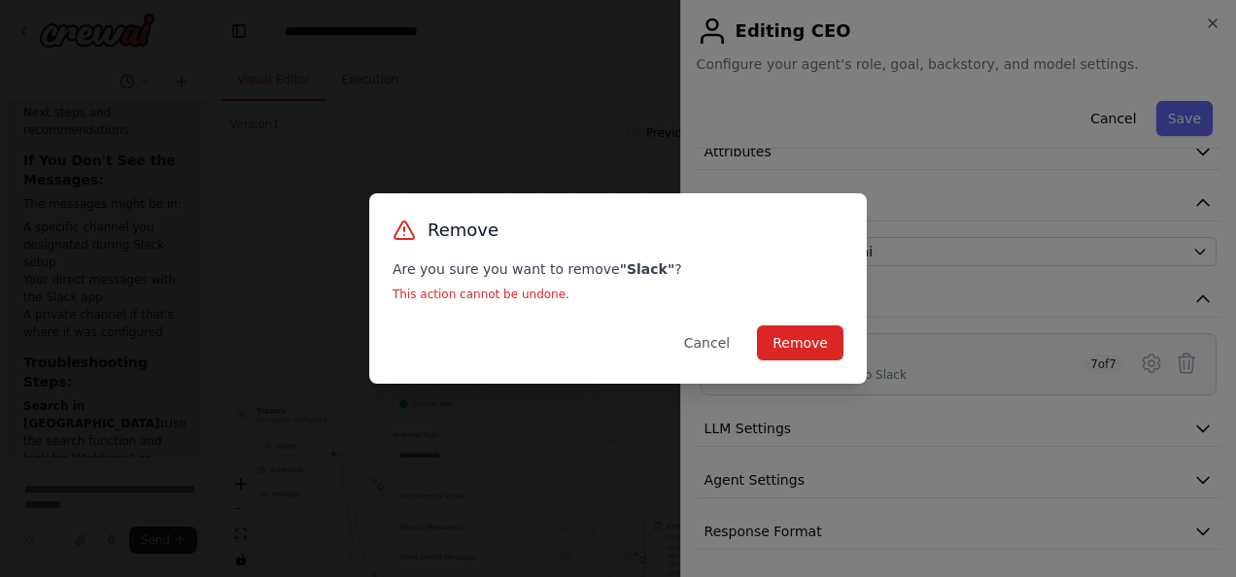
drag, startPoint x: 830, startPoint y: 332, endPoint x: 661, endPoint y: 320, distance: 169.6
click at [661, 320] on div "Remove Are you sure you want to remove " Slack " ? This action cannot be undone…" at bounding box center [618, 288] width 498 height 190
click at [808, 338] on button "Remove" at bounding box center [800, 343] width 86 height 35
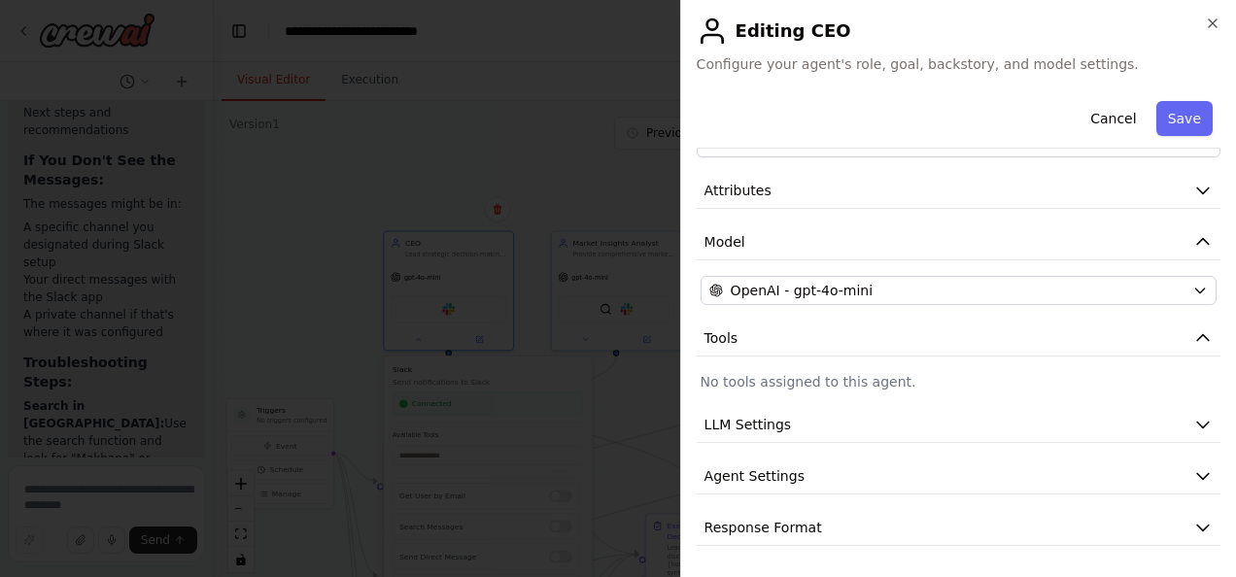
scroll to position [58, 0]
click at [1216, 17] on icon "button" at bounding box center [1213, 24] width 16 height 16
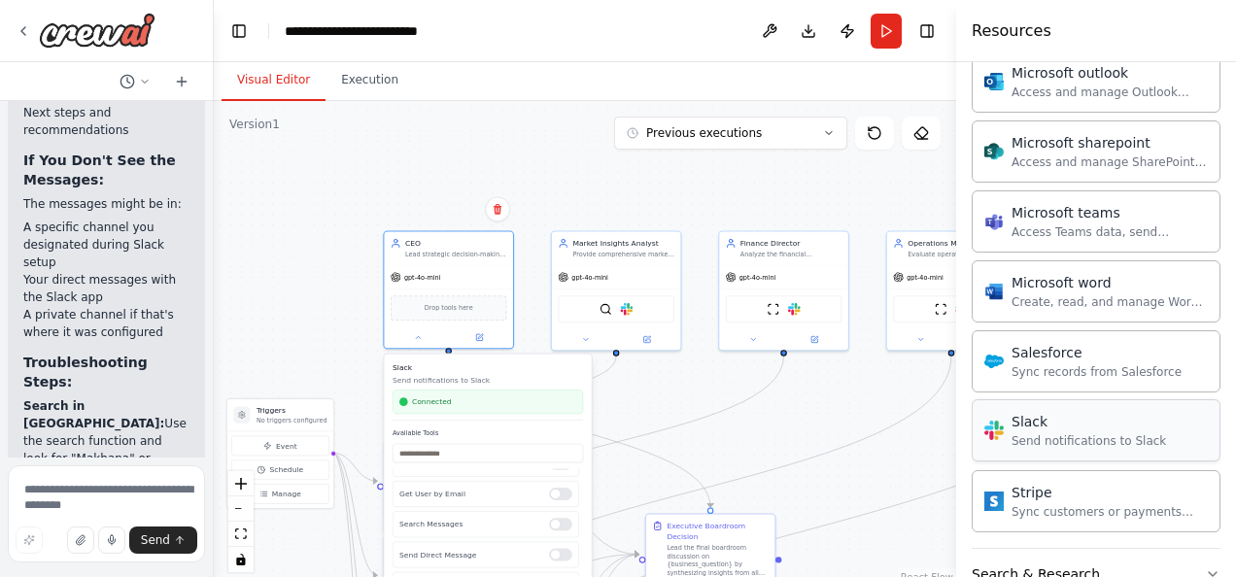
click at [1057, 418] on div "Slack" at bounding box center [1089, 421] width 155 height 19
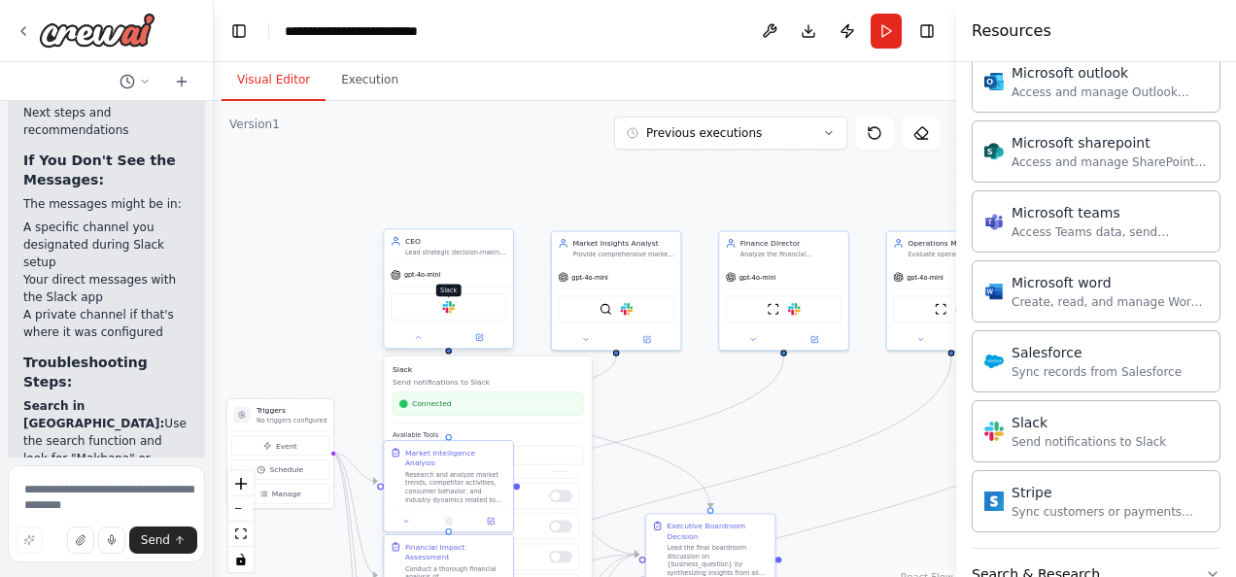
click at [443, 308] on img at bounding box center [448, 307] width 13 height 13
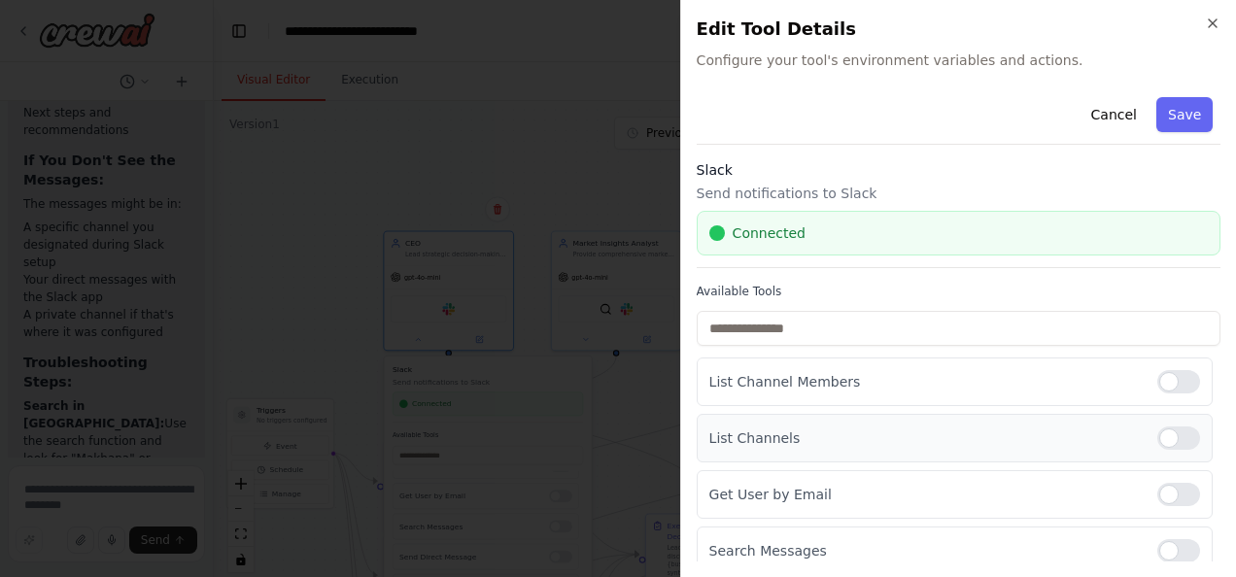
scroll to position [177, 0]
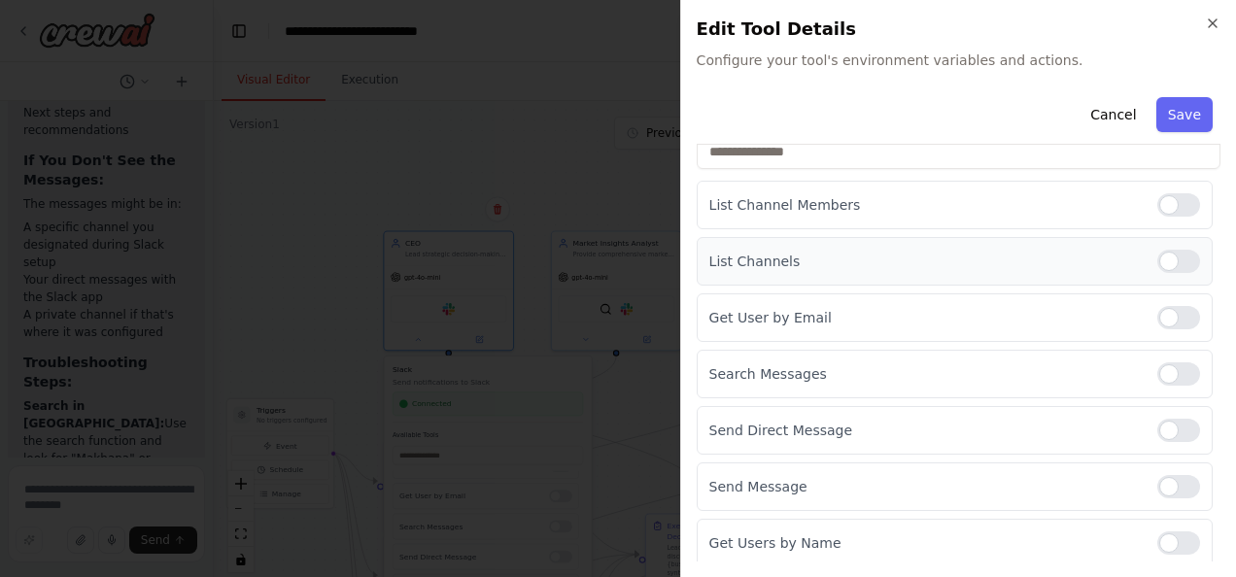
click at [1165, 259] on div at bounding box center [1179, 261] width 43 height 23
click at [1168, 193] on div at bounding box center [1179, 204] width 43 height 23
click at [1160, 321] on div at bounding box center [1179, 317] width 43 height 23
click at [1165, 364] on div at bounding box center [1179, 374] width 43 height 23
click at [1170, 428] on div at bounding box center [1179, 430] width 43 height 23
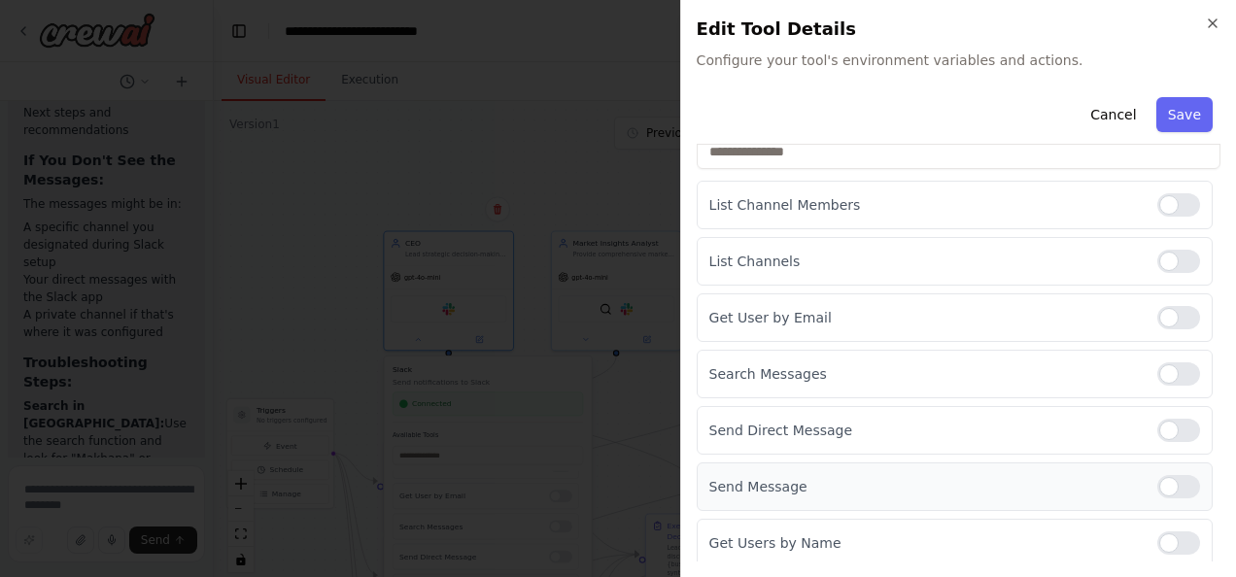
click at [1169, 476] on div at bounding box center [1179, 486] width 43 height 23
click at [1170, 536] on div at bounding box center [1179, 543] width 43 height 23
click at [1174, 95] on div "Cancel Save" at bounding box center [959, 116] width 524 height 55
click at [1174, 113] on button "Save" at bounding box center [1185, 114] width 56 height 35
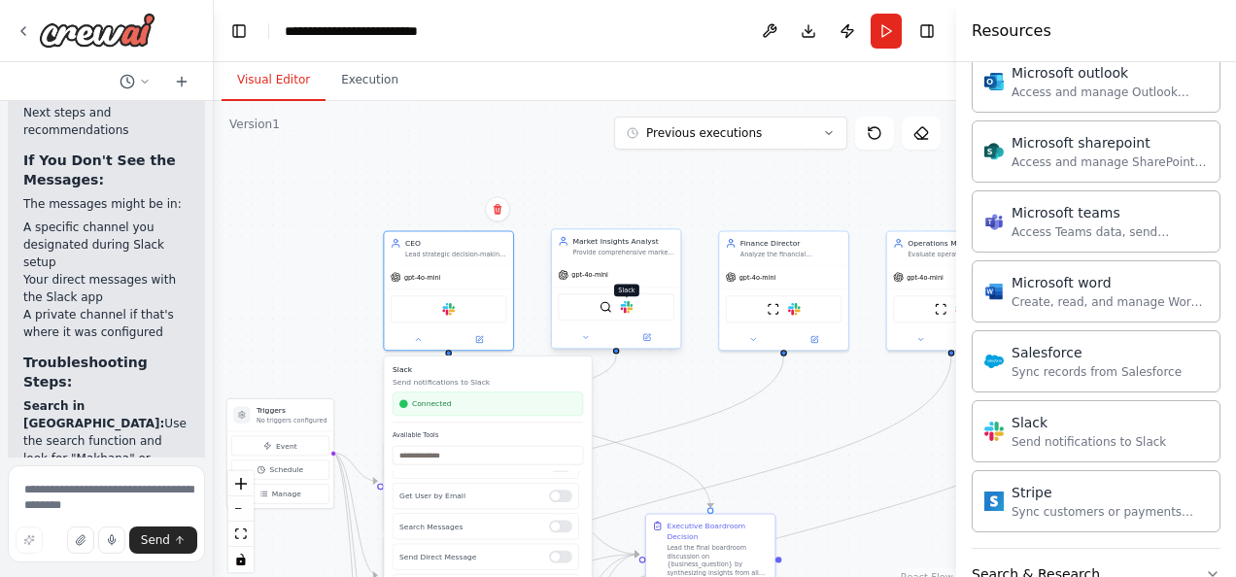
click at [629, 309] on img at bounding box center [626, 307] width 13 height 13
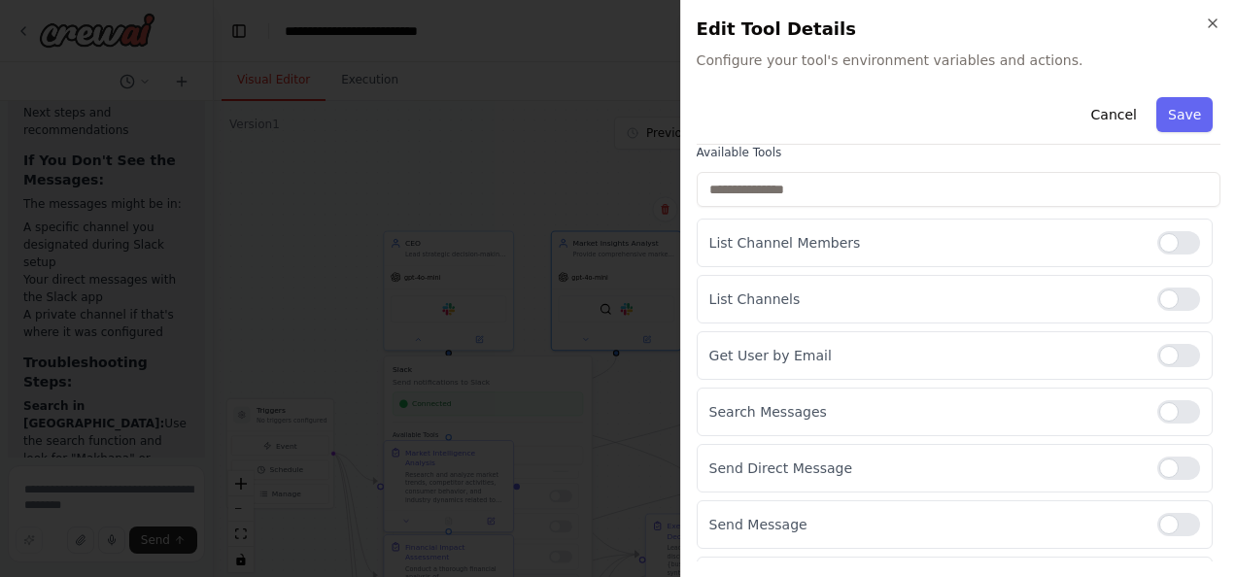
scroll to position [138, 0]
click at [1168, 237] on div at bounding box center [1179, 243] width 43 height 23
click at [1176, 309] on div "List Channels" at bounding box center [955, 300] width 516 height 49
click at [1174, 302] on div at bounding box center [1179, 300] width 43 height 23
click at [1168, 348] on div at bounding box center [1179, 356] width 43 height 23
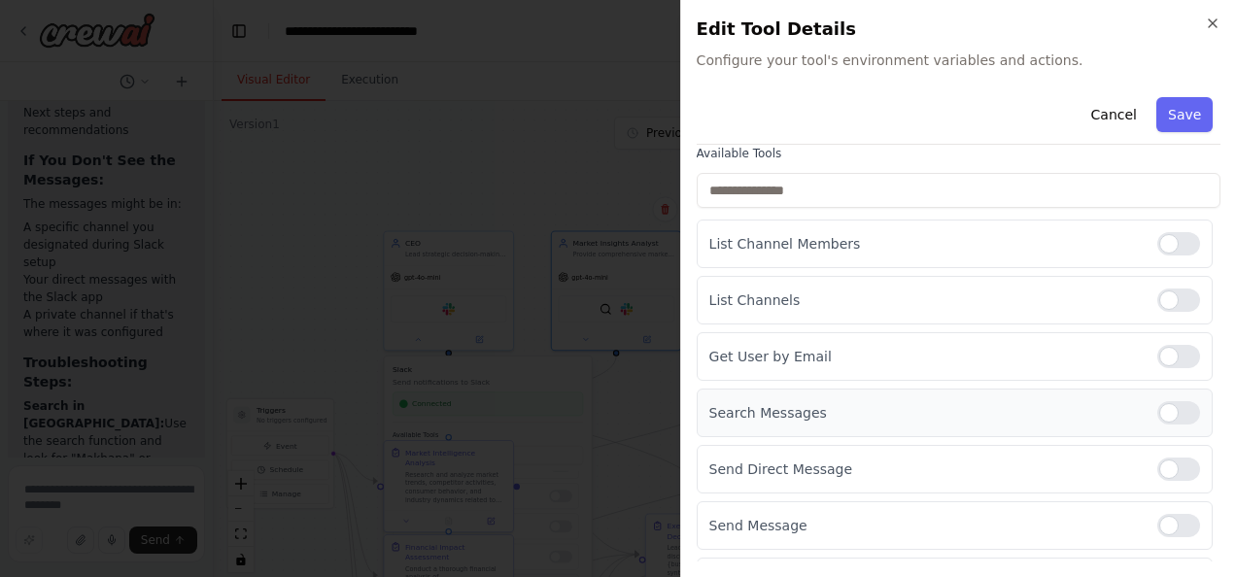
click at [1176, 410] on div at bounding box center [1179, 412] width 43 height 23
click at [1168, 470] on div at bounding box center [1179, 469] width 43 height 23
click at [1174, 517] on div at bounding box center [1179, 525] width 43 height 23
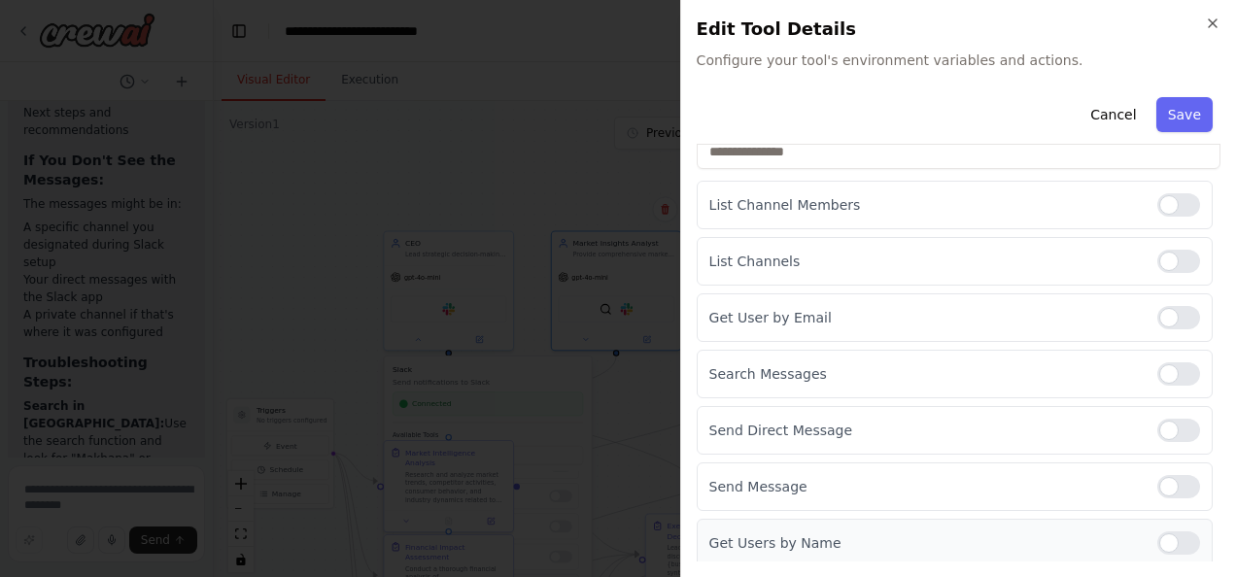
click at [1172, 541] on div at bounding box center [1179, 543] width 43 height 23
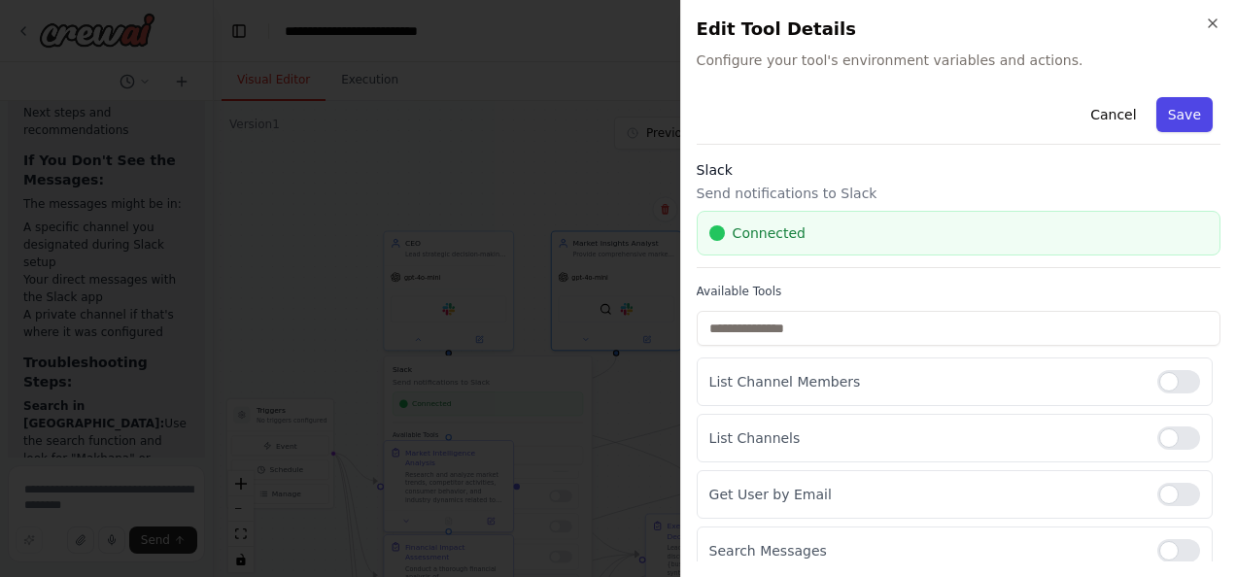
click at [1171, 105] on button "Save" at bounding box center [1185, 114] width 56 height 35
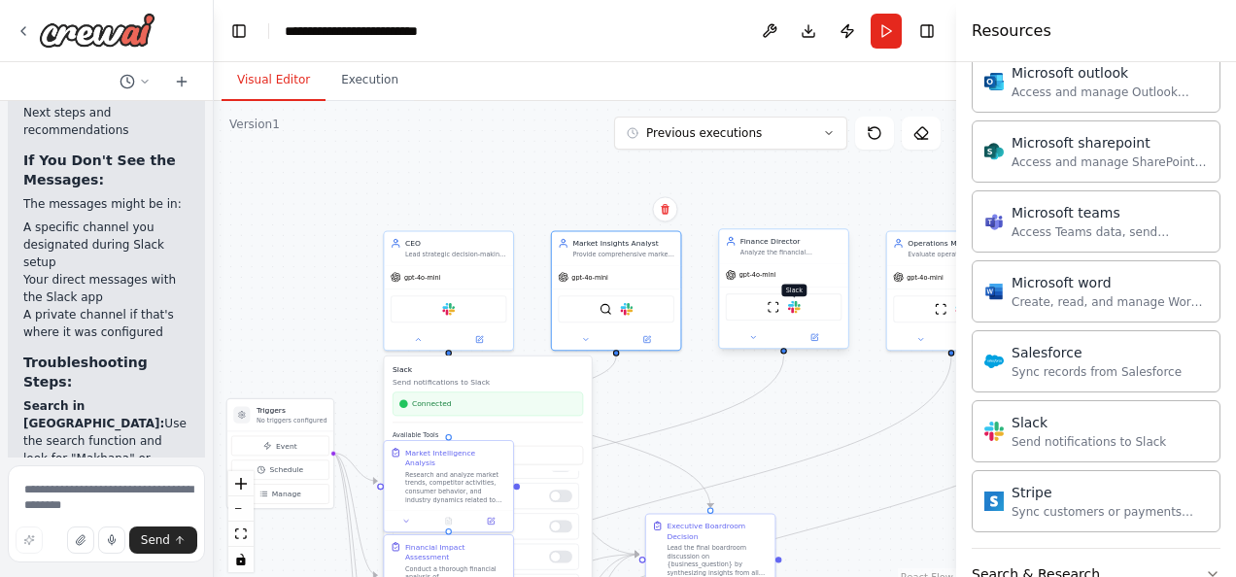
click at [797, 305] on img at bounding box center [794, 307] width 13 height 13
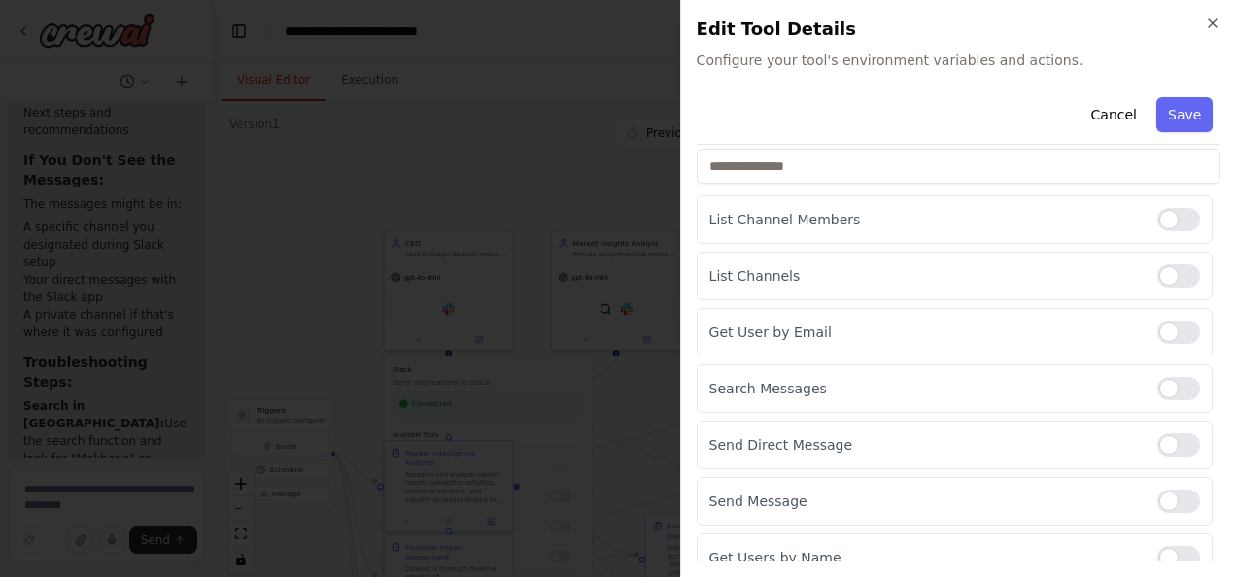
scroll to position [177, 0]
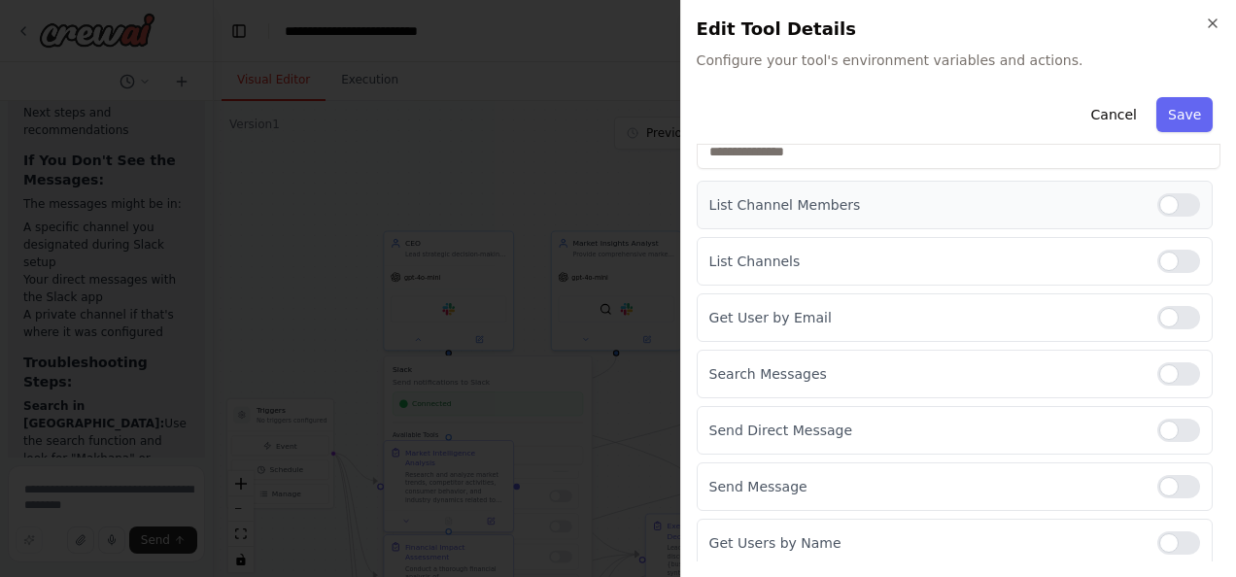
click at [1166, 198] on div at bounding box center [1179, 204] width 43 height 23
click at [1174, 251] on div at bounding box center [1179, 261] width 43 height 23
click at [1164, 329] on div "Get User by Email" at bounding box center [955, 318] width 516 height 49
click at [1172, 315] on div at bounding box center [1179, 317] width 43 height 23
click at [1174, 350] on div "Search Messages" at bounding box center [955, 374] width 516 height 49
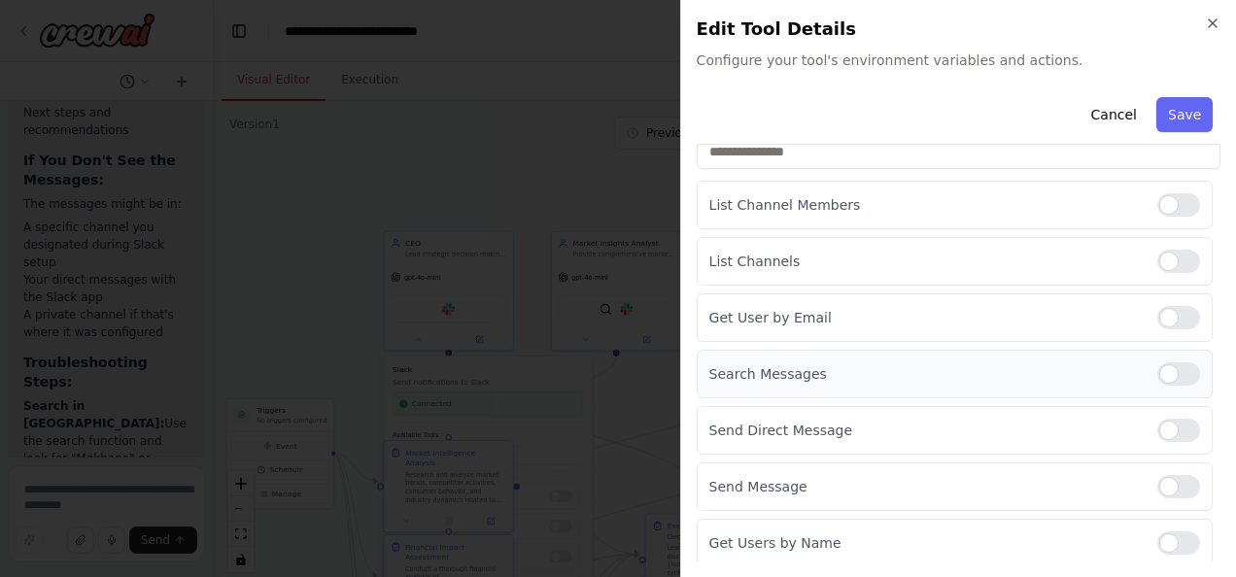
click at [1174, 363] on div at bounding box center [1179, 374] width 43 height 23
click at [1168, 427] on div at bounding box center [1179, 430] width 43 height 23
click at [1172, 479] on div at bounding box center [1179, 486] width 43 height 23
click at [1182, 539] on div at bounding box center [1179, 543] width 43 height 23
click at [1178, 117] on button "Save" at bounding box center [1185, 114] width 56 height 35
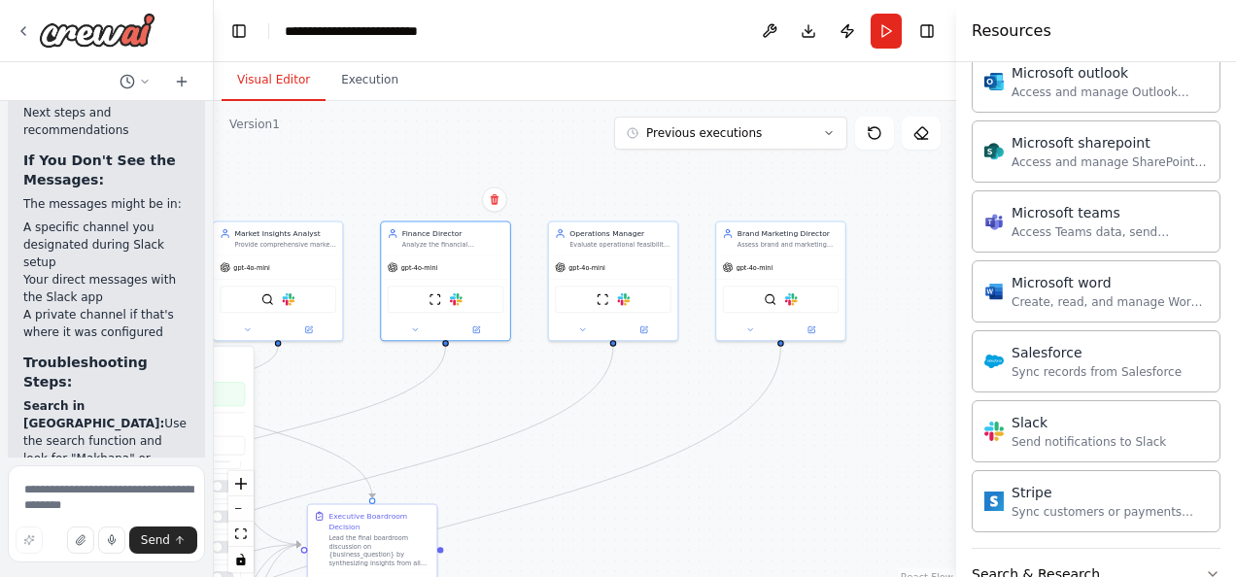
drag, startPoint x: 867, startPoint y: 391, endPoint x: 519, endPoint y: 380, distance: 348.1
click at [519, 380] on div ".deletable-edge-delete-btn { width: 20px; height: 20px; border: 0px solid #ffff…" at bounding box center [585, 344] width 743 height 486
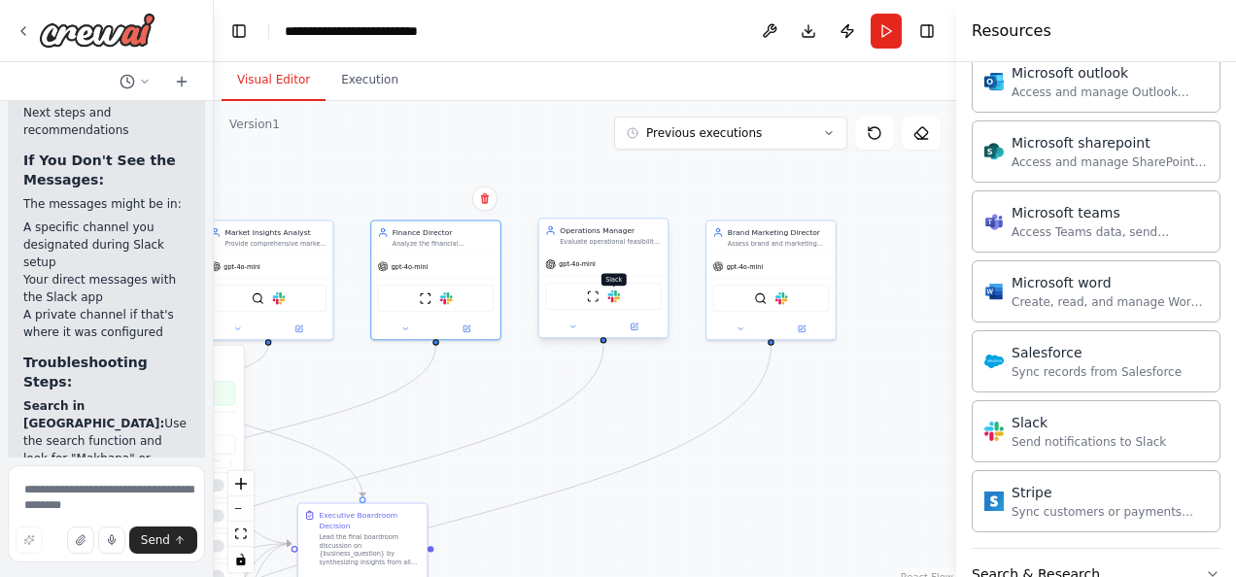
click at [616, 295] on img at bounding box center [613, 297] width 13 height 13
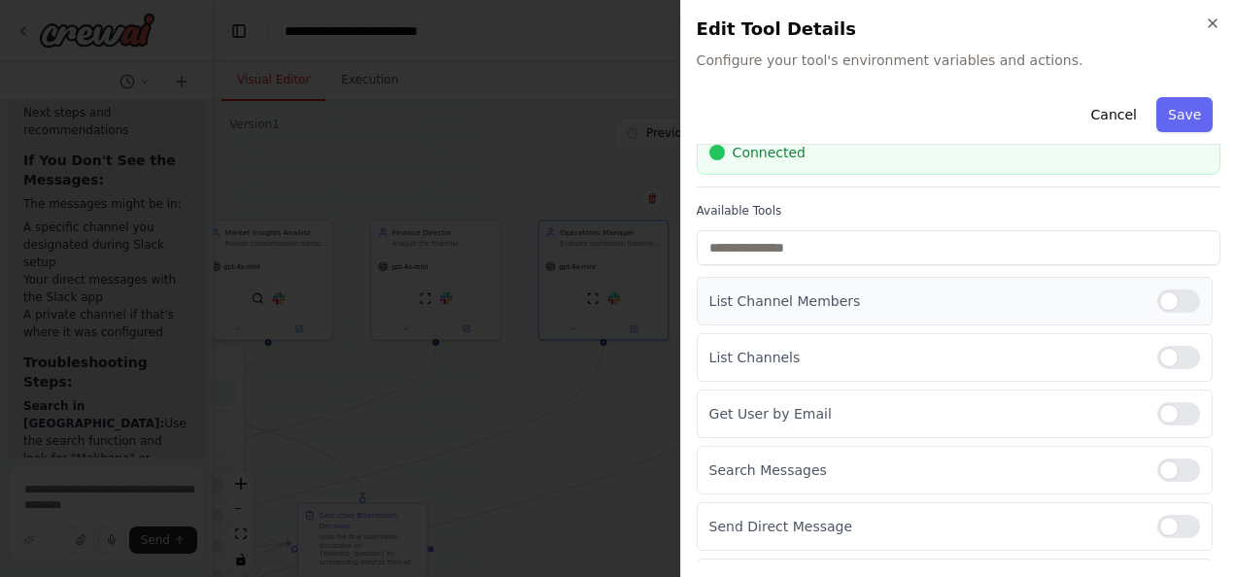
scroll to position [97, 0]
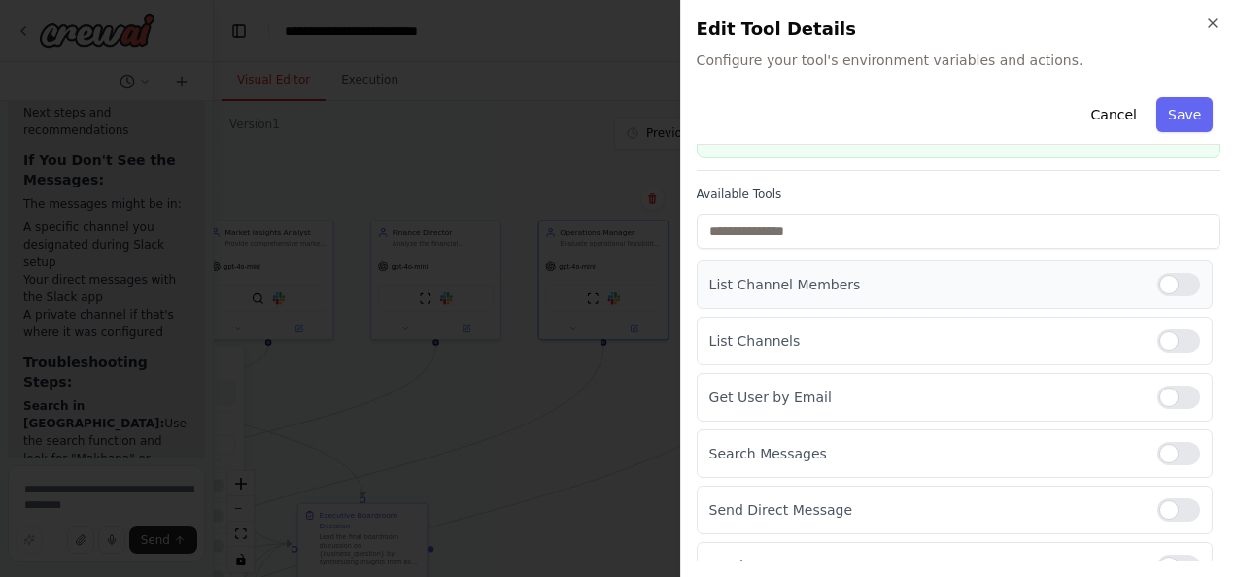
click at [1179, 276] on div at bounding box center [1179, 284] width 43 height 23
click at [1168, 354] on div "List Channels" at bounding box center [955, 341] width 516 height 49
click at [1168, 337] on div at bounding box center [1179, 340] width 43 height 23
click at [1170, 393] on div at bounding box center [1179, 397] width 43 height 23
click at [1169, 434] on div "Search Messages" at bounding box center [955, 454] width 516 height 49
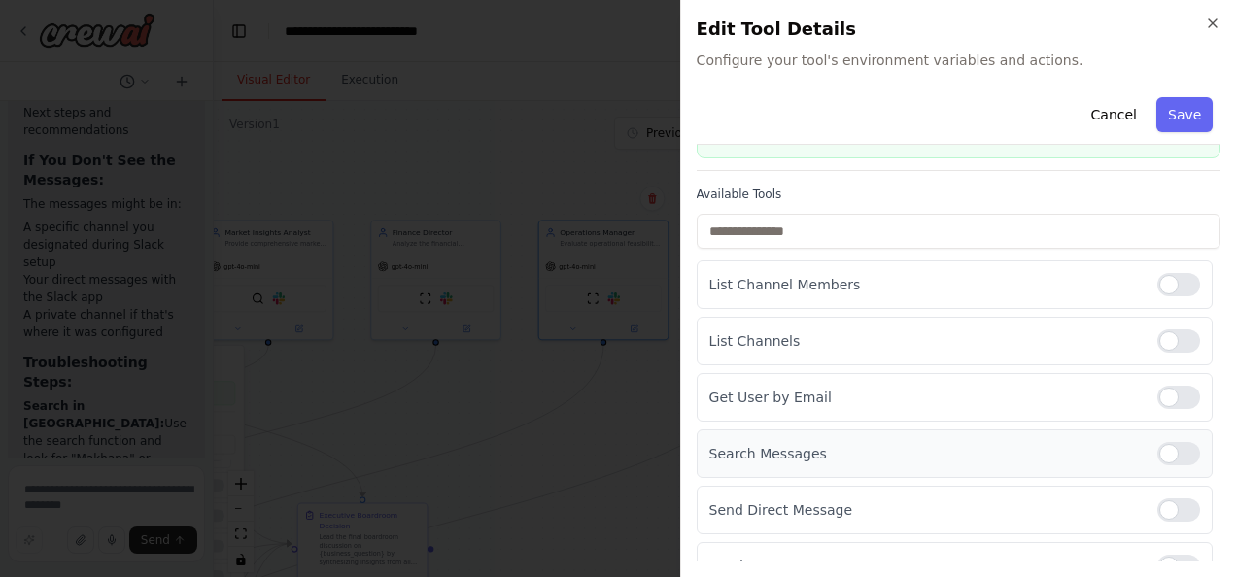
click at [1170, 443] on div at bounding box center [1179, 453] width 43 height 23
click at [1171, 509] on div at bounding box center [1179, 510] width 43 height 23
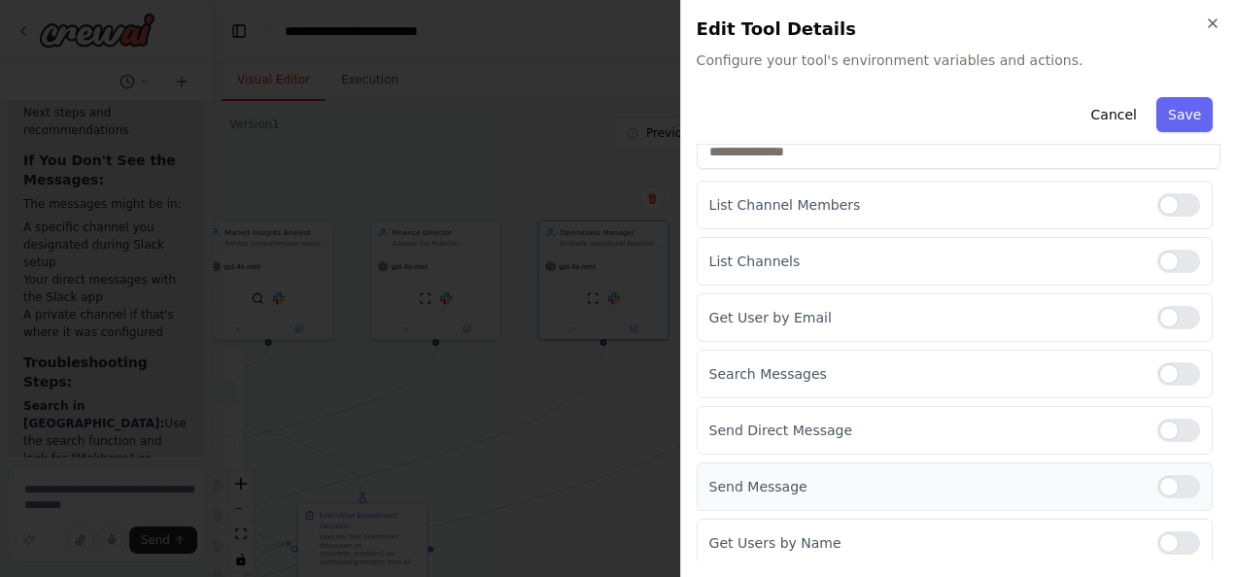
click at [1177, 482] on div at bounding box center [1179, 486] width 43 height 23
click at [1167, 536] on div at bounding box center [1179, 543] width 43 height 23
click at [1178, 130] on button "Save" at bounding box center [1185, 114] width 56 height 35
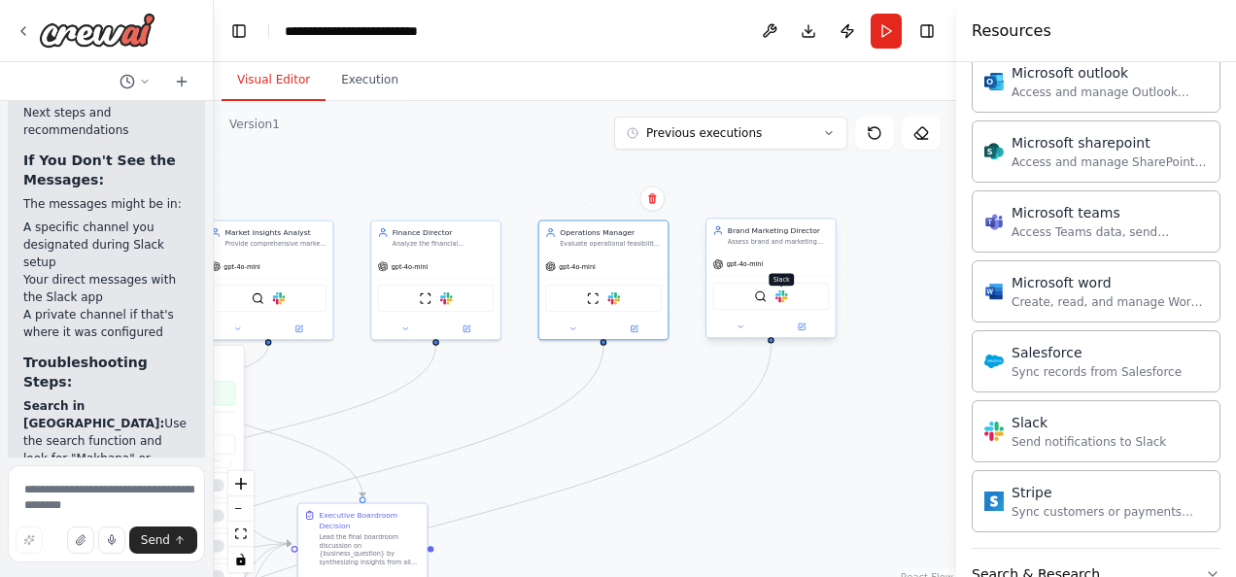
click at [784, 299] on img at bounding box center [782, 297] width 13 height 13
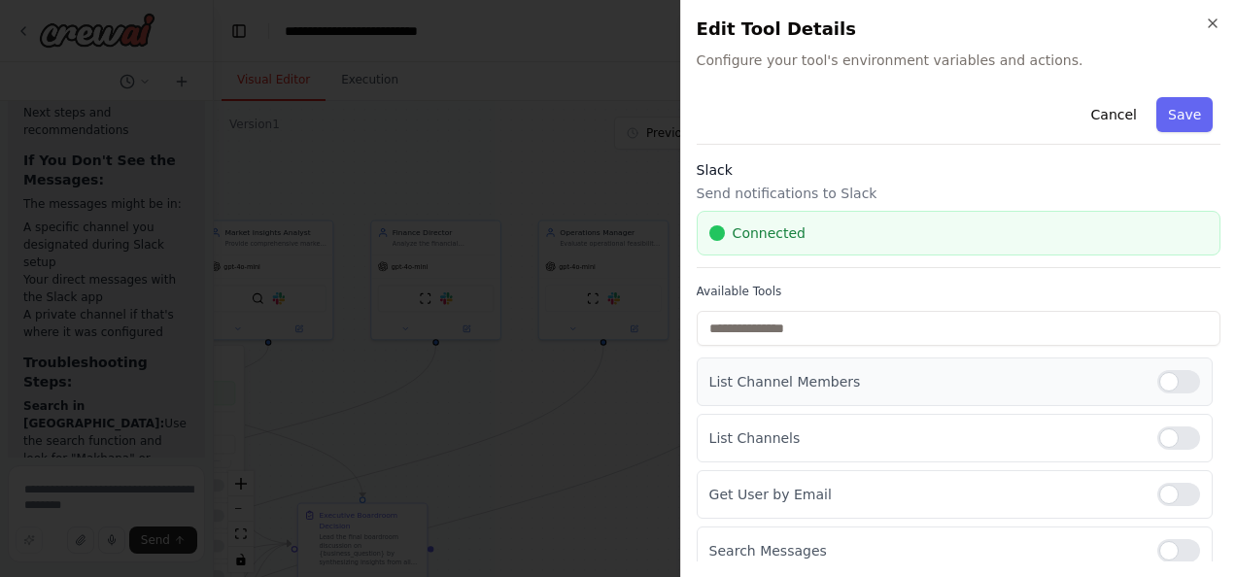
click at [1168, 381] on div at bounding box center [1179, 381] width 43 height 23
click at [1165, 435] on div at bounding box center [1179, 438] width 43 height 23
click at [1180, 485] on div at bounding box center [1179, 494] width 43 height 23
click at [1177, 546] on div at bounding box center [1179, 550] width 43 height 23
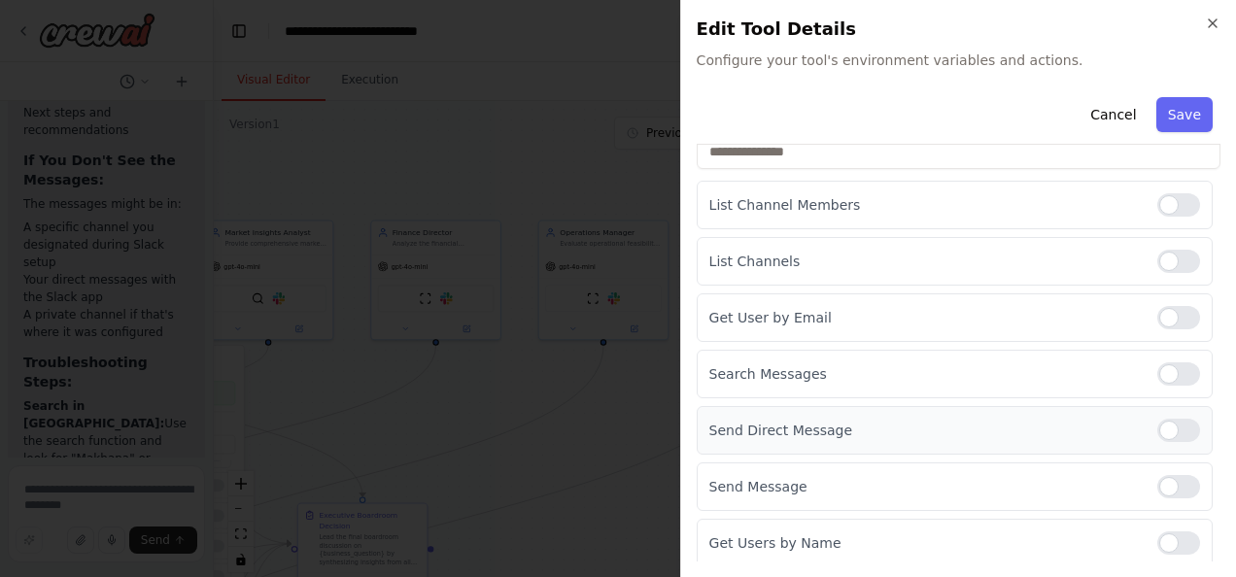
click at [1173, 426] on div at bounding box center [1179, 430] width 43 height 23
click at [1175, 488] on div at bounding box center [1179, 486] width 43 height 23
click at [1181, 544] on div at bounding box center [1179, 543] width 43 height 23
click at [1184, 109] on button "Save" at bounding box center [1185, 114] width 56 height 35
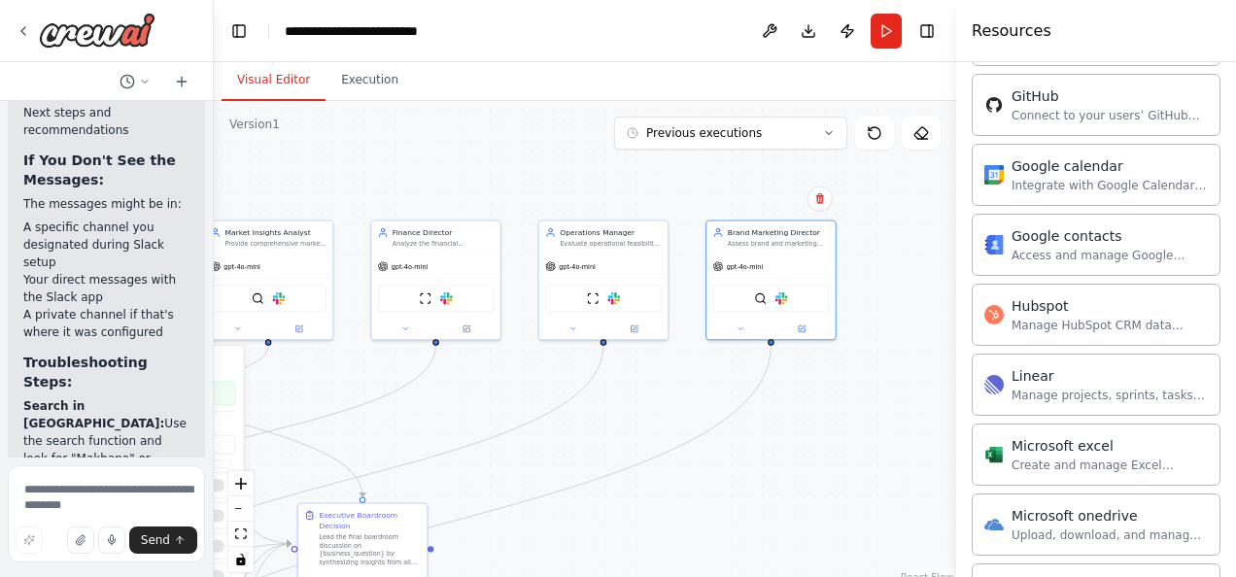
scroll to position [663, 0]
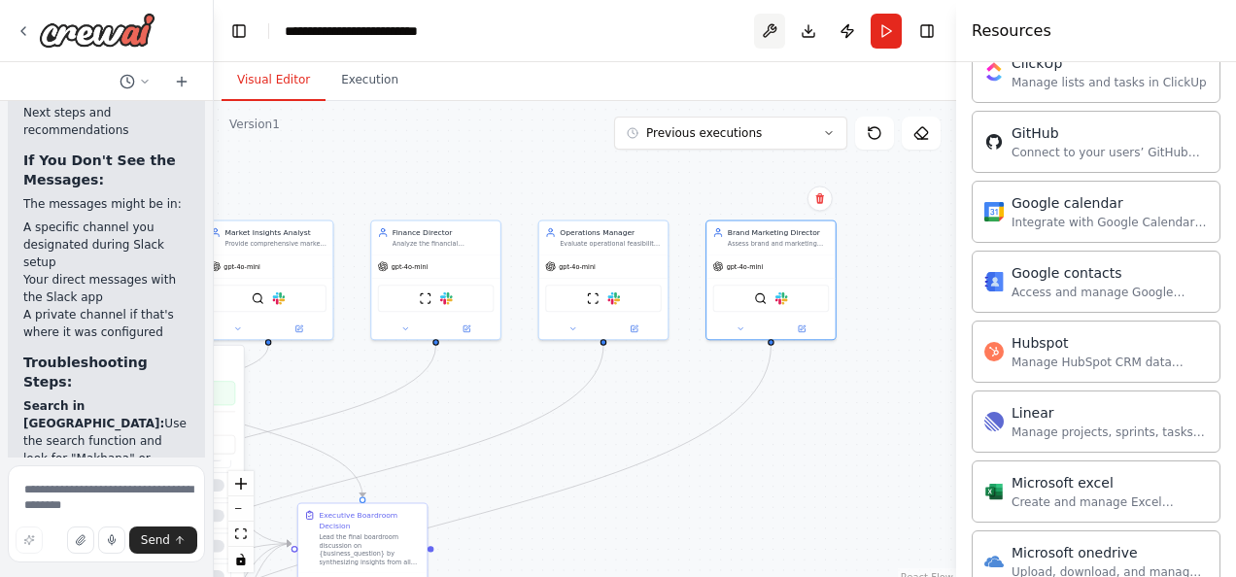
click at [766, 21] on button at bounding box center [769, 31] width 31 height 35
click at [920, 29] on button "Toggle Right Sidebar" at bounding box center [927, 30] width 27 height 27
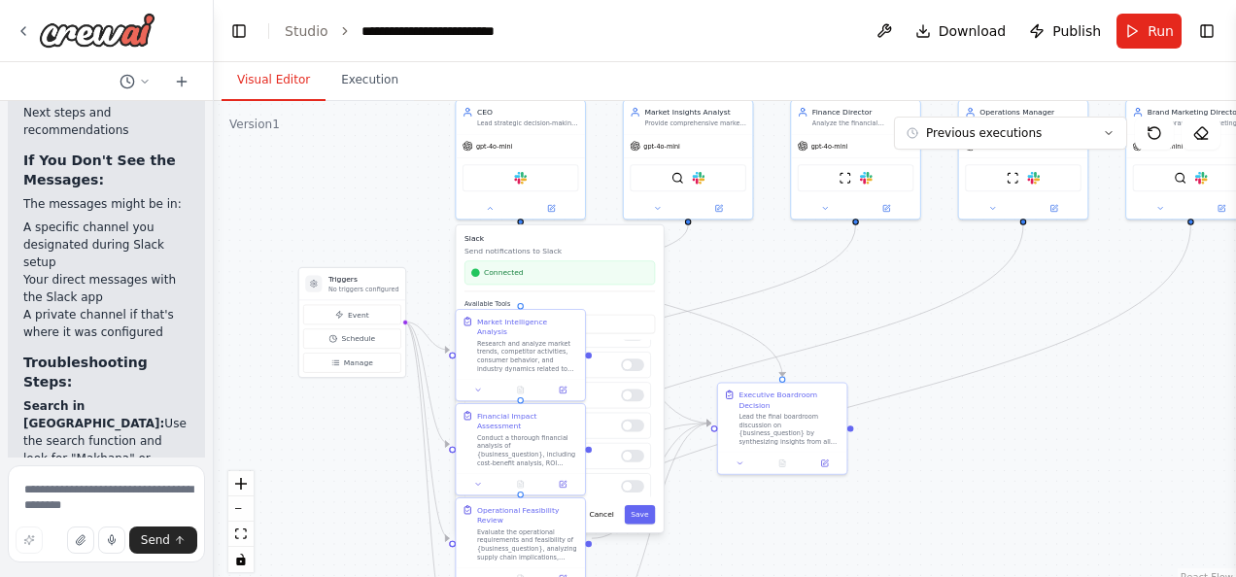
drag, startPoint x: 611, startPoint y: 410, endPoint x: 1028, endPoint y: 290, distance: 434.0
click at [1028, 290] on div ".deletable-edge-delete-btn { width: 20px; height: 20px; border: 0px solid #ffff…" at bounding box center [725, 344] width 1022 height 486
click at [740, 456] on button at bounding box center [737, 461] width 36 height 13
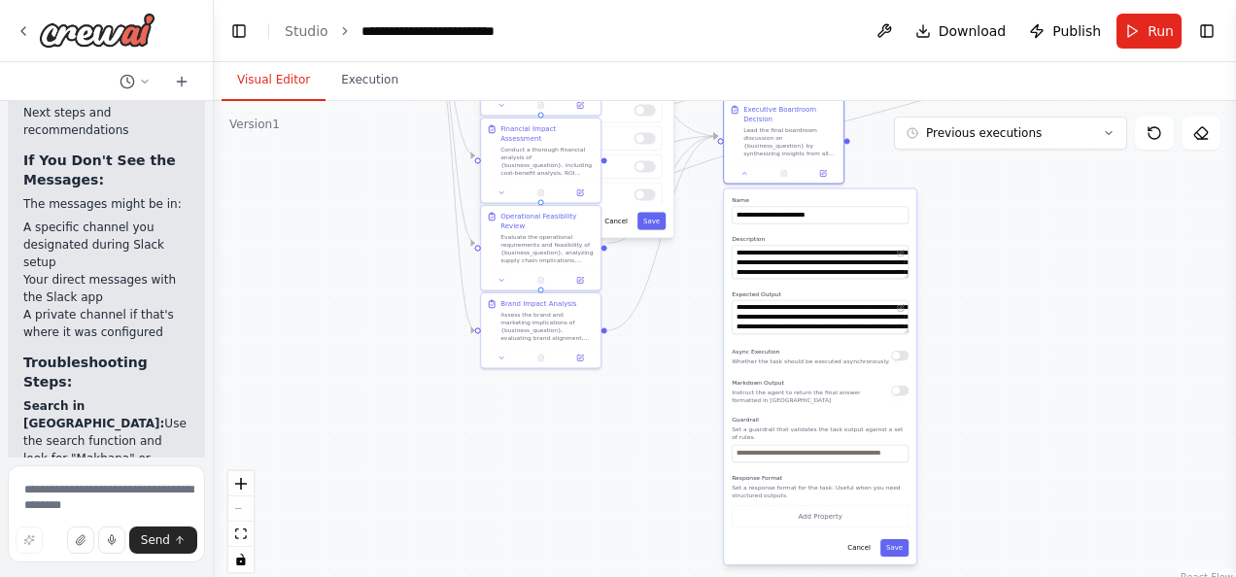
drag, startPoint x: 972, startPoint y: 475, endPoint x: 964, endPoint y: 190, distance: 285.8
click at [964, 190] on div ".deletable-edge-delete-btn { width: 20px; height: 20px; border: 0px solid #ffff…" at bounding box center [725, 344] width 1022 height 486
click at [1025, 402] on div ".deletable-edge-delete-btn { width: 20px; height: 20px; border: 0px solid #ffff…" at bounding box center [725, 344] width 1022 height 486
click at [858, 539] on button "Cancel" at bounding box center [859, 547] width 35 height 17
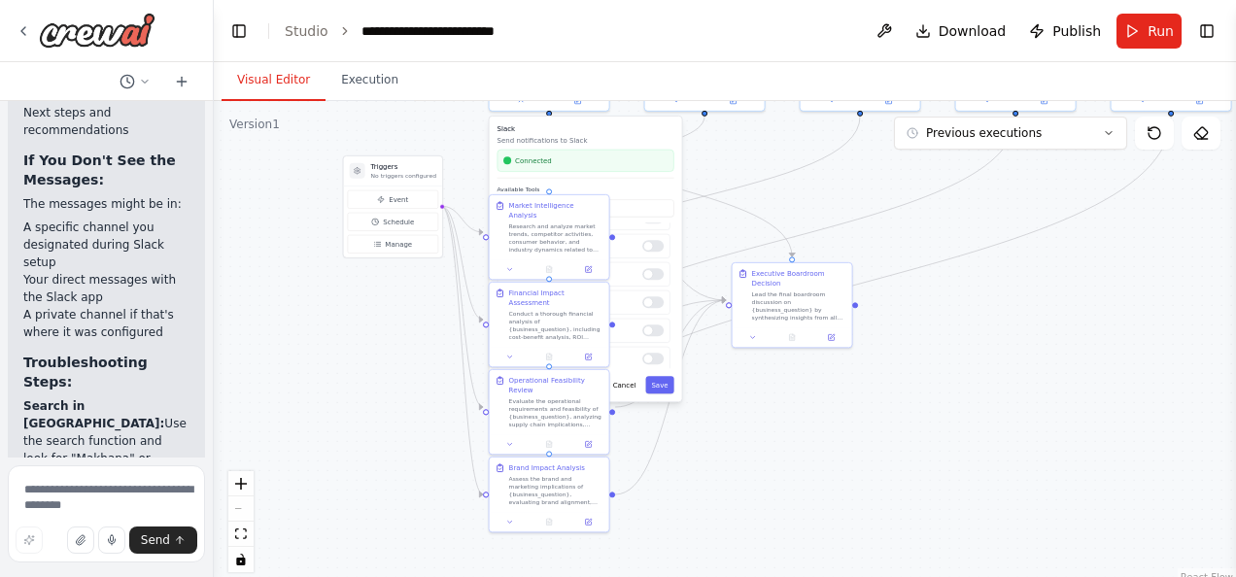
drag, startPoint x: 896, startPoint y: 317, endPoint x: 902, endPoint y: 478, distance: 161.4
click at [902, 478] on div ".deletable-edge-delete-btn { width: 20px; height: 20px; border: 0px solid #ffff…" at bounding box center [725, 344] width 1022 height 486
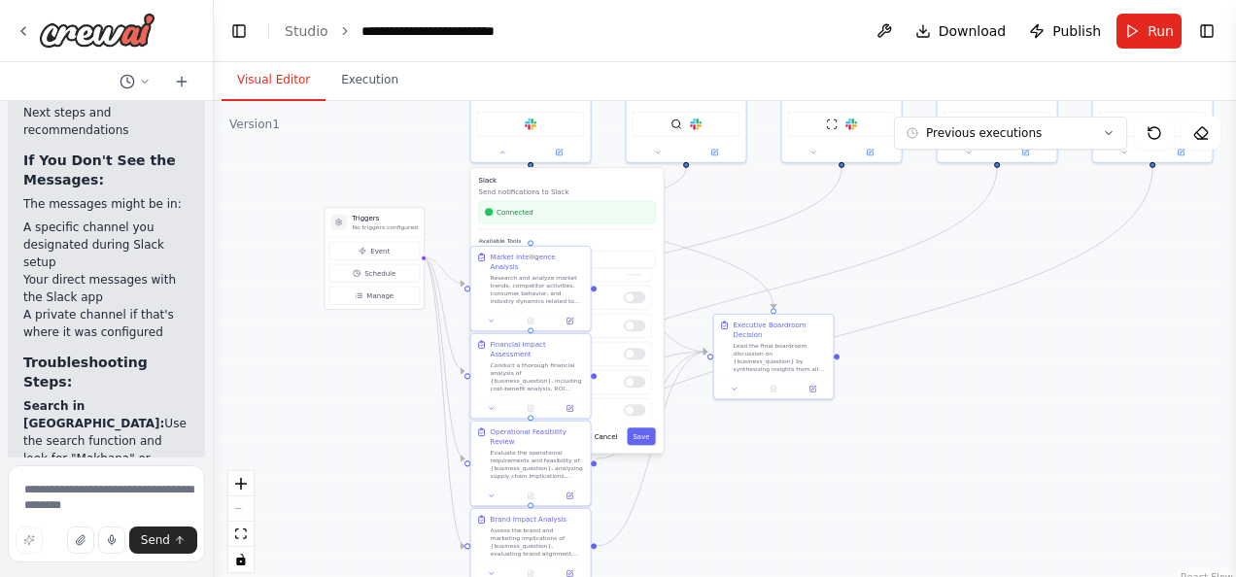
drag, startPoint x: 929, startPoint y: 201, endPoint x: 911, endPoint y: 252, distance: 53.8
click at [911, 252] on div ".deletable-edge-delete-btn { width: 20px; height: 20px; border: 0px solid #ffff…" at bounding box center [725, 344] width 1022 height 486
click at [1149, 23] on button "Run" at bounding box center [1149, 31] width 65 height 35
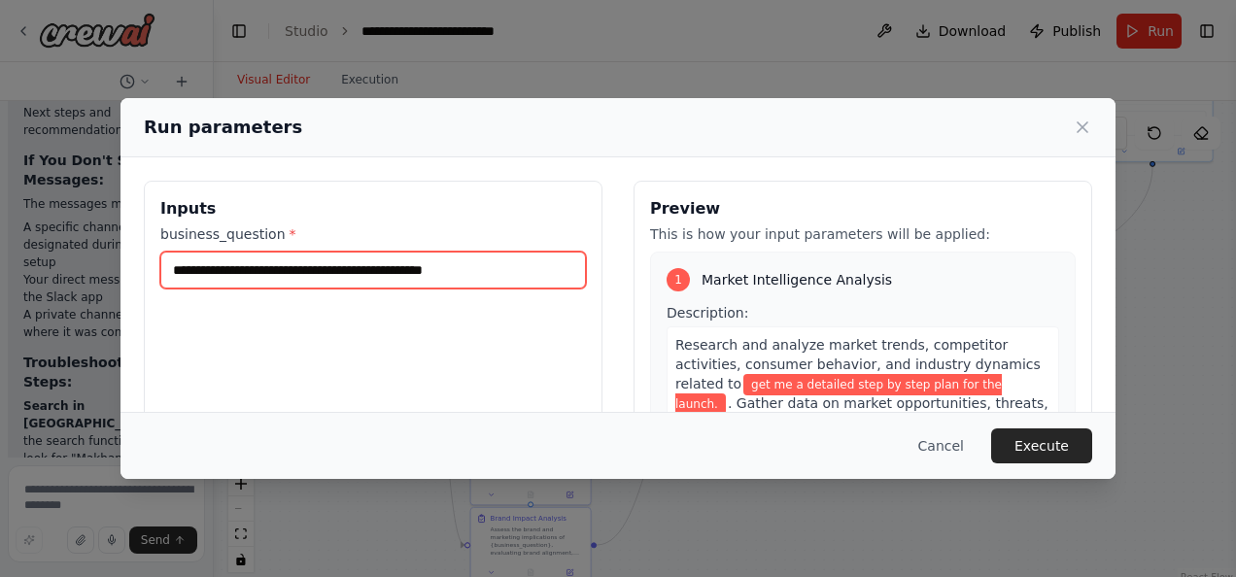
click at [510, 277] on input "**********" at bounding box center [373, 270] width 426 height 37
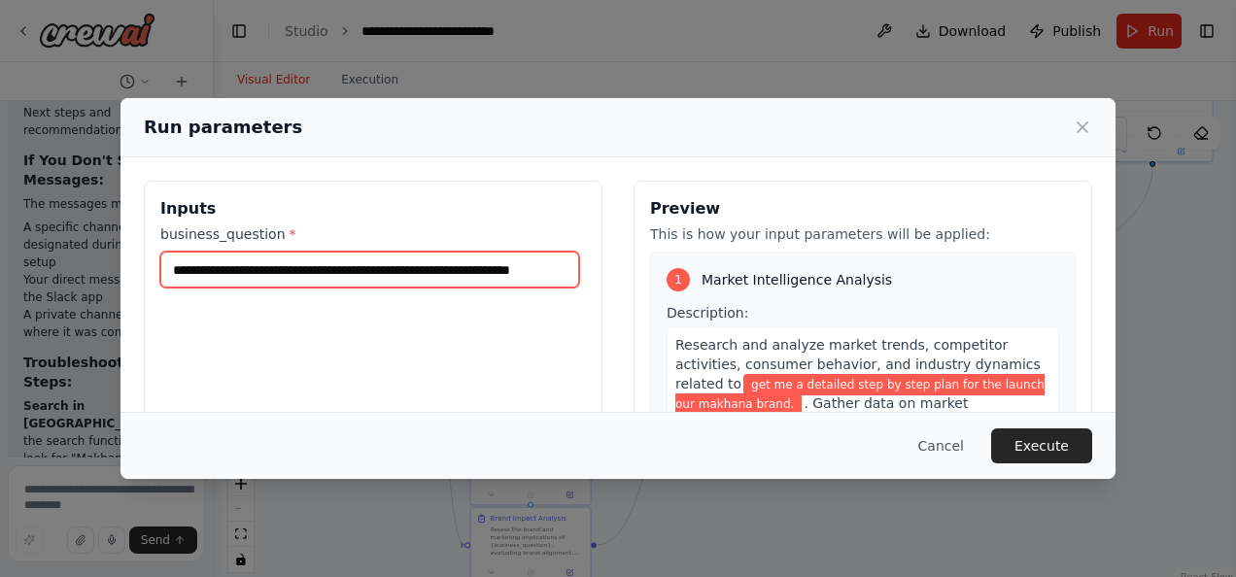
scroll to position [0, 27]
type input "**********"
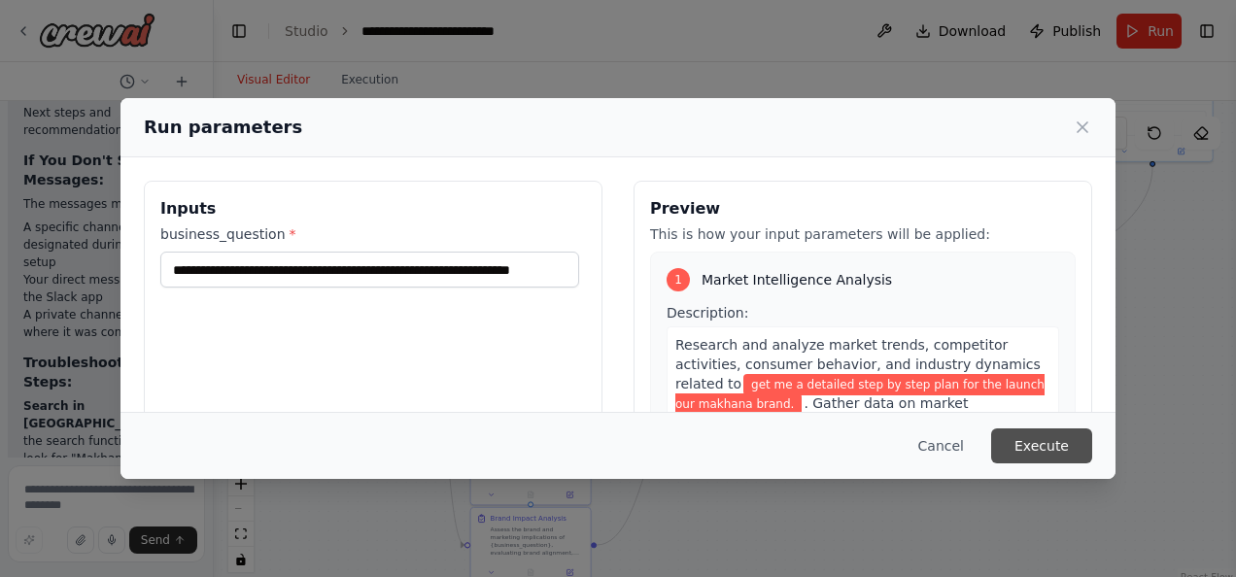
scroll to position [0, 0]
click at [1034, 442] on button "Execute" at bounding box center [1041, 446] width 101 height 35
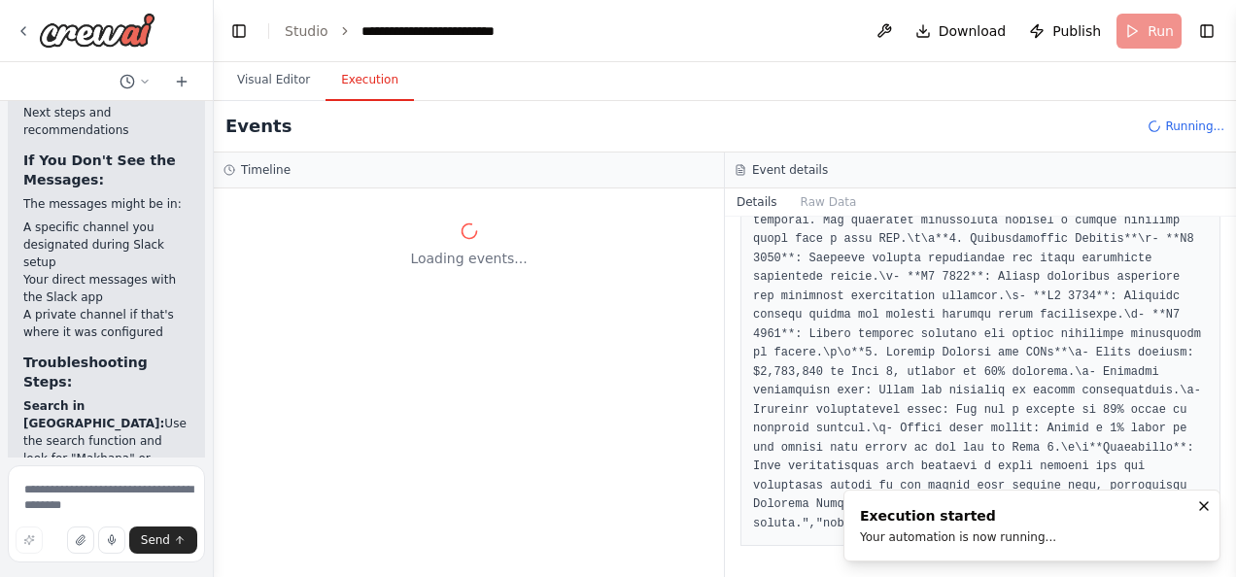
scroll to position [2092, 0]
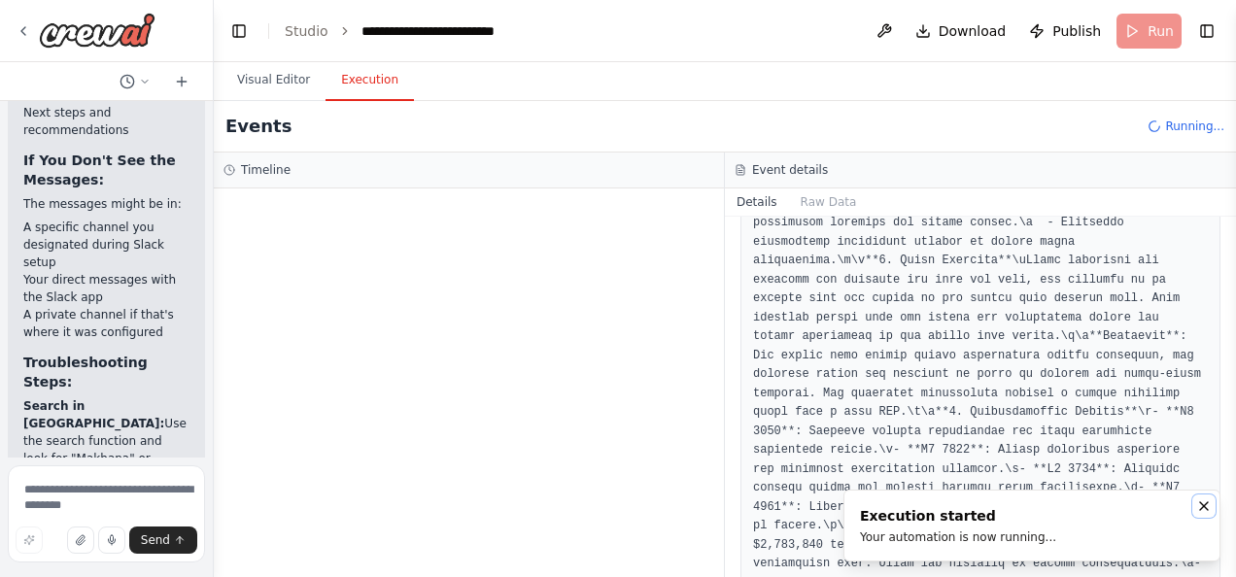
click at [1201, 503] on icon "Notifications (F8)" at bounding box center [1204, 506] width 8 height 8
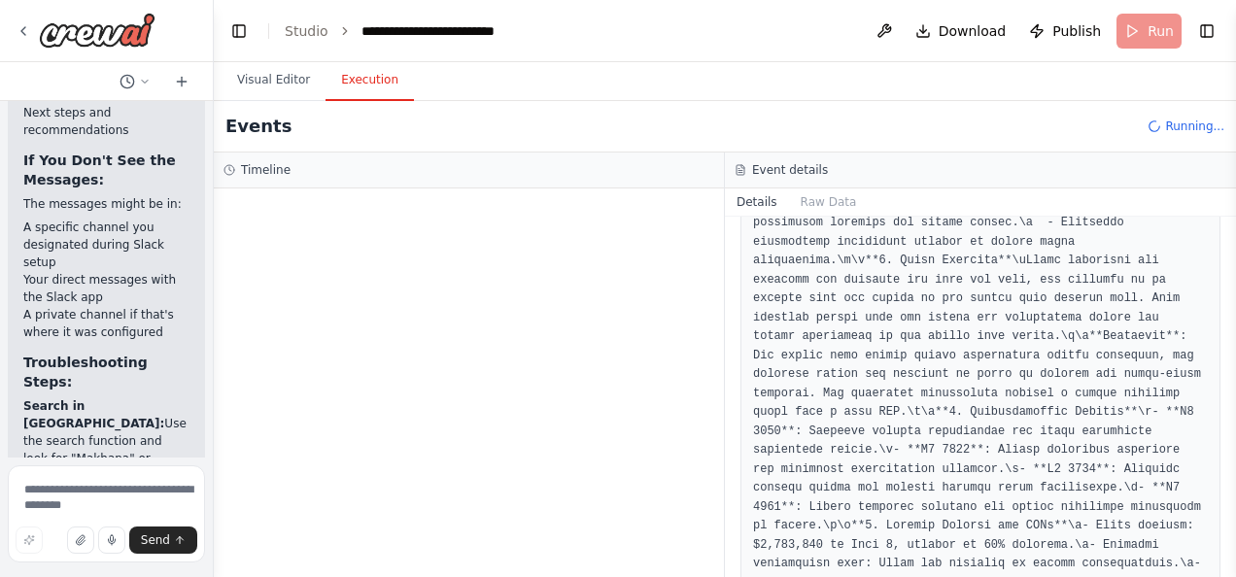
click at [744, 202] on button "Details" at bounding box center [757, 202] width 64 height 27
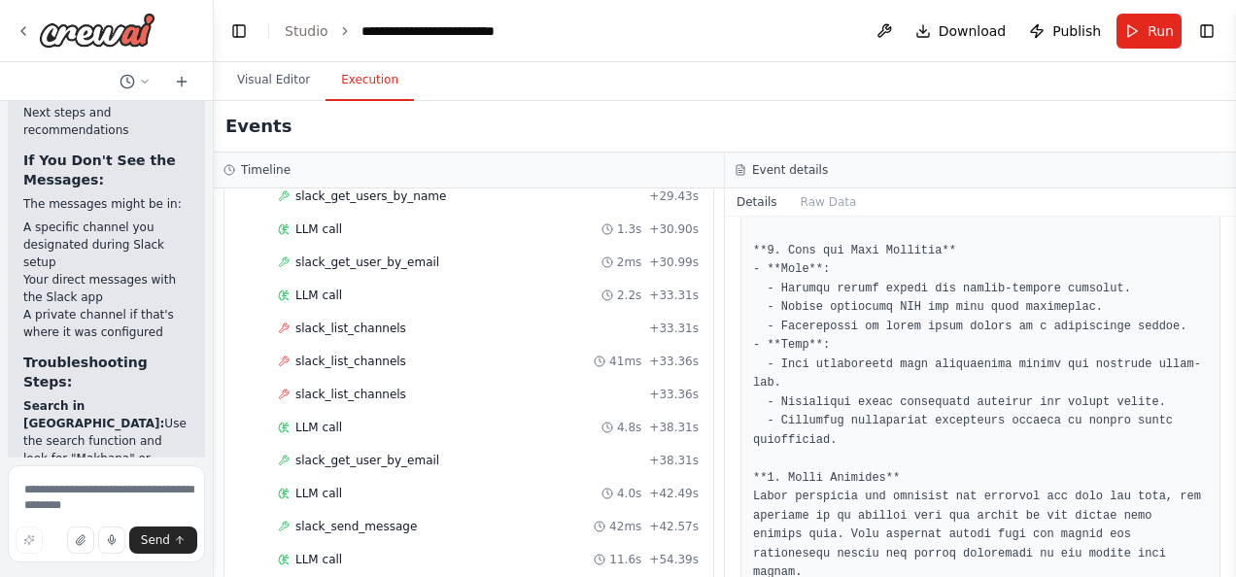
scroll to position [0, 0]
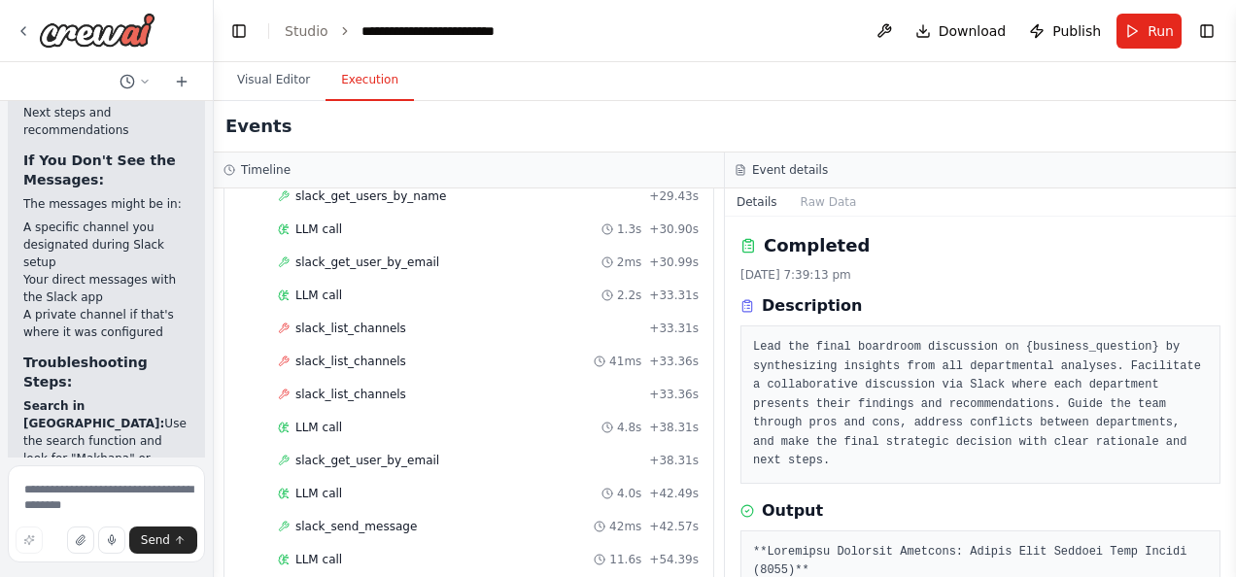
click at [766, 201] on button "Details" at bounding box center [757, 202] width 64 height 27
click at [805, 190] on button "Raw Data" at bounding box center [829, 202] width 80 height 27
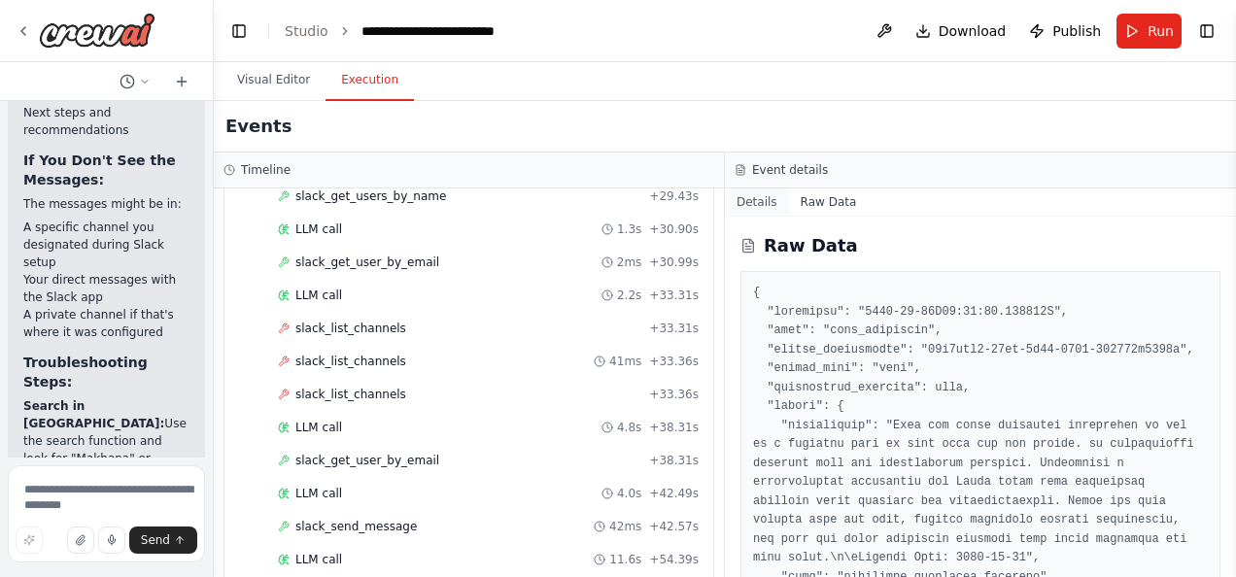
click at [749, 198] on button "Details" at bounding box center [757, 202] width 64 height 27
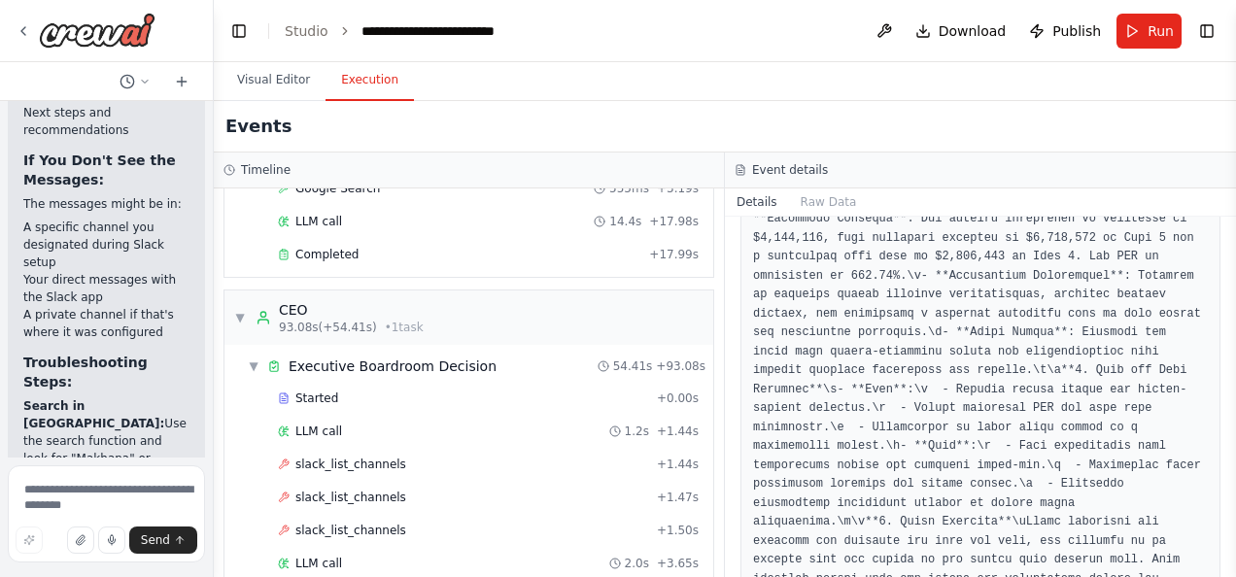
scroll to position [1871, 0]
click at [261, 86] on button "Visual Editor" at bounding box center [274, 80] width 104 height 41
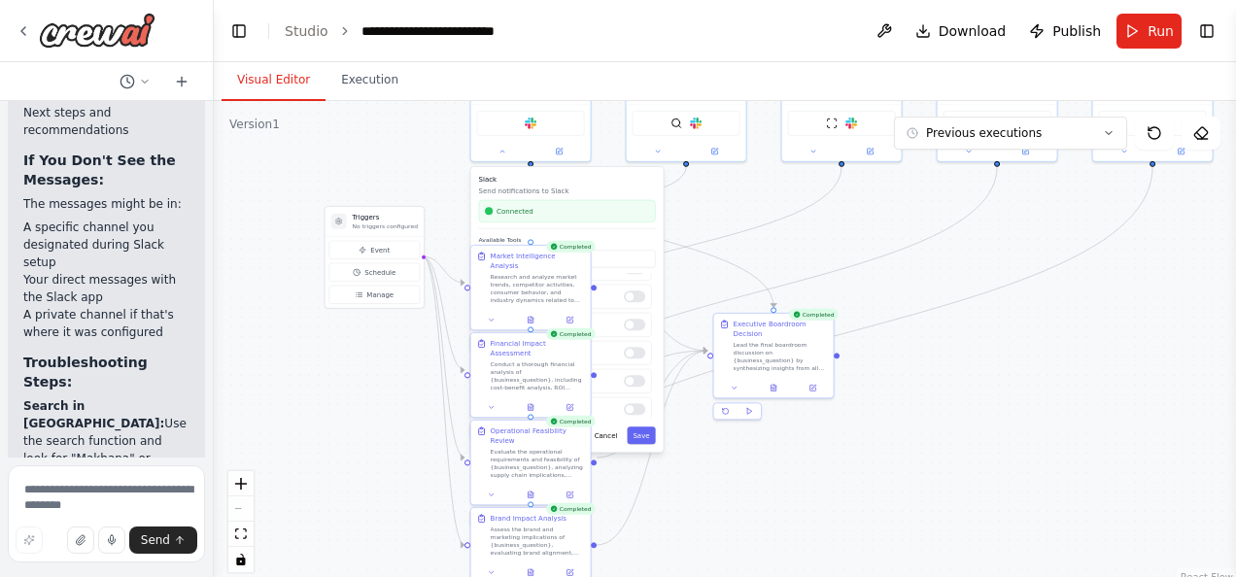
click at [576, 191] on p "Send notifications to Slack" at bounding box center [567, 192] width 177 height 10
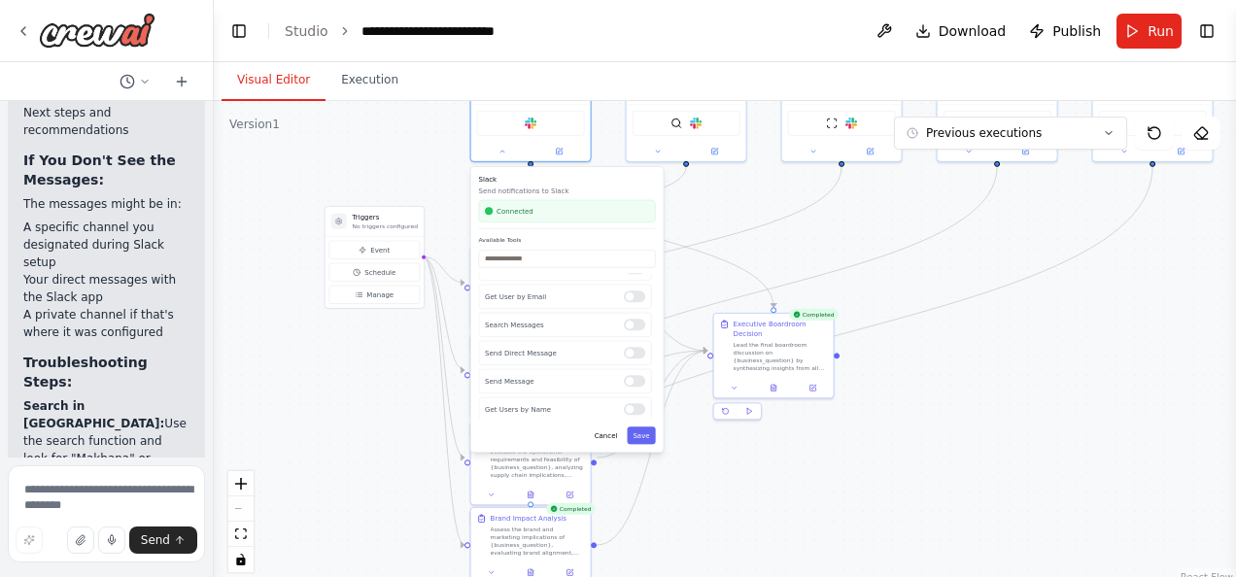
click at [576, 191] on p "Send notifications to Slack" at bounding box center [567, 192] width 177 height 10
click at [641, 430] on button "Save" at bounding box center [641, 435] width 28 height 17
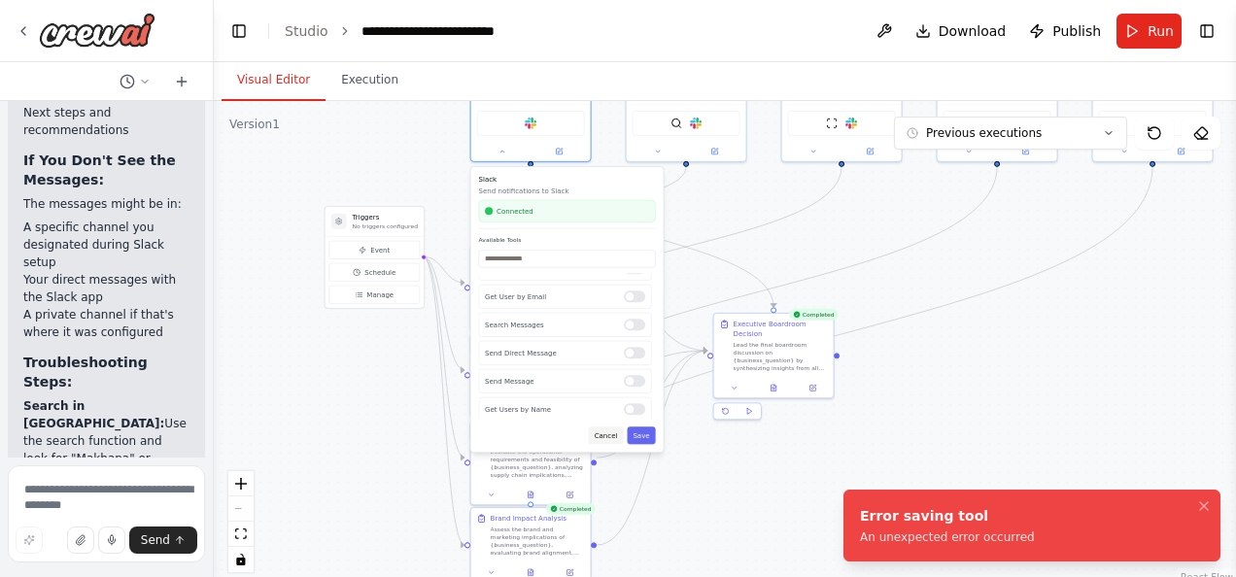
click at [609, 437] on button "Cancel" at bounding box center [606, 435] width 35 height 17
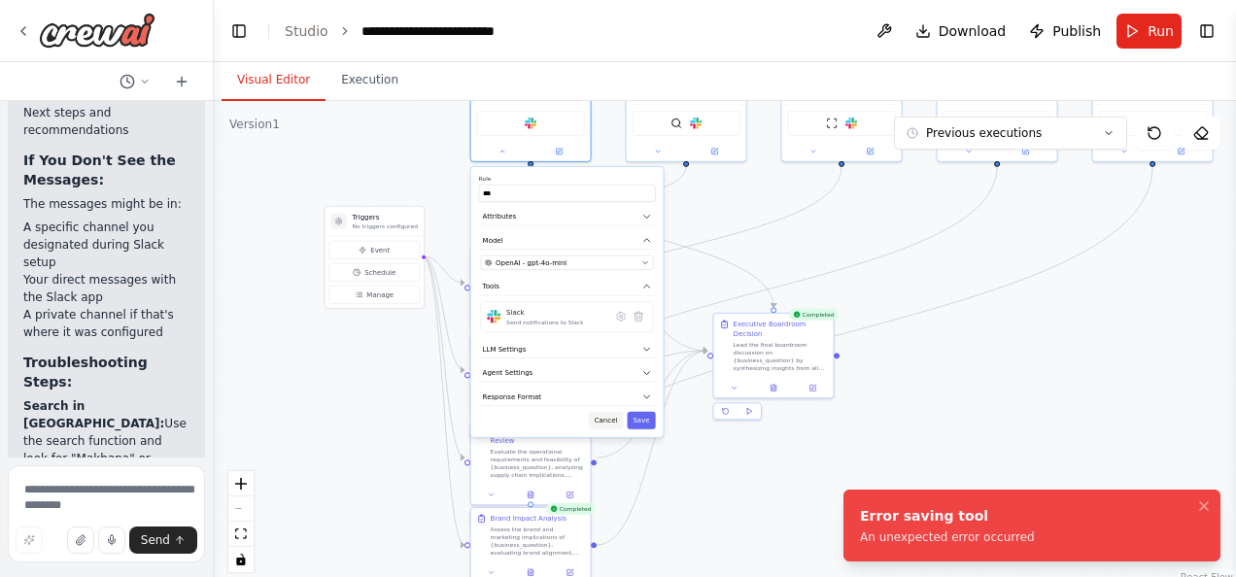
click at [609, 424] on button "Cancel" at bounding box center [606, 420] width 35 height 17
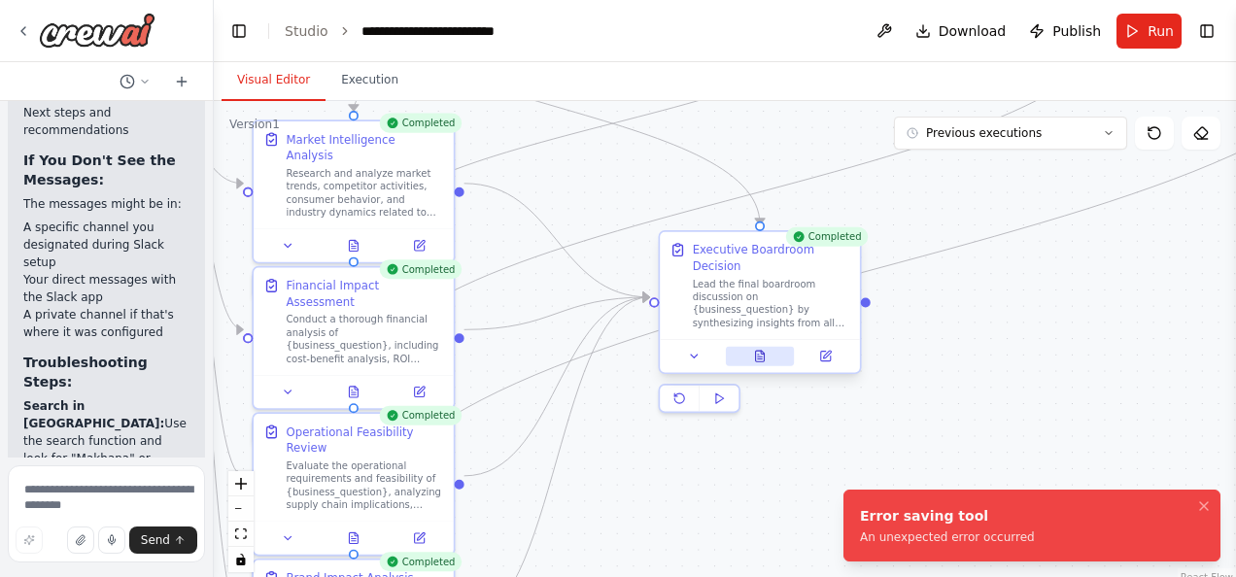
click at [762, 351] on icon at bounding box center [762, 352] width 3 height 3
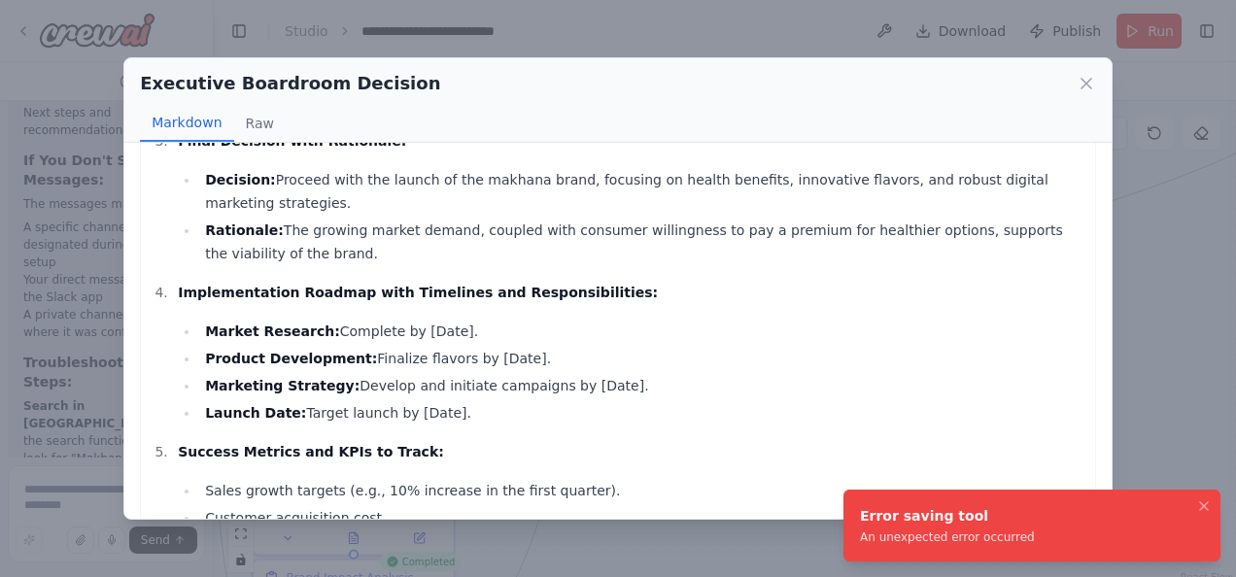
scroll to position [620, 0]
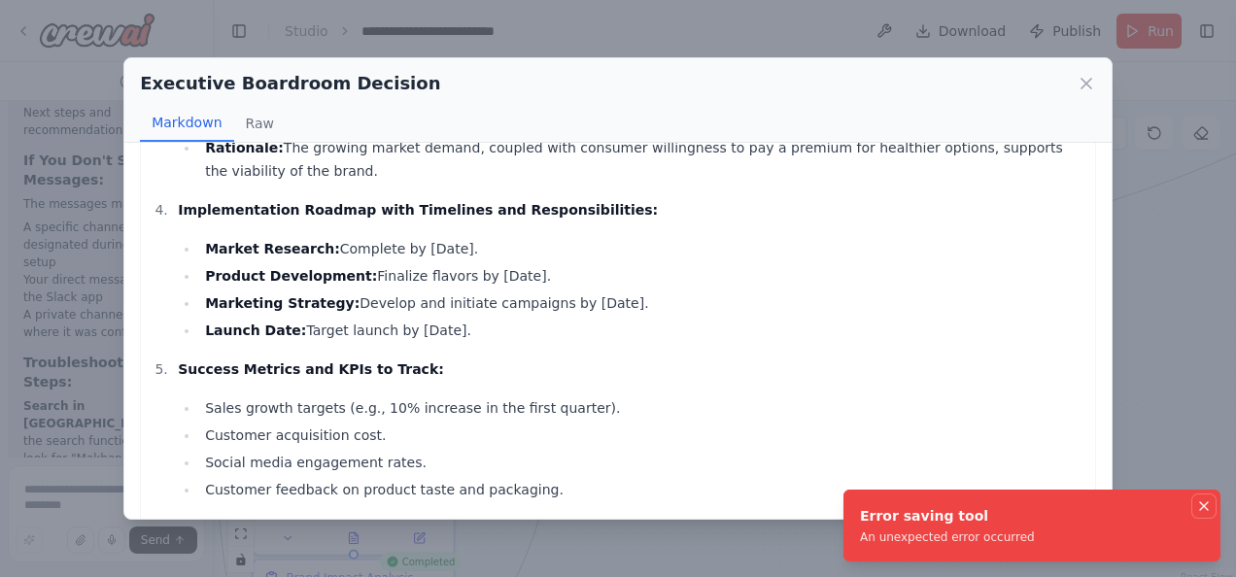
click at [1201, 505] on icon "Notifications (F8)" at bounding box center [1204, 507] width 16 height 16
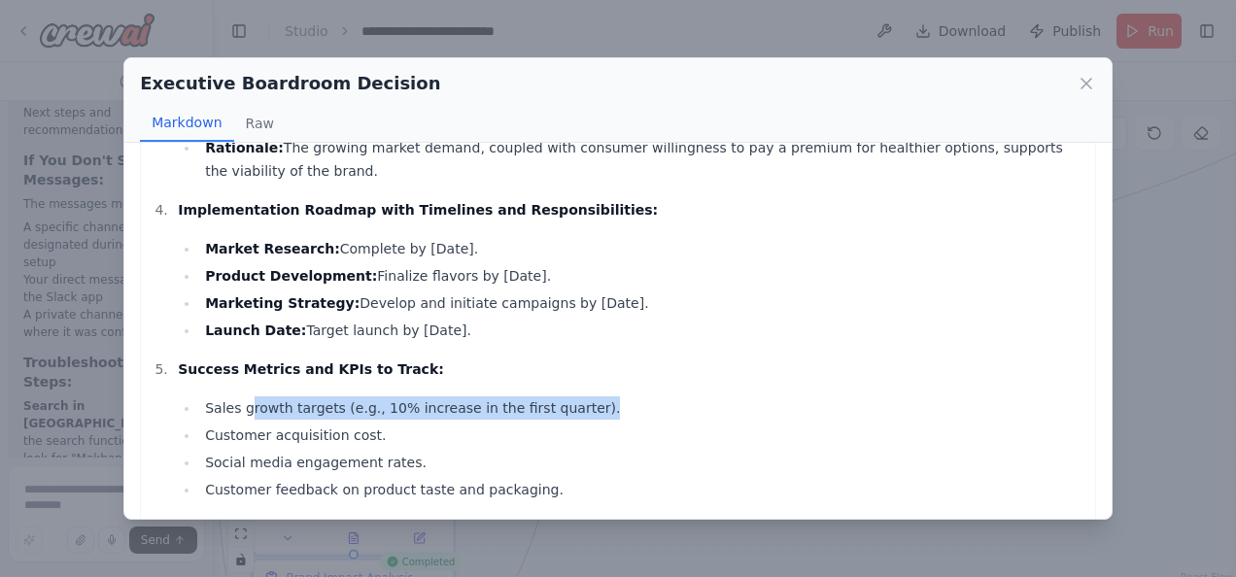
drag, startPoint x: 244, startPoint y: 363, endPoint x: 567, endPoint y: 371, distance: 322.8
click at [567, 397] on li "Sales growth targets (e.g., 10% increase in the first quarter)." at bounding box center [642, 408] width 886 height 23
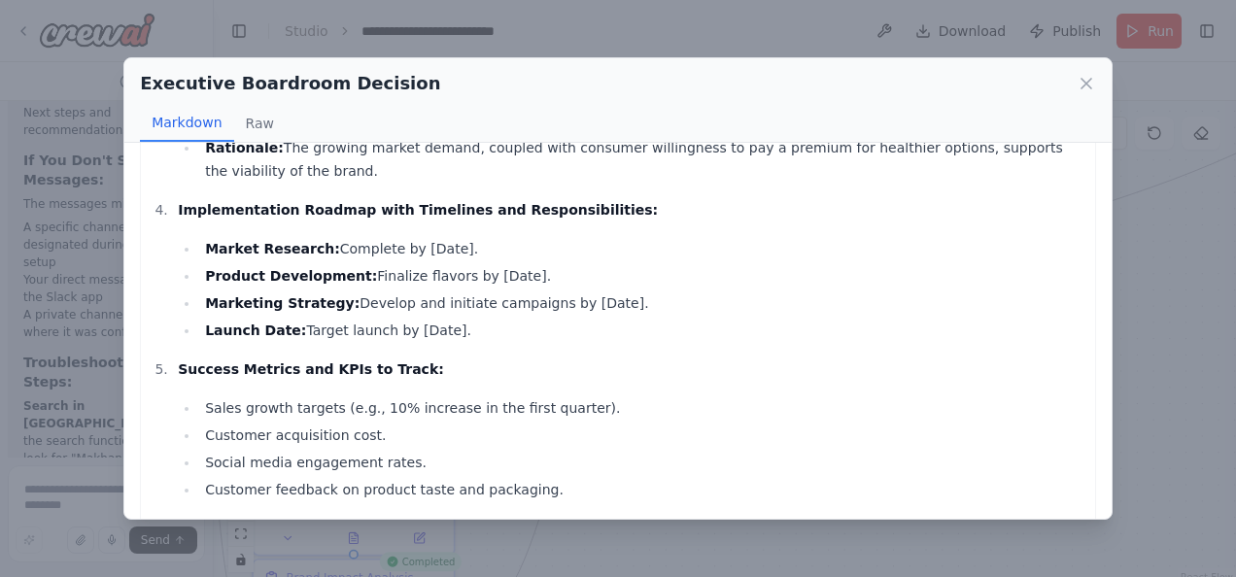
click at [408, 451] on li "Social media engagement rates." at bounding box center [642, 462] width 886 height 23
click at [1081, 80] on icon at bounding box center [1086, 83] width 19 height 19
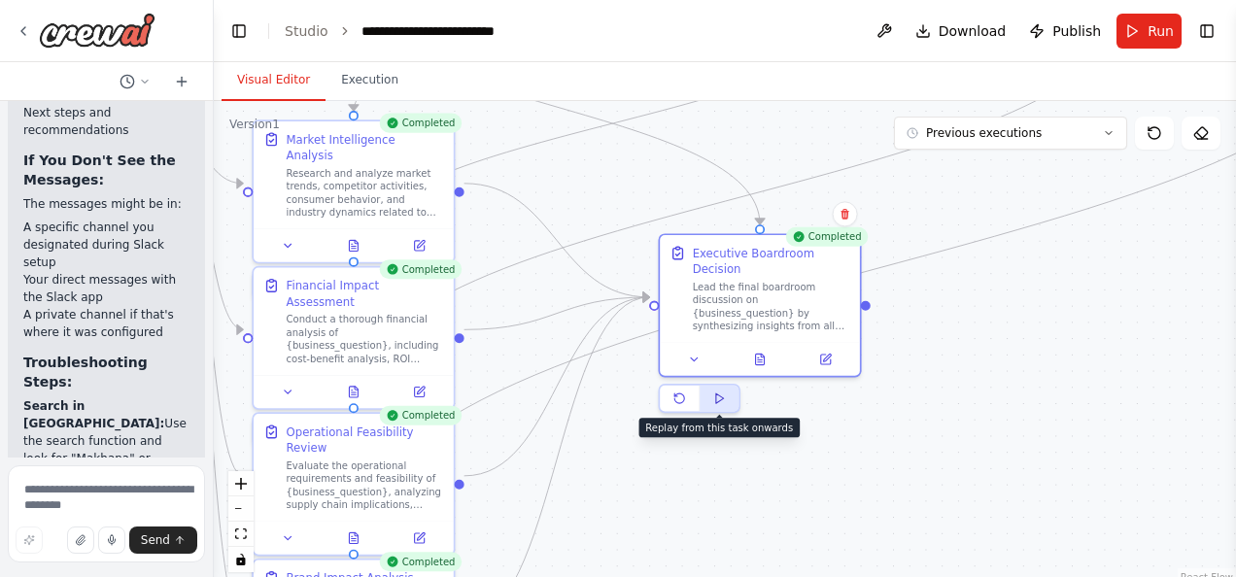
click at [721, 392] on icon at bounding box center [719, 398] width 13 height 13
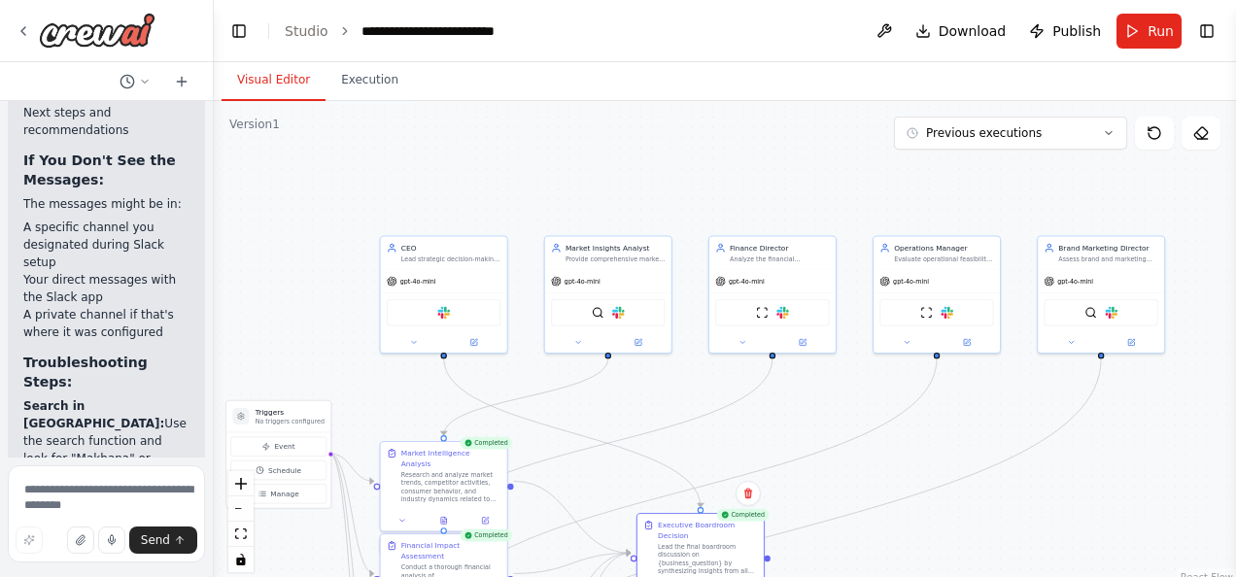
drag, startPoint x: 543, startPoint y: 231, endPoint x: 568, endPoint y: 408, distance: 178.5
click at [568, 408] on div ".deletable-edge-delete-btn { width: 20px; height: 20px; border: 0px solid #ffff…" at bounding box center [725, 344] width 1022 height 486
click at [412, 251] on div "CEO" at bounding box center [451, 246] width 100 height 11
click at [412, 259] on div "Lead strategic decision-making for Foxnutra Foods by facilitating boardroom dis…" at bounding box center [451, 257] width 100 height 8
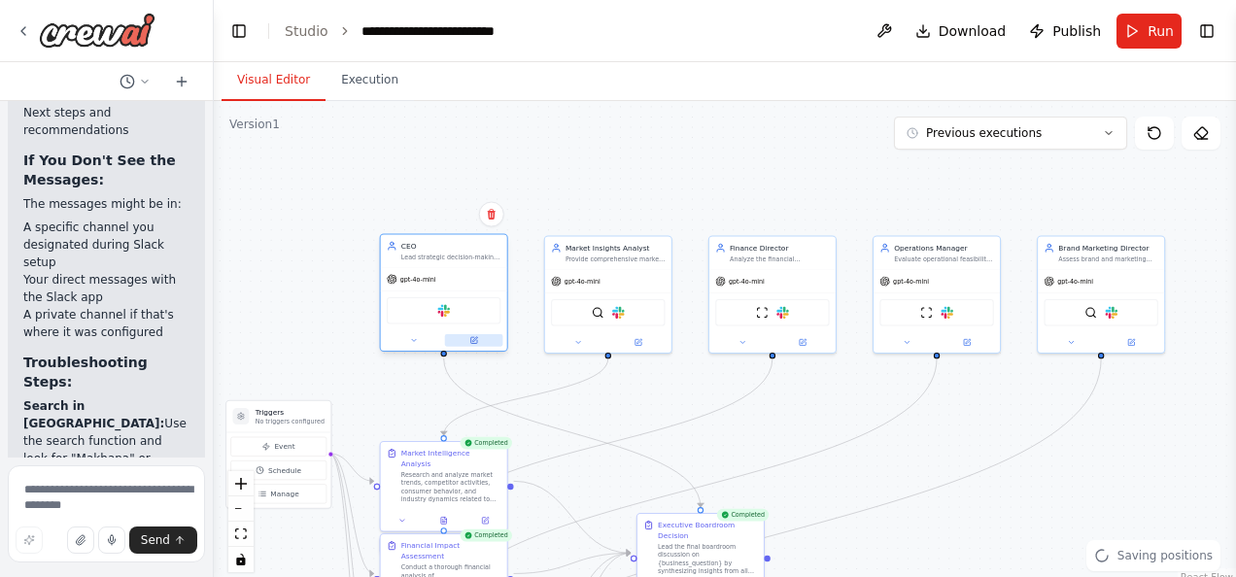
click at [477, 338] on icon at bounding box center [473, 340] width 8 height 8
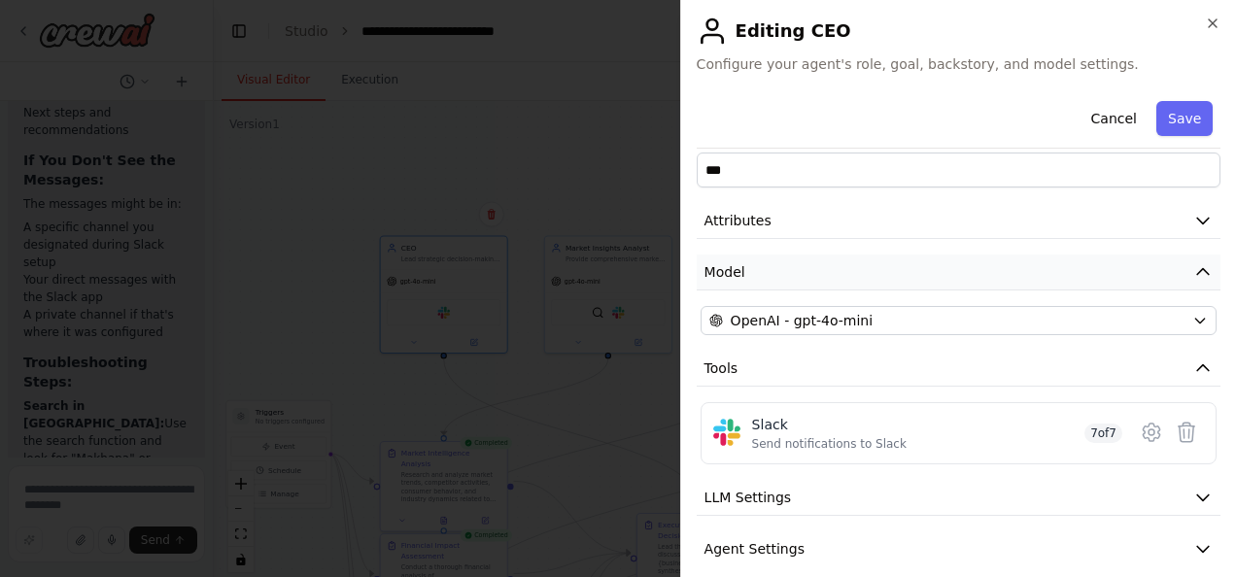
scroll to position [100, 0]
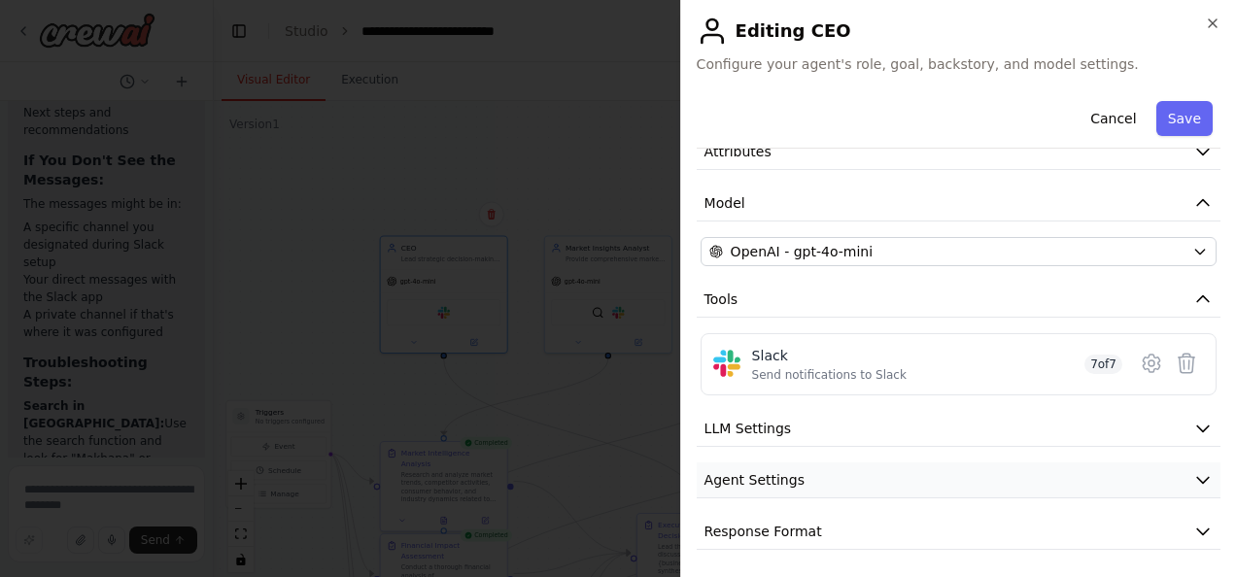
click at [1194, 471] on icon "button" at bounding box center [1203, 479] width 19 height 19
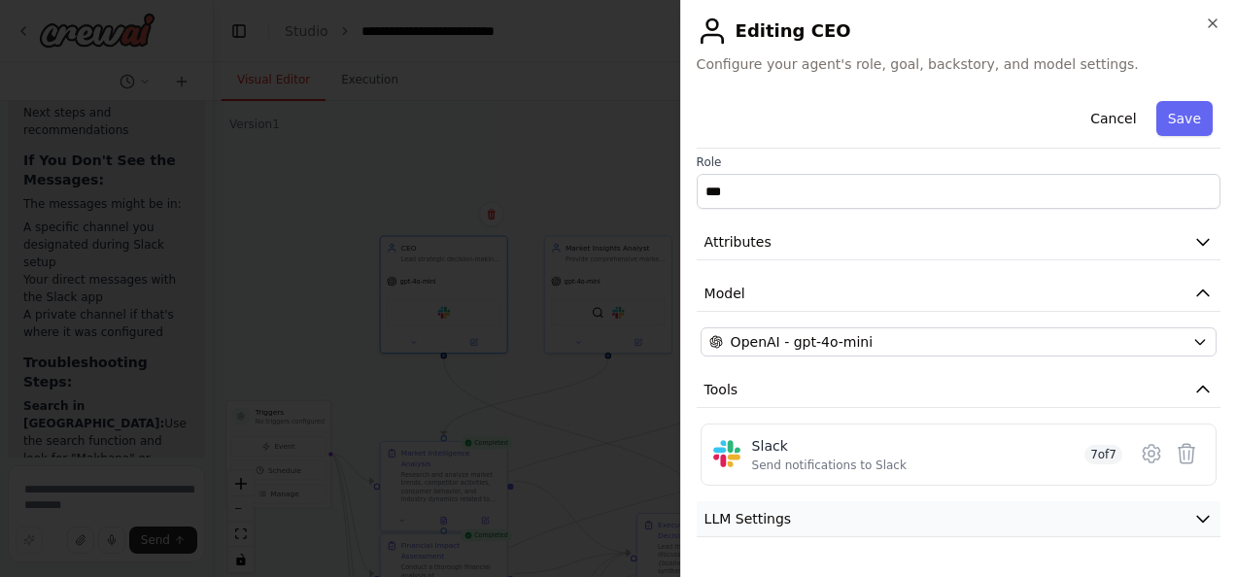
scroll to position [0, 0]
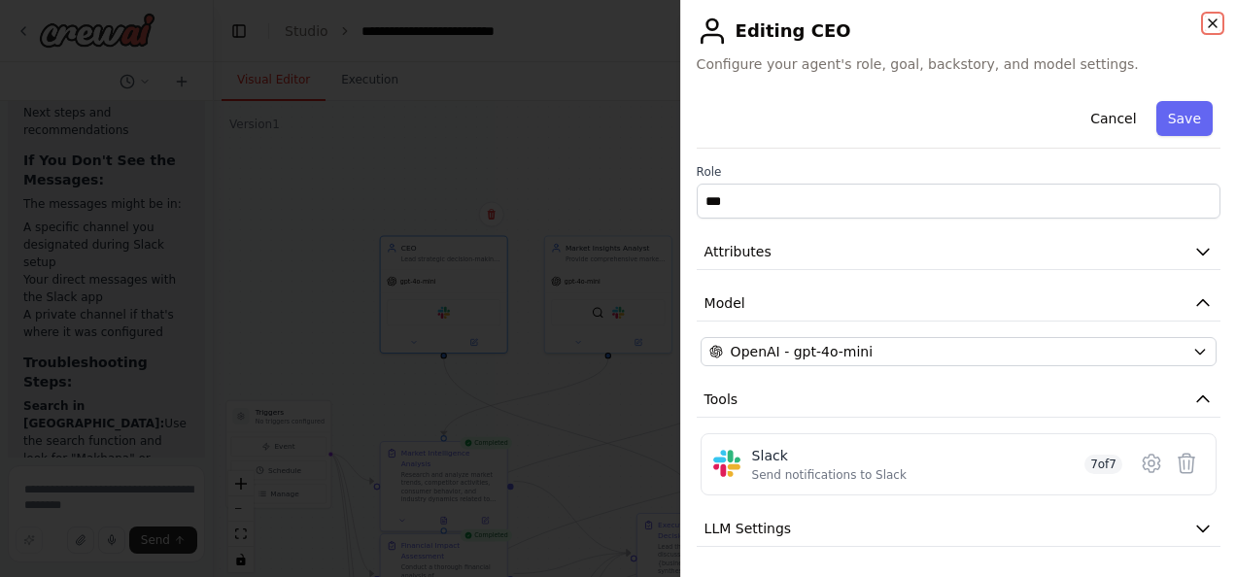
click at [1211, 25] on icon "button" at bounding box center [1213, 23] width 8 height 8
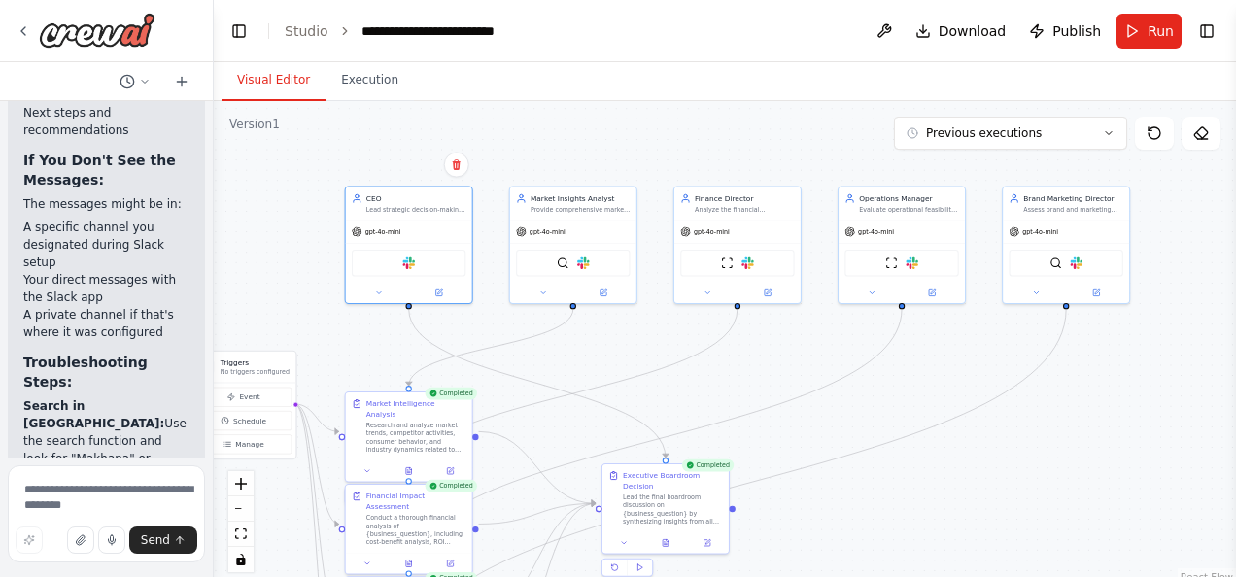
drag, startPoint x: 371, startPoint y: 392, endPoint x: 333, endPoint y: 340, distance: 64.0
click at [333, 340] on div ".deletable-edge-delete-btn { width: 20px; height: 20px; border: 0px solid #ffff…" at bounding box center [725, 344] width 1022 height 486
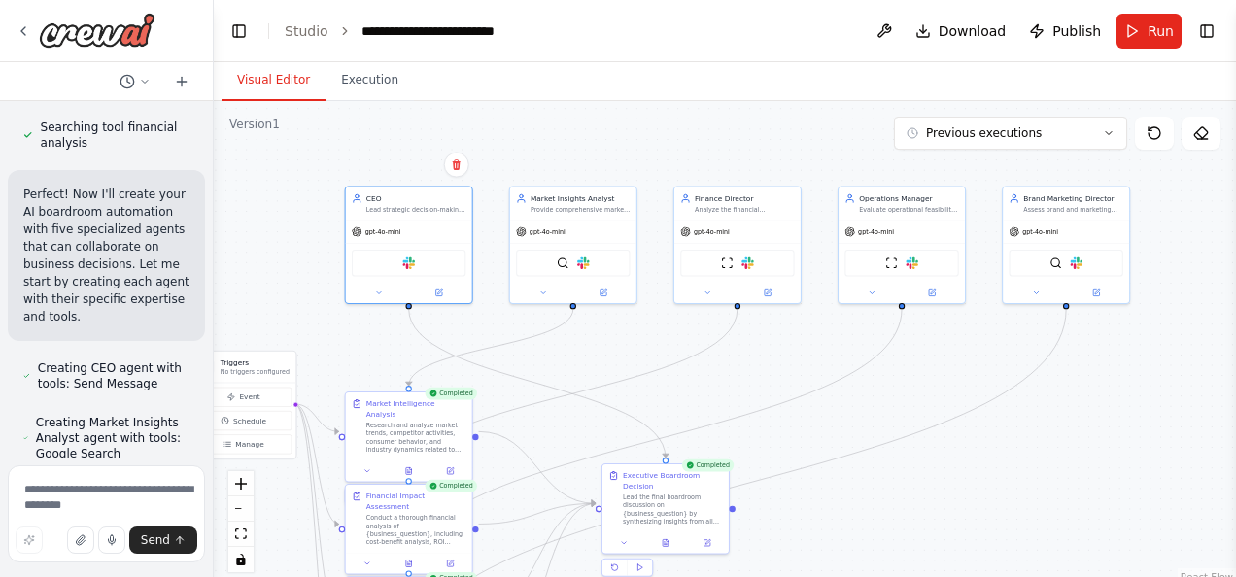
scroll to position [887, 0]
click at [411, 268] on div "Slack" at bounding box center [409, 261] width 114 height 26
click at [409, 261] on img at bounding box center [408, 261] width 13 height 13
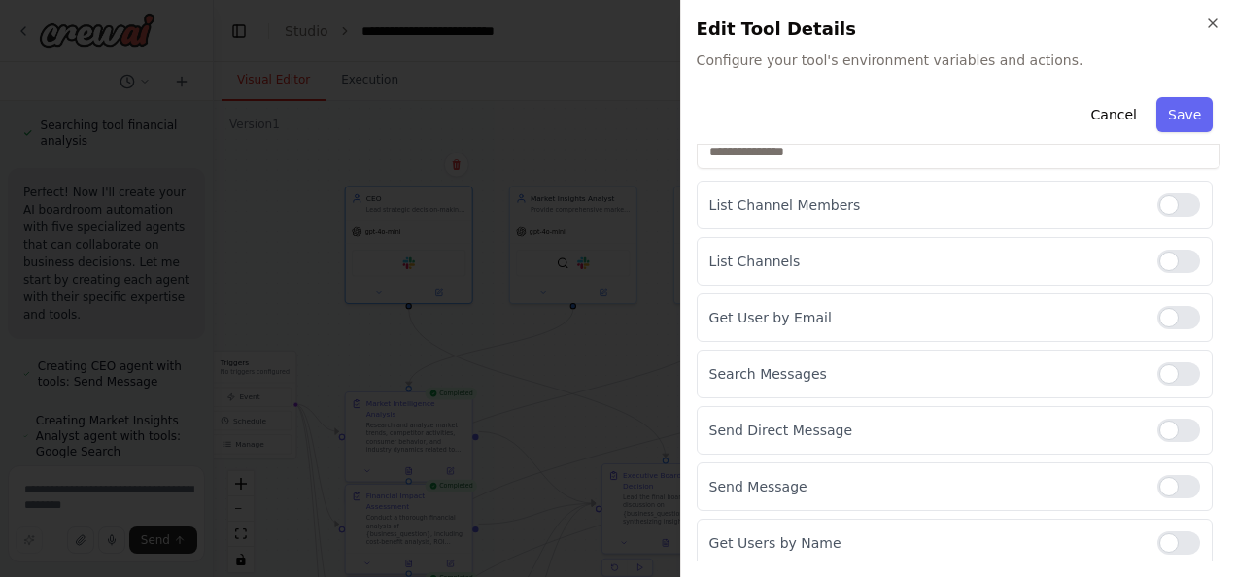
scroll to position [0, 0]
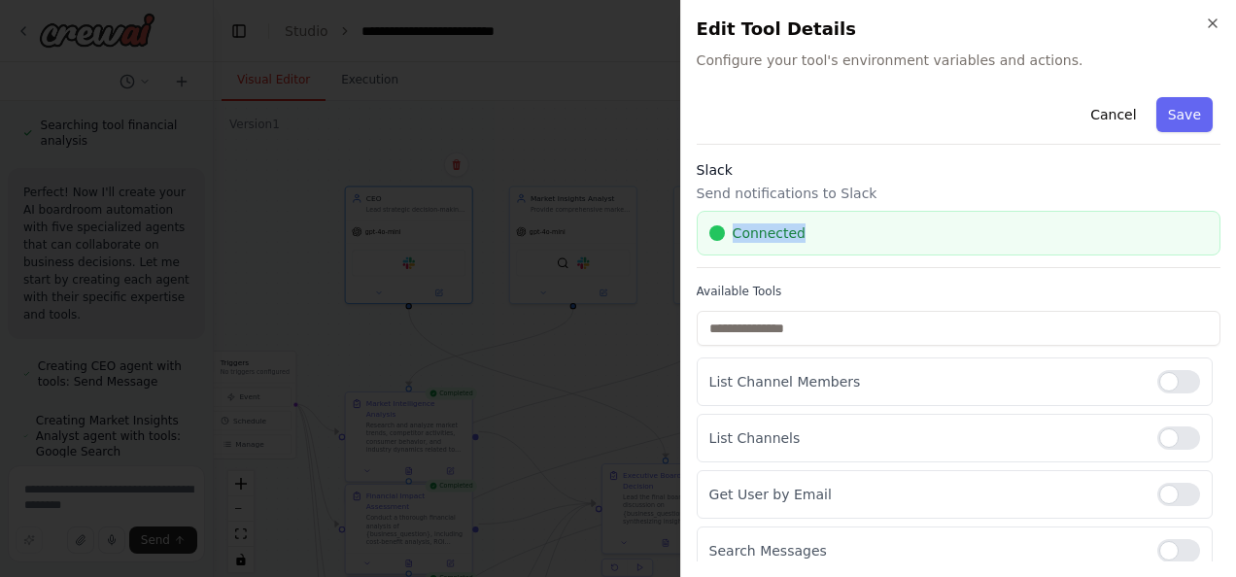
drag, startPoint x: 803, startPoint y: 237, endPoint x: 729, endPoint y: 233, distance: 74.0
click at [729, 233] on div "Connected" at bounding box center [958, 233] width 499 height 19
drag, startPoint x: 729, startPoint y: 233, endPoint x: 873, endPoint y: 232, distance: 143.8
click at [873, 232] on div "Connected" at bounding box center [958, 233] width 499 height 19
click at [1211, 23] on icon "button" at bounding box center [1213, 24] width 16 height 16
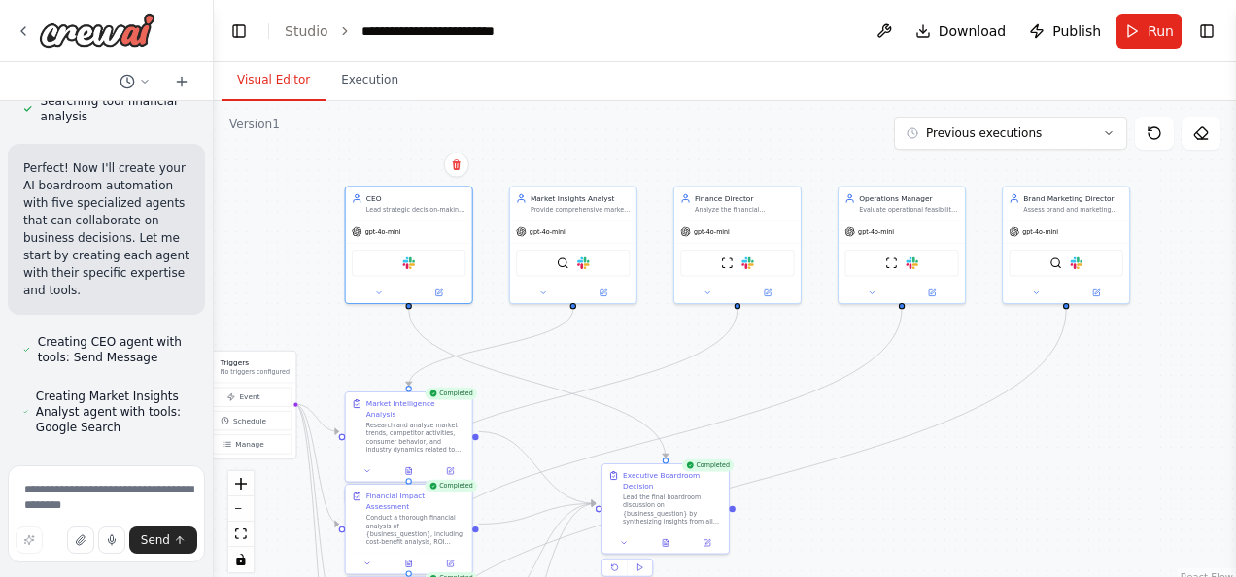
scroll to position [913, 0]
click at [413, 267] on div "Slack" at bounding box center [409, 261] width 114 height 26
click at [379, 292] on icon at bounding box center [379, 291] width 8 height 8
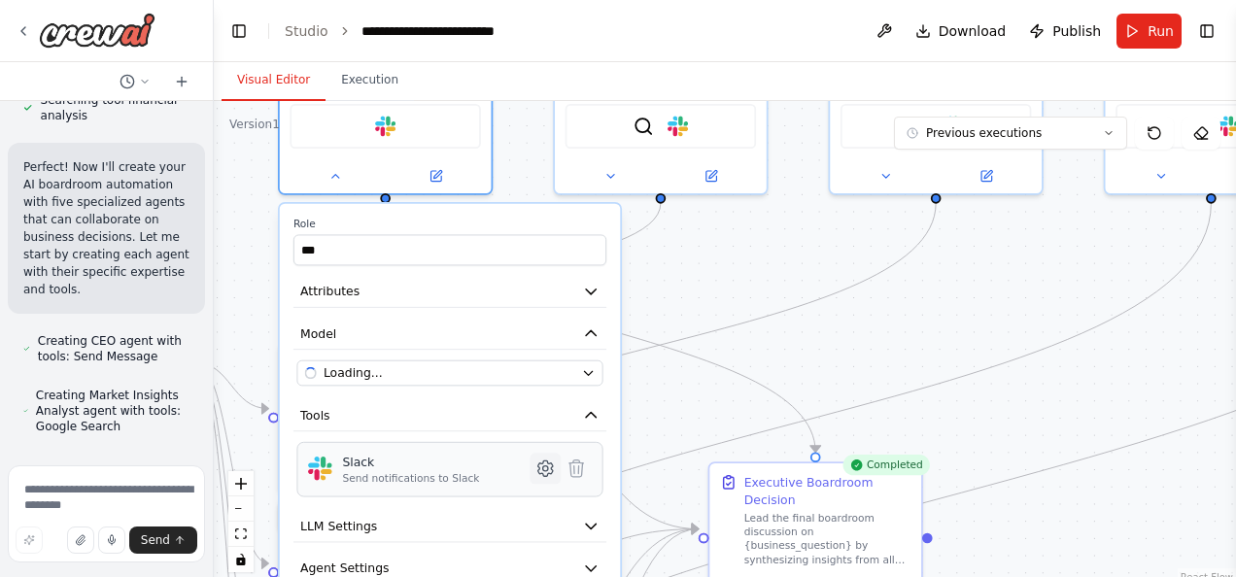
click at [543, 467] on icon at bounding box center [545, 469] width 5 height 5
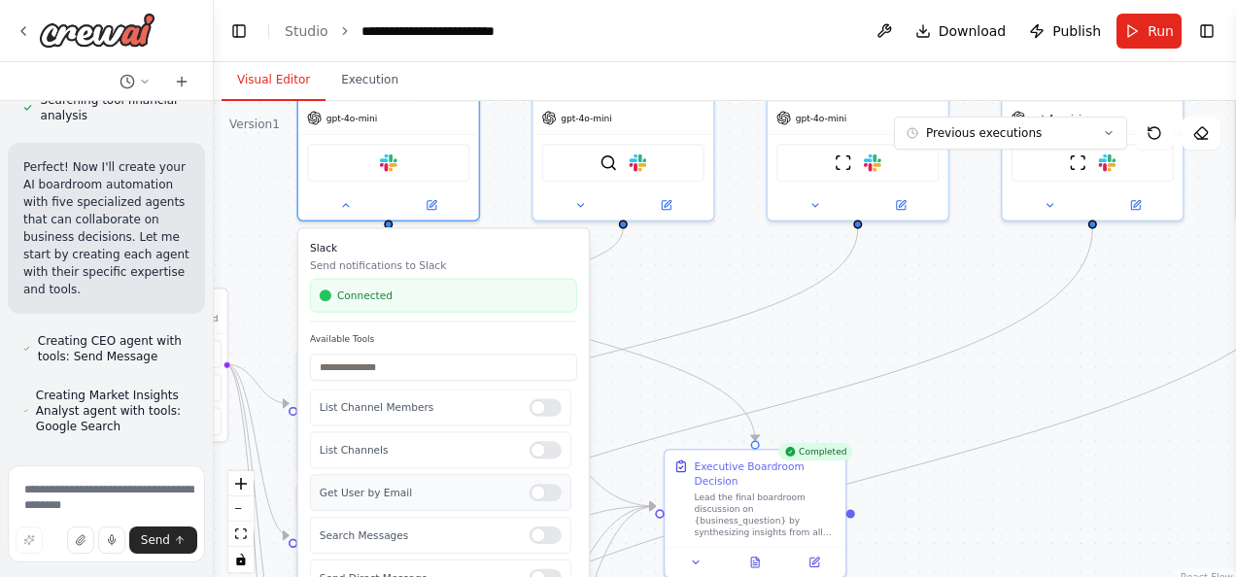
scroll to position [90, 0]
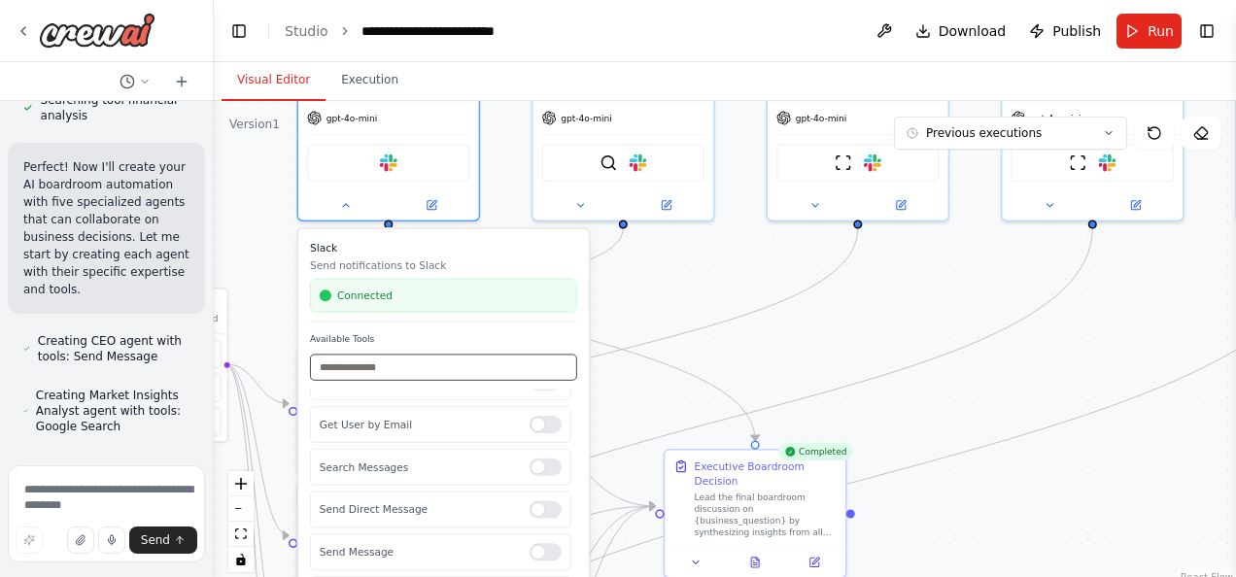
click at [369, 377] on input "text" at bounding box center [443, 368] width 267 height 26
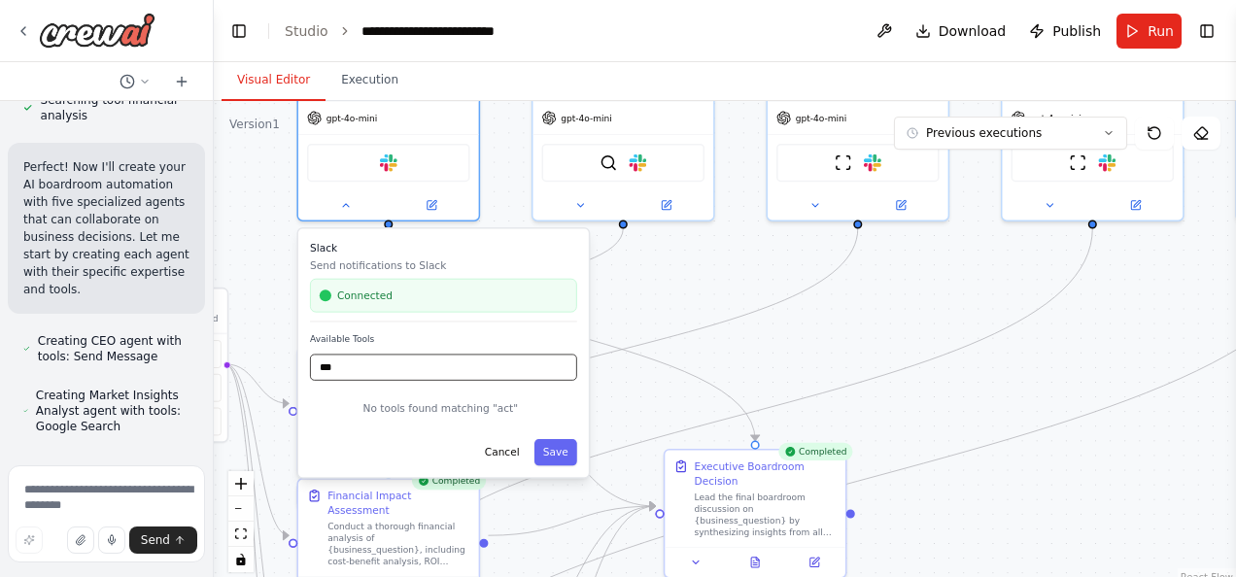
scroll to position [0, 0]
type input "*"
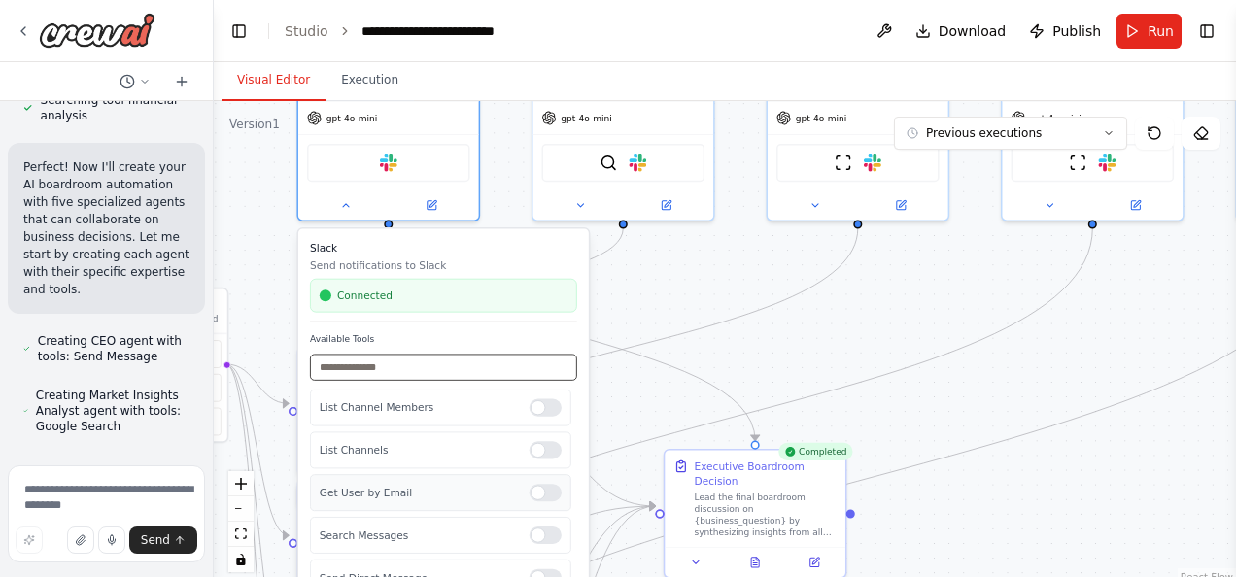
scroll to position [90, 0]
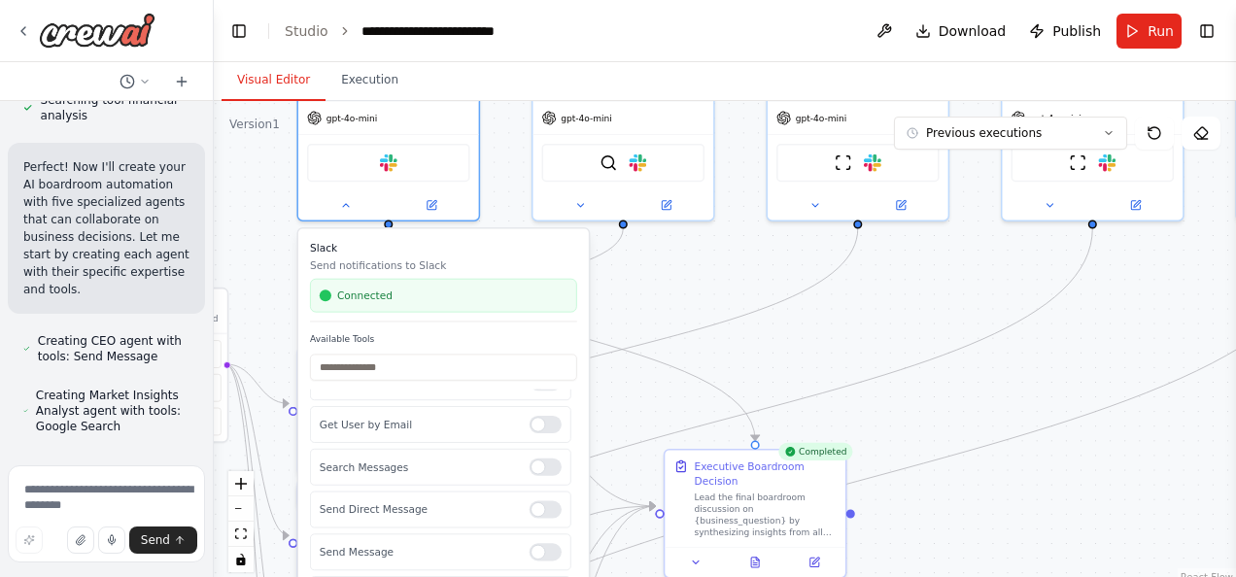
click at [722, 280] on div ".deletable-edge-delete-btn { width: 20px; height: 20px; border: 0px solid #ffff…" at bounding box center [725, 344] width 1022 height 486
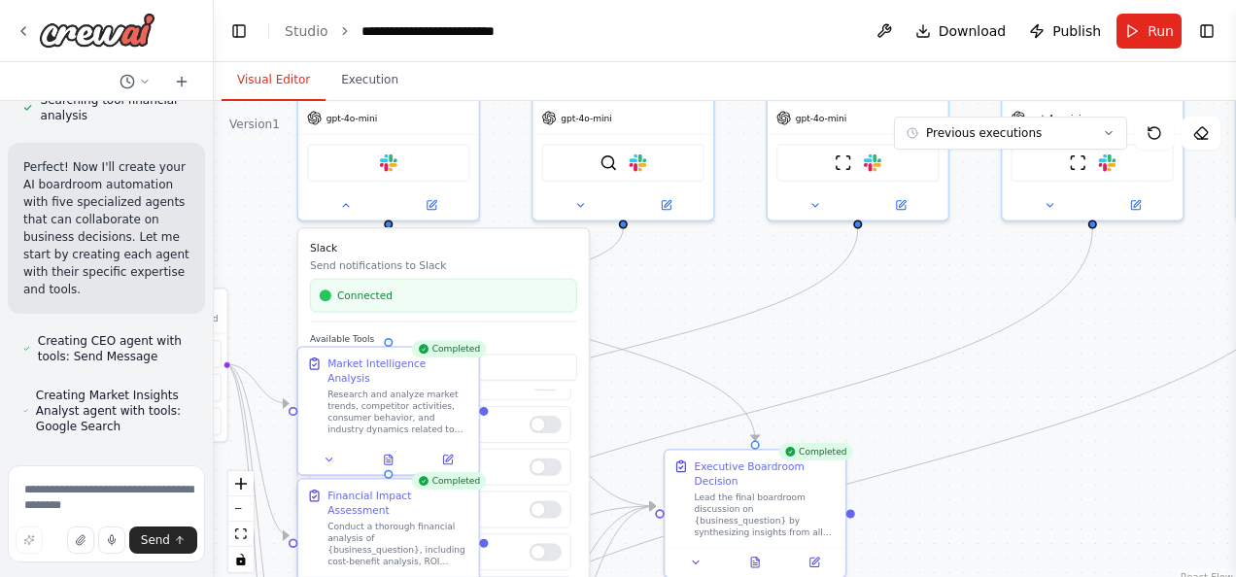
click at [360, 297] on span "Connected" at bounding box center [364, 296] width 55 height 15
click at [377, 253] on h3 "Slack" at bounding box center [443, 248] width 267 height 15
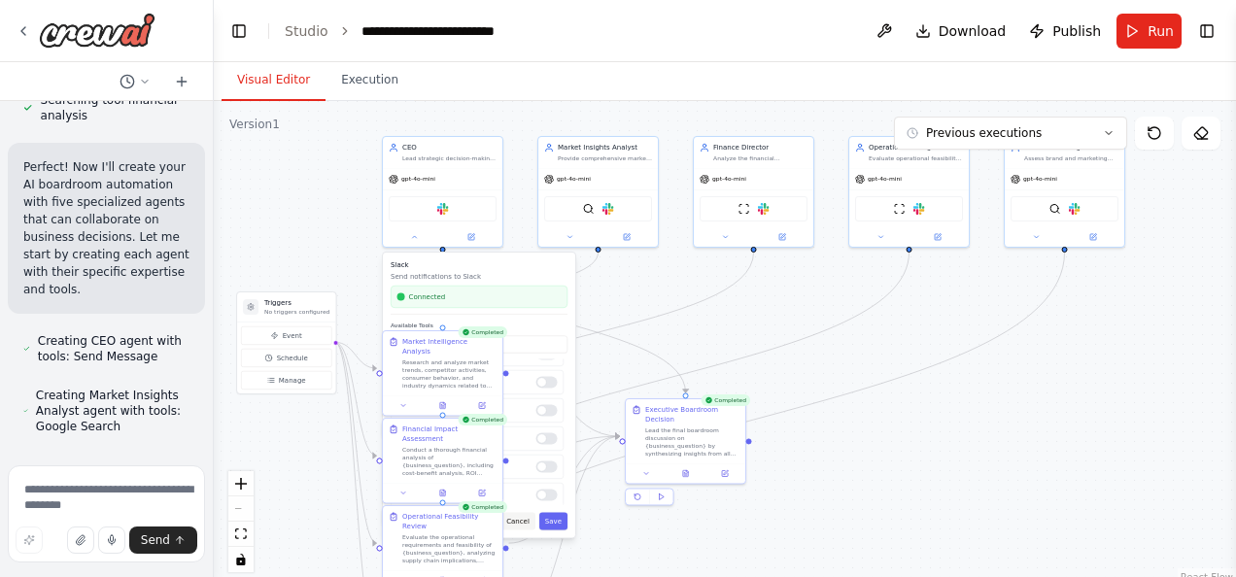
click at [522, 527] on button "Cancel" at bounding box center [518, 520] width 35 height 17
click at [524, 503] on button "Cancel" at bounding box center [518, 506] width 35 height 17
click at [1211, 33] on button "Toggle Right Sidebar" at bounding box center [1207, 30] width 27 height 27
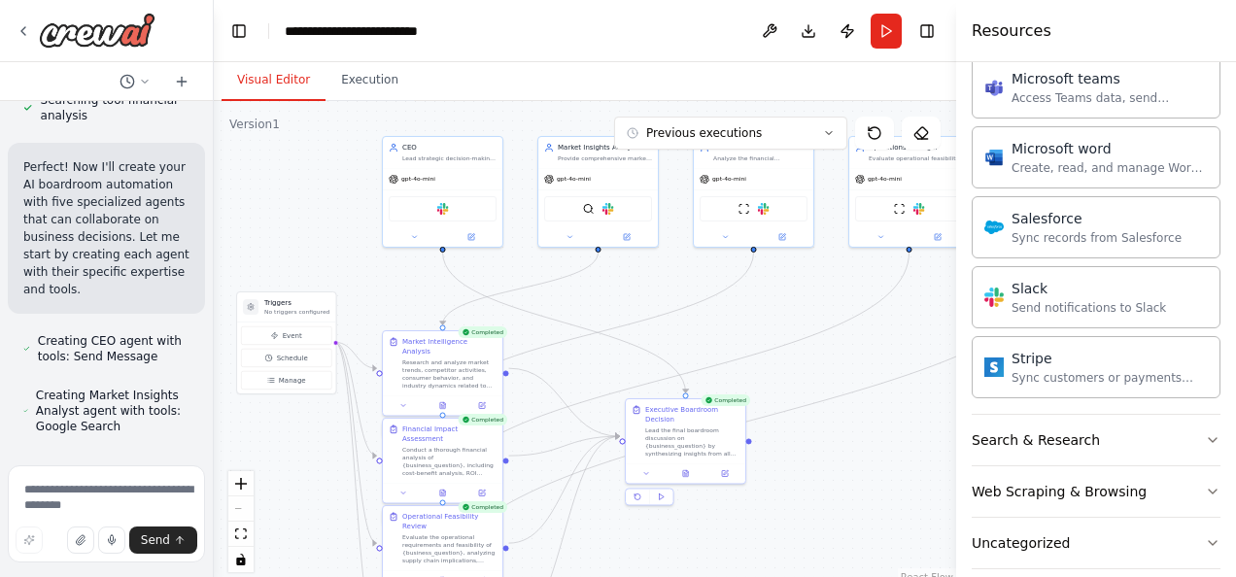
scroll to position [1355, 0]
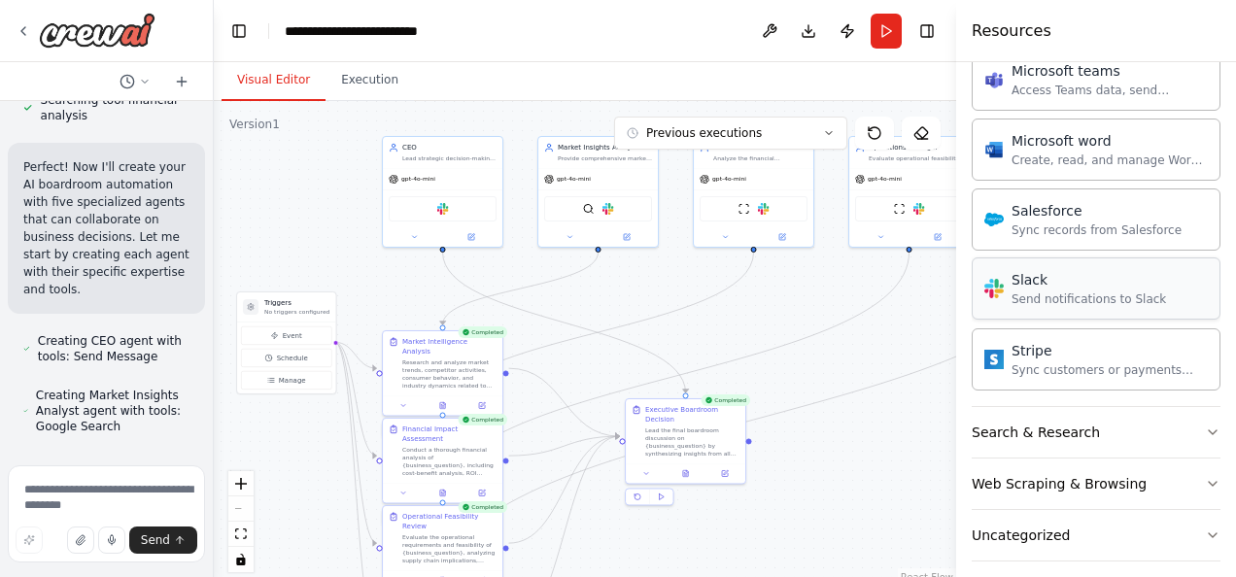
click at [1035, 297] on div "Slack Send notifications to Slack" at bounding box center [1096, 289] width 249 height 62
click at [1044, 270] on div "Slack" at bounding box center [1089, 279] width 155 height 19
click at [848, 291] on div "Send notifications to Slack" at bounding box center [897, 290] width 155 height 16
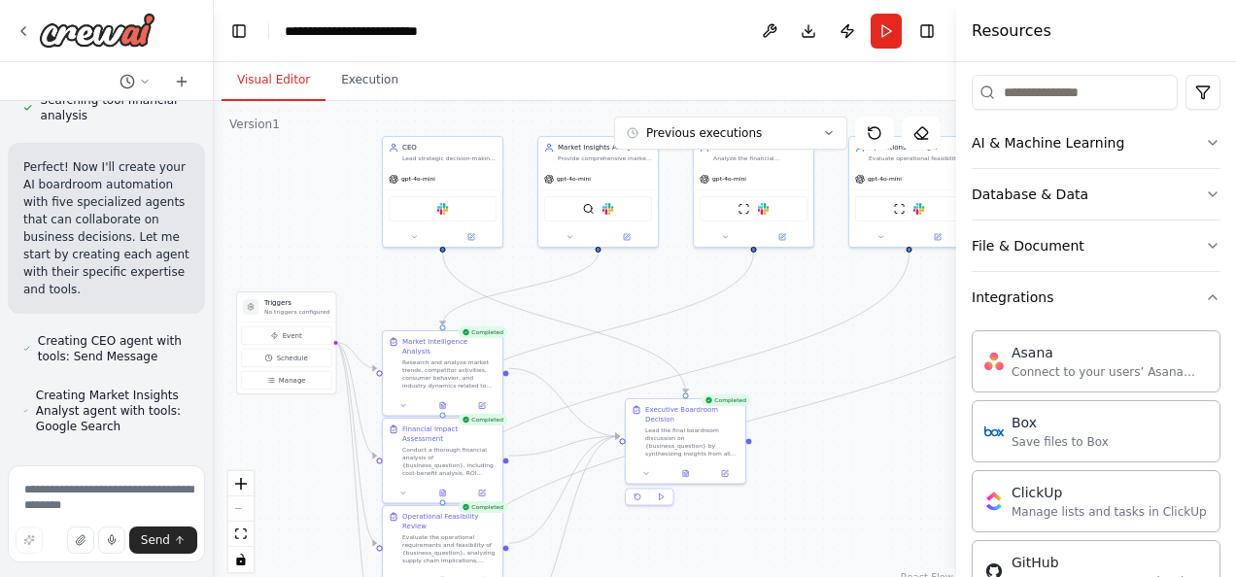
scroll to position [0, 0]
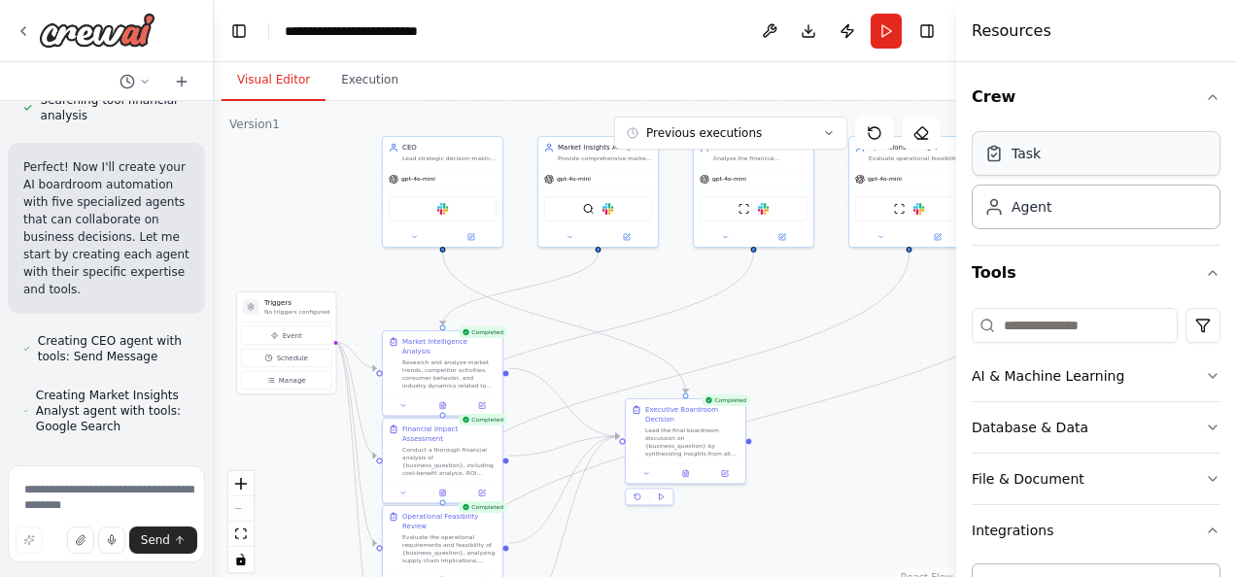
click at [1036, 157] on div "Task" at bounding box center [1026, 153] width 29 height 19
click at [1065, 212] on div "Agent" at bounding box center [1096, 206] width 249 height 45
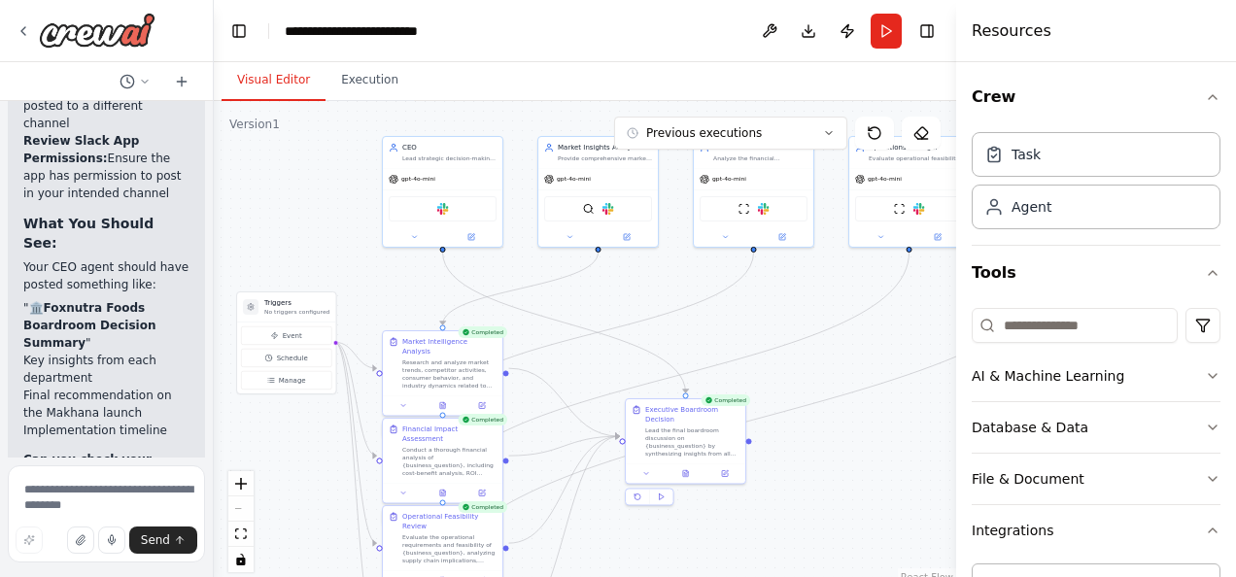
scroll to position [9764, 0]
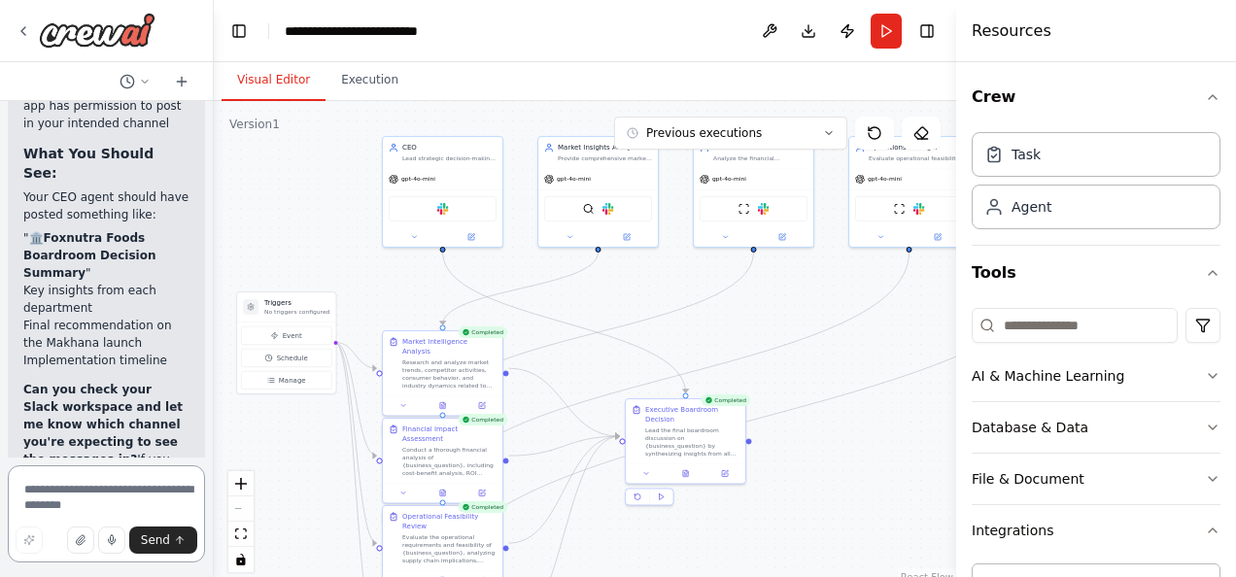
click at [60, 498] on textarea at bounding box center [106, 514] width 197 height 97
click at [99, 496] on textarea at bounding box center [106, 514] width 197 height 97
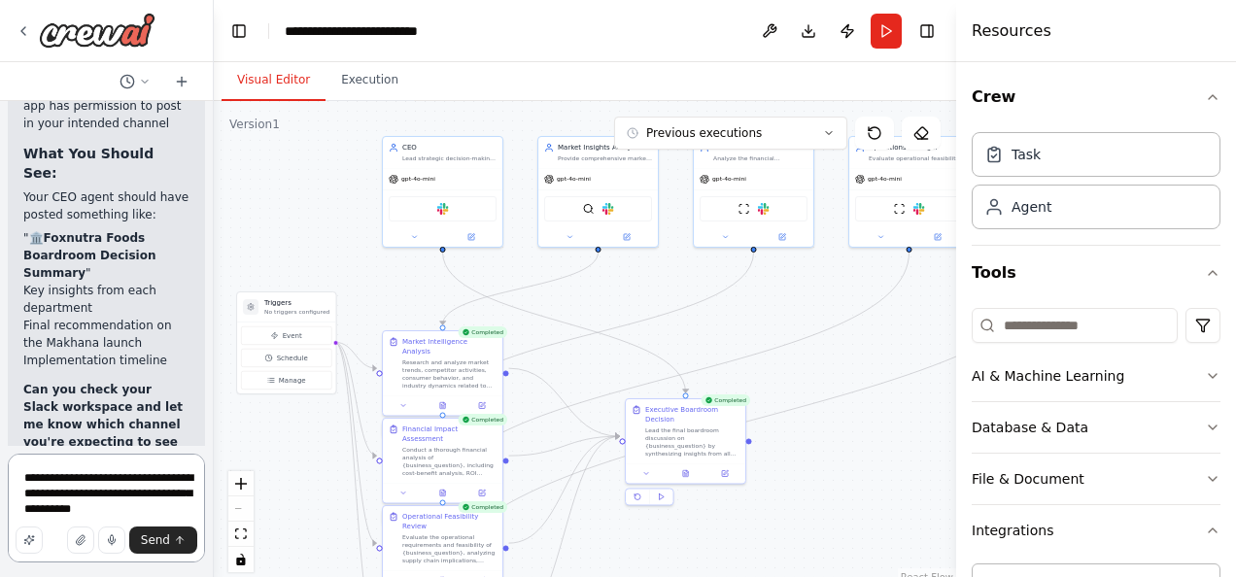
type textarea "**********"
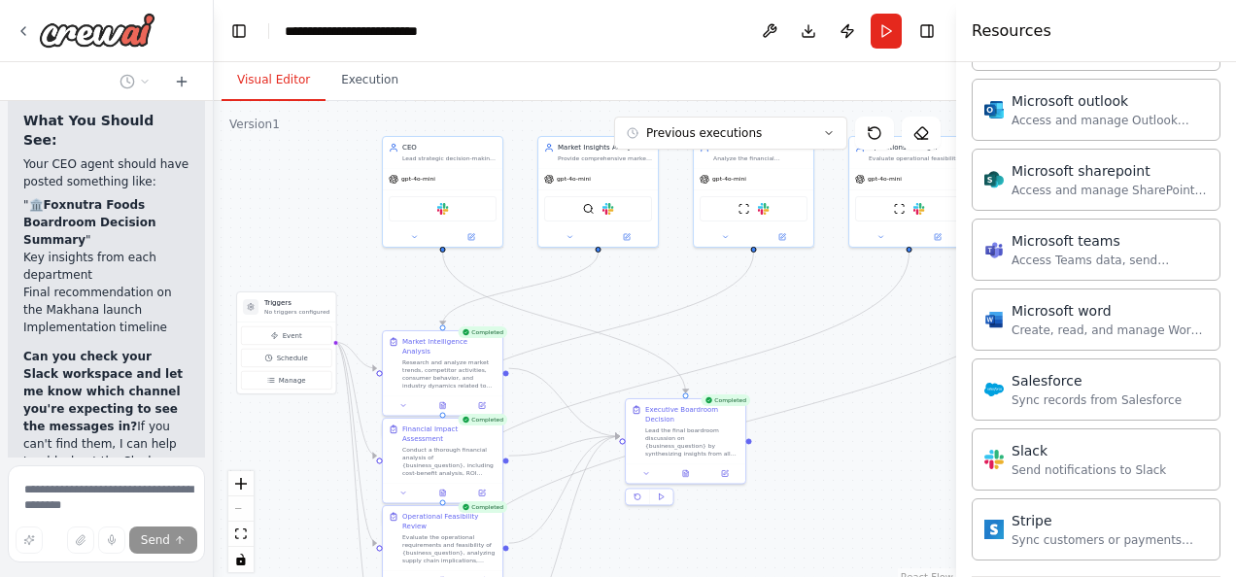
scroll to position [1355, 0]
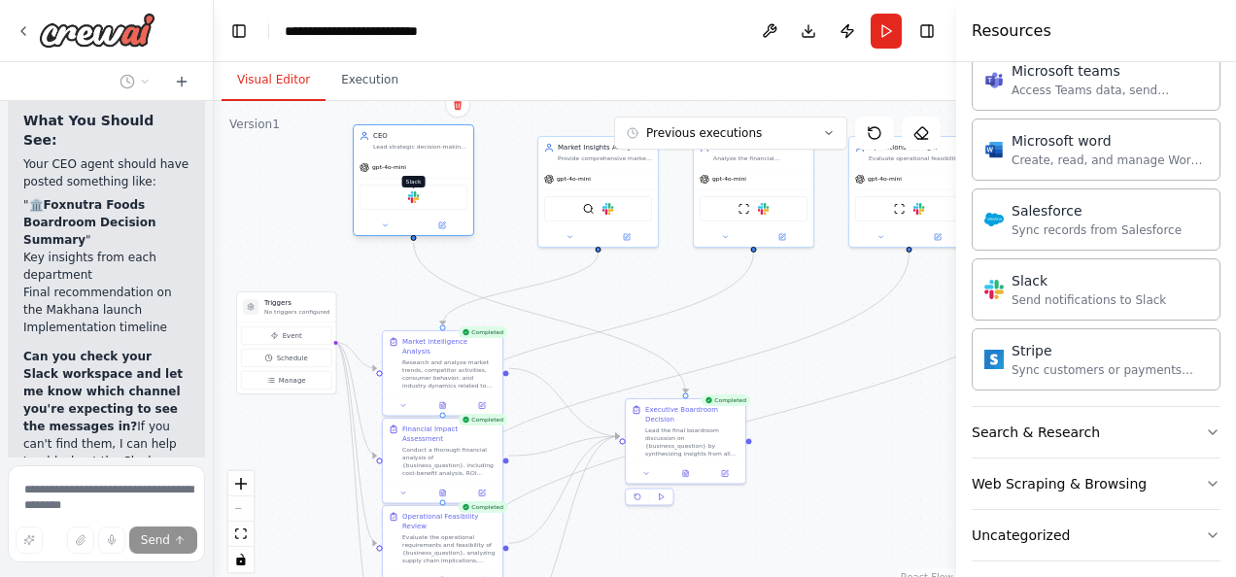
drag, startPoint x: 439, startPoint y: 207, endPoint x: 408, endPoint y: 199, distance: 32.1
click at [408, 199] on img at bounding box center [414, 197] width 12 height 12
click at [416, 205] on div "Slack" at bounding box center [414, 197] width 108 height 25
click at [392, 229] on button at bounding box center [385, 226] width 55 height 12
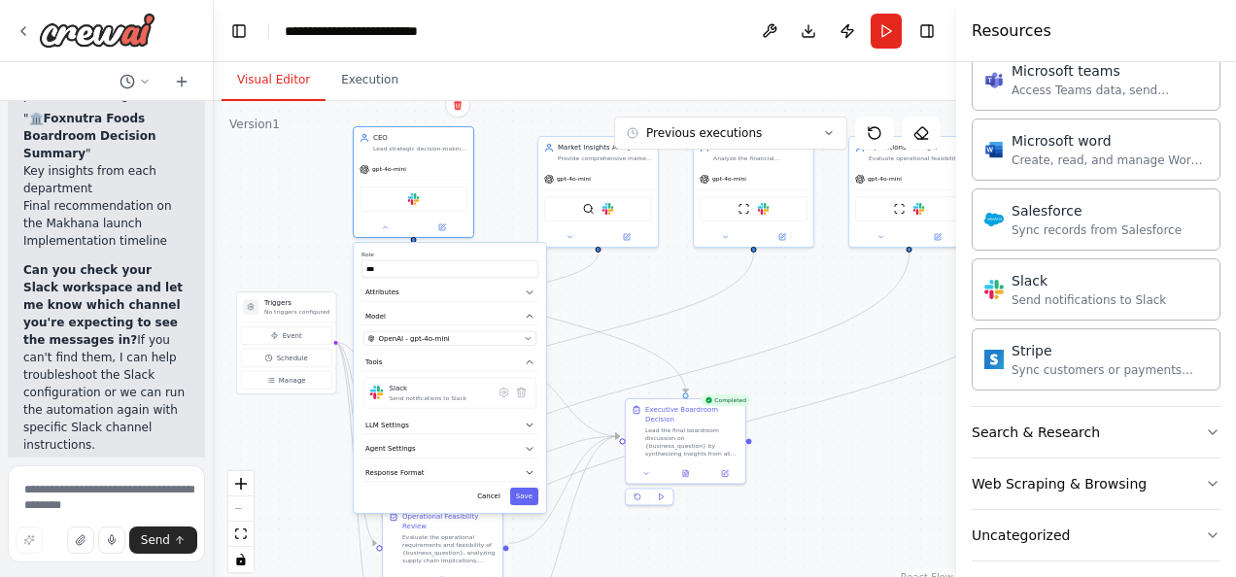
click at [892, 430] on div ".deletable-edge-delete-btn { width: 20px; height: 20px; border: 0px solid #ffff…" at bounding box center [585, 344] width 743 height 486
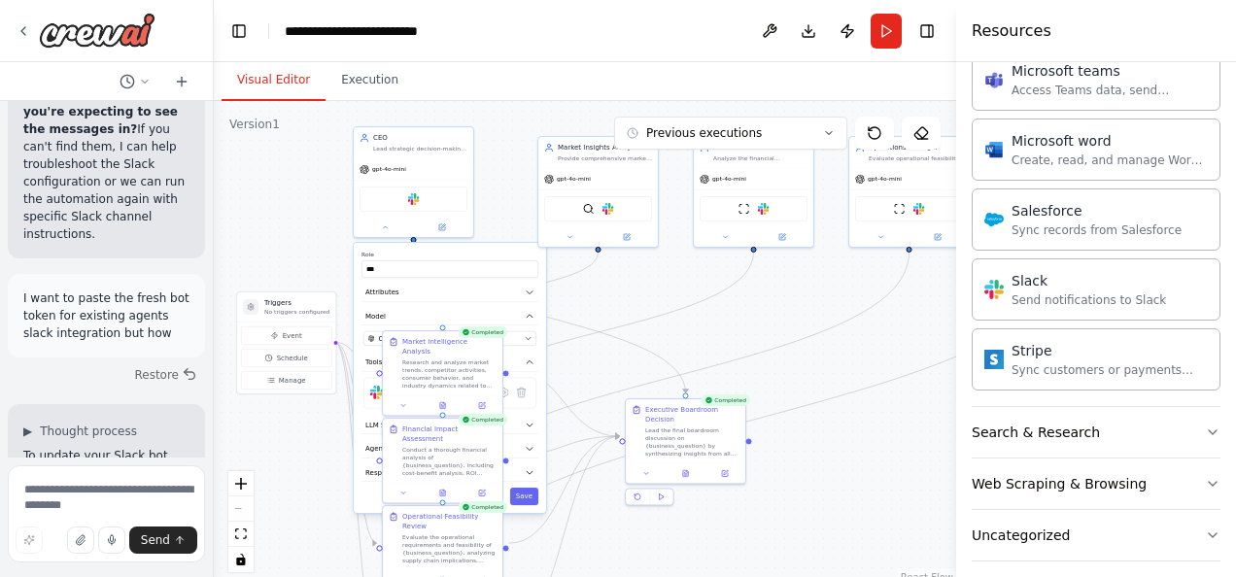
scroll to position [10096, 0]
